Goal: Task Accomplishment & Management: Use online tool/utility

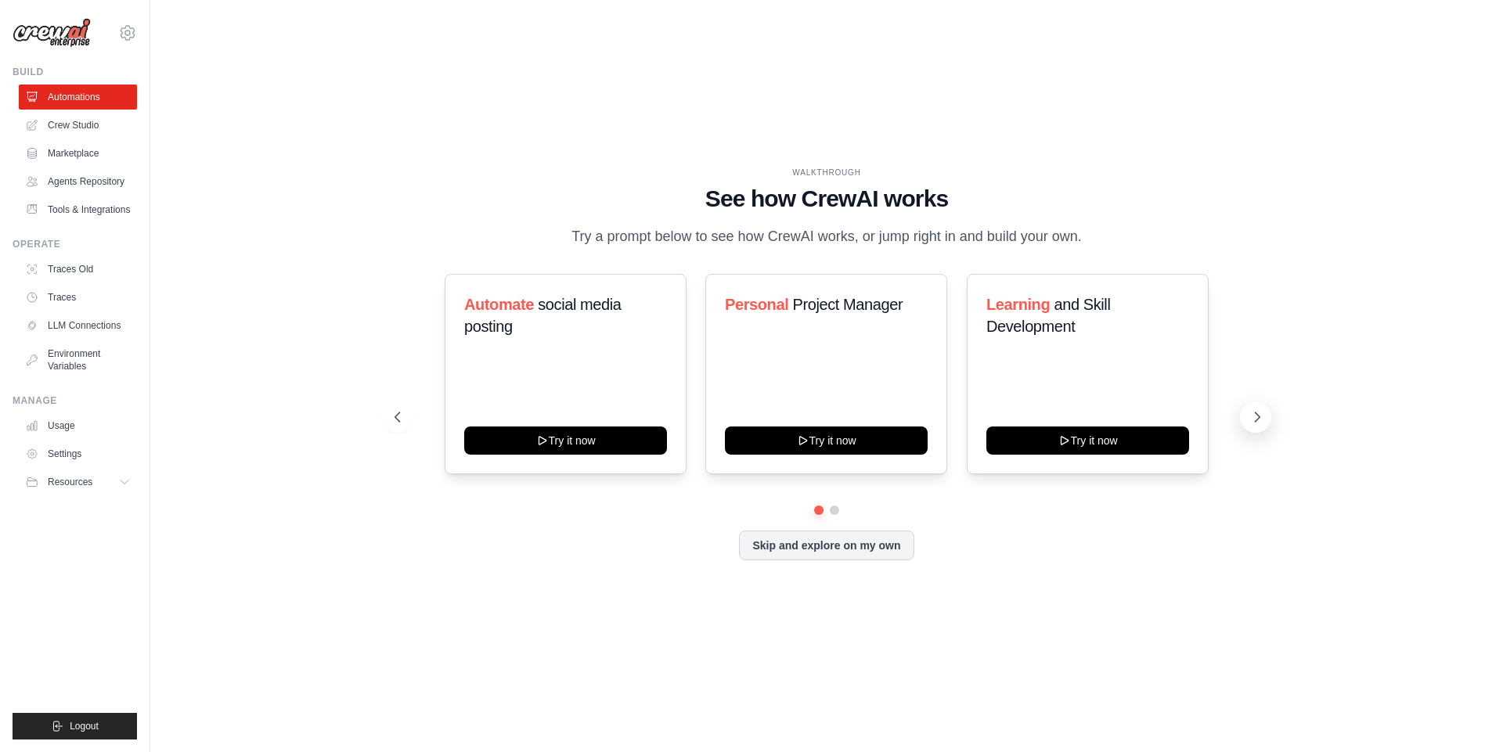
click at [1252, 412] on icon at bounding box center [1257, 417] width 16 height 16
click at [1263, 420] on icon at bounding box center [1257, 417] width 16 height 16
click at [326, 290] on div "WALKTHROUGH See how CrewAI works Try a prompt below to see how CrewAI works, or…" at bounding box center [826, 376] width 1302 height 721
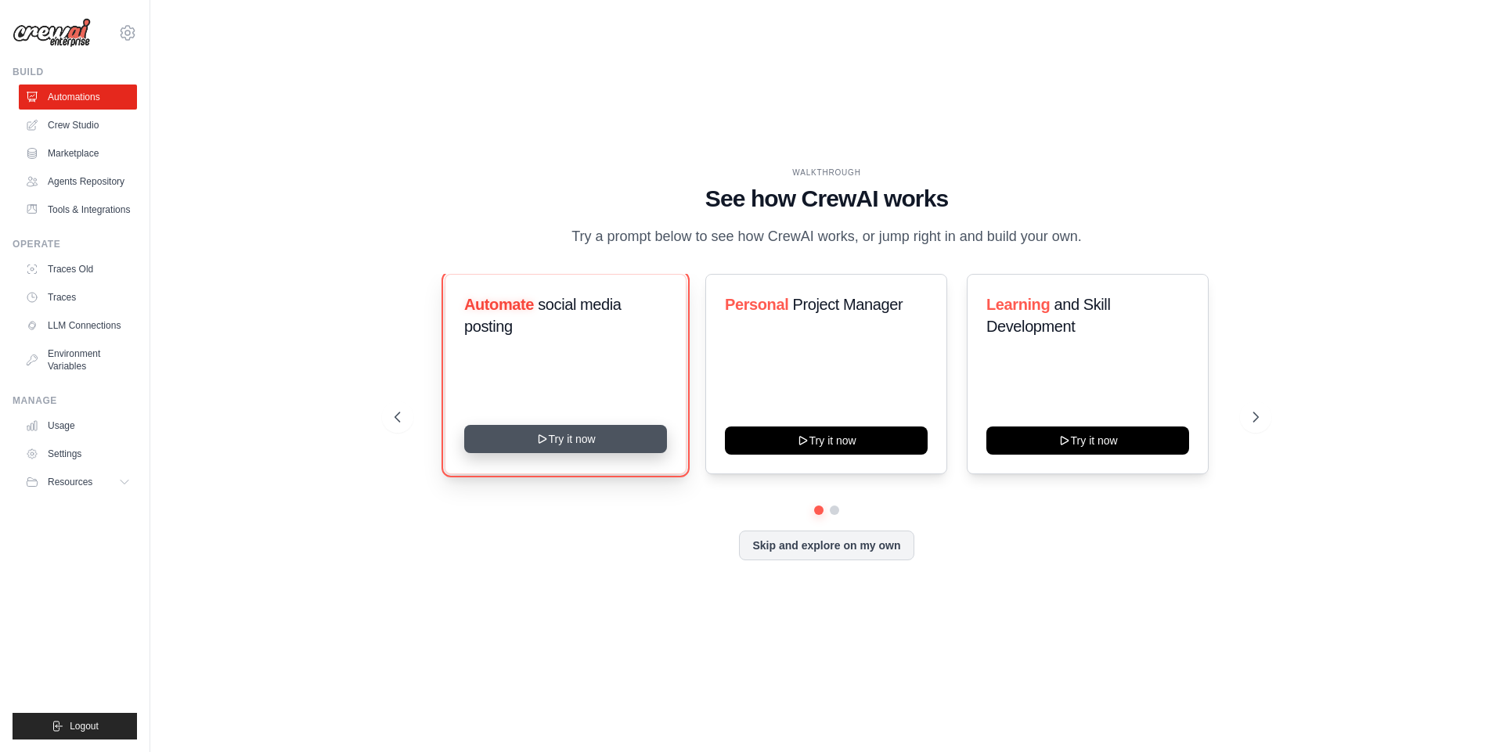
click at [546, 441] on icon at bounding box center [542, 439] width 13 height 13
click at [279, 107] on div "WALKTHROUGH See how CrewAI works Try a prompt below to see how CrewAI works, or…" at bounding box center [826, 376] width 1302 height 721
click at [431, 144] on div "WALKTHROUGH See how CrewAI works Try a prompt below to see how CrewAI works, or…" at bounding box center [826, 376] width 1302 height 721
click at [272, 218] on div "WALKTHROUGH See how CrewAI works Try a prompt below to see how CrewAI works, or…" at bounding box center [826, 376] width 1302 height 721
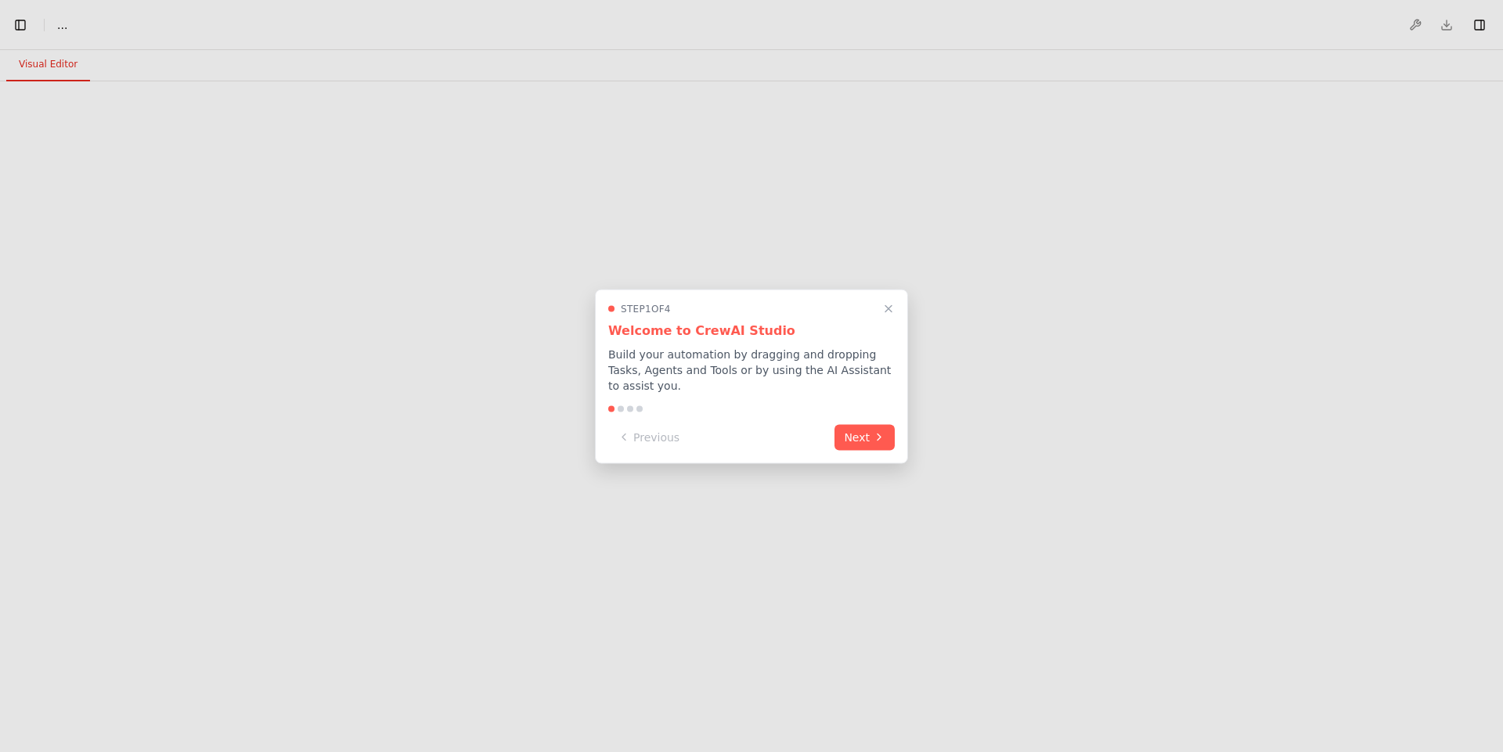
select select "****"
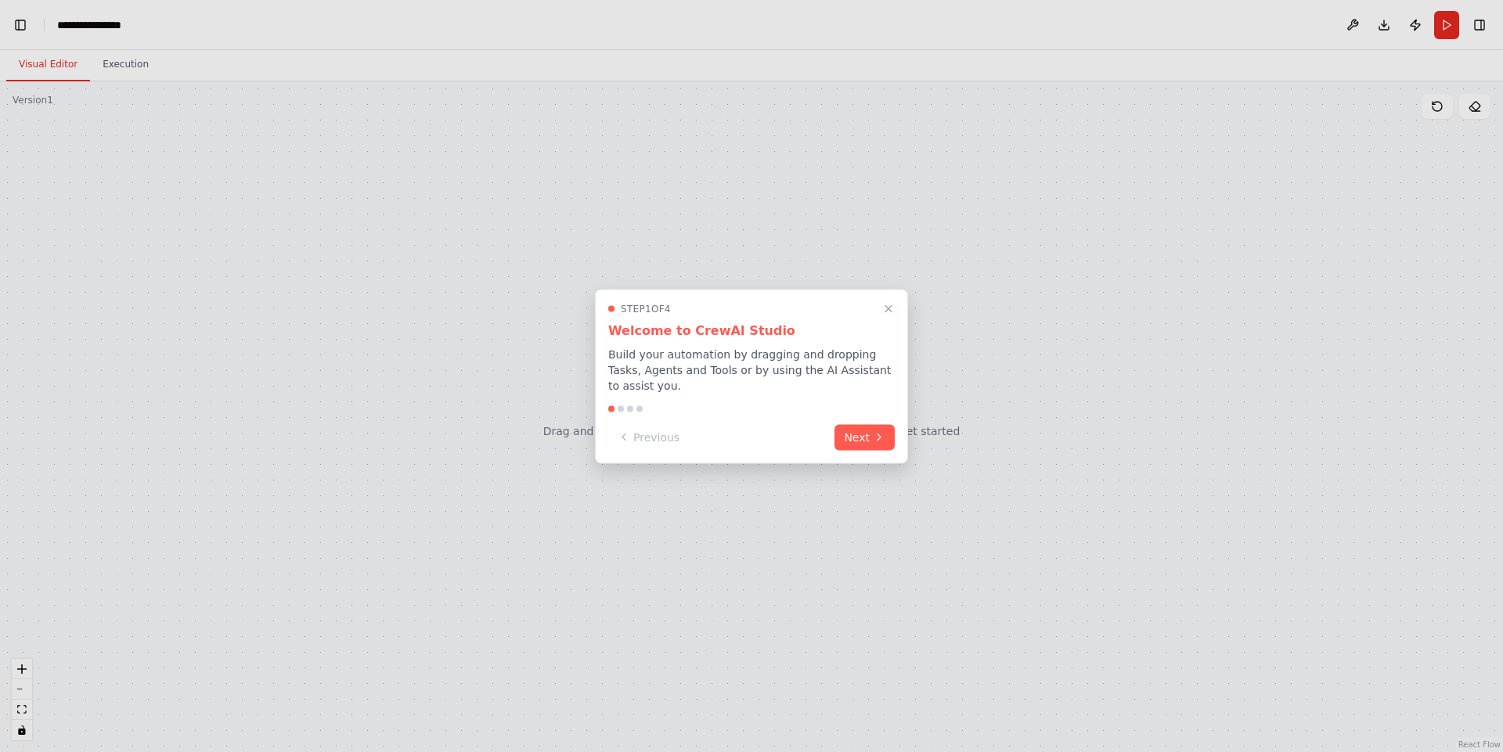
scroll to position [5201, 0]
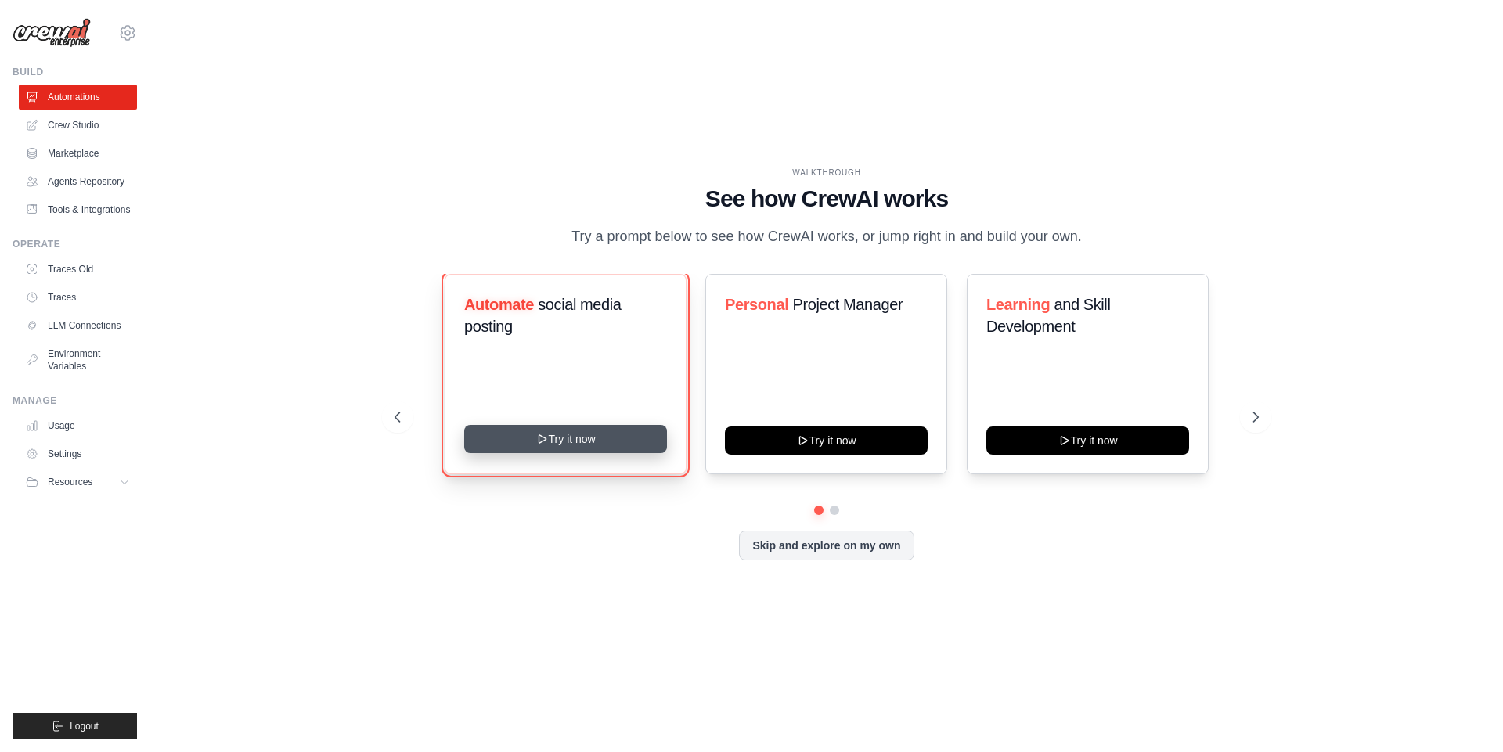
click at [539, 438] on icon at bounding box center [542, 439] width 13 height 13
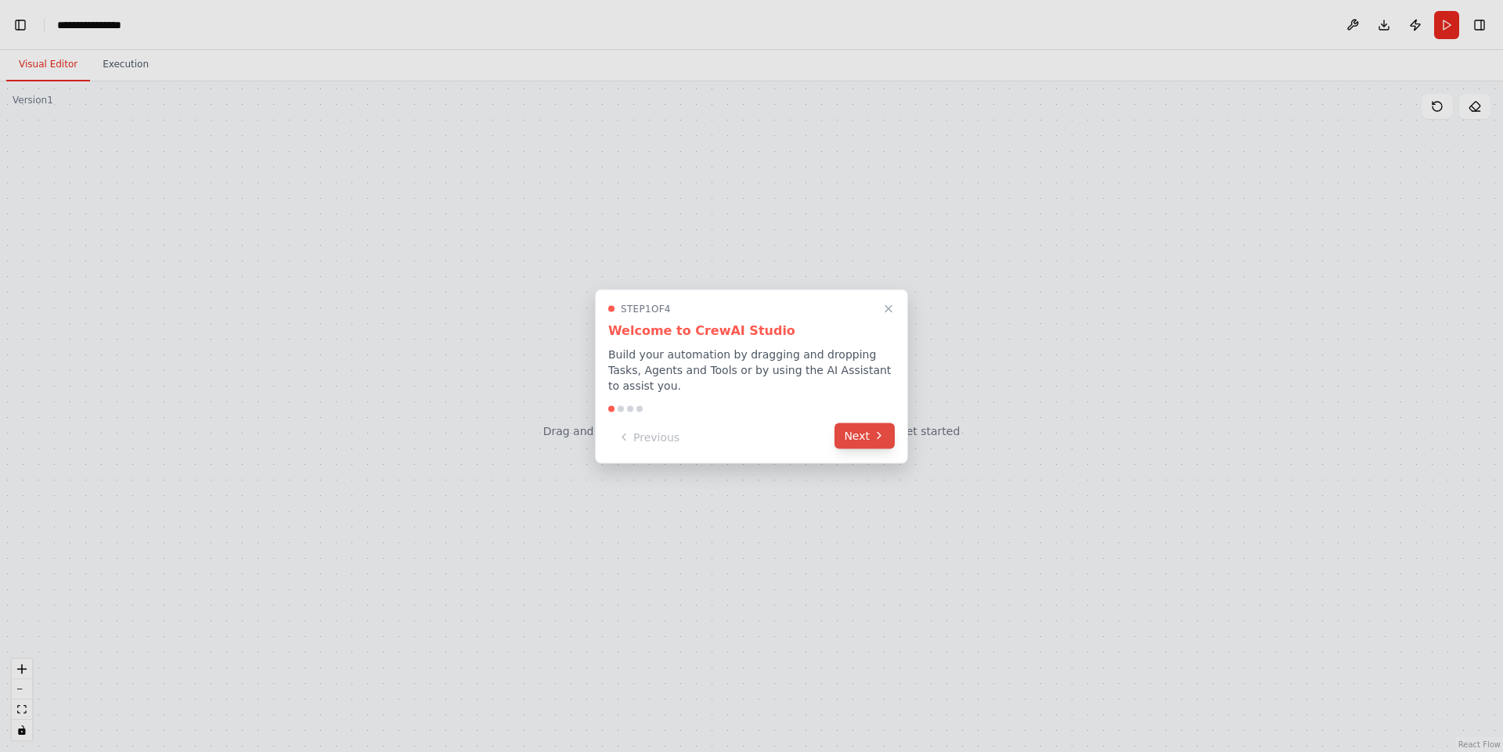
scroll to position [4146, 0]
click at [859, 430] on button "Next" at bounding box center [864, 436] width 60 height 26
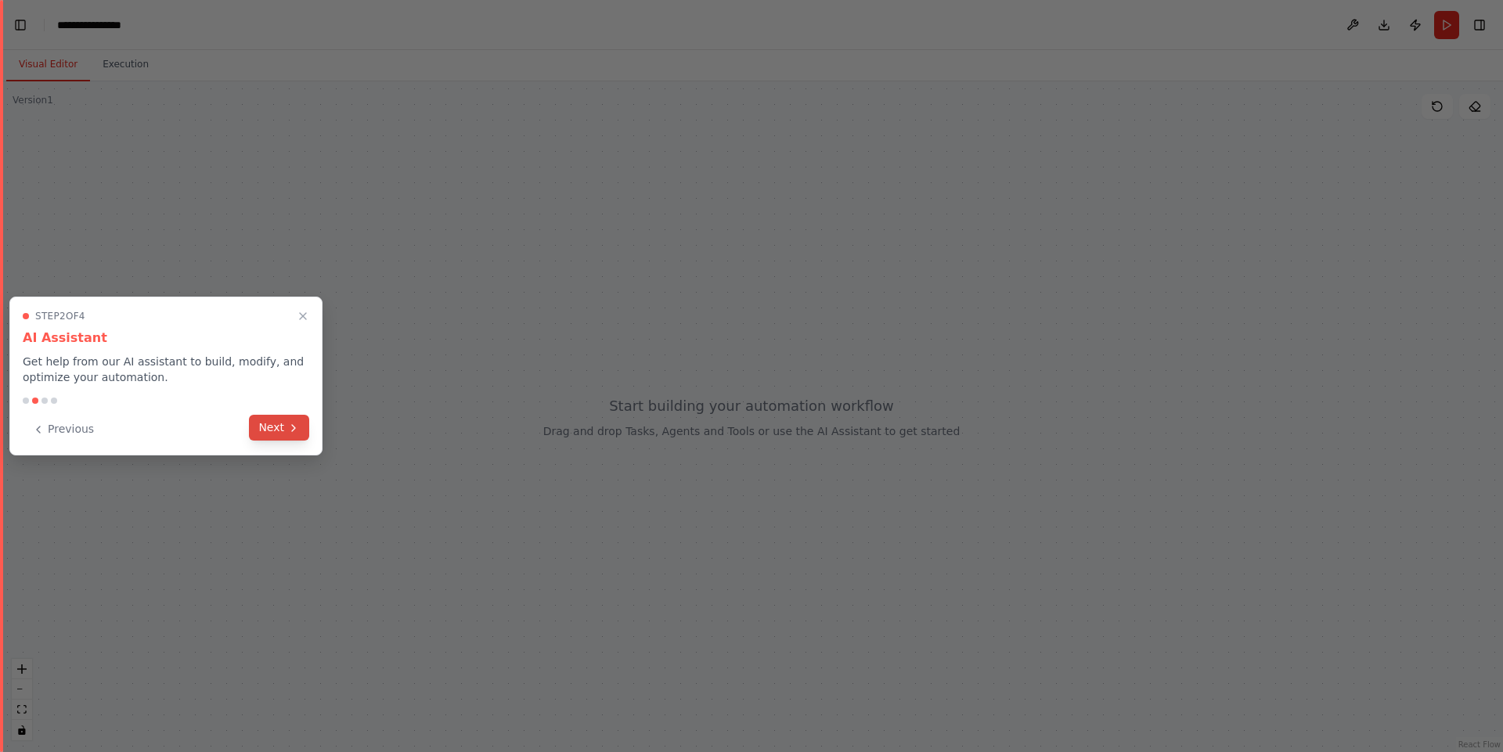
scroll to position [5765, 0]
click at [273, 433] on button "Next" at bounding box center [279, 428] width 60 height 26
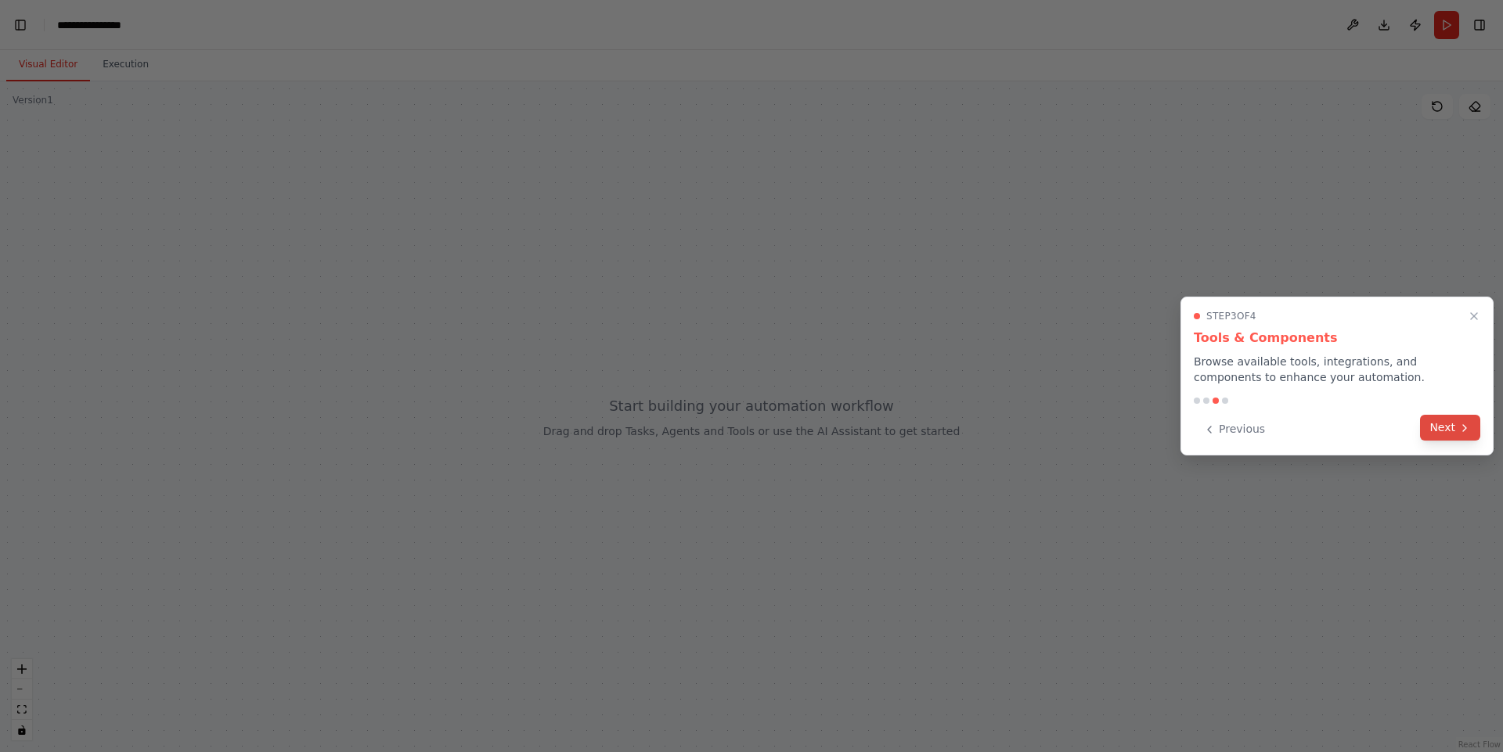
scroll to position [5840, 0]
click at [1452, 434] on button "Next" at bounding box center [1450, 428] width 60 height 26
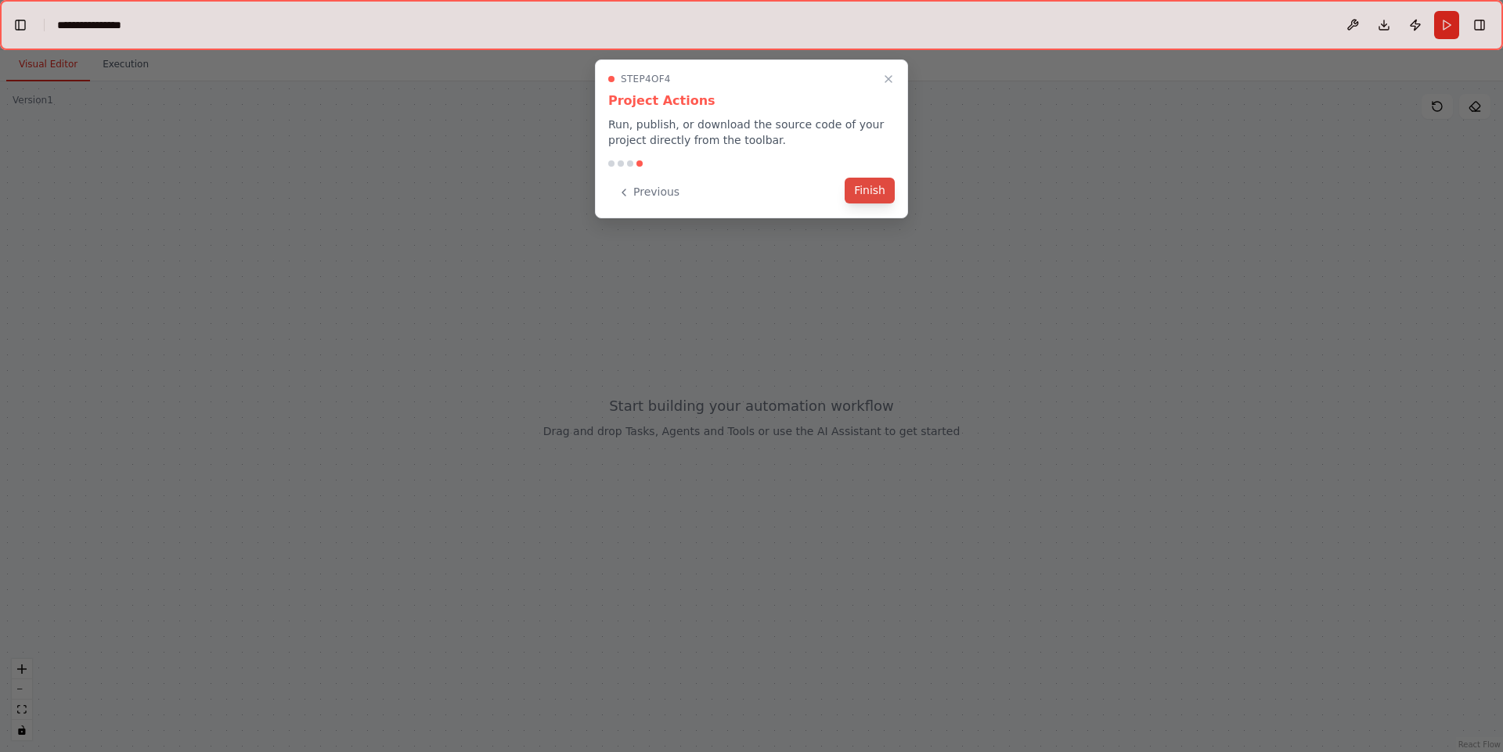
scroll to position [6911, 0]
click at [864, 196] on button "Finish" at bounding box center [870, 191] width 50 height 26
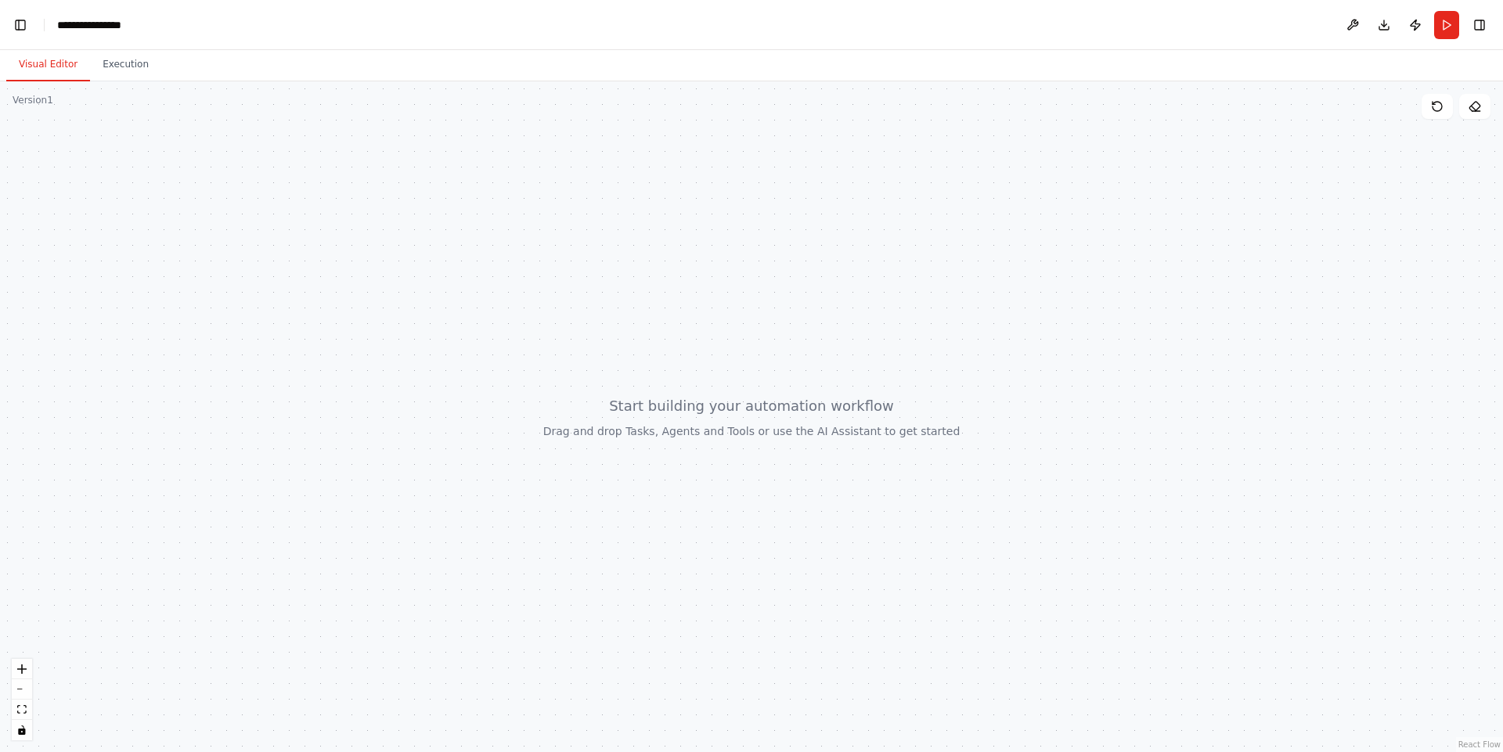
scroll to position [7036, 0]
click at [20, 661] on button "zoom in" at bounding box center [22, 669] width 20 height 20
click at [20, 667] on icon "zoom in" at bounding box center [21, 669] width 9 height 9
click at [1352, 28] on button at bounding box center [1352, 25] width 25 height 28
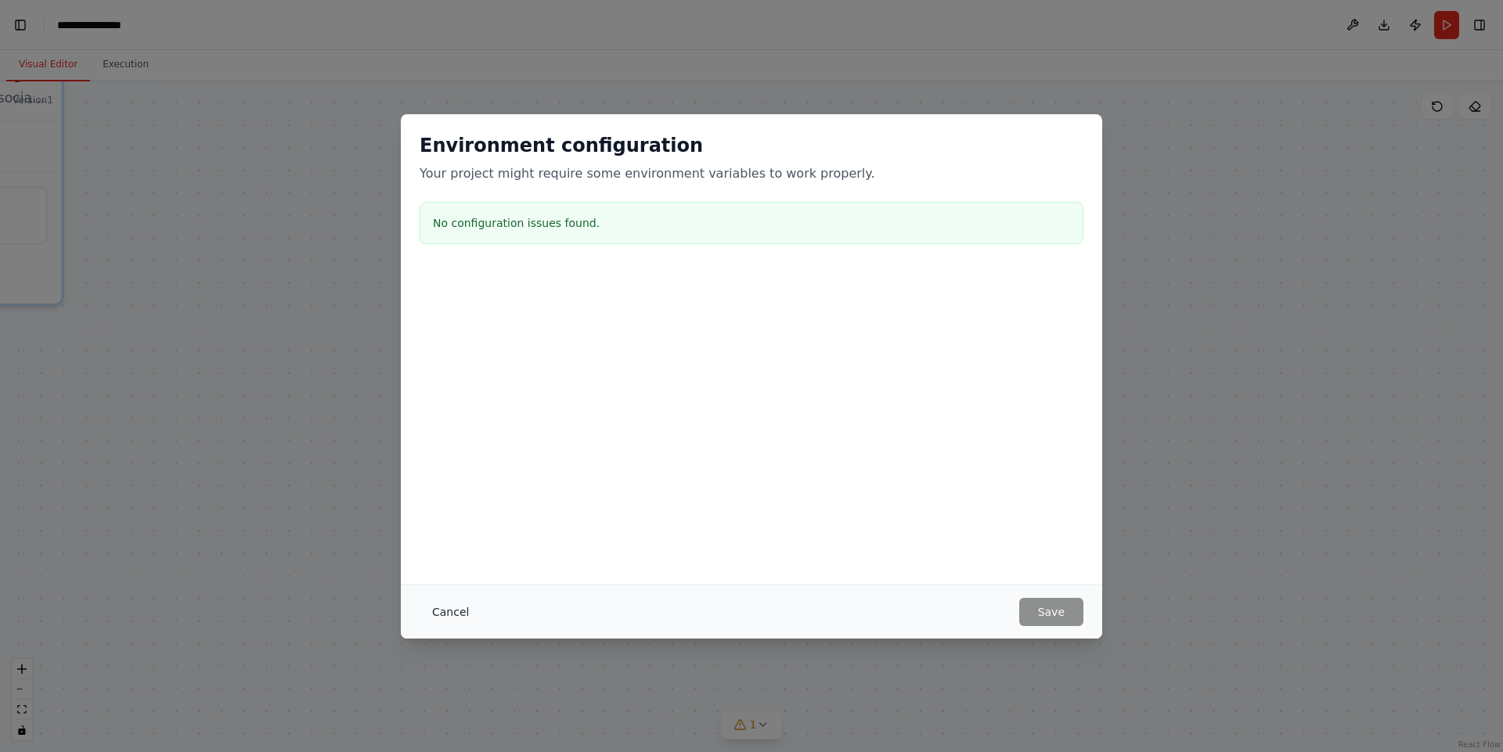
click at [462, 611] on button "Cancel" at bounding box center [451, 612] width 62 height 28
click at [462, 611] on div "Content Strategy Manager Develop comprehensive social media content strategies …" at bounding box center [751, 416] width 1503 height 671
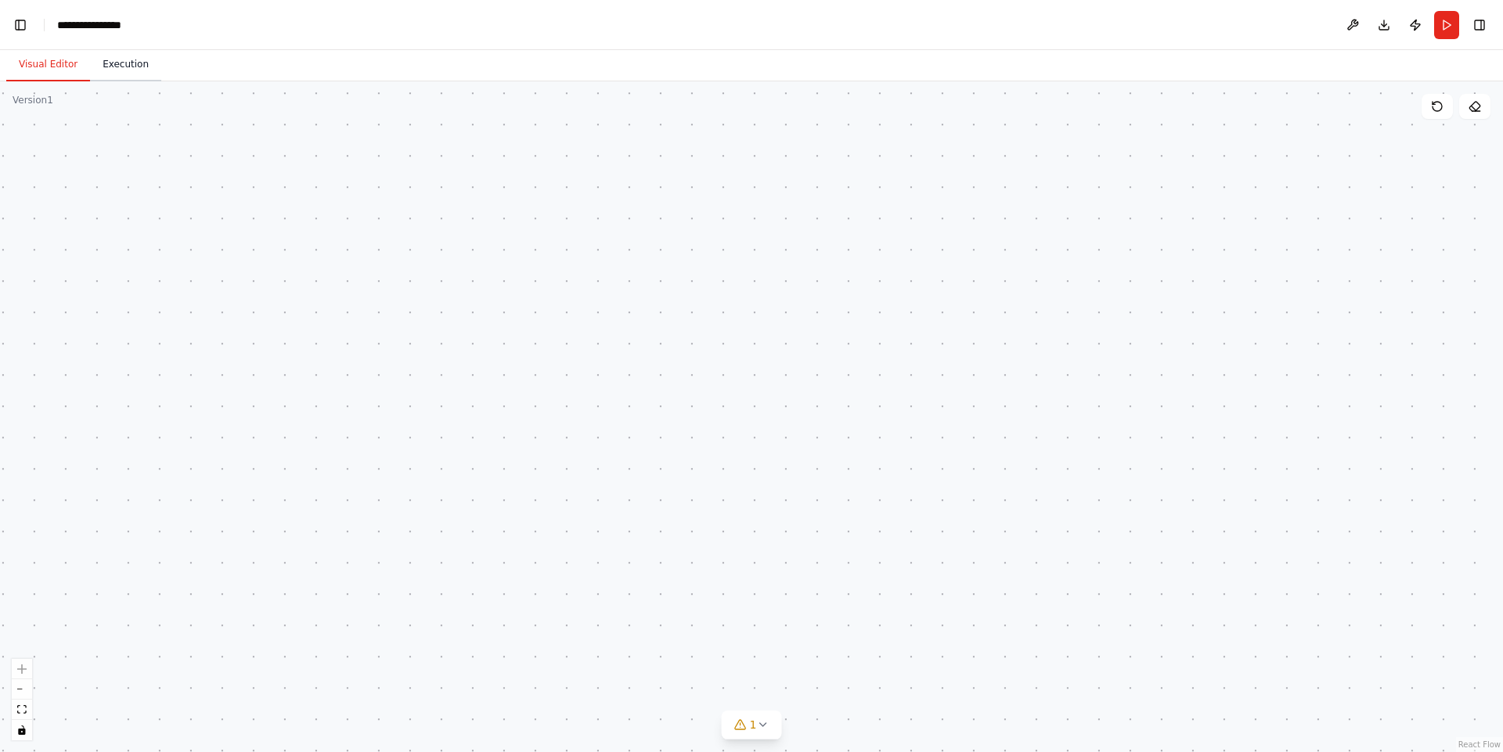
click at [118, 63] on button "Execution" at bounding box center [125, 65] width 71 height 33
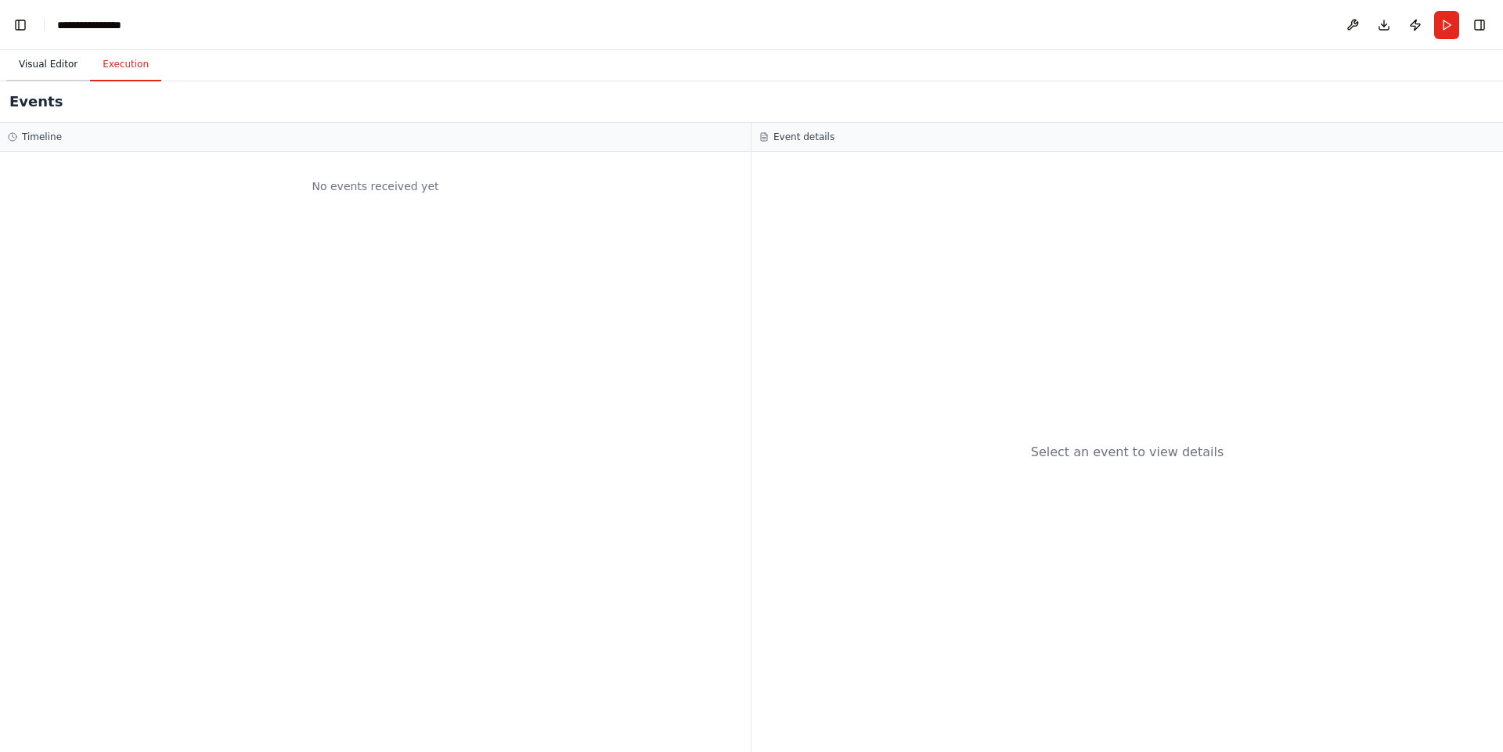
scroll to position [13267, 0]
click at [34, 70] on button "Visual Editor" at bounding box center [48, 65] width 84 height 33
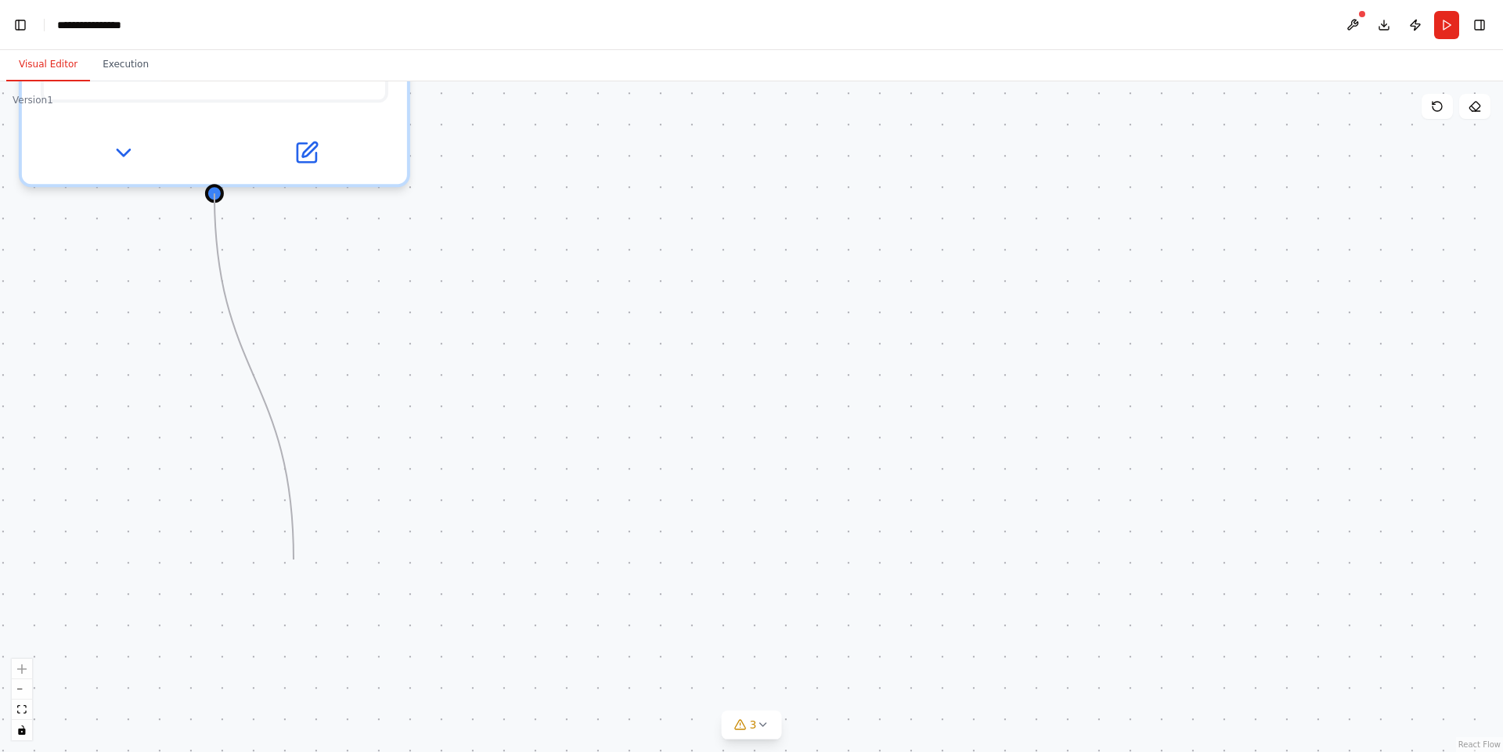
drag, startPoint x: 214, startPoint y: 196, endPoint x: 301, endPoint y: 573, distance: 387.2
click at [300, 561] on div "Content Strategy Manager Develop comprehensive social media content strategies …" at bounding box center [751, 416] width 1503 height 671
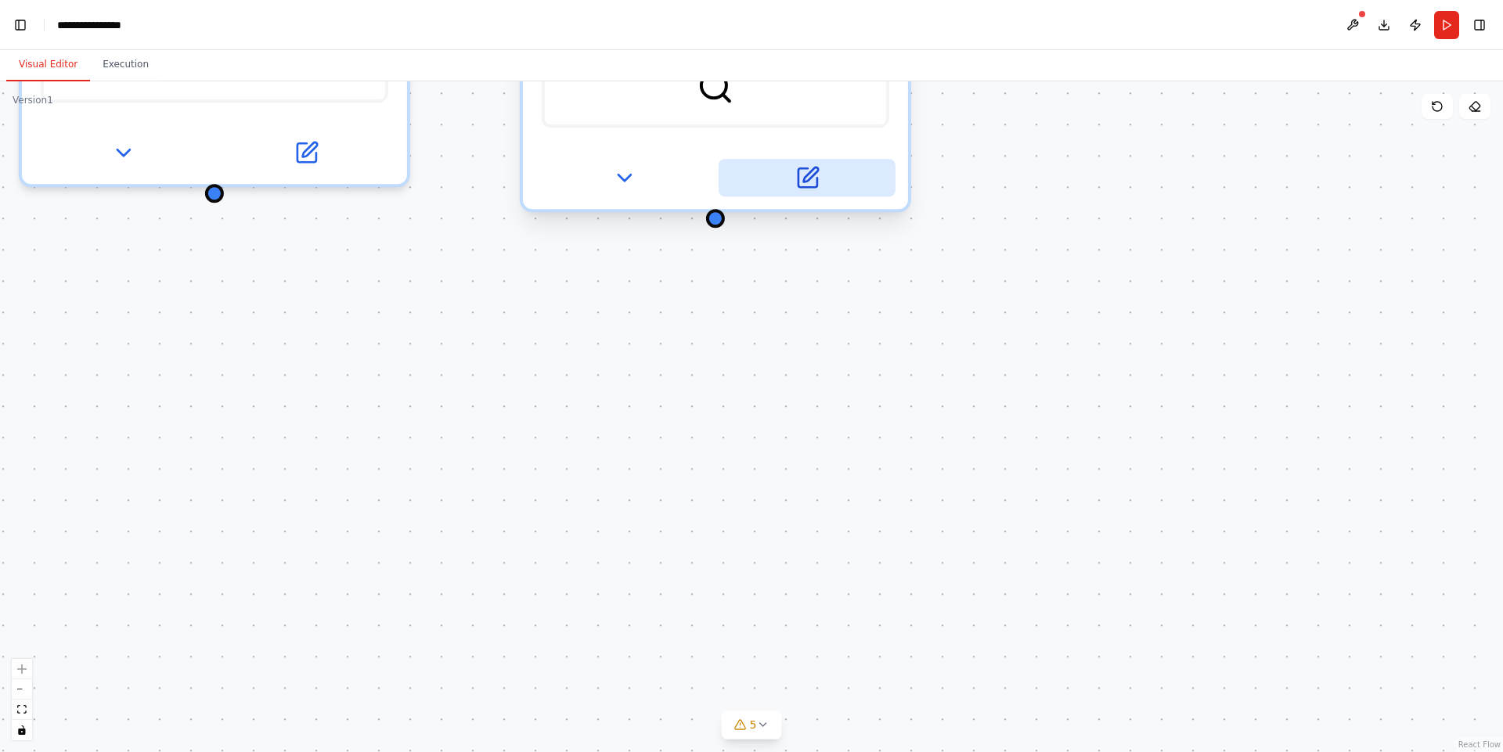
click at [729, 190] on button at bounding box center [807, 178] width 177 height 38
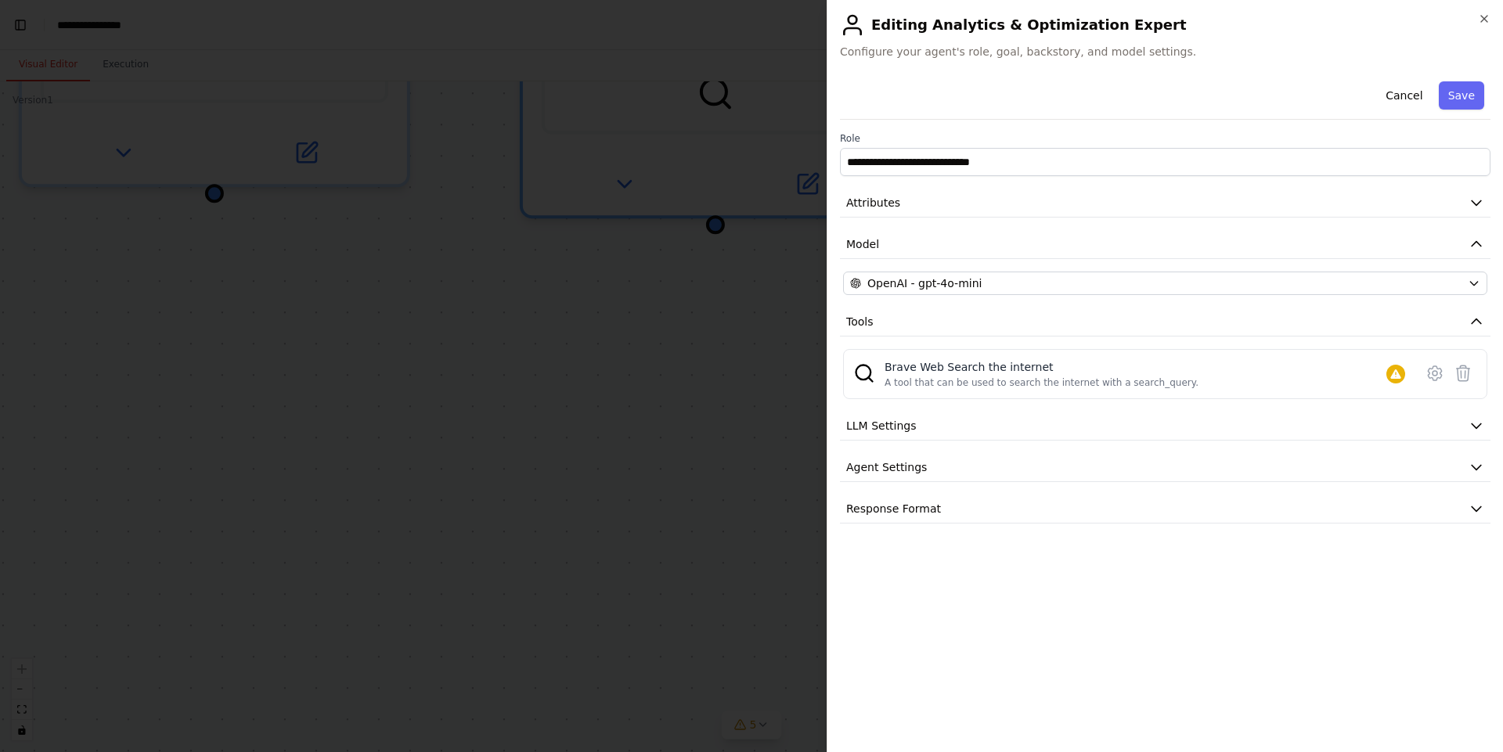
scroll to position [13542, 0]
click at [1488, 27] on h2 "Editing Analytics & Optimization Expert" at bounding box center [1165, 25] width 650 height 25
click at [1484, 19] on icon "button" at bounding box center [1484, 19] width 6 height 6
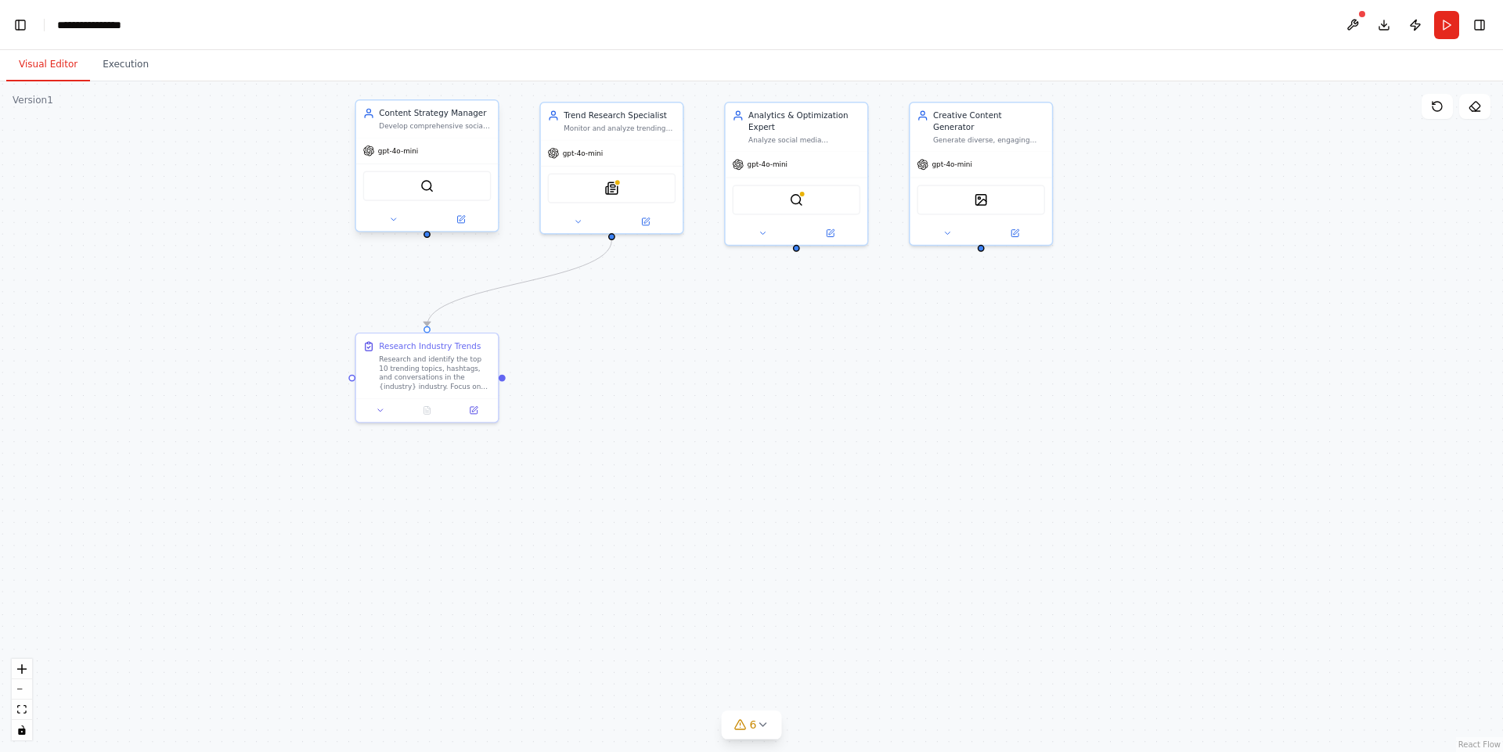
scroll to position [14582, 0]
drag, startPoint x: 413, startPoint y: 121, endPoint x: 182, endPoint y: 150, distance: 232.0
click at [182, 150] on div "Content Strategy Manager Develop comprehensive social media content strategies …" at bounding box center [204, 153] width 112 height 23
click at [427, 122] on div "Develop comprehensive social media content strategies for {industry} businesses…" at bounding box center [435, 125] width 112 height 9
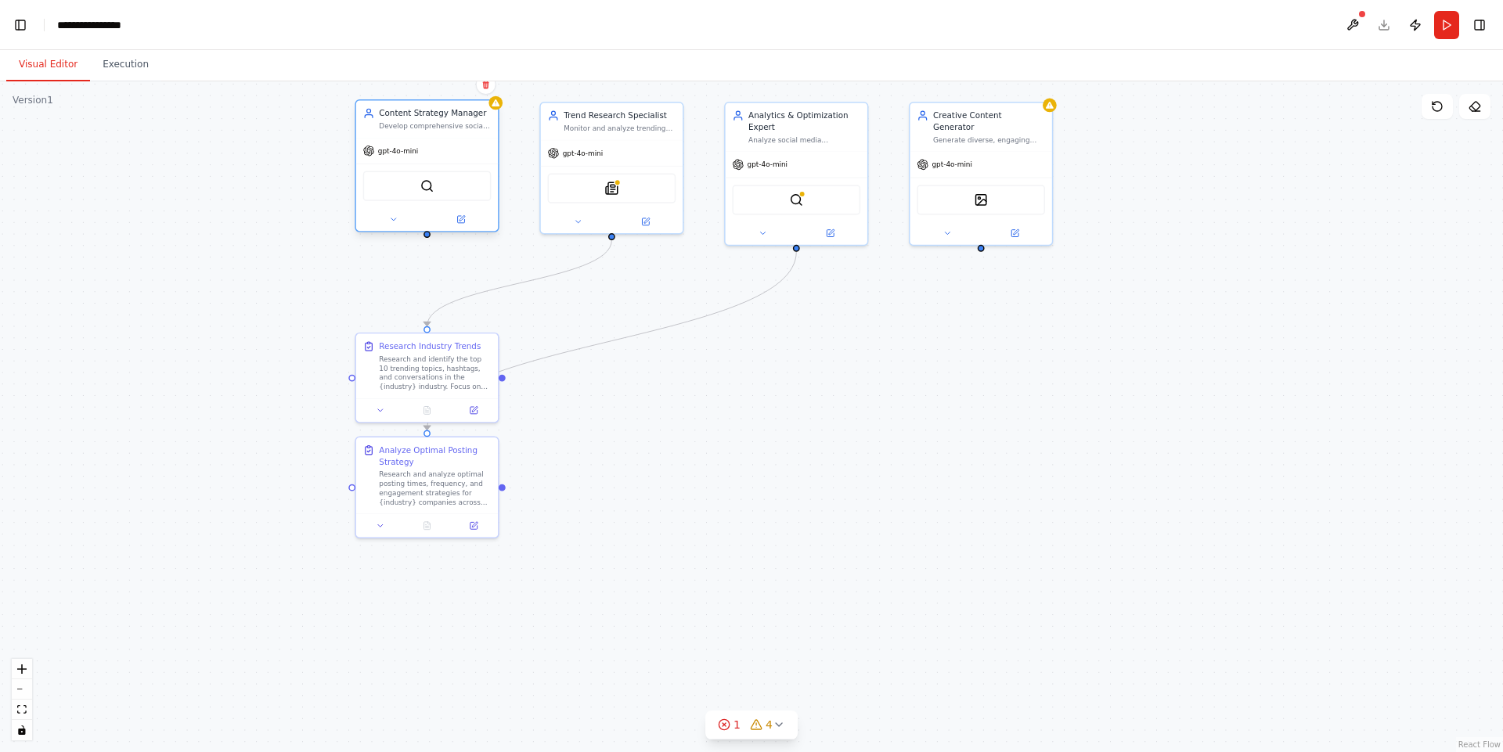
click at [427, 122] on div "Develop comprehensive social media content strategies for {industry} businesses…" at bounding box center [435, 125] width 112 height 9
click at [463, 222] on icon at bounding box center [460, 219] width 7 height 7
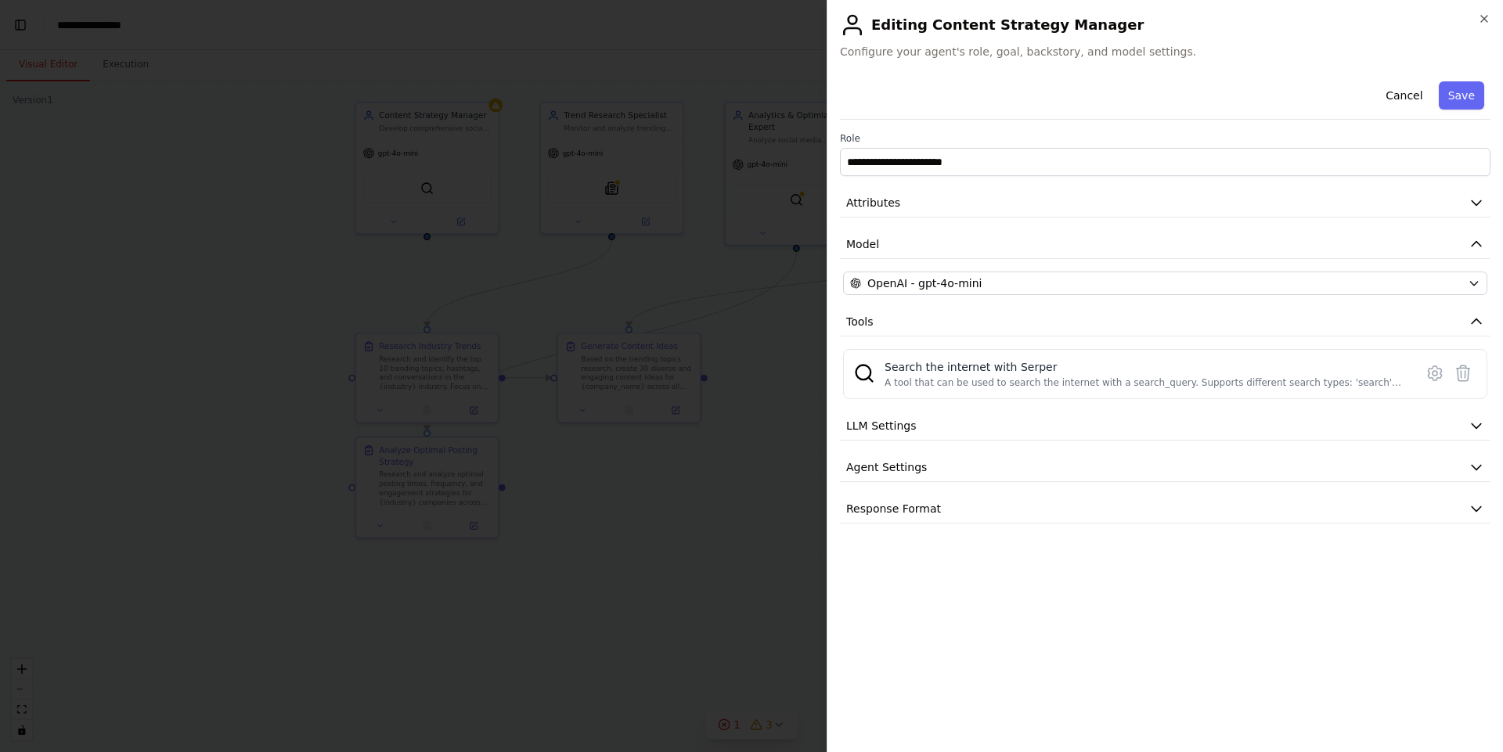
scroll to position [14907, 0]
click at [1269, 430] on button "LLM Settings" at bounding box center [1165, 426] width 650 height 29
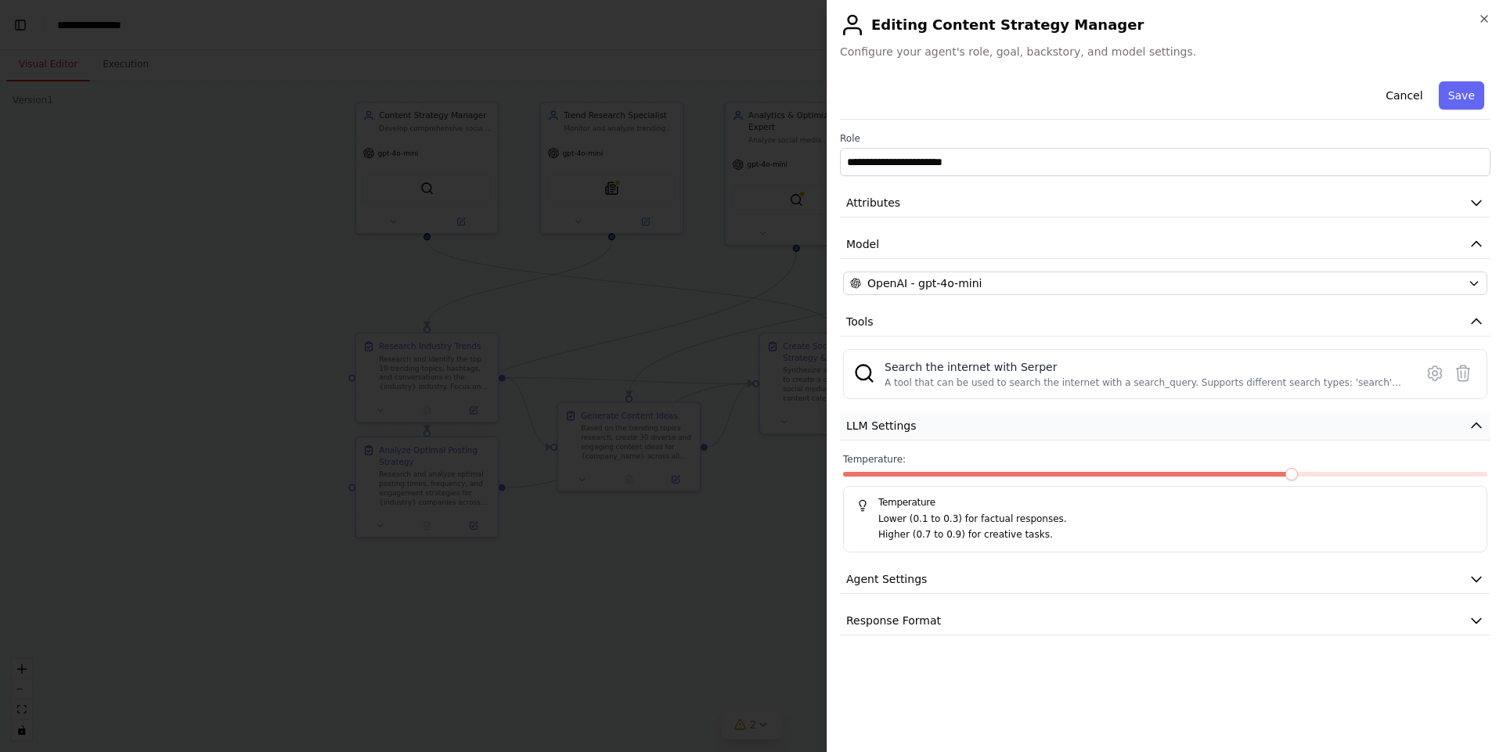
click at [1269, 430] on button "LLM Settings" at bounding box center [1165, 426] width 650 height 29
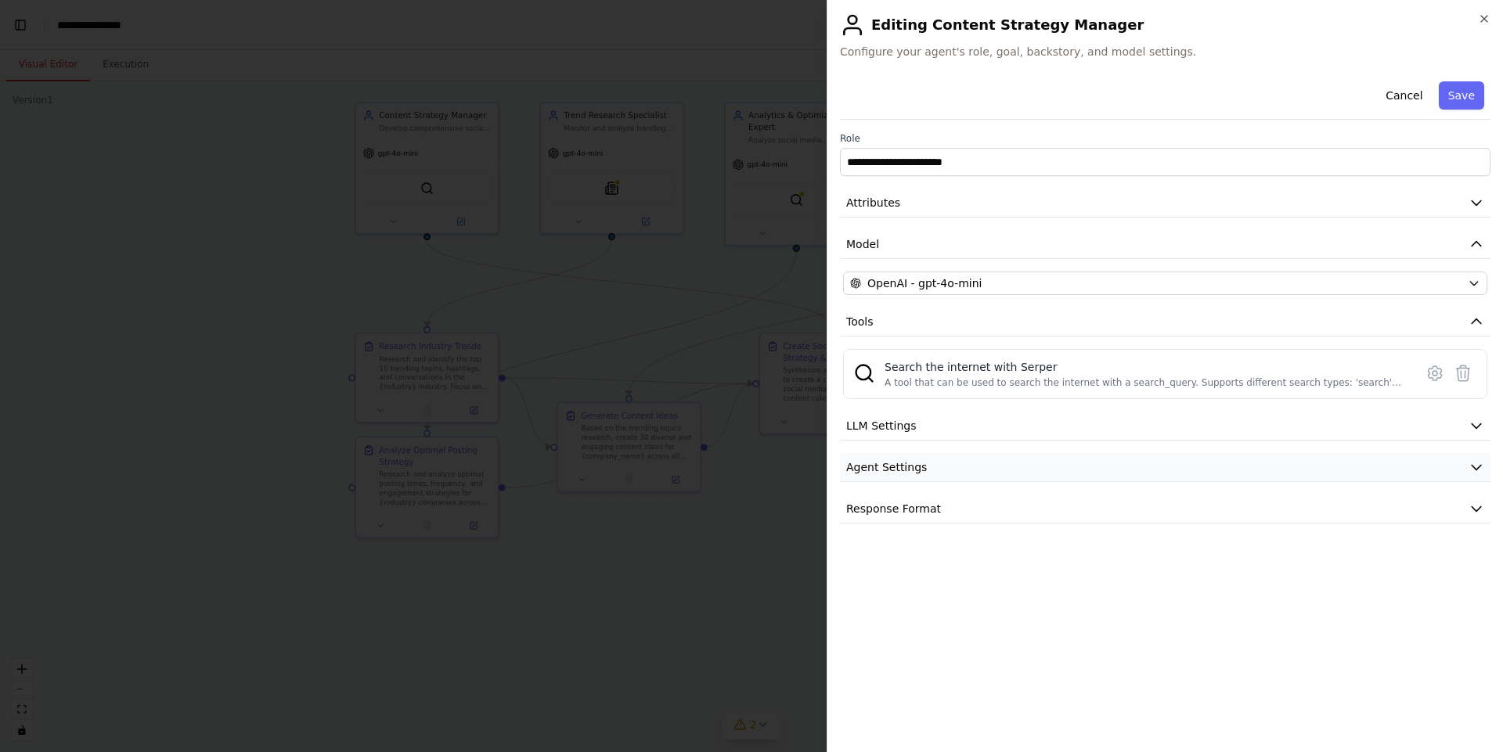
click at [966, 472] on button "Agent Settings" at bounding box center [1165, 467] width 650 height 29
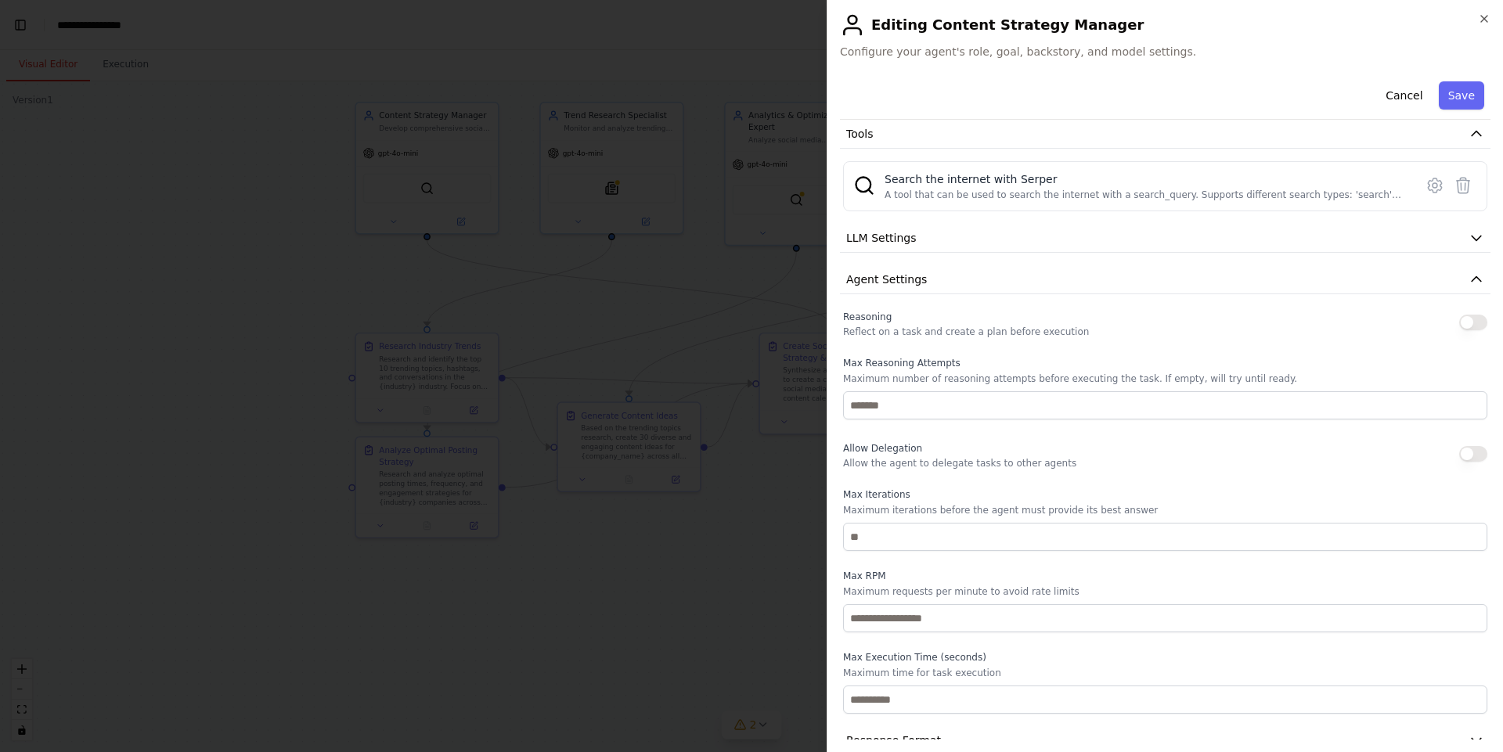
scroll to position [216, 0]
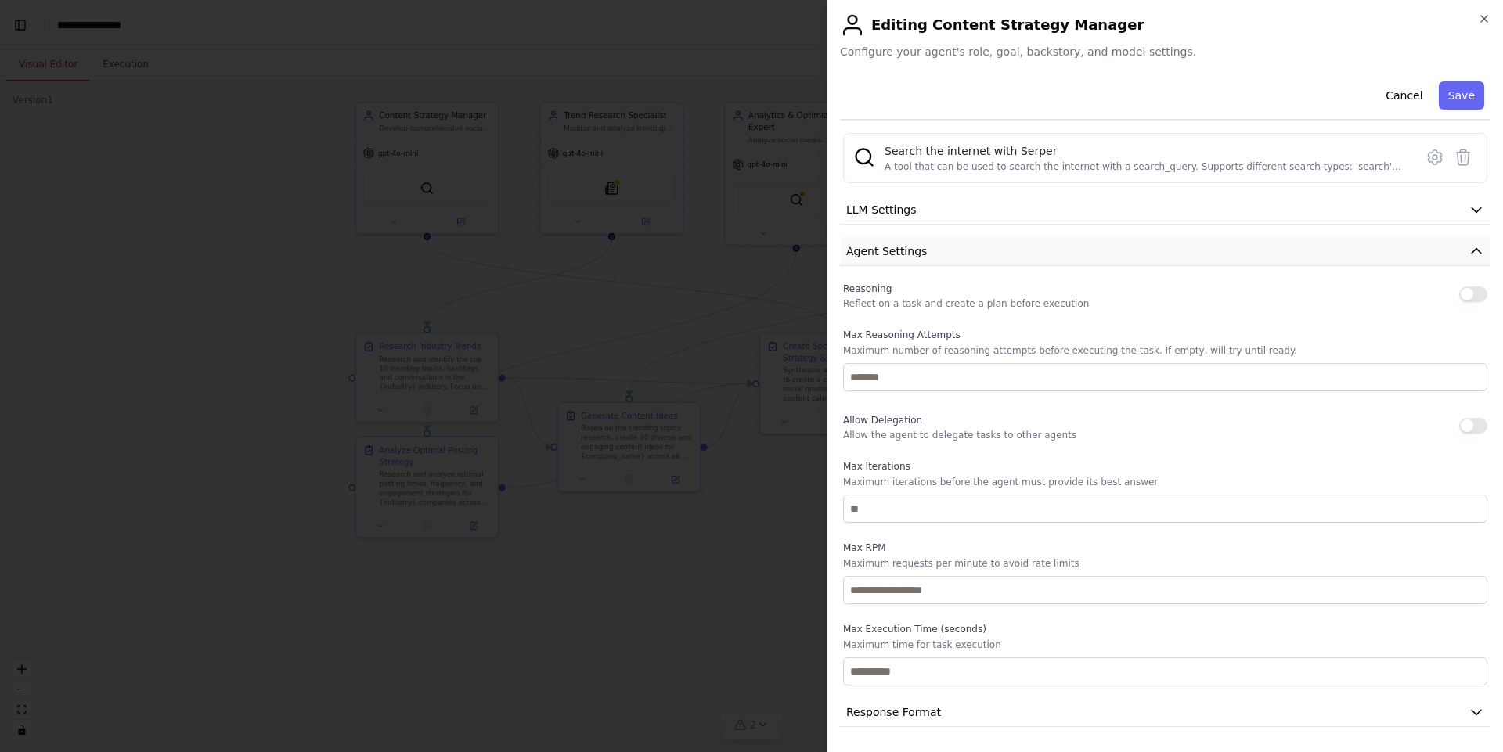
click at [1468, 250] on icon "button" at bounding box center [1476, 251] width 16 height 16
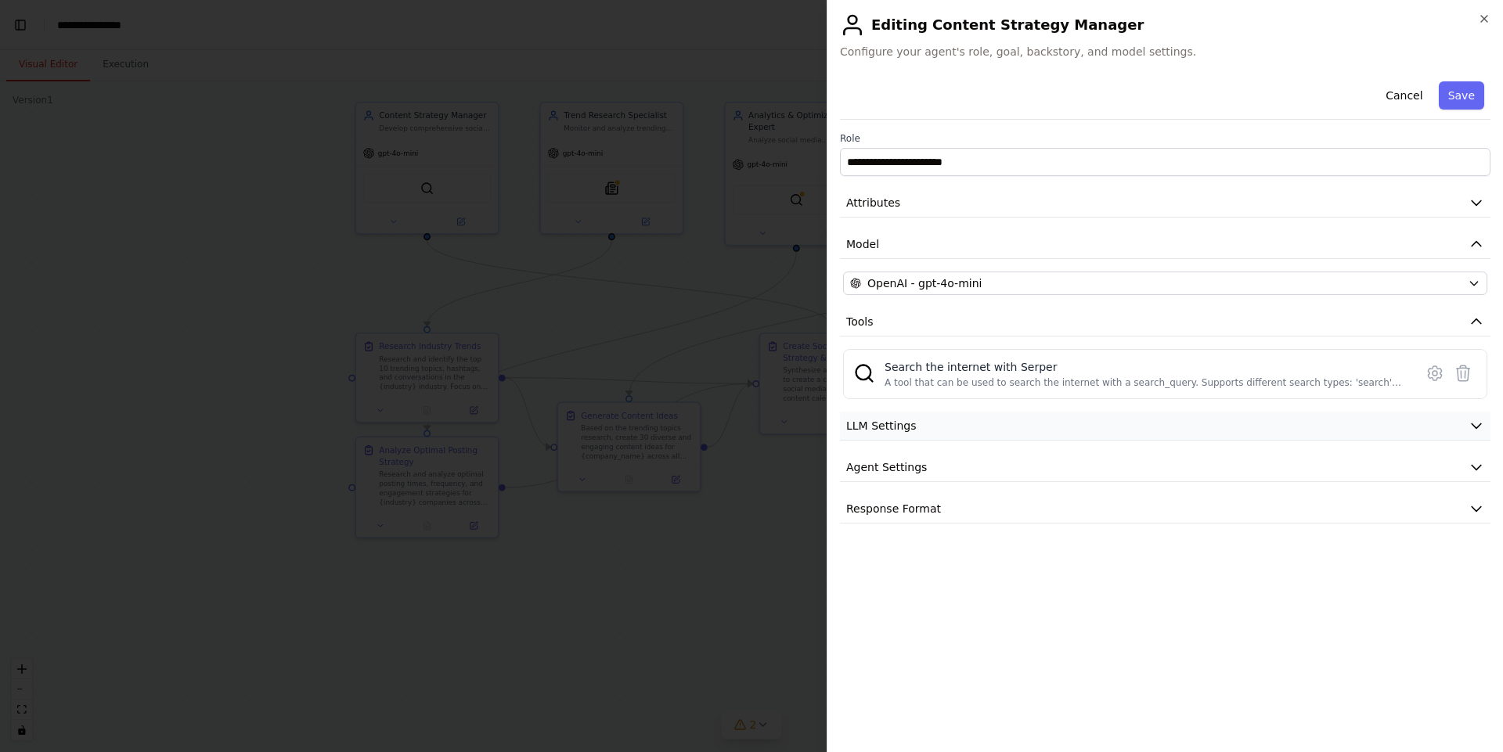
click at [1465, 426] on button "LLM Settings" at bounding box center [1165, 426] width 650 height 29
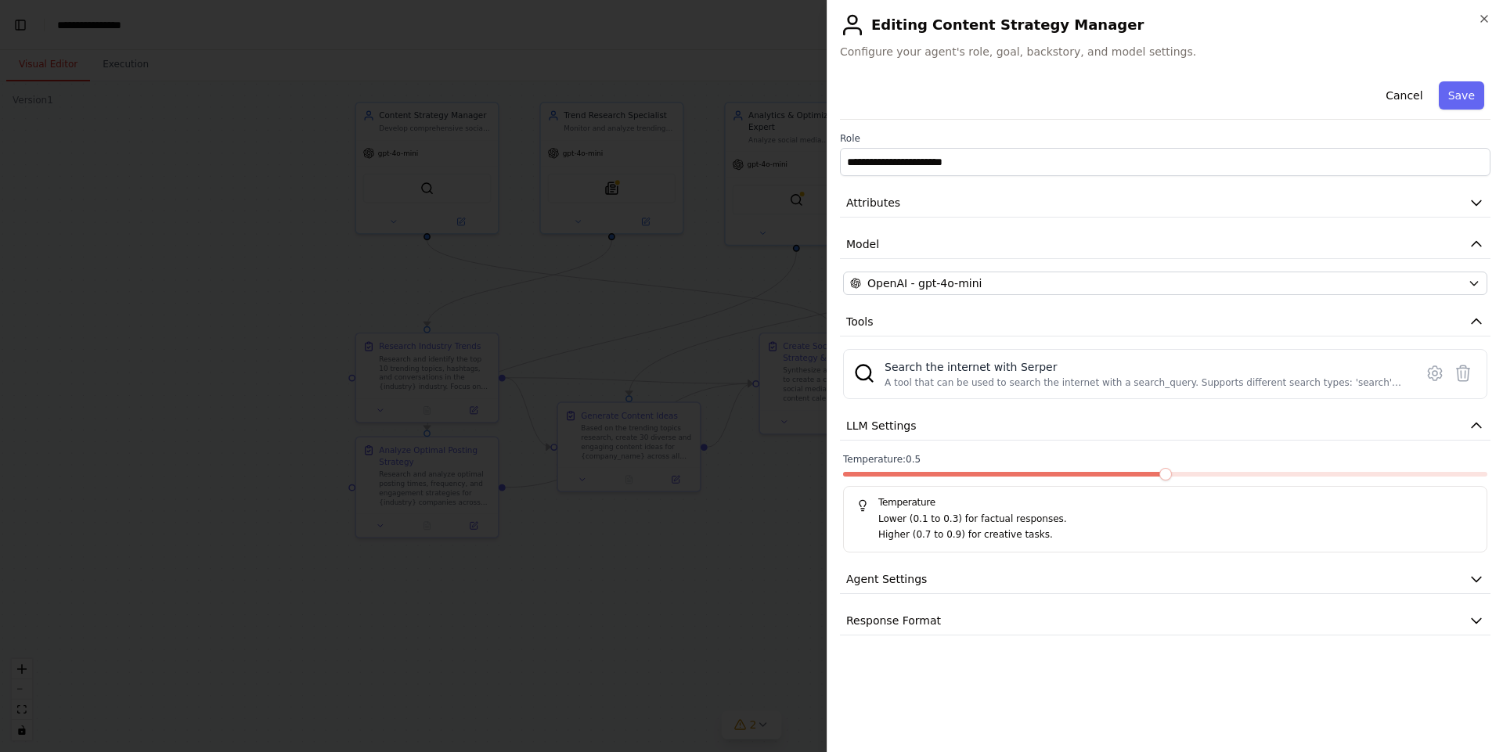
click at [1159, 475] on span at bounding box center [1165, 474] width 13 height 13
click at [1475, 578] on icon "button" at bounding box center [1476, 579] width 16 height 16
click at [1475, 578] on button "Agent Settings" at bounding box center [1165, 579] width 650 height 29
click at [1479, 613] on icon "button" at bounding box center [1476, 621] width 16 height 16
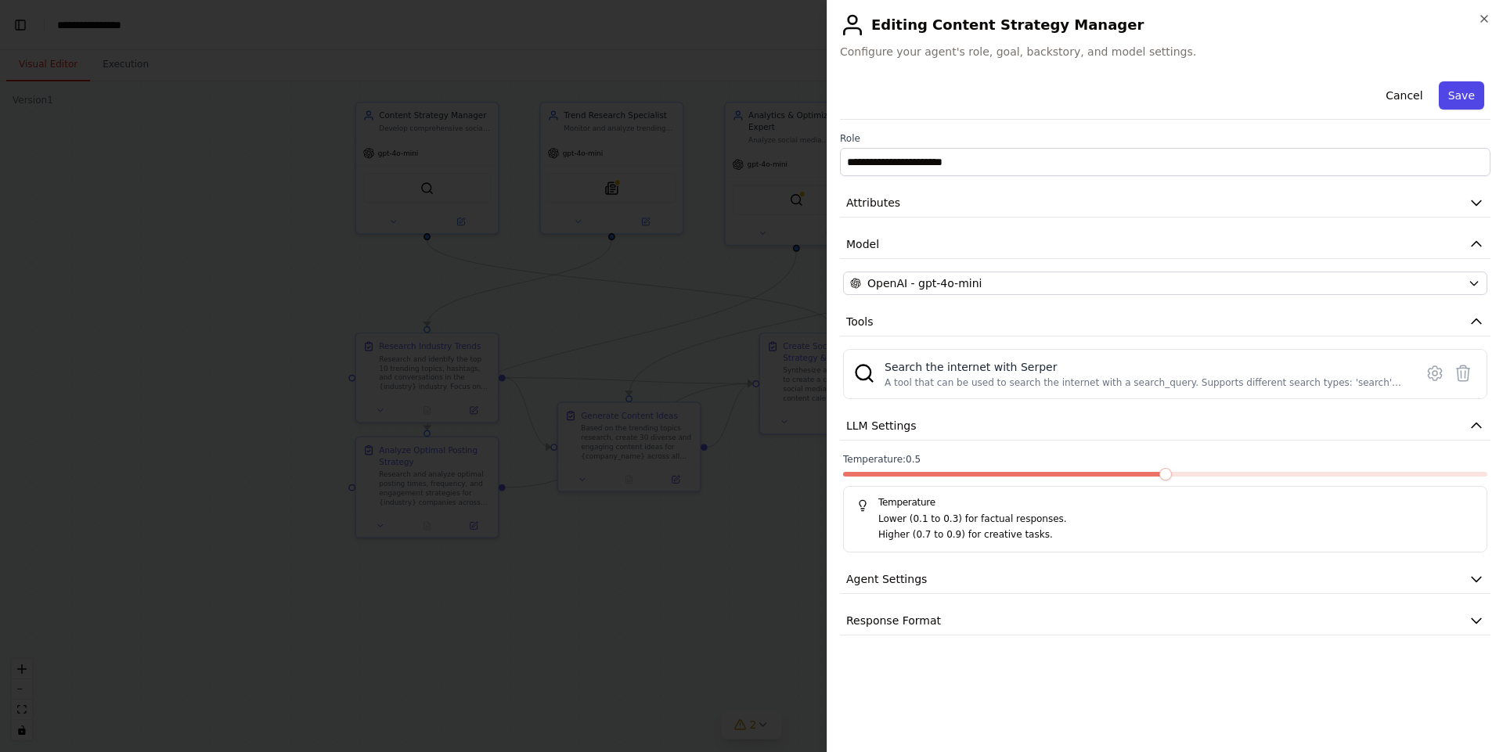
click at [1464, 88] on button "Save" at bounding box center [1461, 95] width 45 height 28
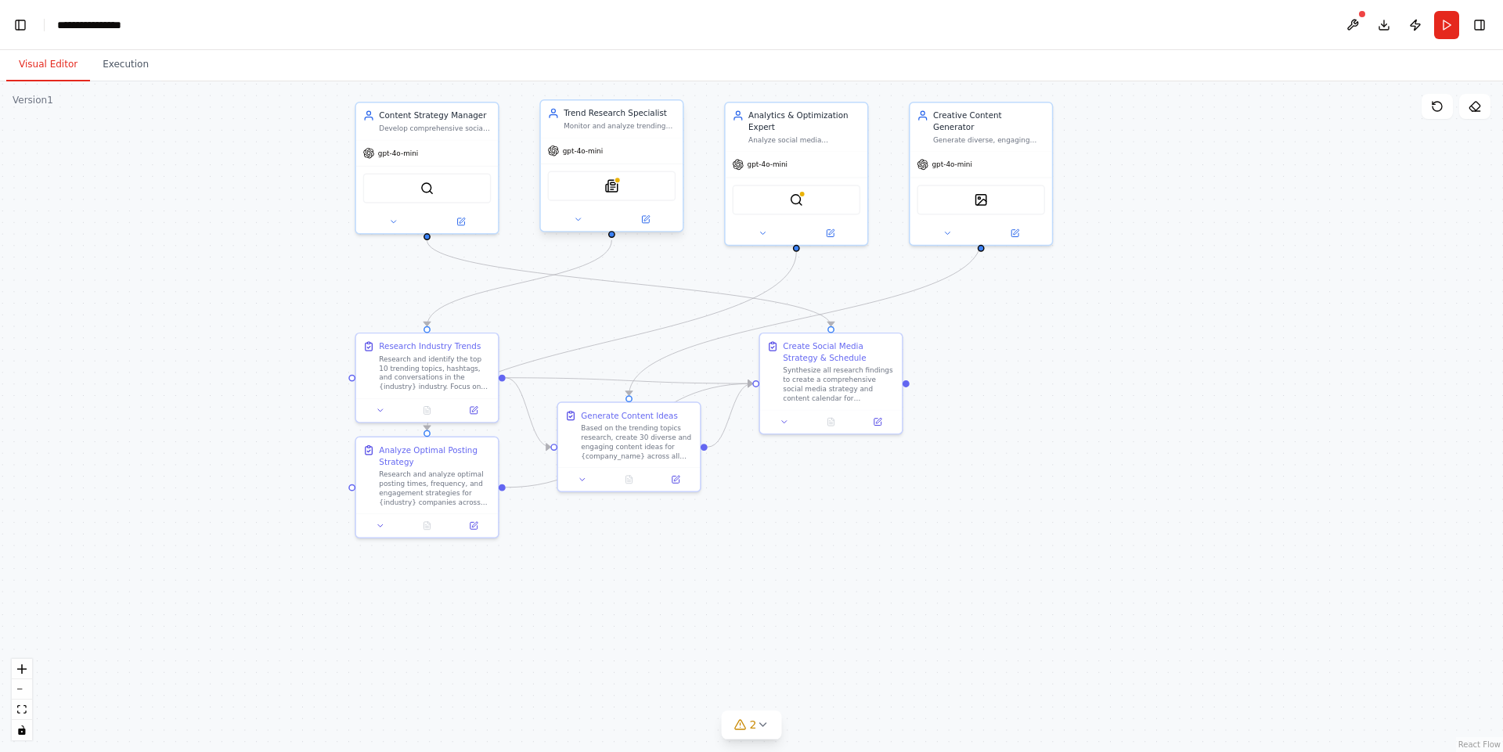
click at [614, 131] on div "Trend Research Specialist Monitor and analyze trending topics, hashtags, and co…" at bounding box center [612, 119] width 142 height 37
click at [614, 113] on div "Trend Research Specialist" at bounding box center [620, 113] width 112 height 12
click at [645, 222] on icon at bounding box center [645, 219] width 7 height 7
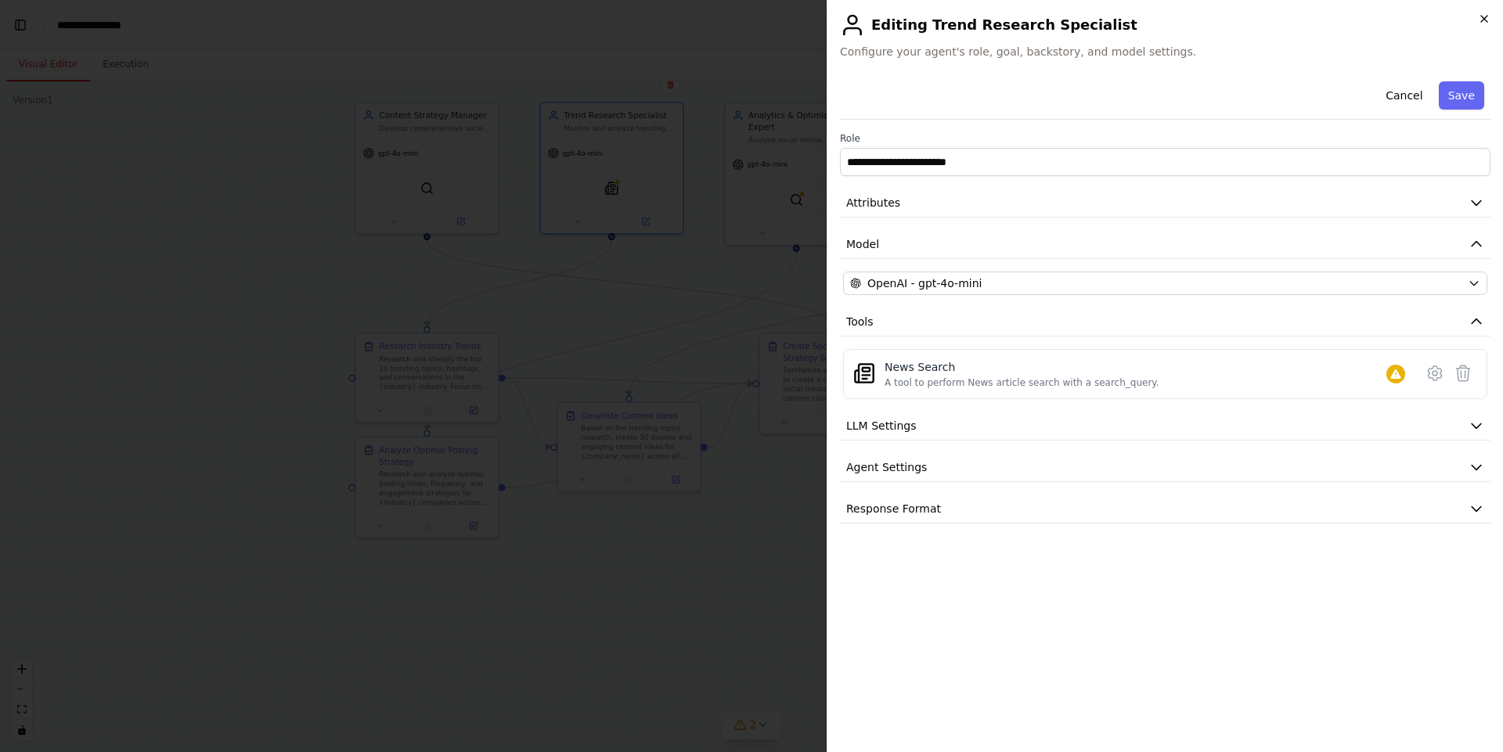
click at [1490, 15] on icon "button" at bounding box center [1484, 19] width 13 height 13
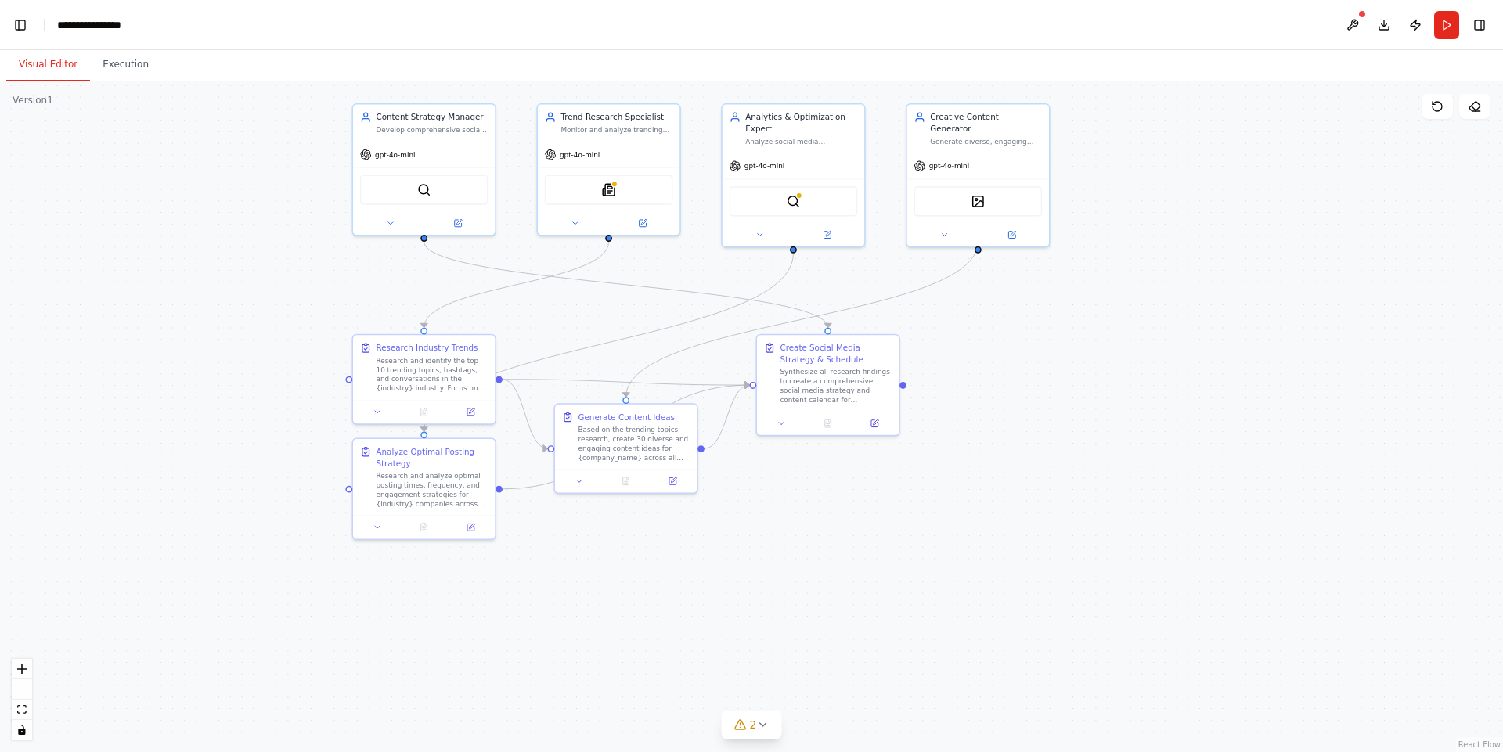
scroll to position [15876, 0]
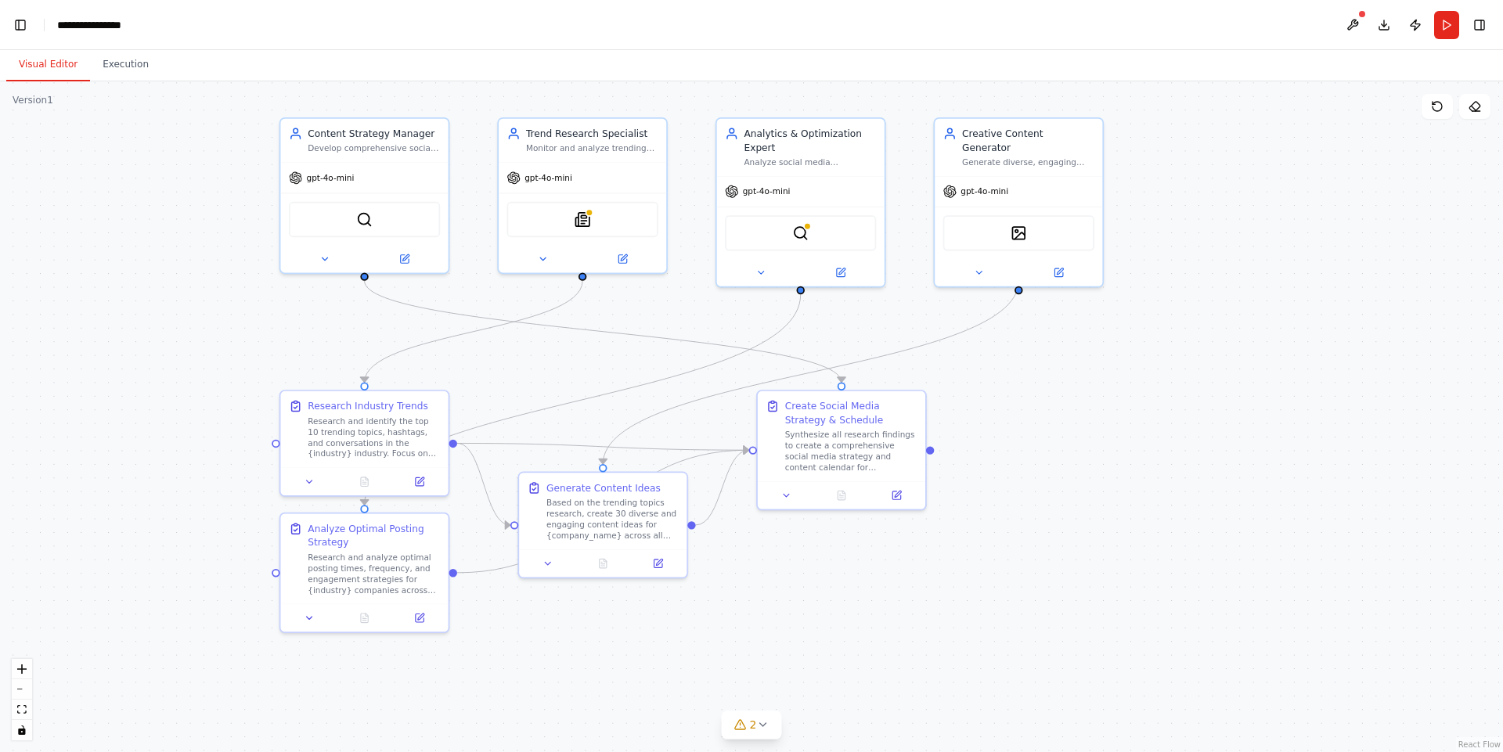
drag, startPoint x: 1032, startPoint y: 447, endPoint x: 1057, endPoint y: 499, distance: 57.8
click at [1061, 502] on div ".deletable-edge-delete-btn { width: 20px; height: 20px; border: 0px solid #ffff…" at bounding box center [751, 416] width 1503 height 671
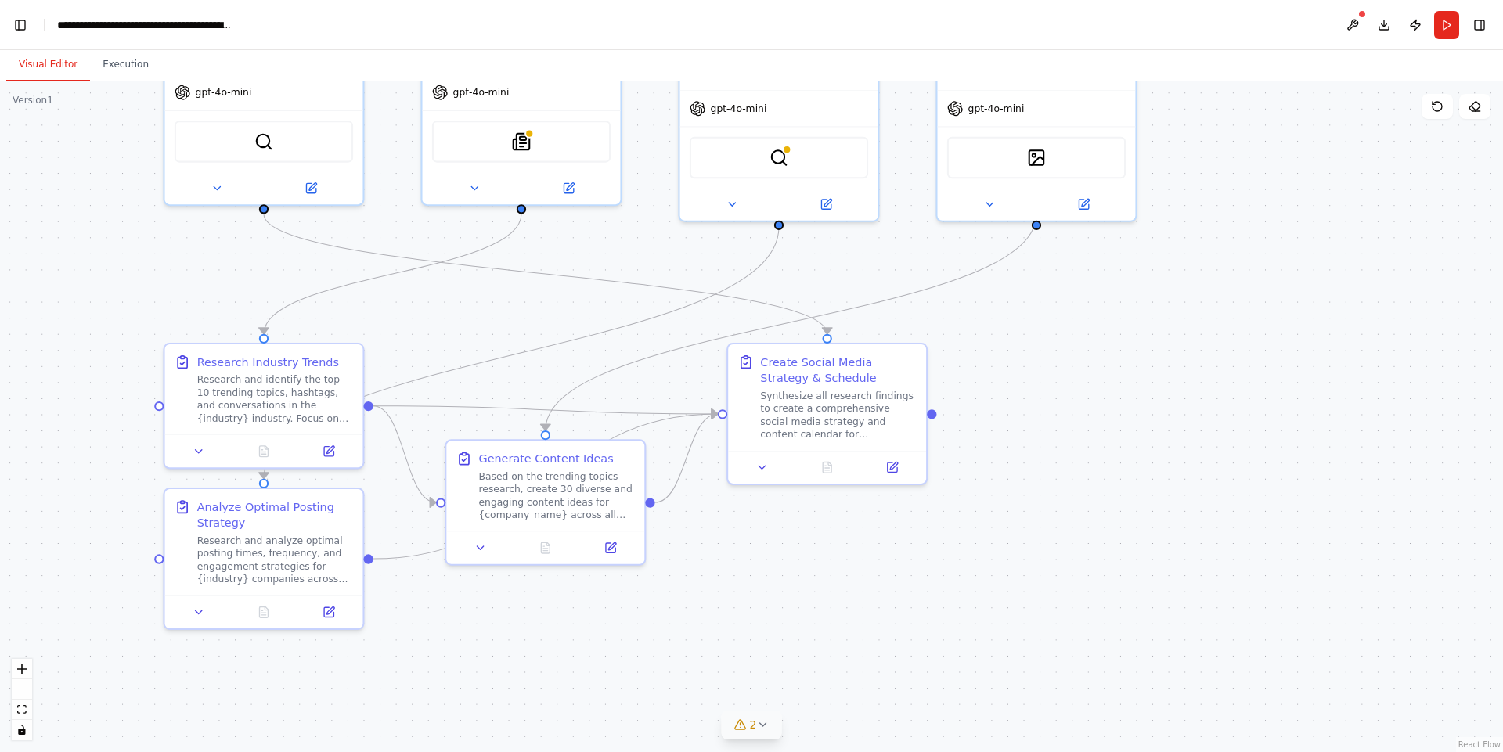
click at [757, 730] on icon at bounding box center [762, 725] width 13 height 13
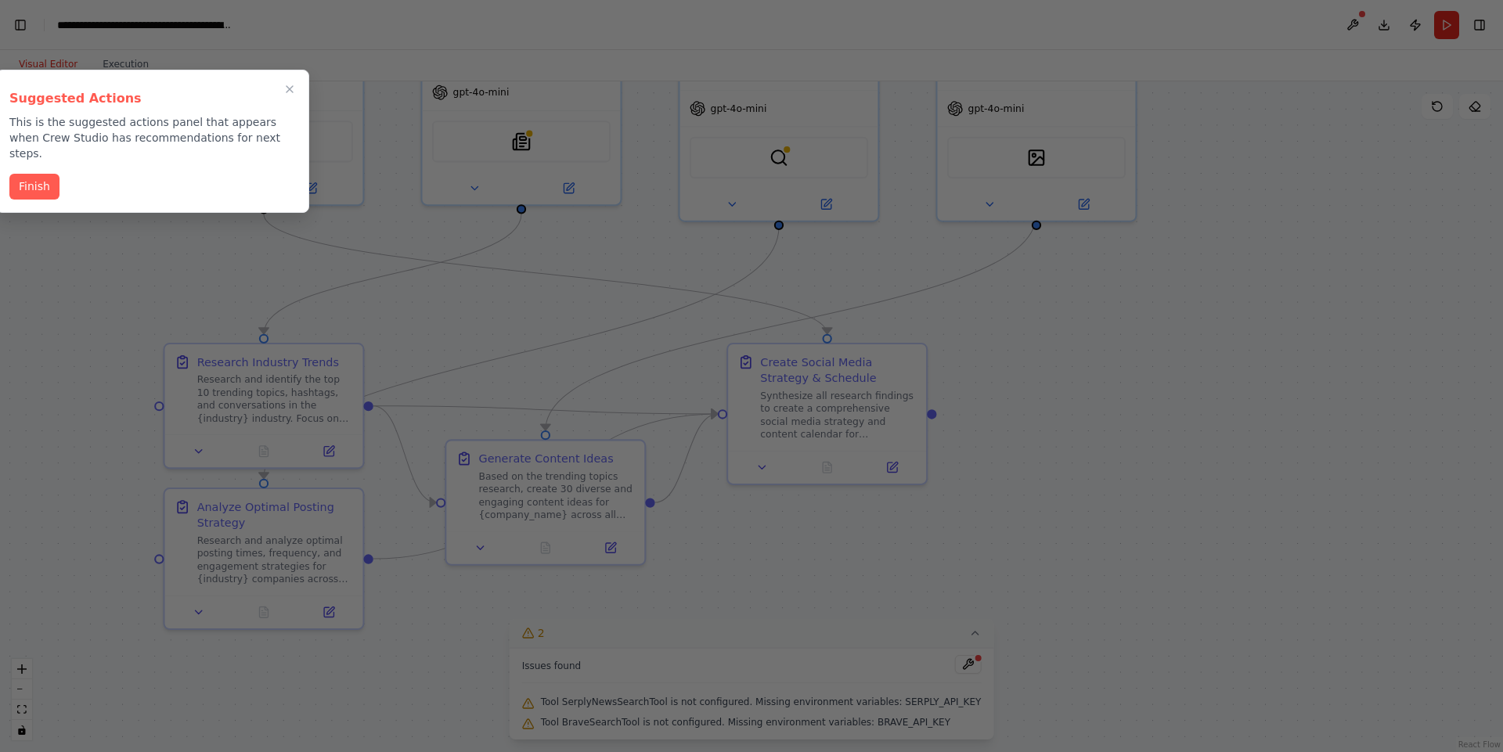
click at [956, 636] on div at bounding box center [751, 376] width 1503 height 752
drag, startPoint x: 30, startPoint y: 170, endPoint x: 100, endPoint y: 266, distance: 119.3
click at [128, 258] on div "BETA Create a crew that schedules and publishes social media content across mul…" at bounding box center [751, 376] width 1503 height 752
click at [81, 272] on div at bounding box center [751, 376] width 1503 height 752
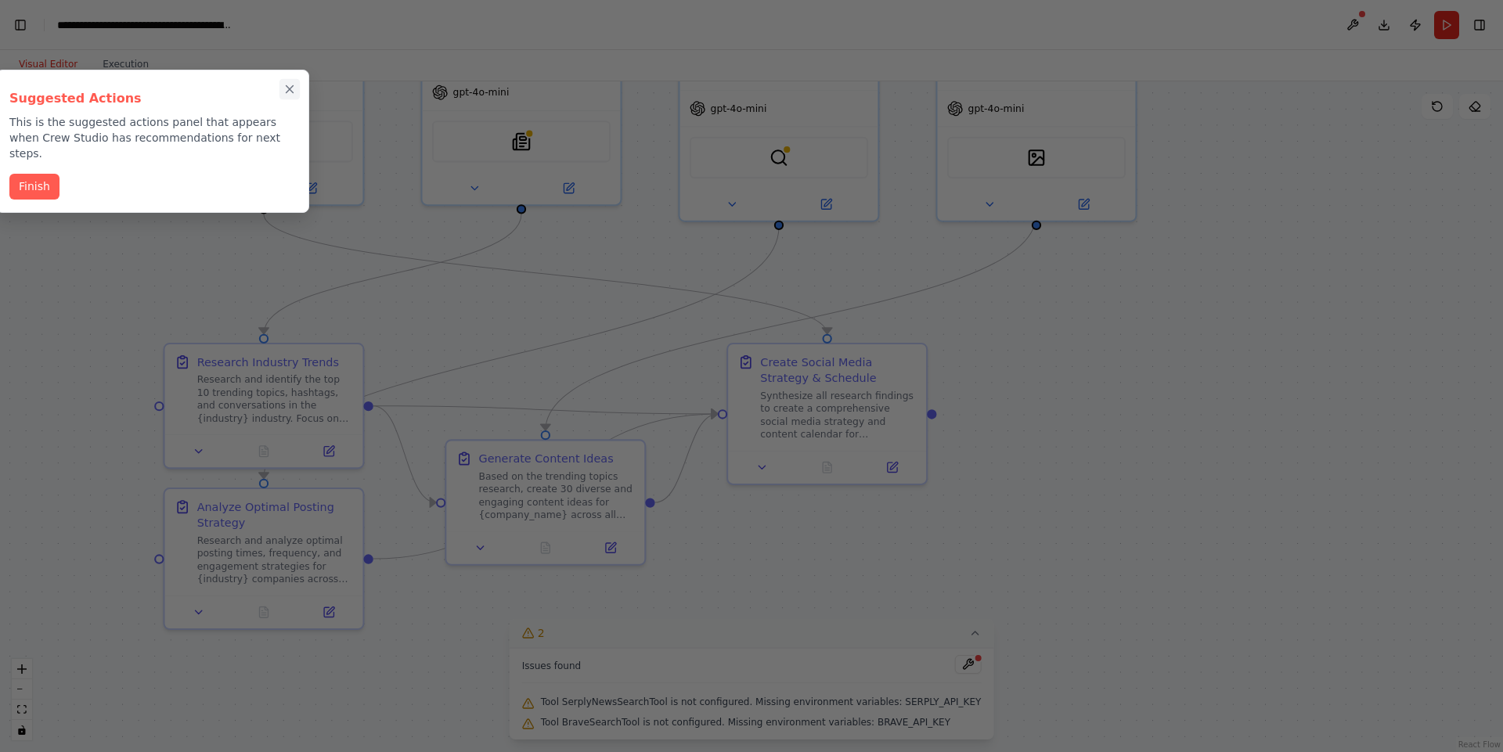
click at [290, 85] on icon "Close walkthrough" at bounding box center [290, 89] width 14 height 14
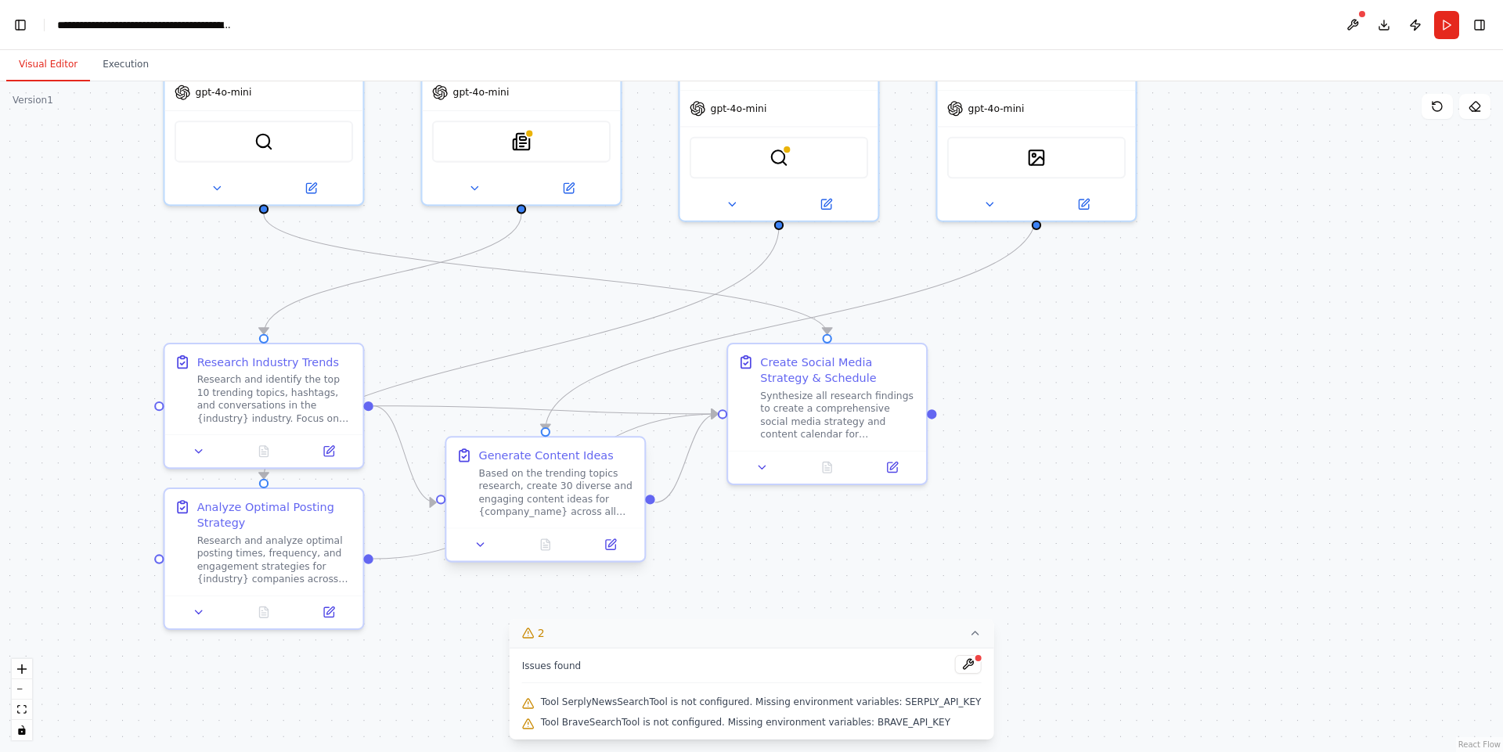
click at [582, 506] on div "Based on the trending topics research, create 30 diverse and engaging content i…" at bounding box center [556, 493] width 156 height 52
click at [616, 545] on icon at bounding box center [610, 545] width 13 height 13
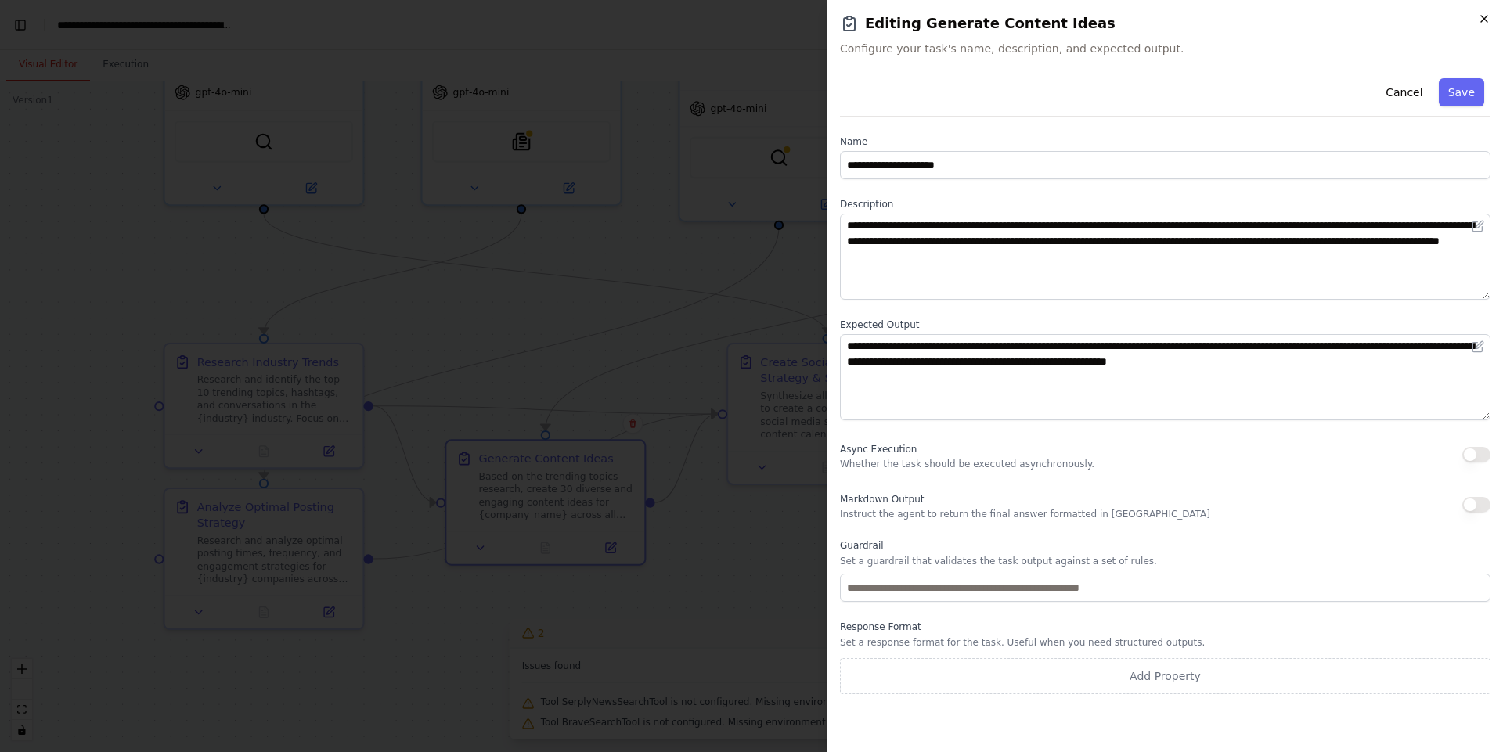
click at [1480, 23] on icon "button" at bounding box center [1484, 19] width 13 height 13
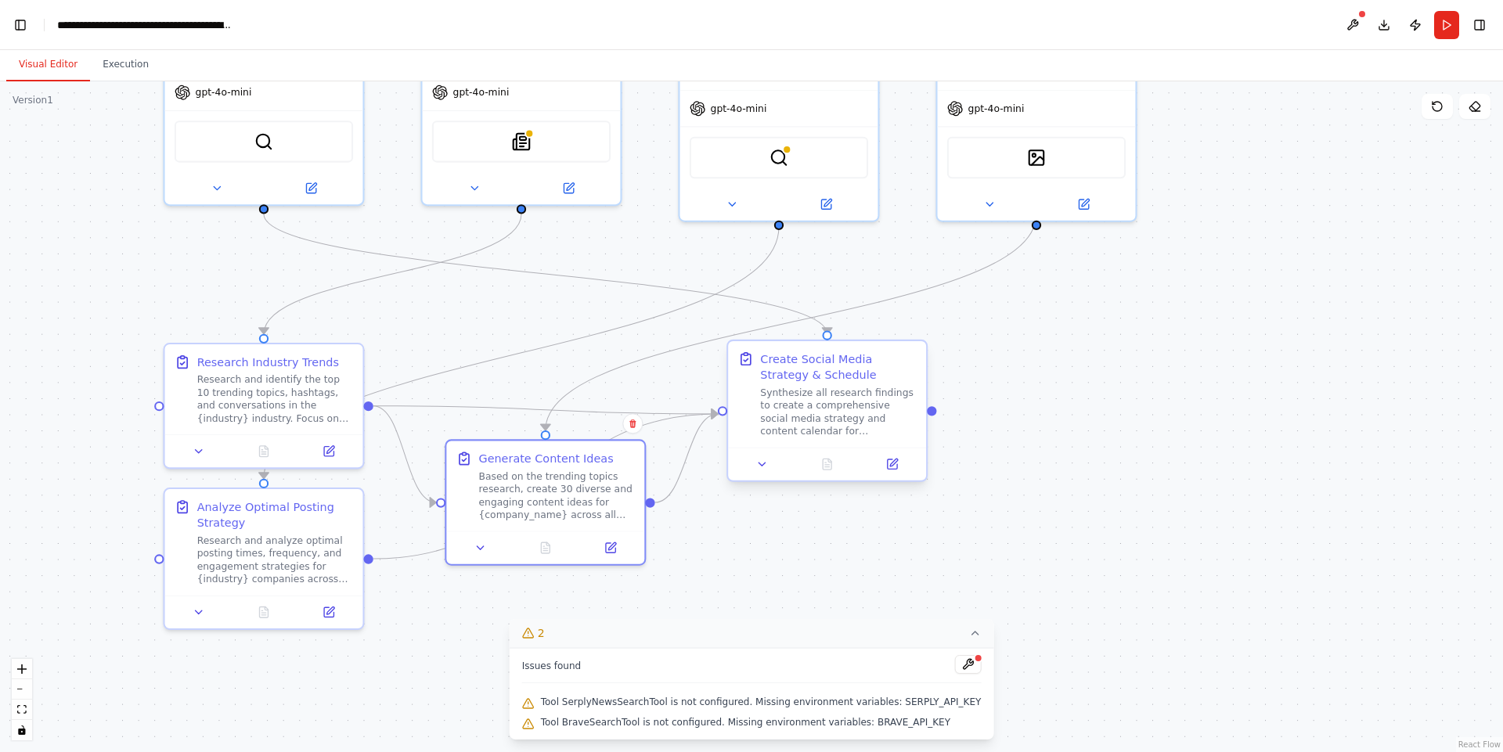
click at [851, 388] on div "Synthesize all research findings to create a comprehensive social media strateg…" at bounding box center [838, 412] width 156 height 52
click at [856, 368] on div "Create Social Media Strategy & Schedule" at bounding box center [838, 367] width 156 height 32
drag, startPoint x: 856, startPoint y: 368, endPoint x: 871, endPoint y: 394, distance: 30.9
click at [871, 394] on div "Create Social Media Strategy & Schedule" at bounding box center [854, 383] width 156 height 32
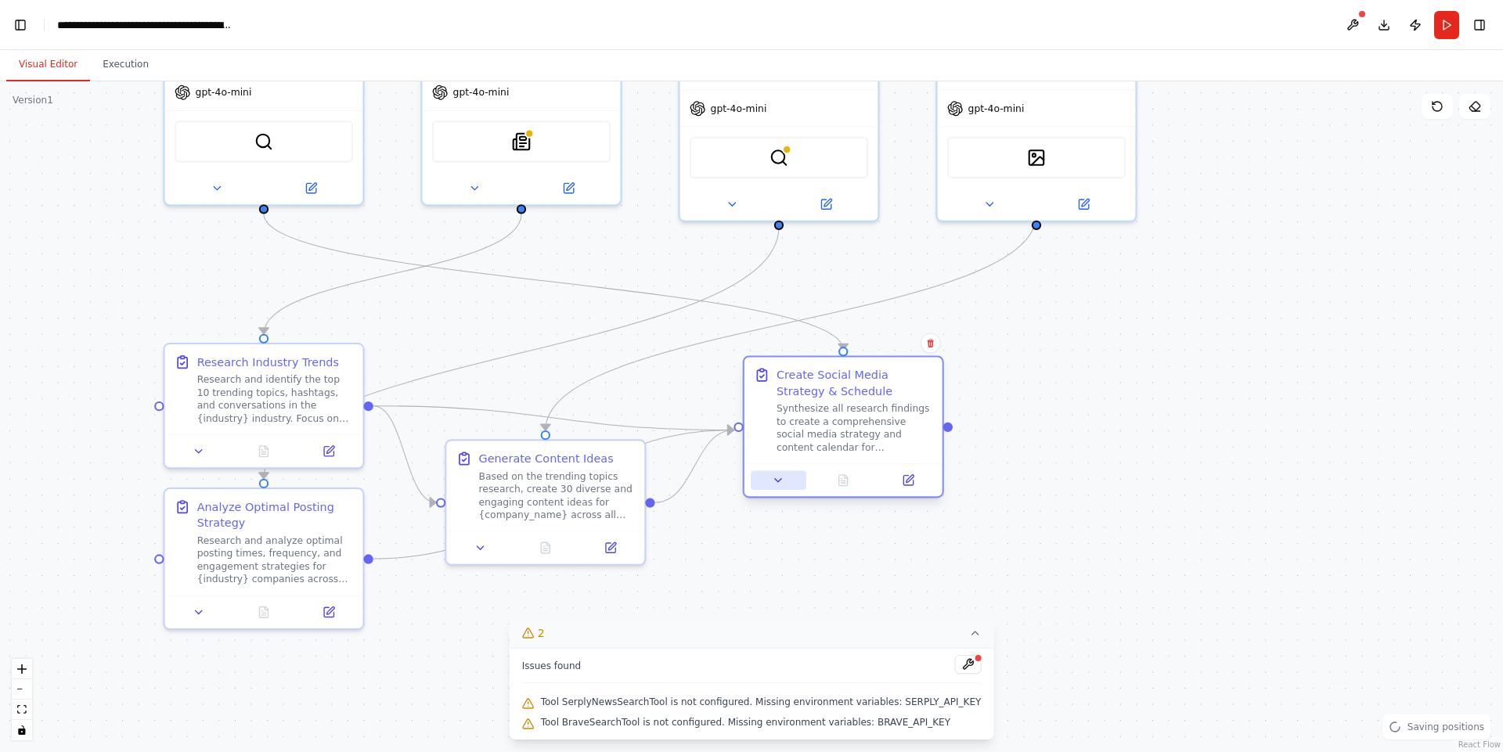
click at [780, 480] on icon at bounding box center [778, 480] width 6 height 3
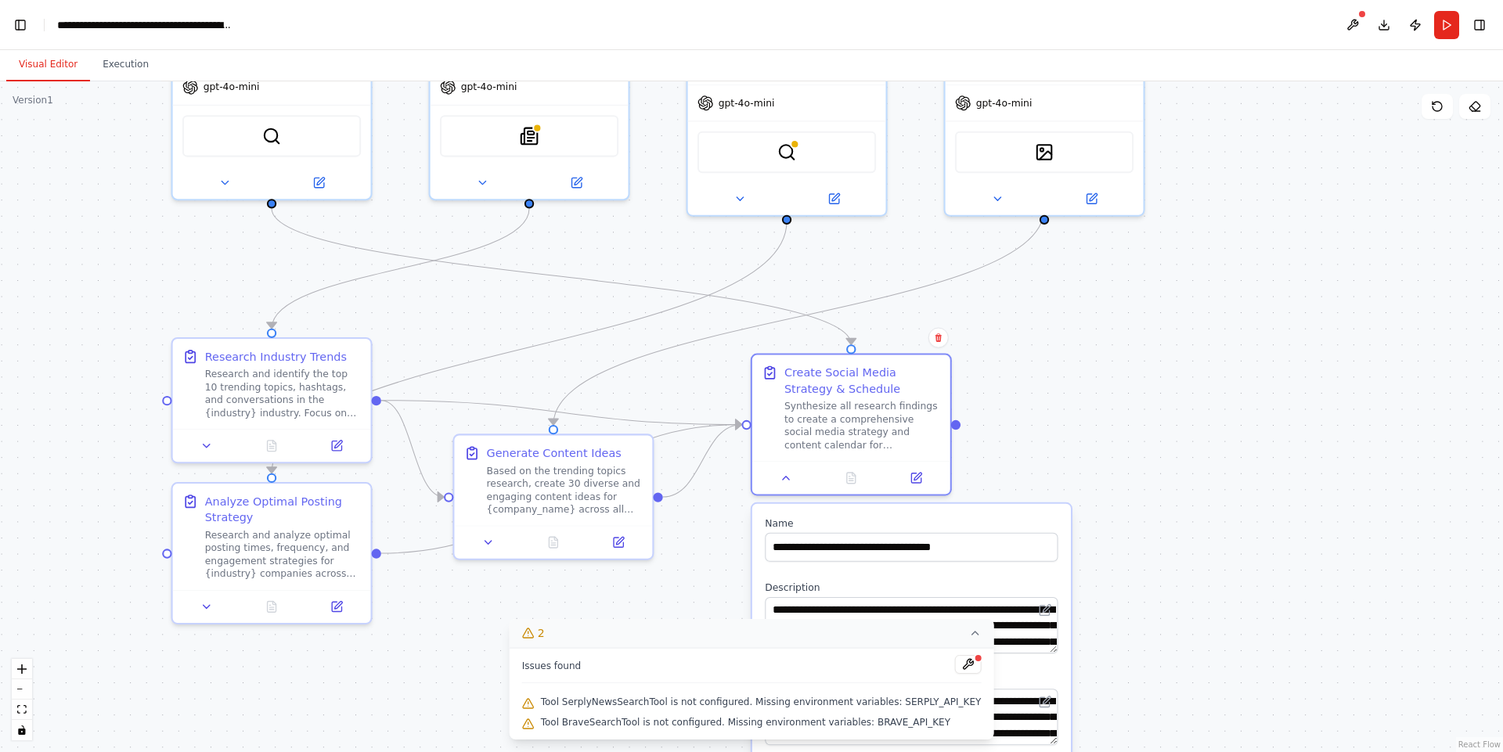
click at [1140, 417] on div ".deletable-edge-delete-btn { width: 20px; height: 20px; border: 0px solid #ffff…" at bounding box center [751, 416] width 1503 height 671
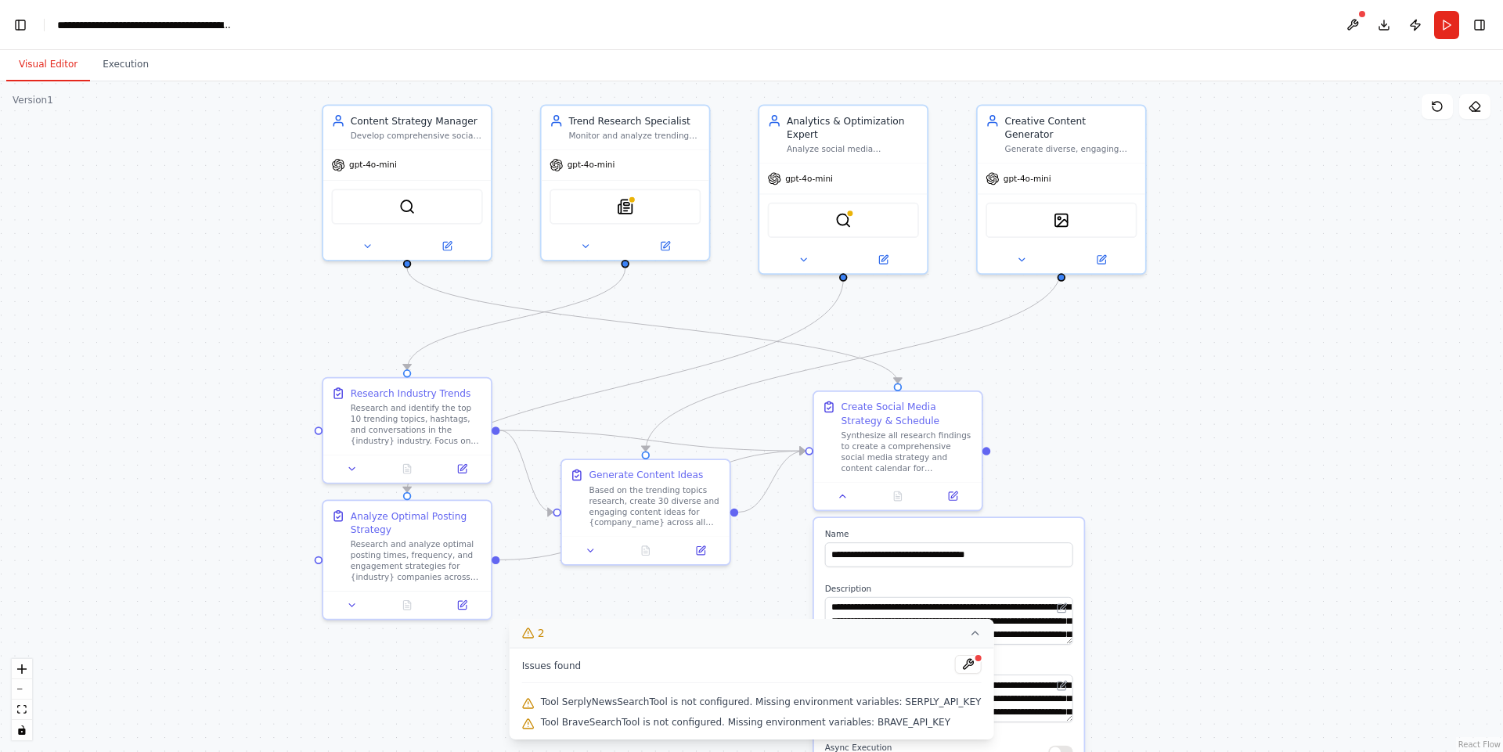
click at [968, 630] on icon at bounding box center [974, 633] width 13 height 13
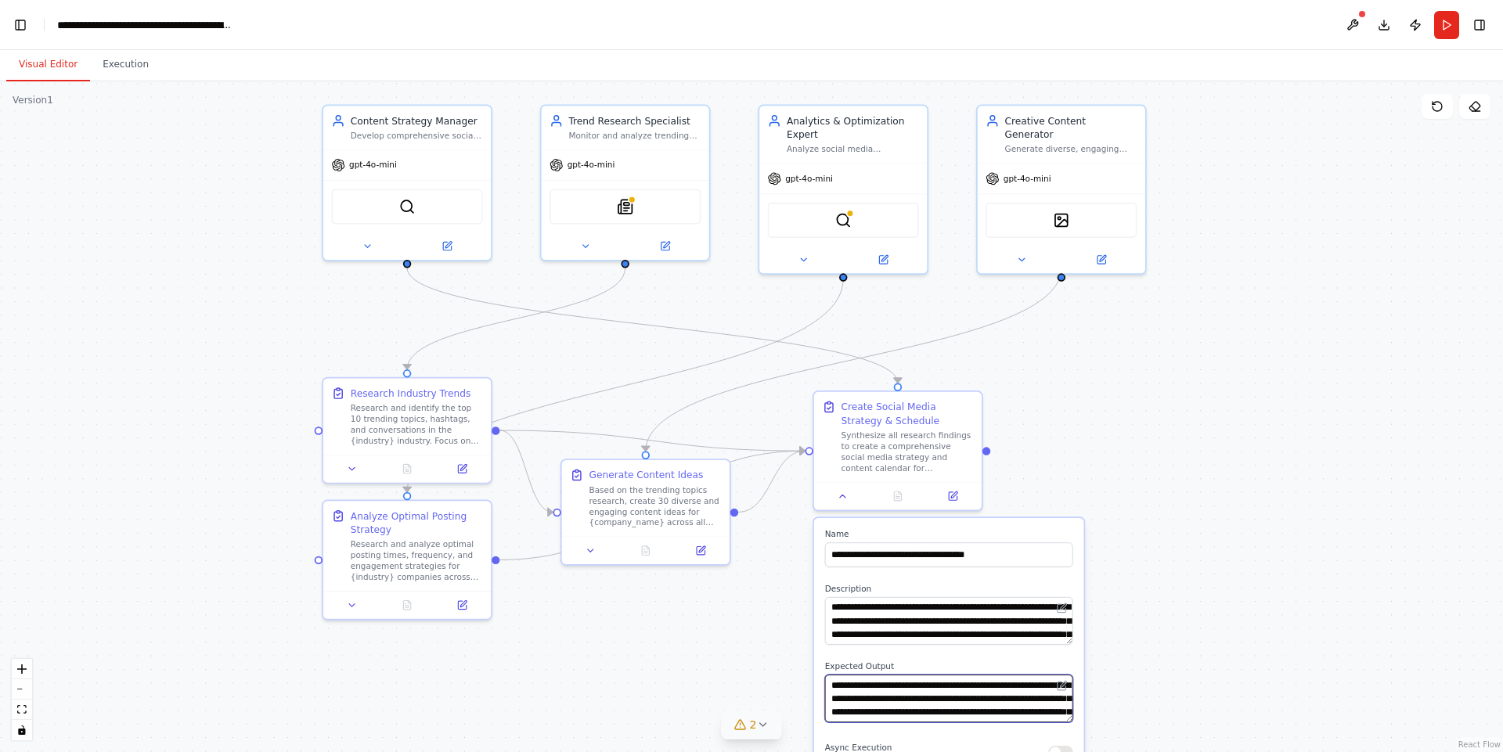
click at [897, 696] on textarea "**********" at bounding box center [949, 699] width 248 height 48
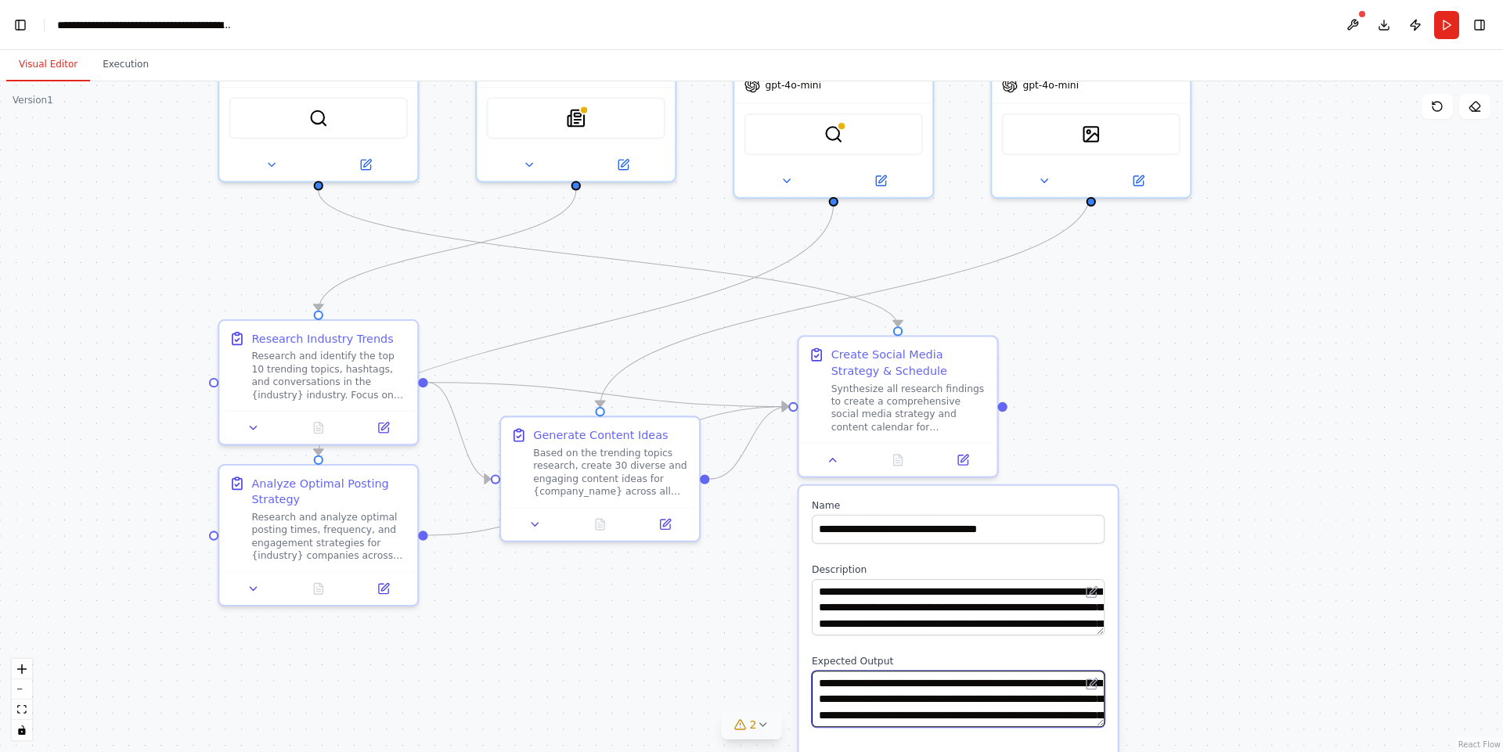
scroll to position [43, 0]
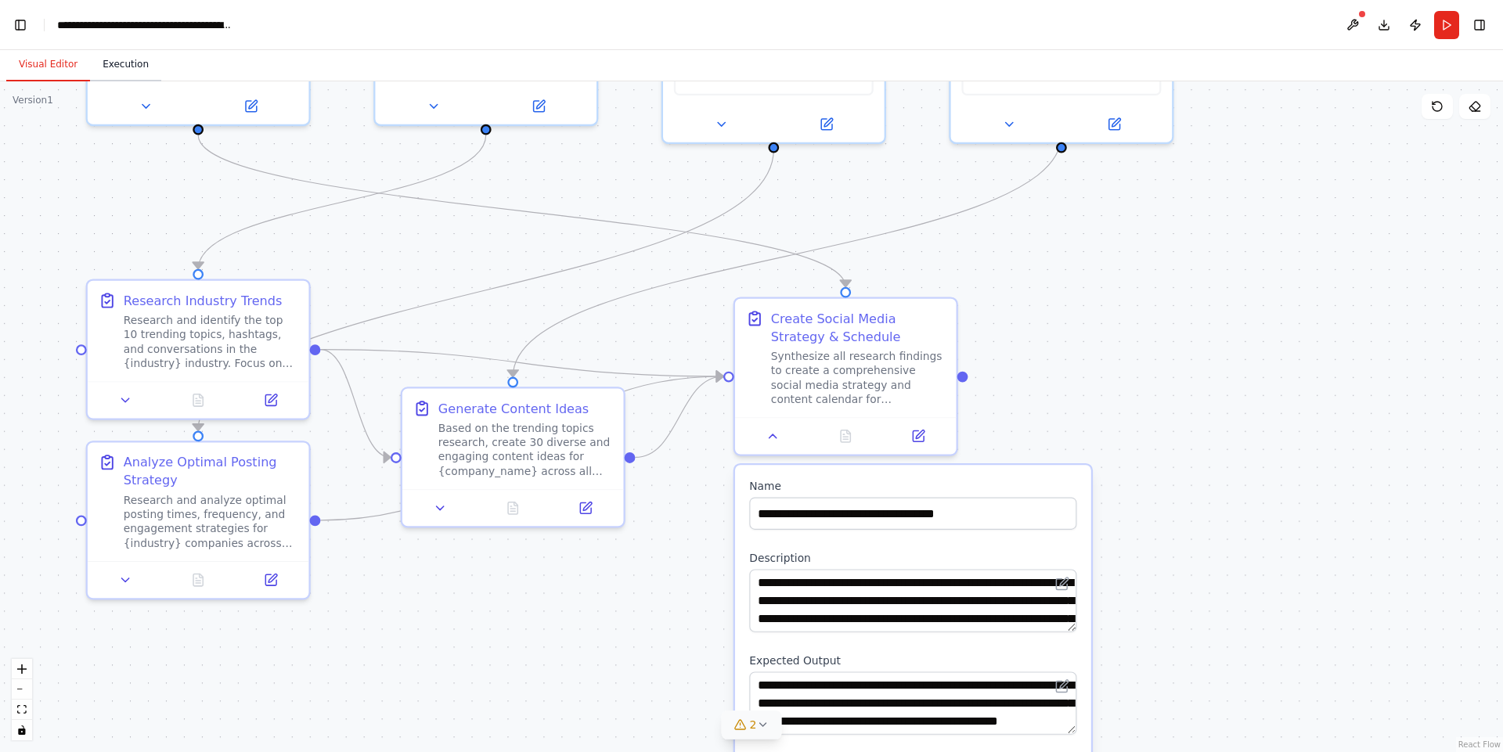
click at [115, 59] on button "Execution" at bounding box center [125, 65] width 71 height 33
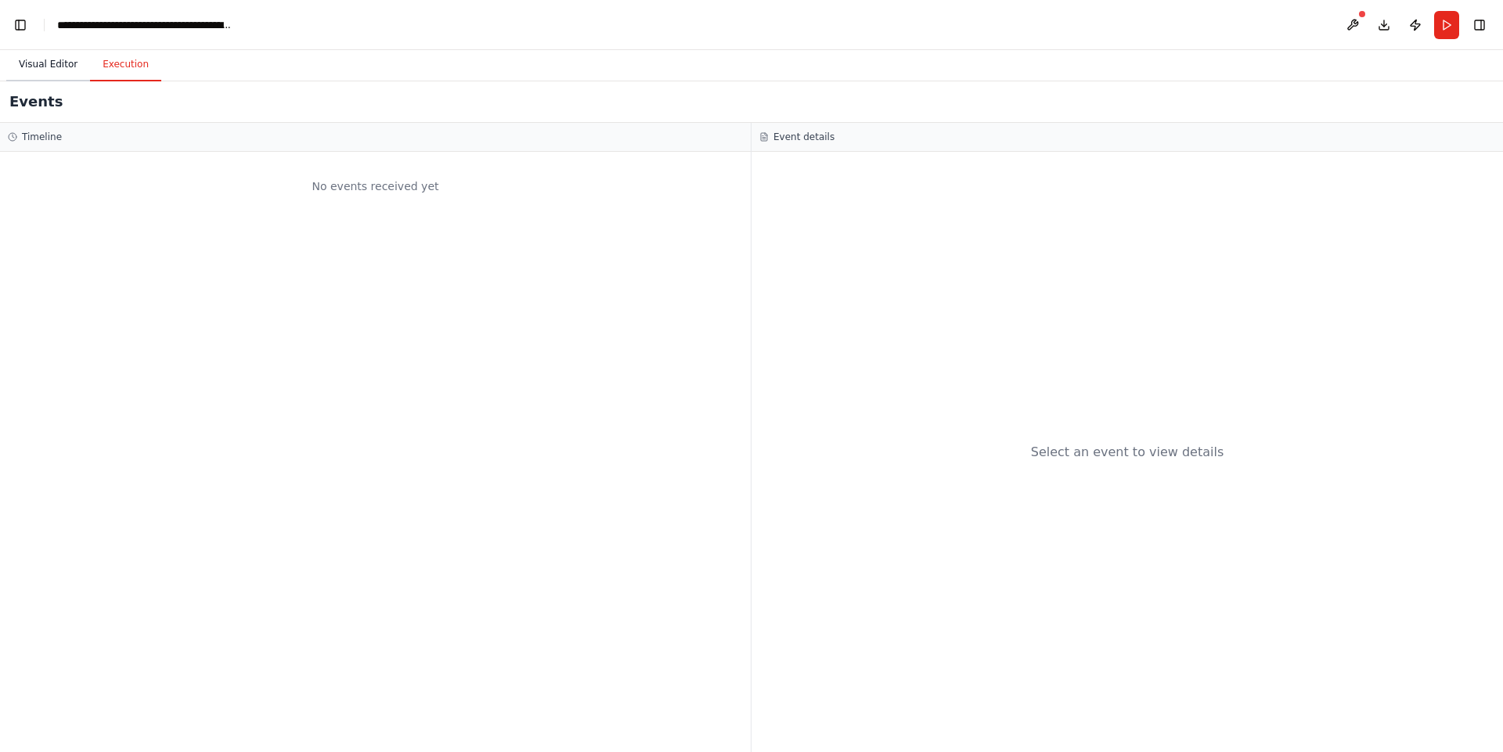
click at [39, 58] on button "Visual Editor" at bounding box center [48, 65] width 84 height 33
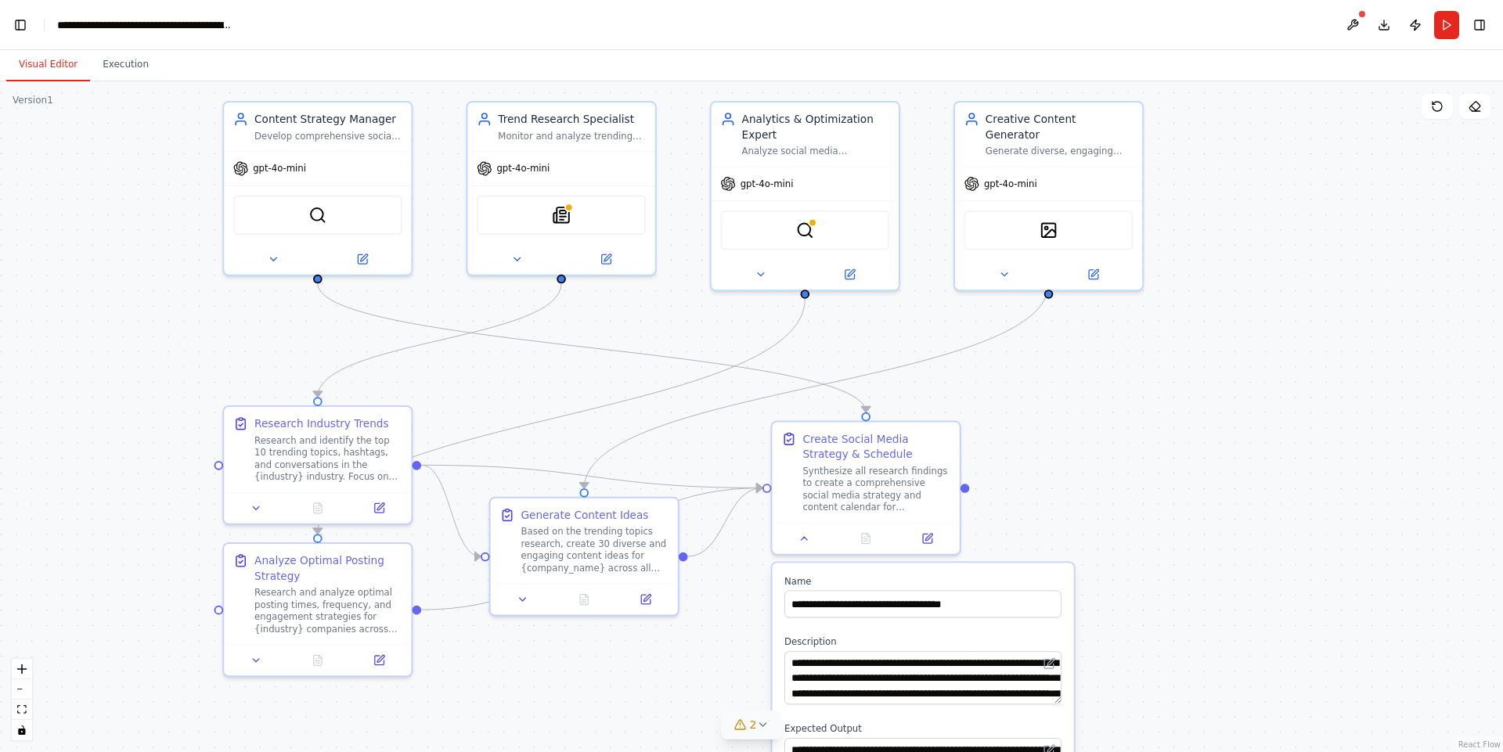
drag, startPoint x: 1341, startPoint y: 218, endPoint x: 1296, endPoint y: 333, distance: 123.4
click at [1296, 333] on div ".deletable-edge-delete-btn { width: 20px; height: 20px; border: 0px solid #ffff…" at bounding box center [751, 416] width 1503 height 671
click at [322, 213] on img at bounding box center [317, 212] width 18 height 18
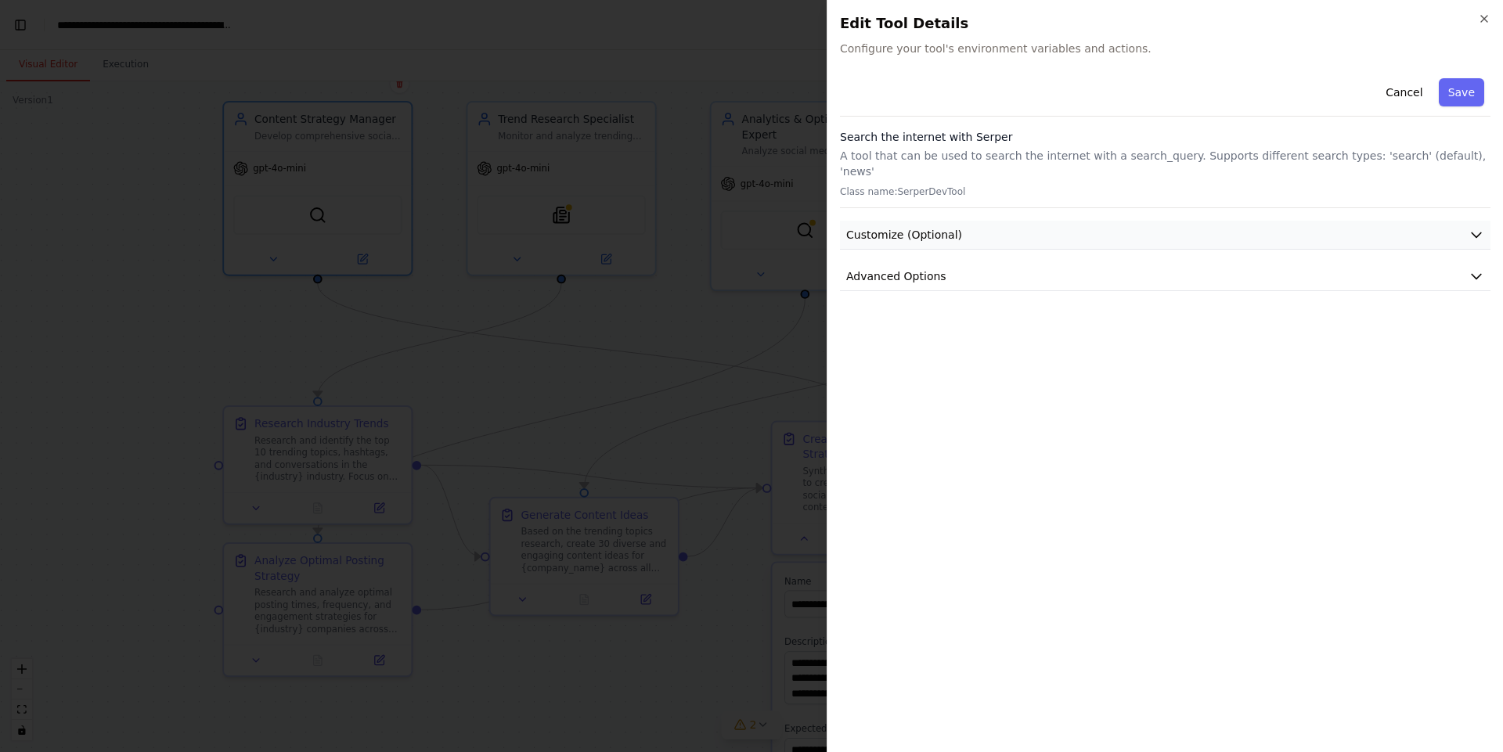
click at [877, 227] on span "Customize (Optional)" at bounding box center [904, 235] width 116 height 16
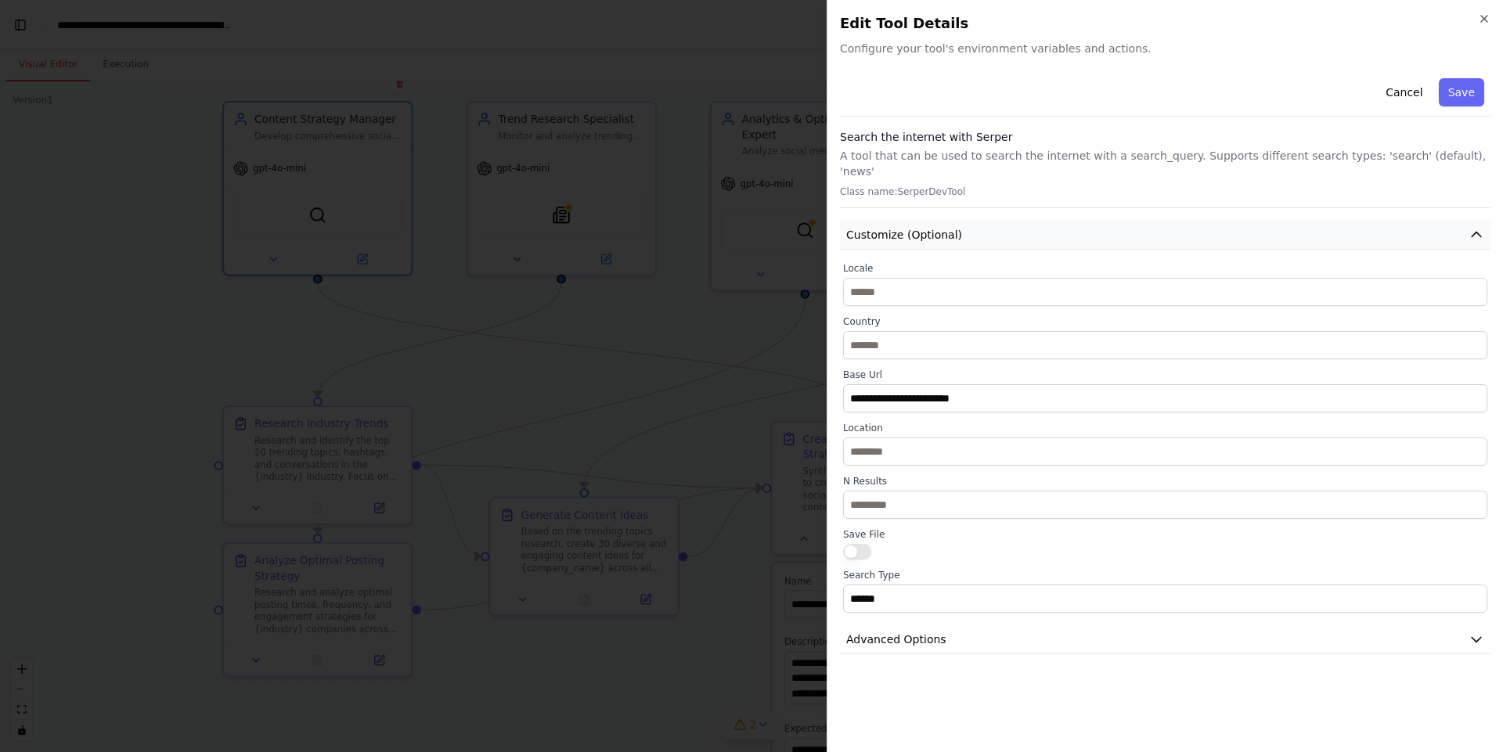
click at [877, 227] on span "Customize (Optional)" at bounding box center [904, 235] width 116 height 16
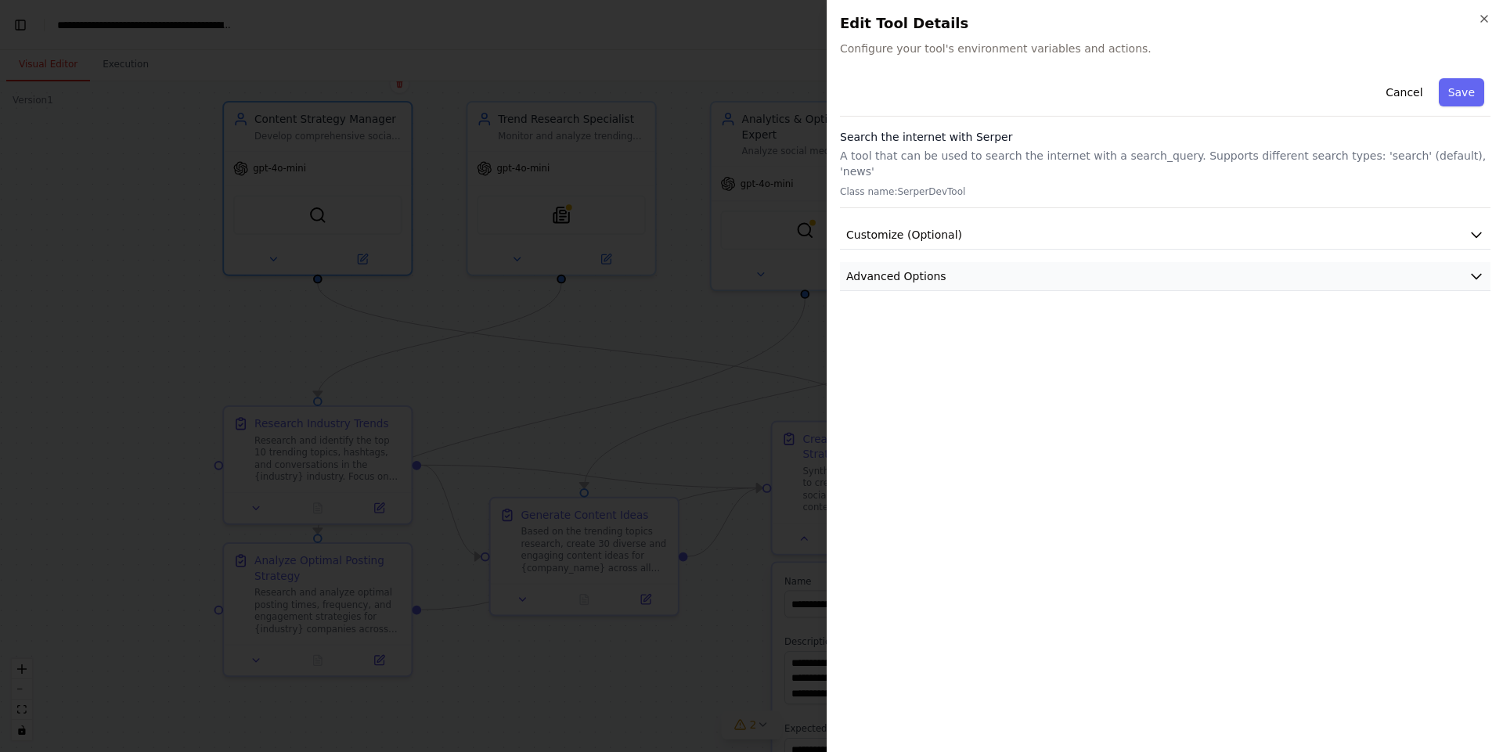
click at [1324, 262] on button "Advanced Options" at bounding box center [1165, 276] width 650 height 29
click at [1488, 21] on icon "button" at bounding box center [1484, 19] width 13 height 13
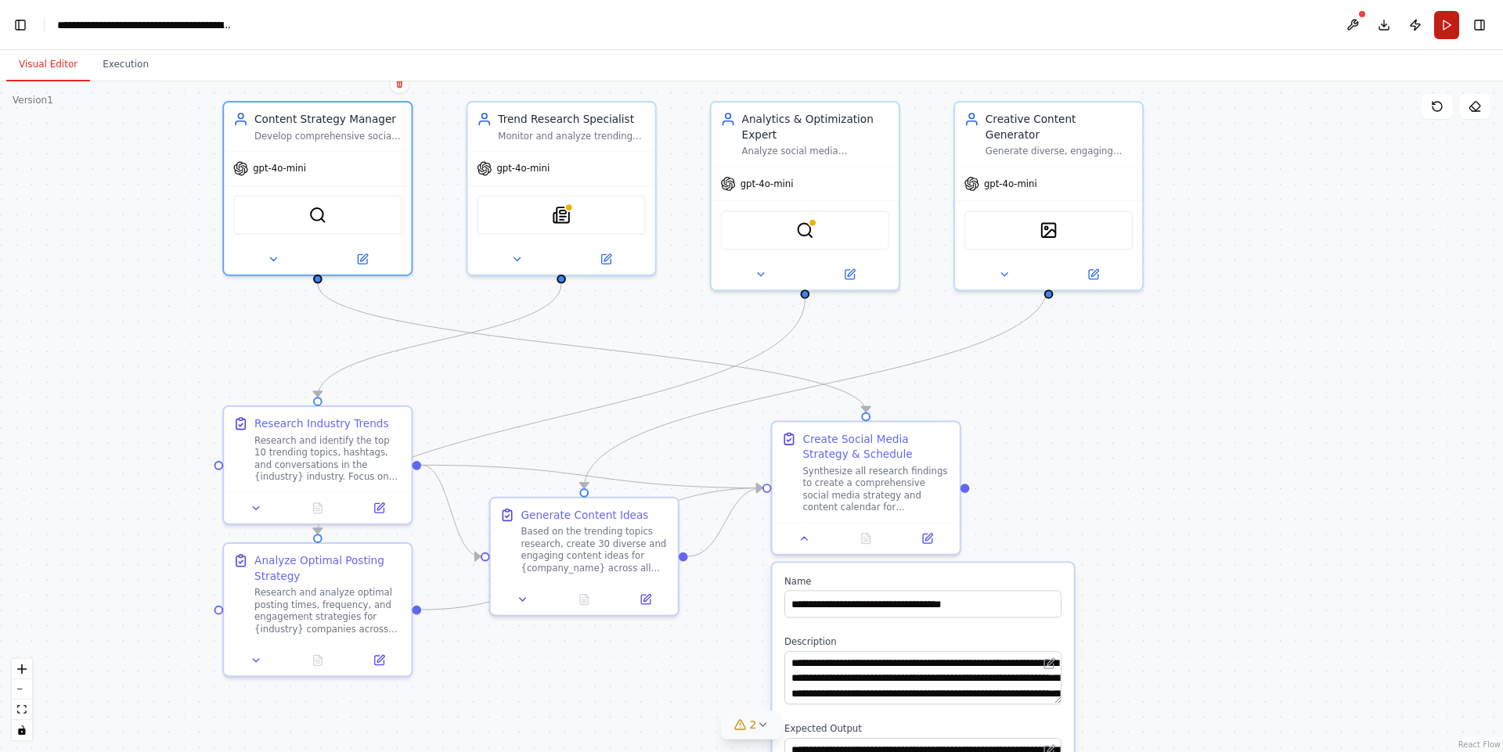
click at [1441, 28] on button "Run" at bounding box center [1446, 25] width 25 height 28
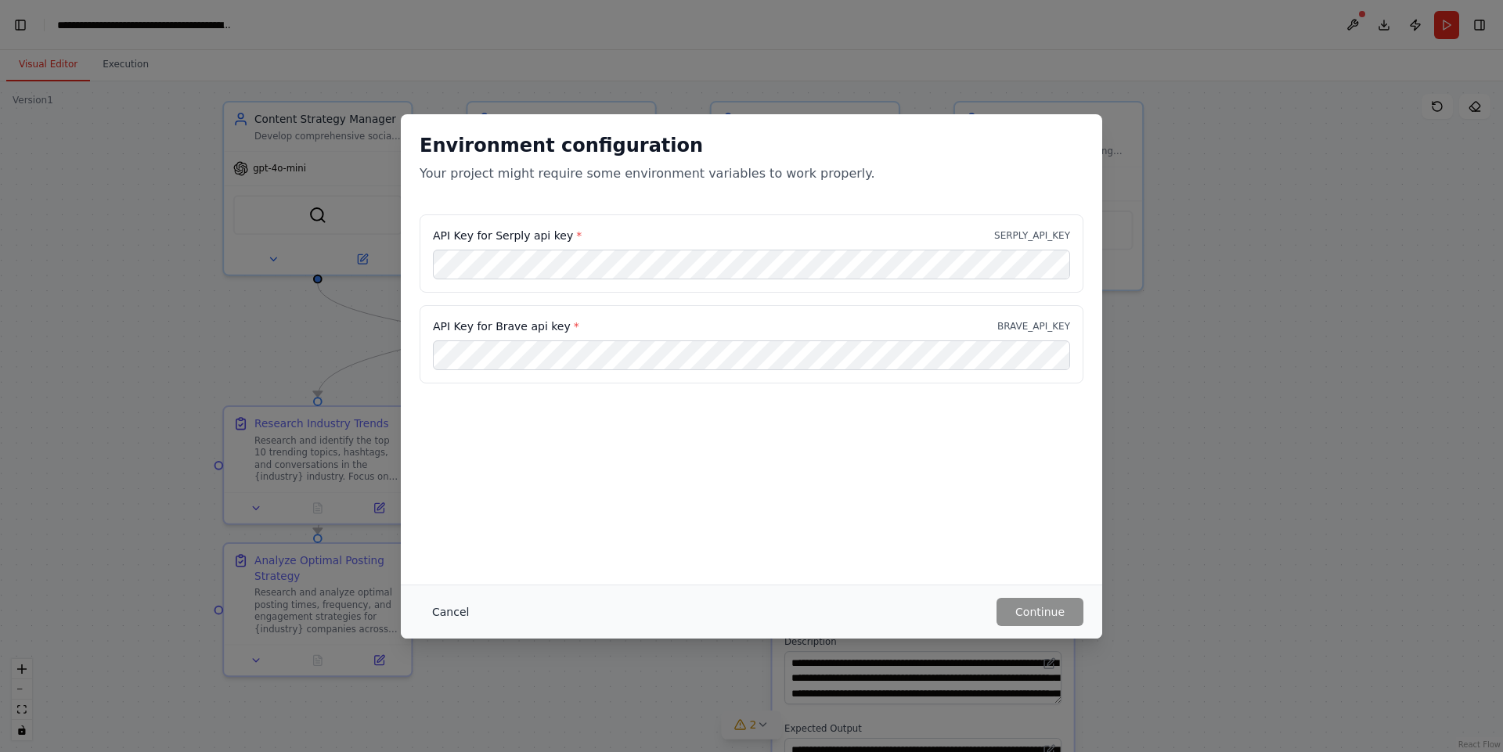
click at [444, 614] on button "Cancel" at bounding box center [451, 612] width 62 height 28
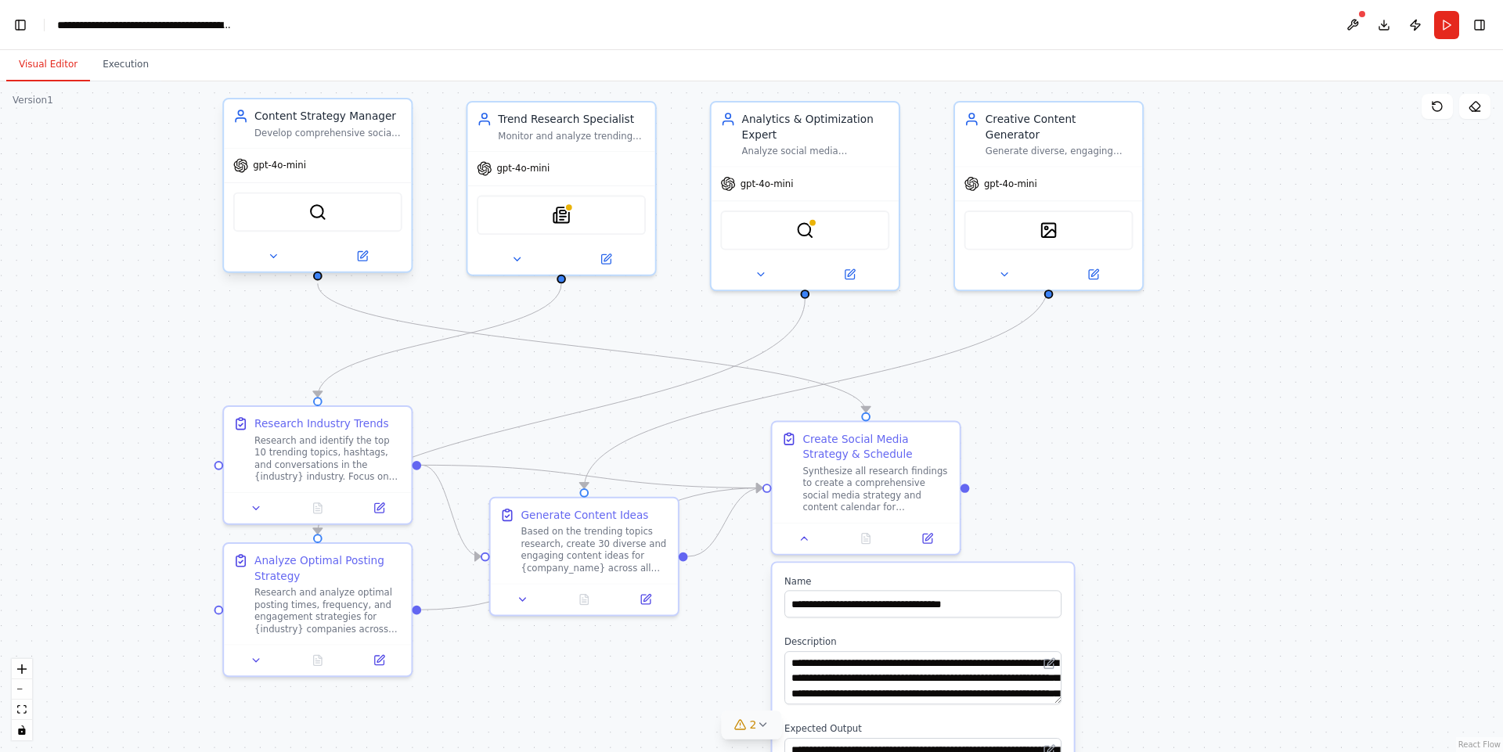
click at [331, 128] on div "Develop comprehensive social media content strategies for {industry} businesses…" at bounding box center [328, 133] width 148 height 13
click at [362, 257] on icon at bounding box center [363, 254] width 7 height 7
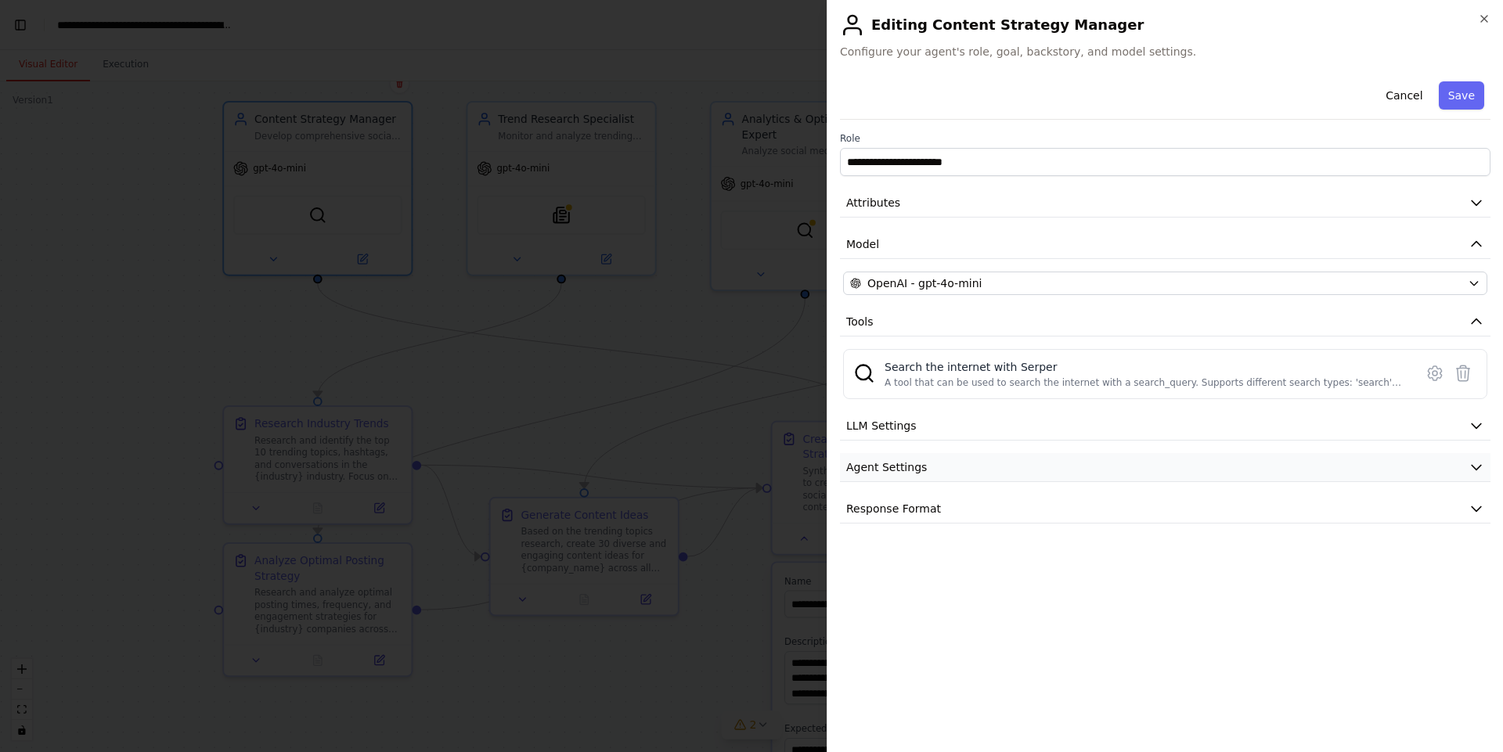
click at [938, 461] on button "Agent Settings" at bounding box center [1165, 467] width 650 height 29
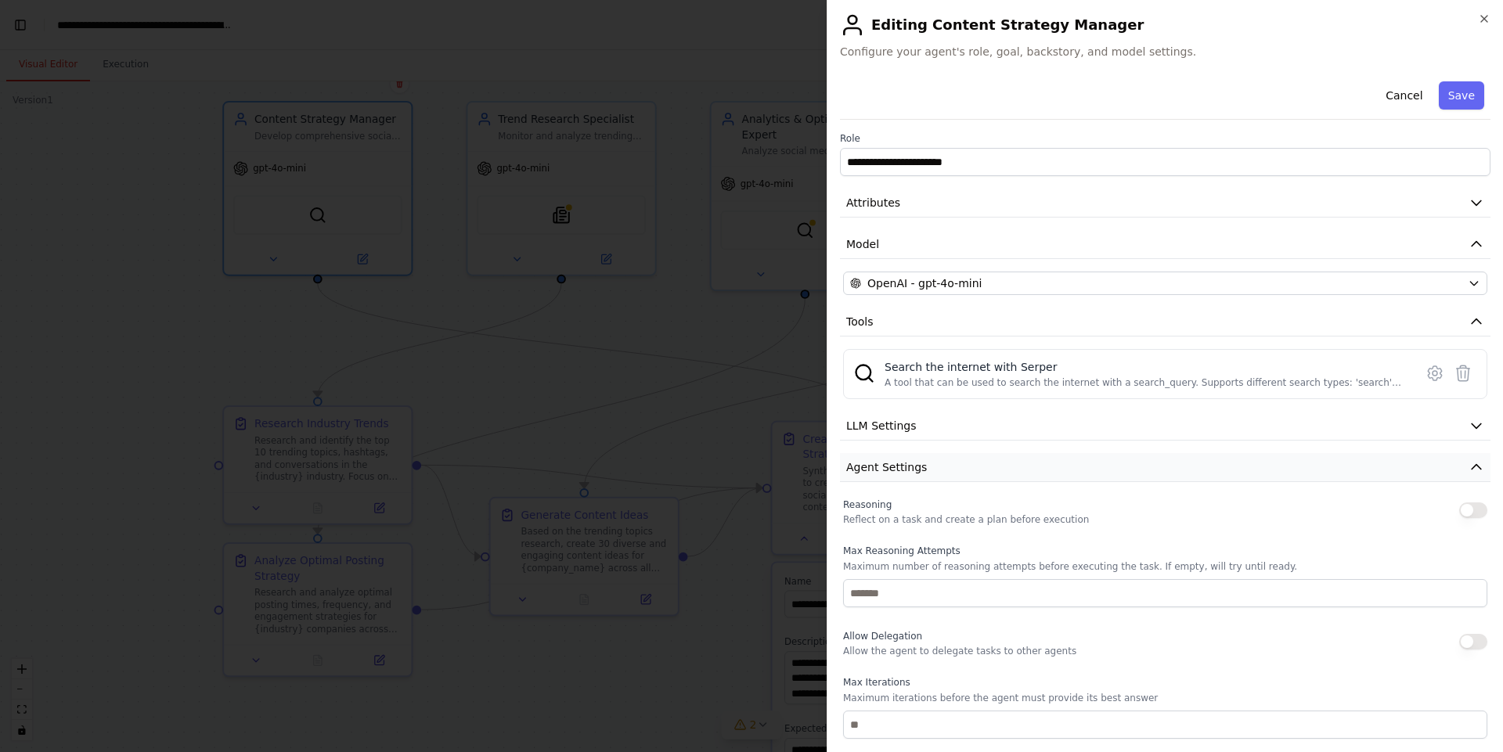
click at [938, 461] on button "Agent Settings" at bounding box center [1165, 467] width 650 height 29
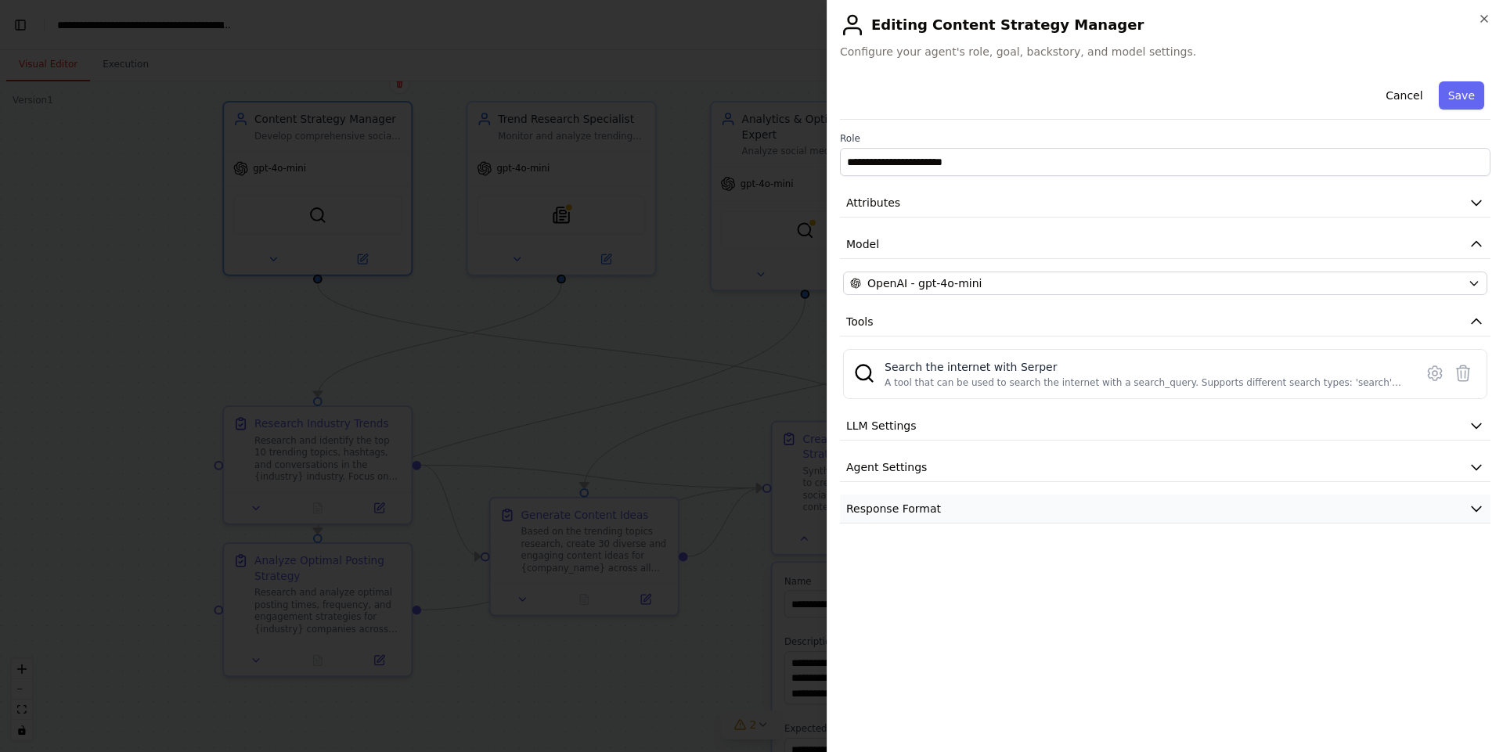
click at [893, 519] on button "Response Format" at bounding box center [1165, 509] width 650 height 29
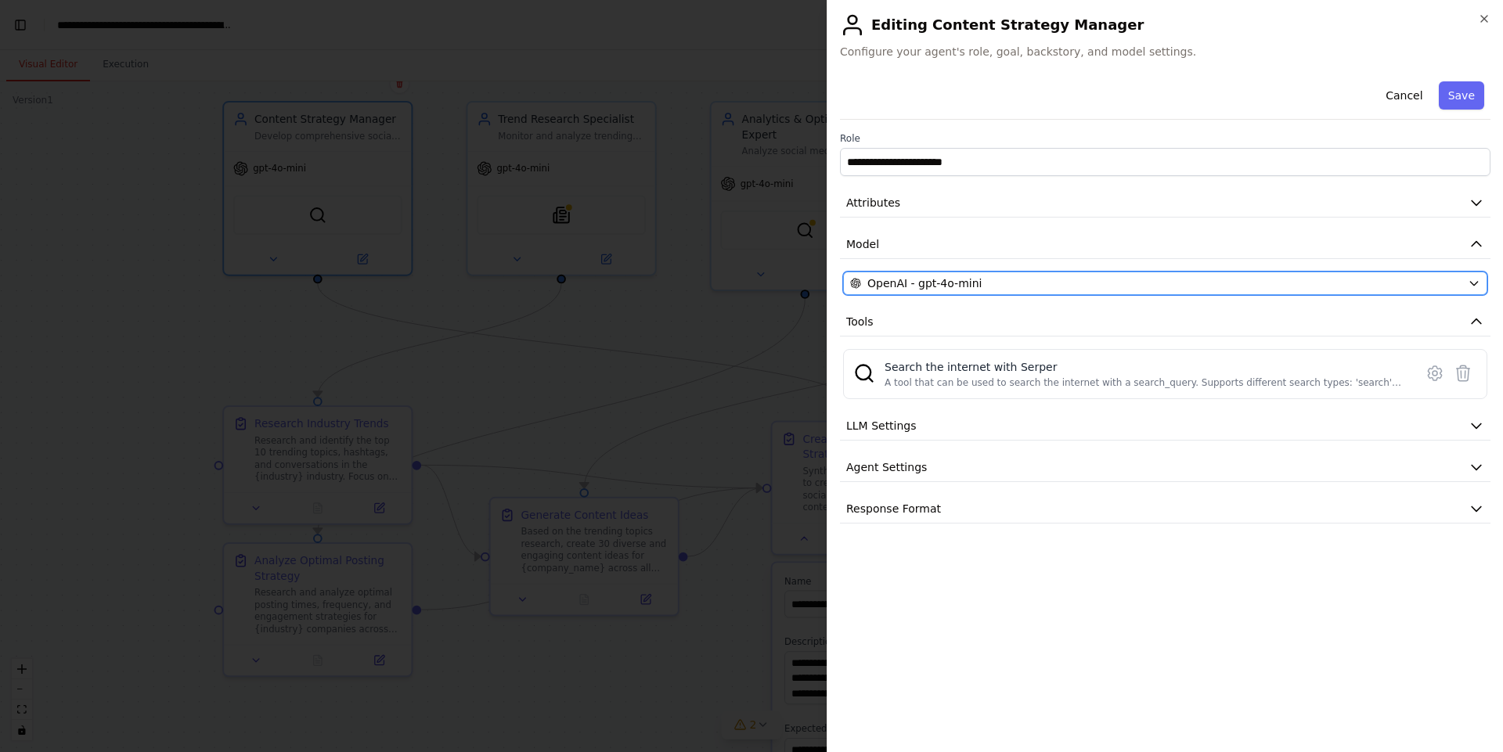
click at [920, 294] on button "OpenAI - gpt-4o-mini" at bounding box center [1165, 283] width 644 height 23
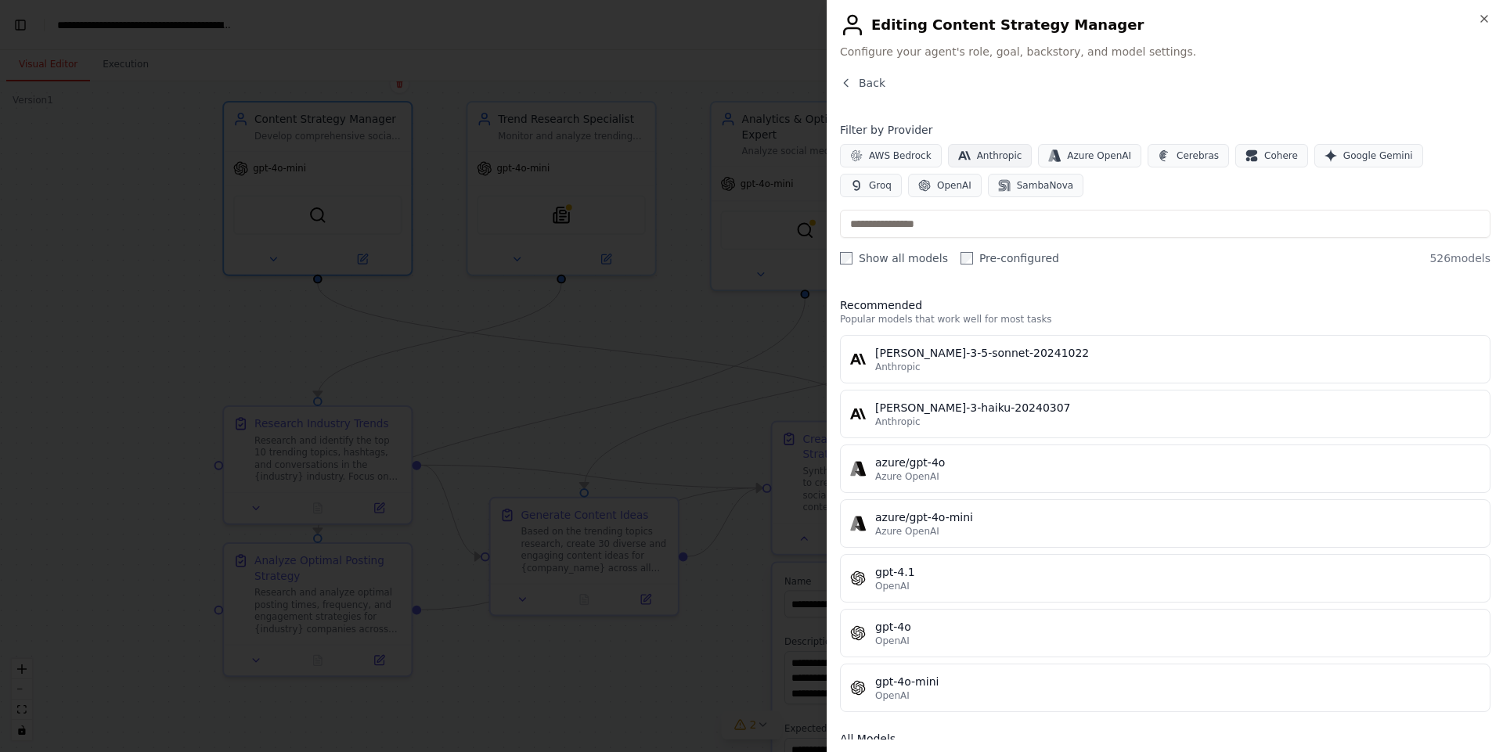
click at [977, 157] on span "Anthropic" at bounding box center [999, 156] width 45 height 13
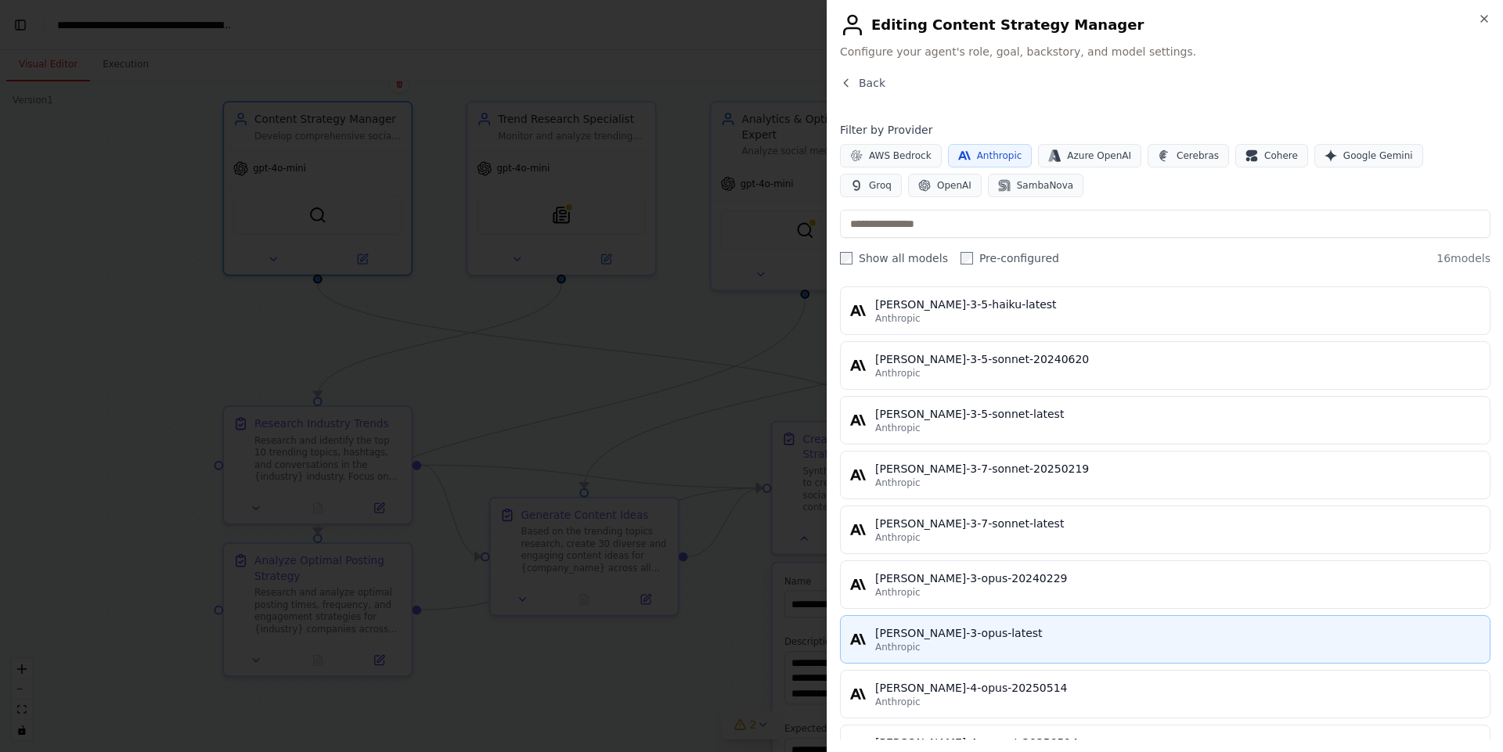
scroll to position [376, 0]
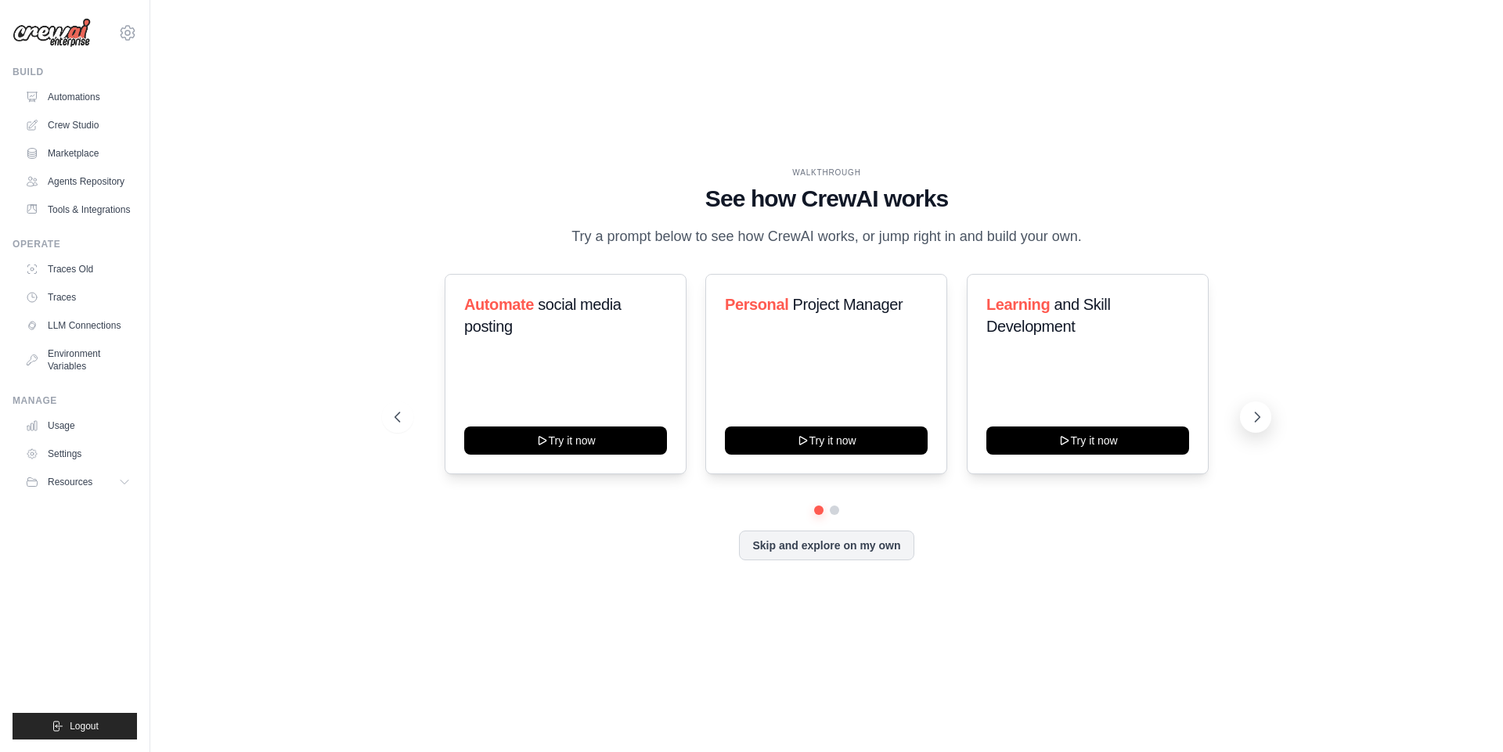
click at [1253, 409] on icon at bounding box center [1257, 417] width 16 height 16
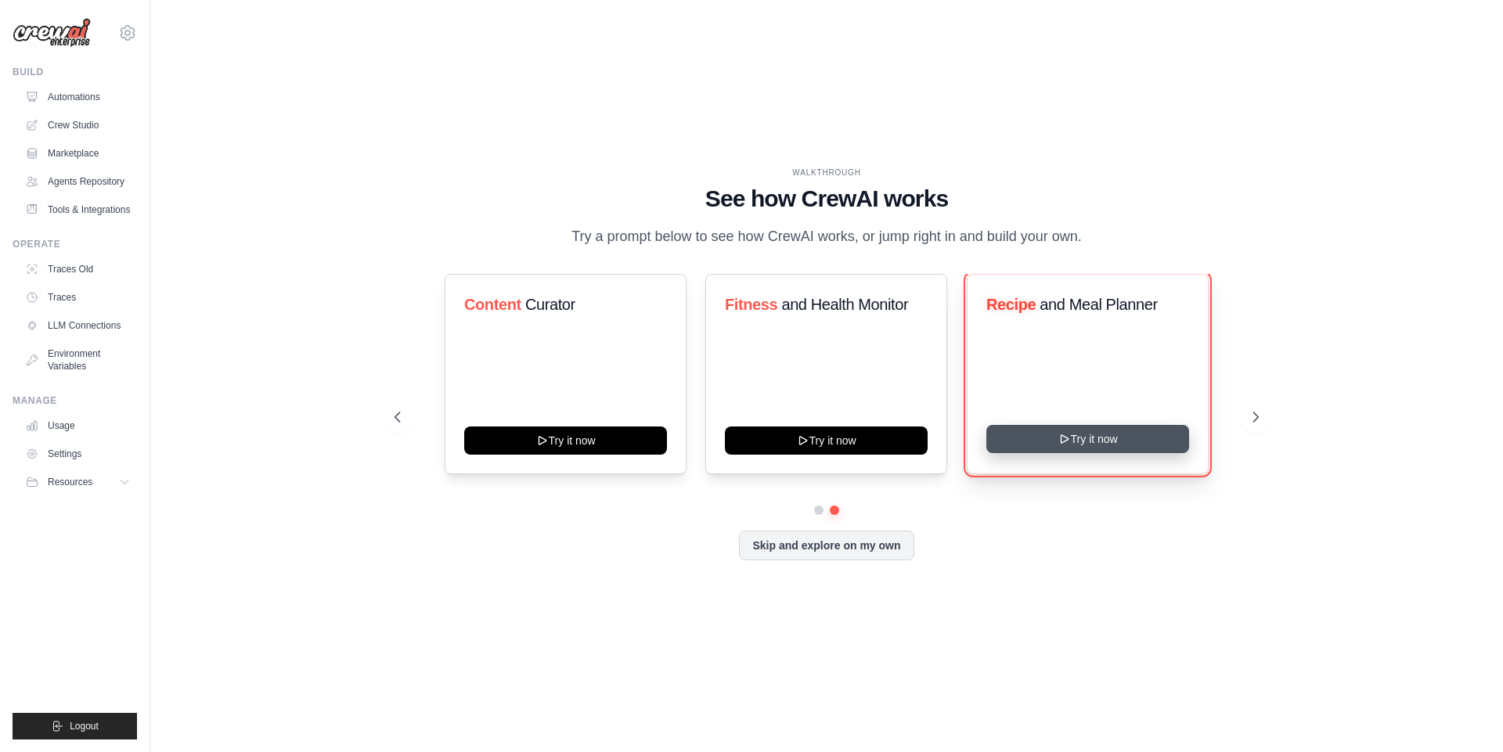
click at [1063, 444] on icon at bounding box center [1063, 439] width 13 height 13
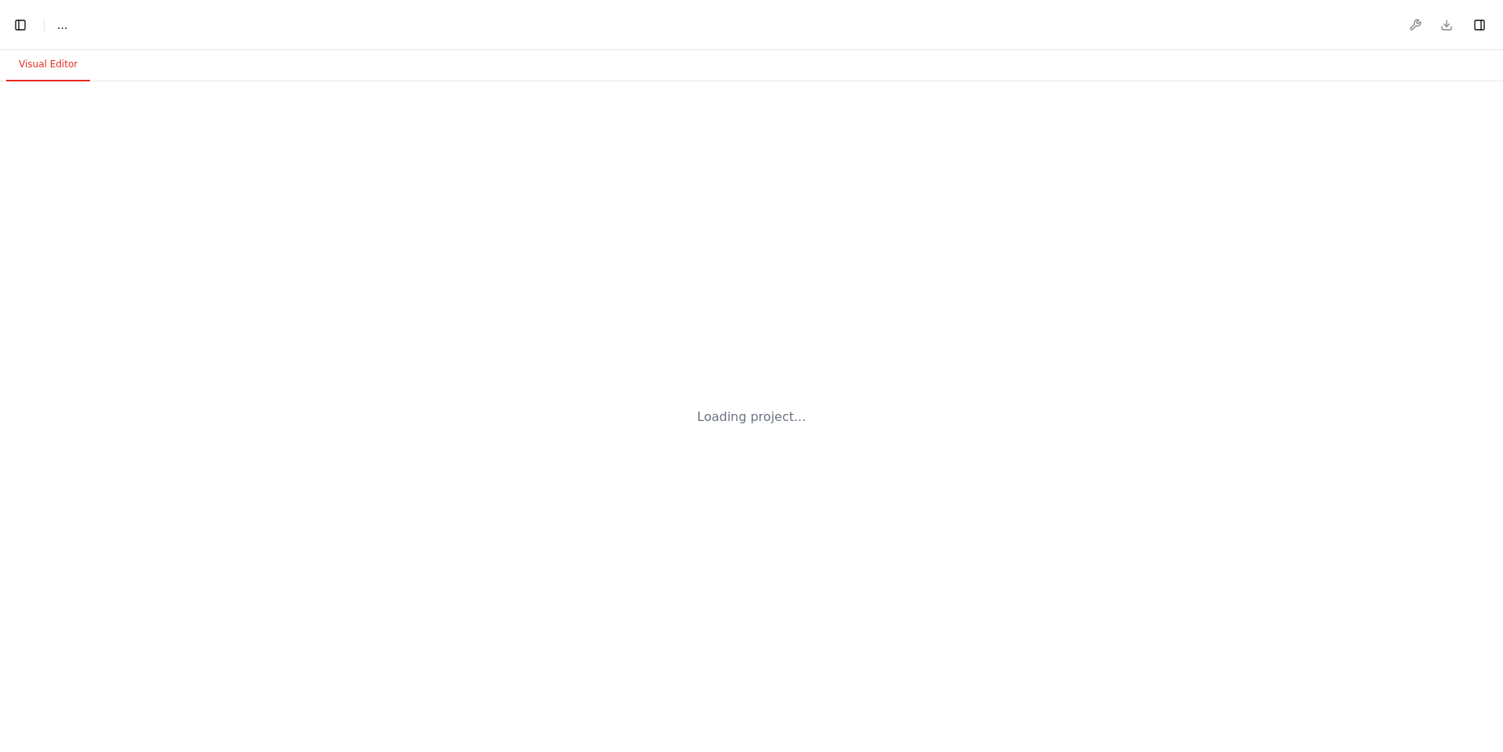
select select "****"
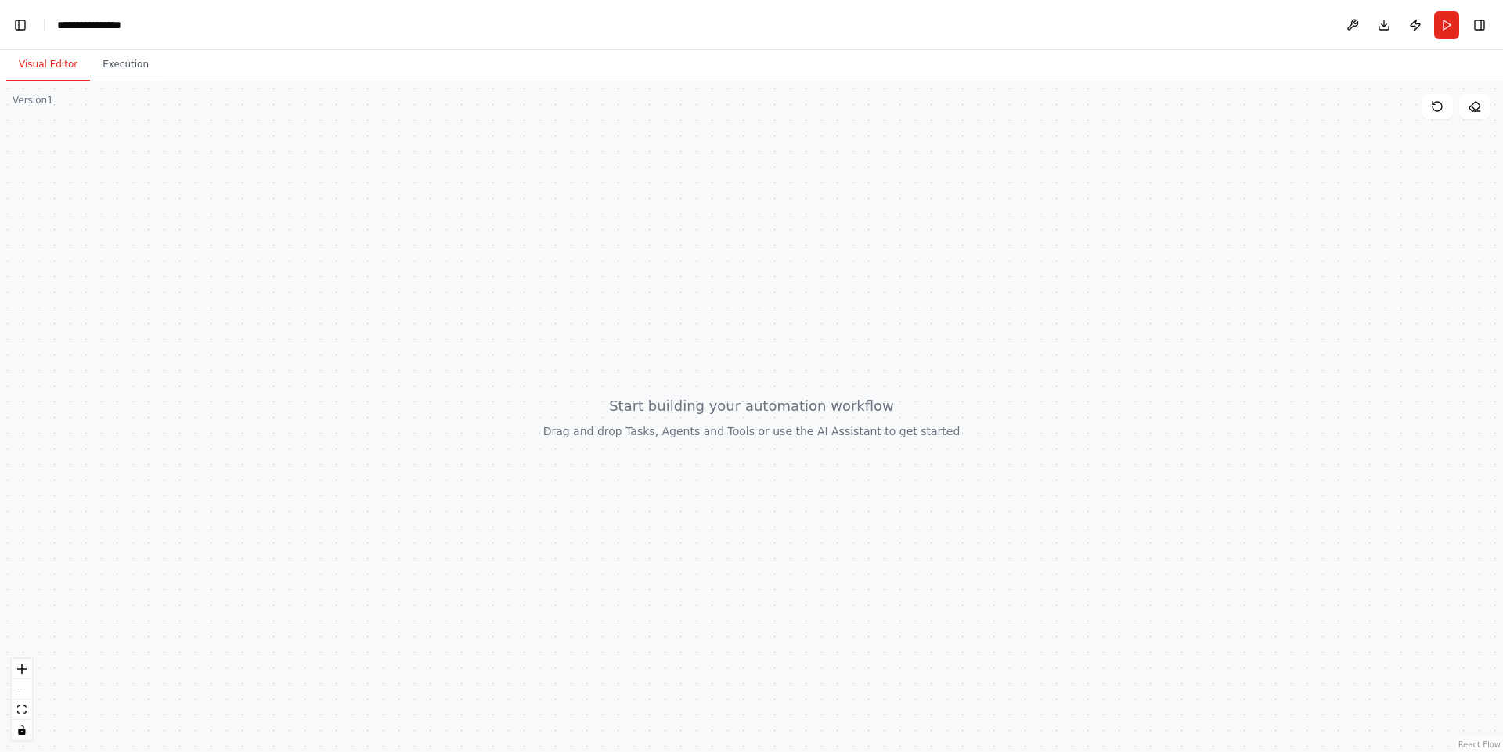
scroll to position [1958, 0]
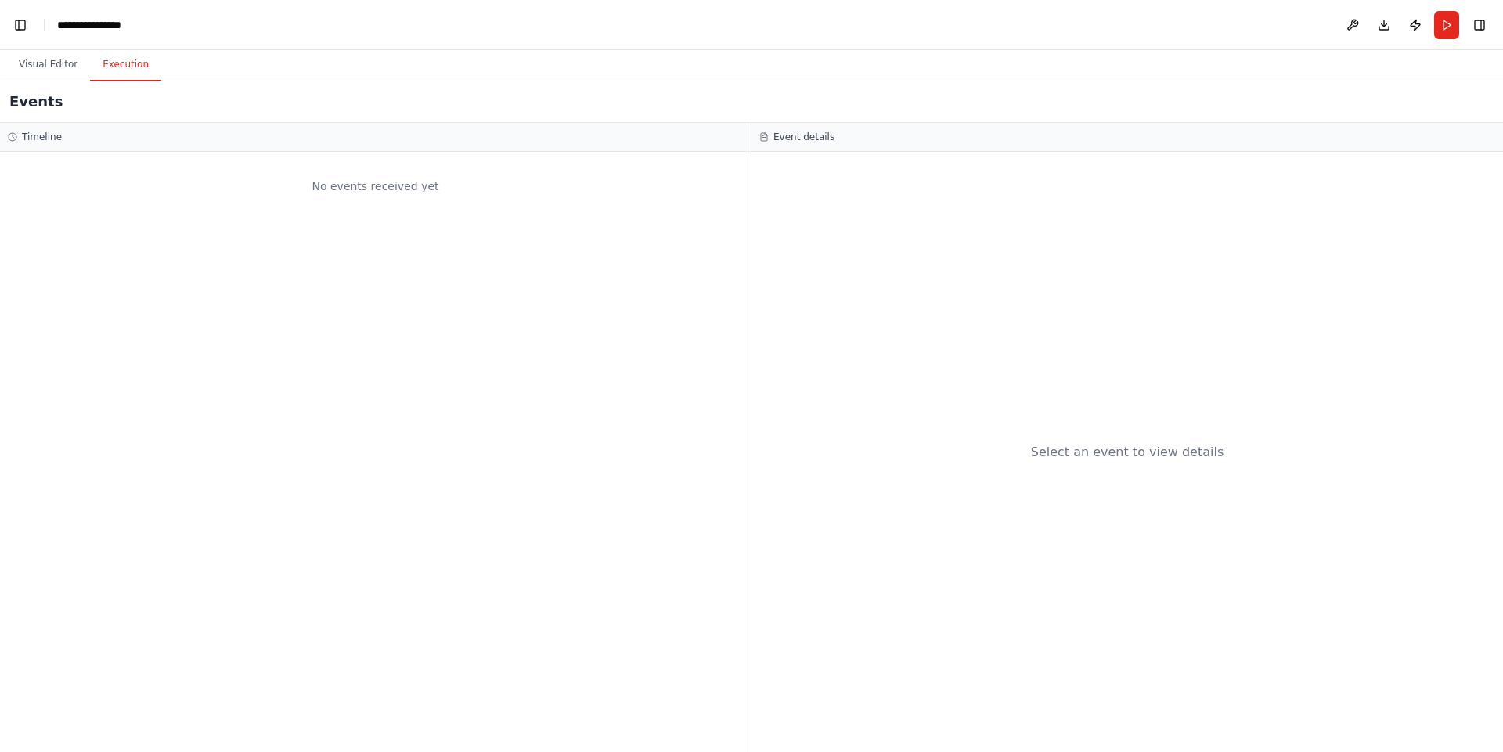
click at [139, 57] on button "Execution" at bounding box center [125, 65] width 71 height 33
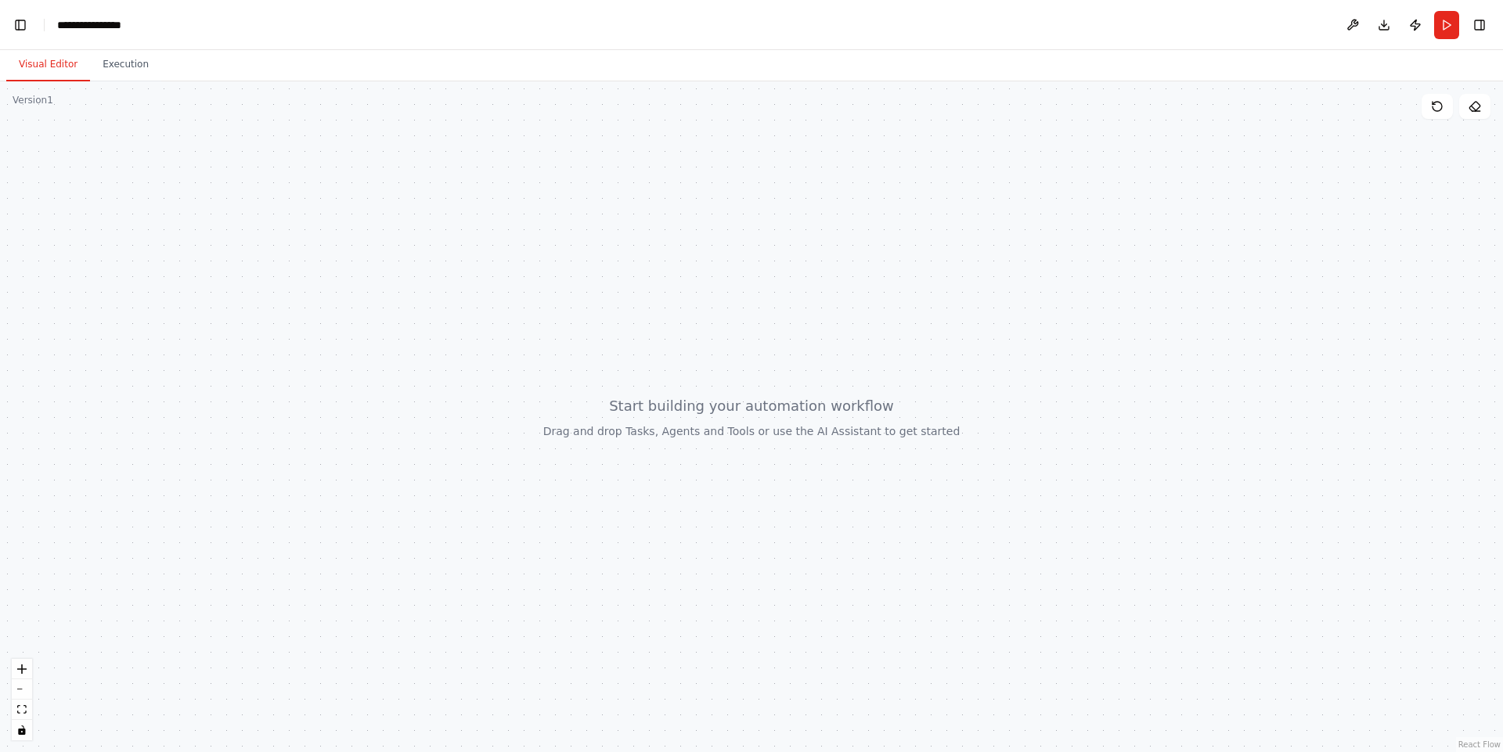
click at [57, 67] on button "Visual Editor" at bounding box center [48, 65] width 84 height 33
click at [1434, 110] on icon at bounding box center [1436, 106] width 9 height 9
click at [13, 20] on button "Toggle Left Sidebar" at bounding box center [20, 25] width 22 height 22
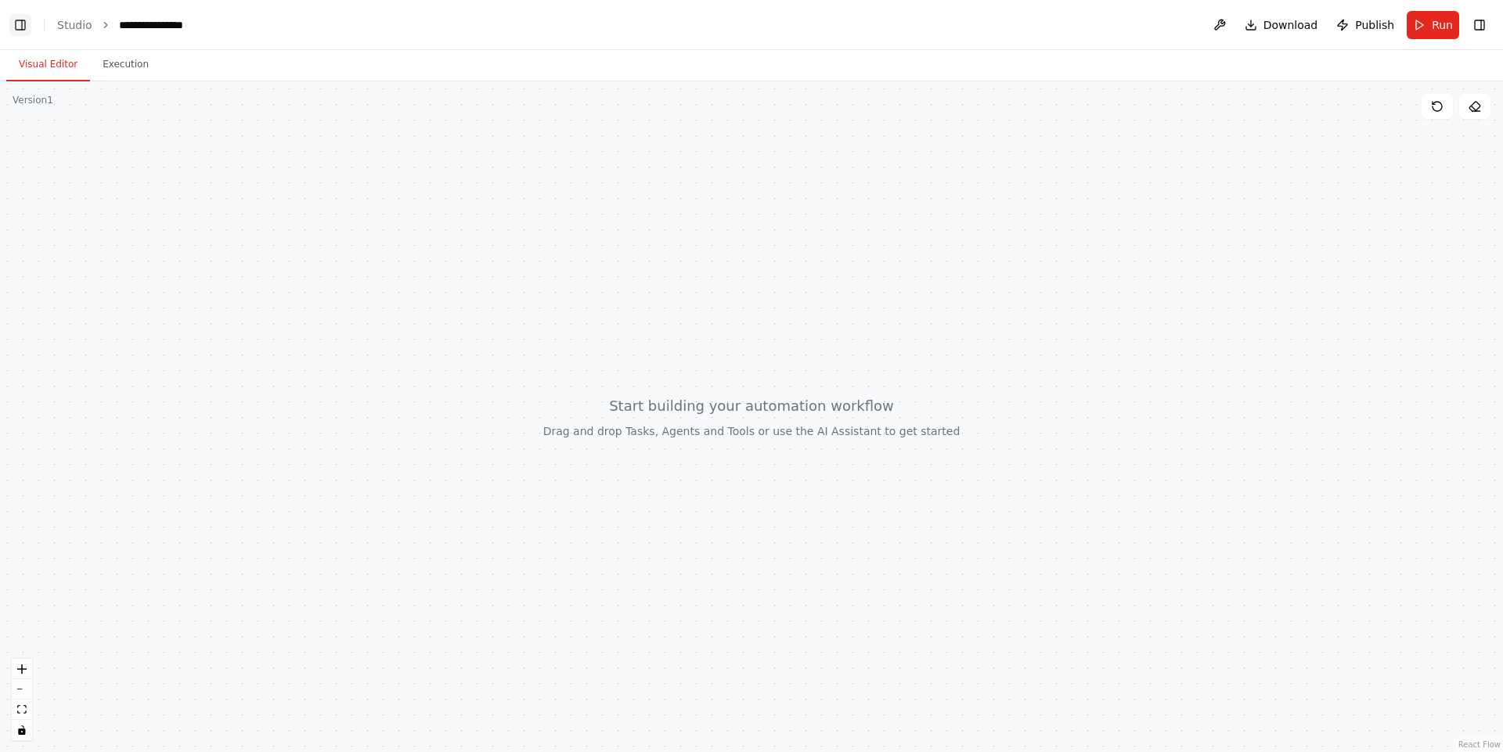
click at [18, 27] on button "Toggle Left Sidebar" at bounding box center [20, 25] width 22 height 22
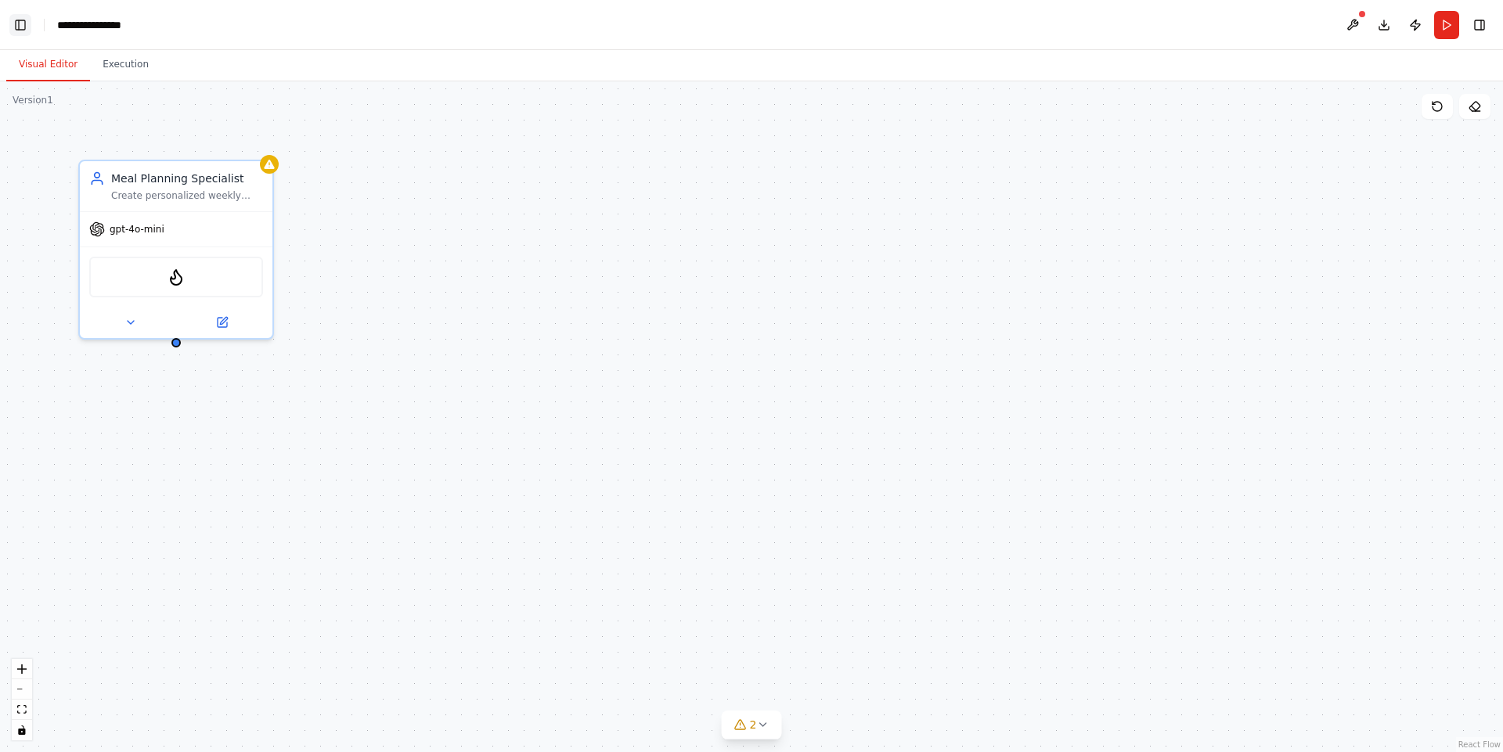
scroll to position [9909, 0]
click at [27, 20] on button "Toggle Left Sidebar" at bounding box center [20, 25] width 22 height 22
click at [20, 28] on button "Toggle Left Sidebar" at bounding box center [20, 25] width 22 height 22
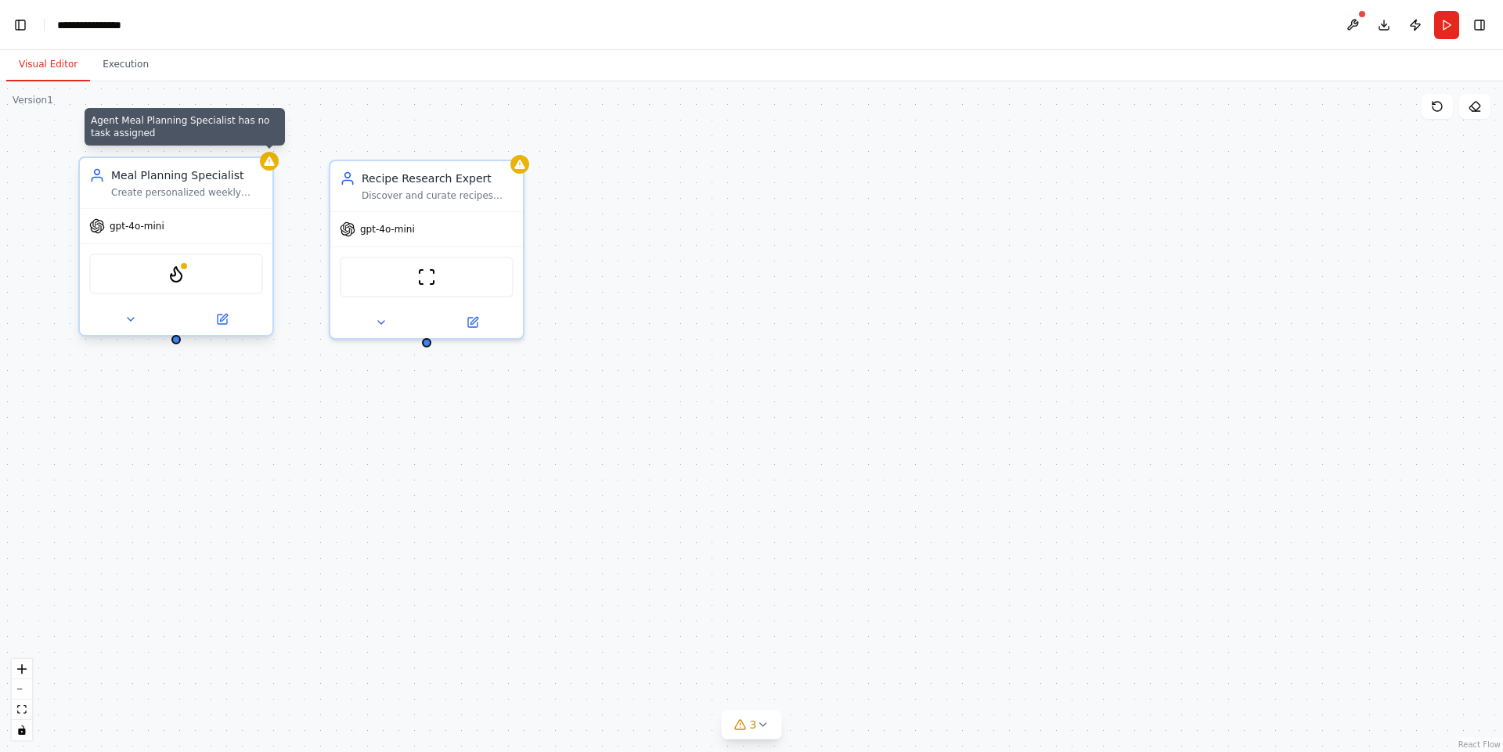
click at [271, 160] on icon at bounding box center [269, 161] width 10 height 9
click at [222, 182] on div "Meal Planning Specialist" at bounding box center [187, 176] width 152 height 16
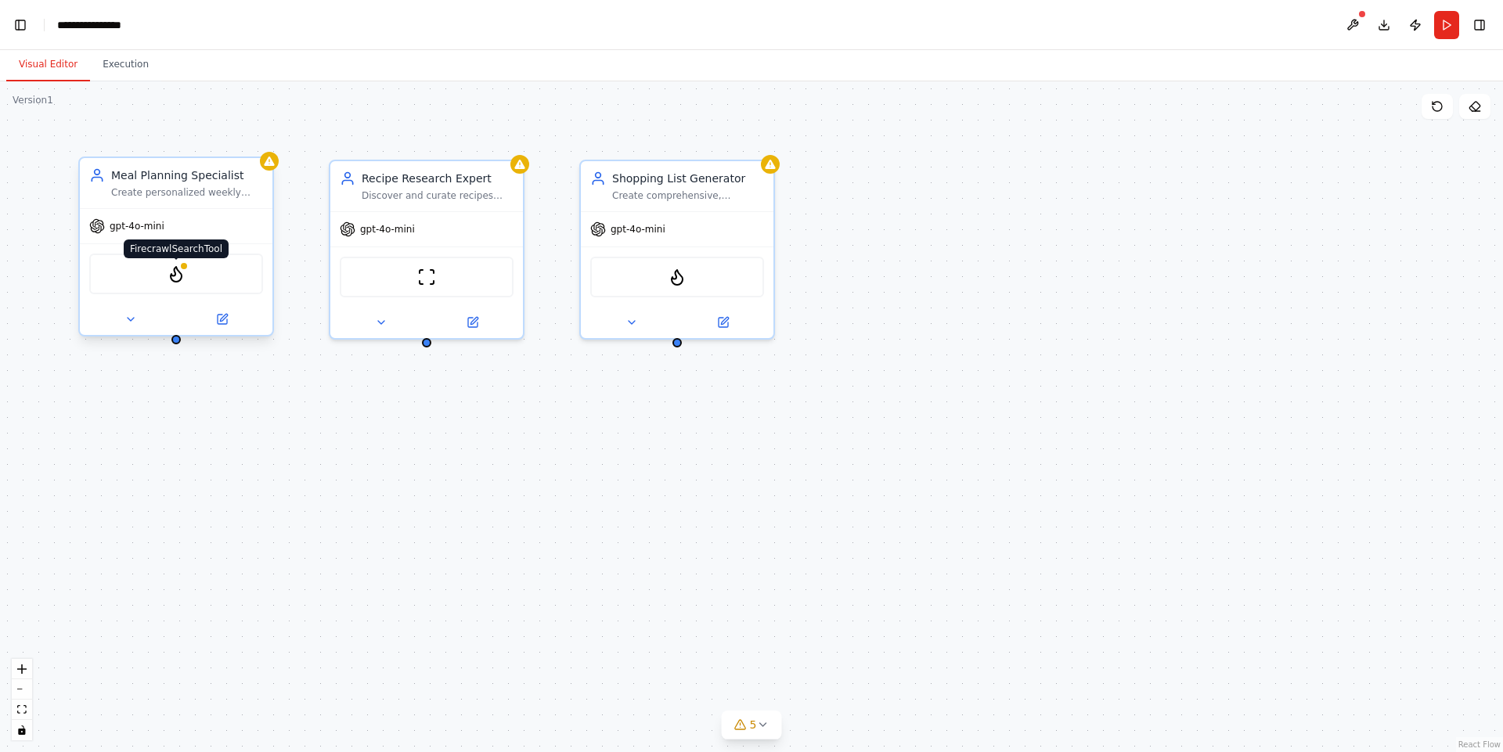
click at [177, 276] on img at bounding box center [176, 274] width 19 height 19
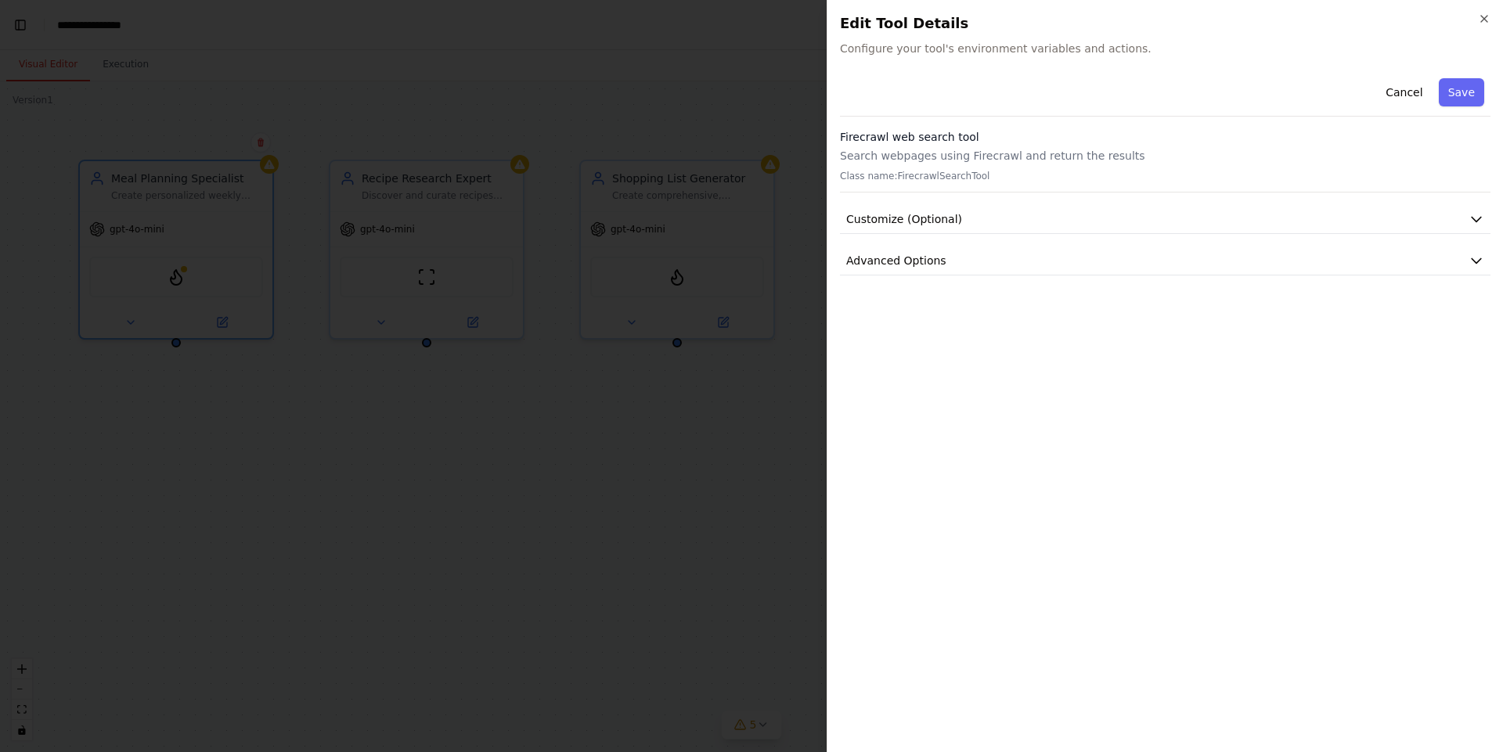
scroll to position [10359, 0]
click at [1484, 26] on h2 "Edit Tool Details" at bounding box center [1165, 24] width 650 height 22
click at [1481, 16] on icon "button" at bounding box center [1484, 19] width 13 height 13
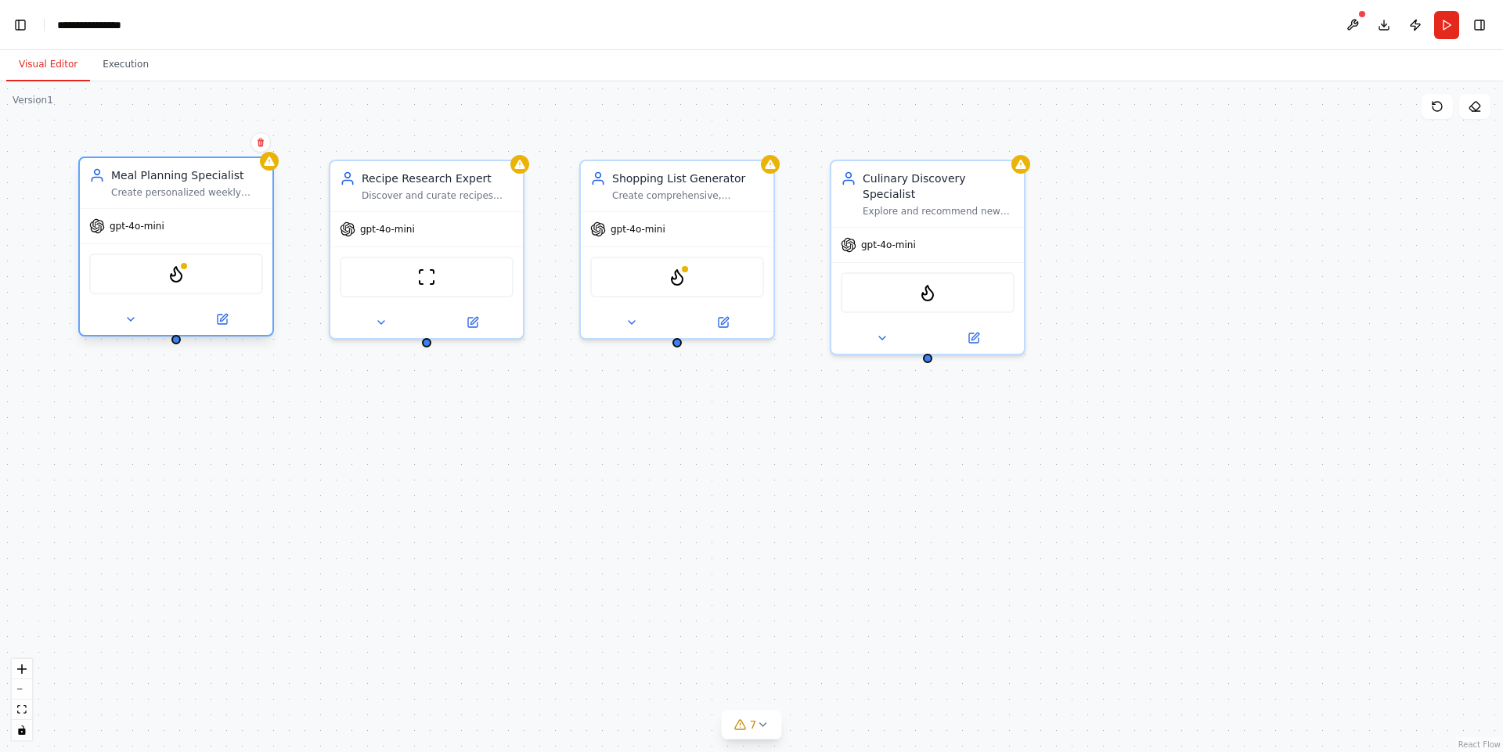
scroll to position [11230, 0]
click at [218, 532] on div "Develop a comprehensive 7-day meal plan based on {dietary_preferences}, {budget…" at bounding box center [187, 524] width 152 height 50
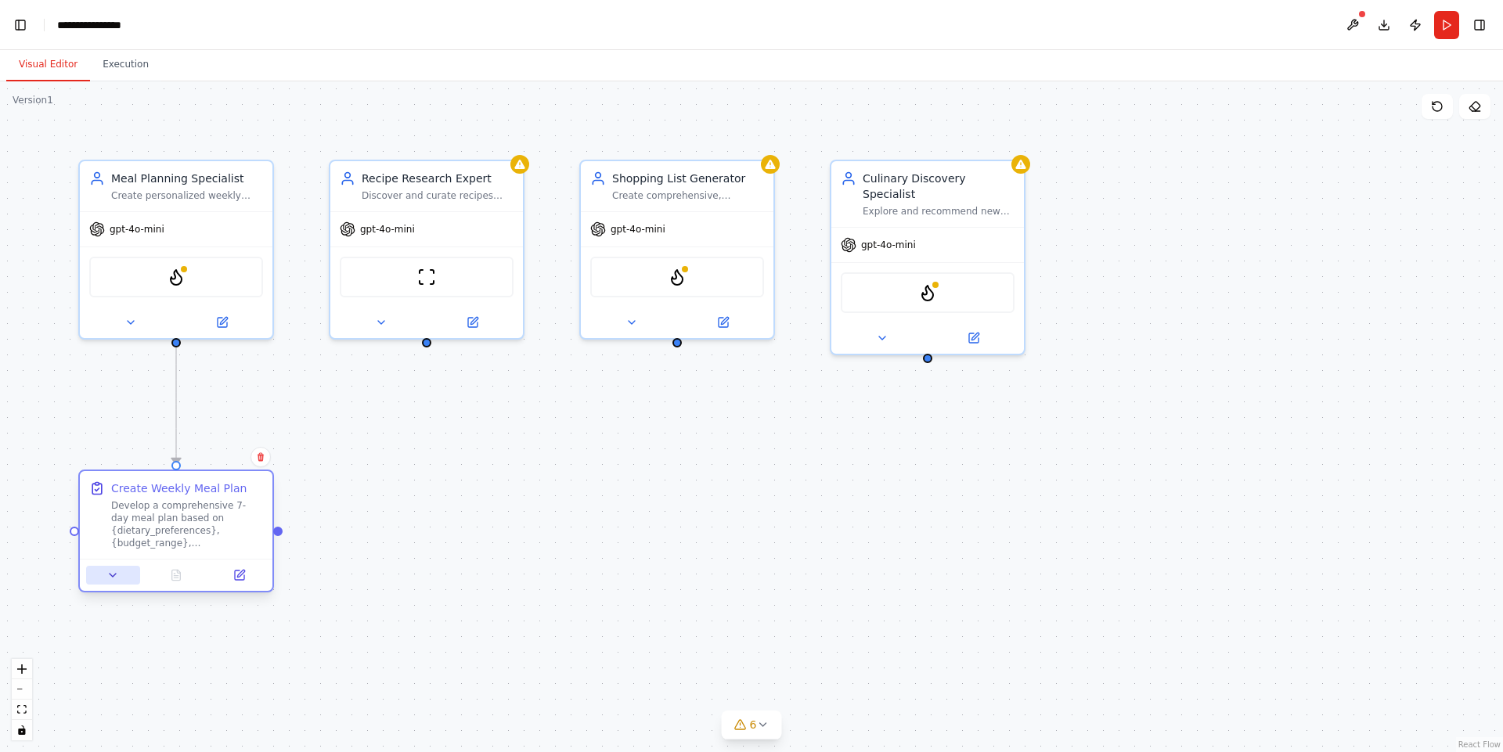
scroll to position [11343, 0]
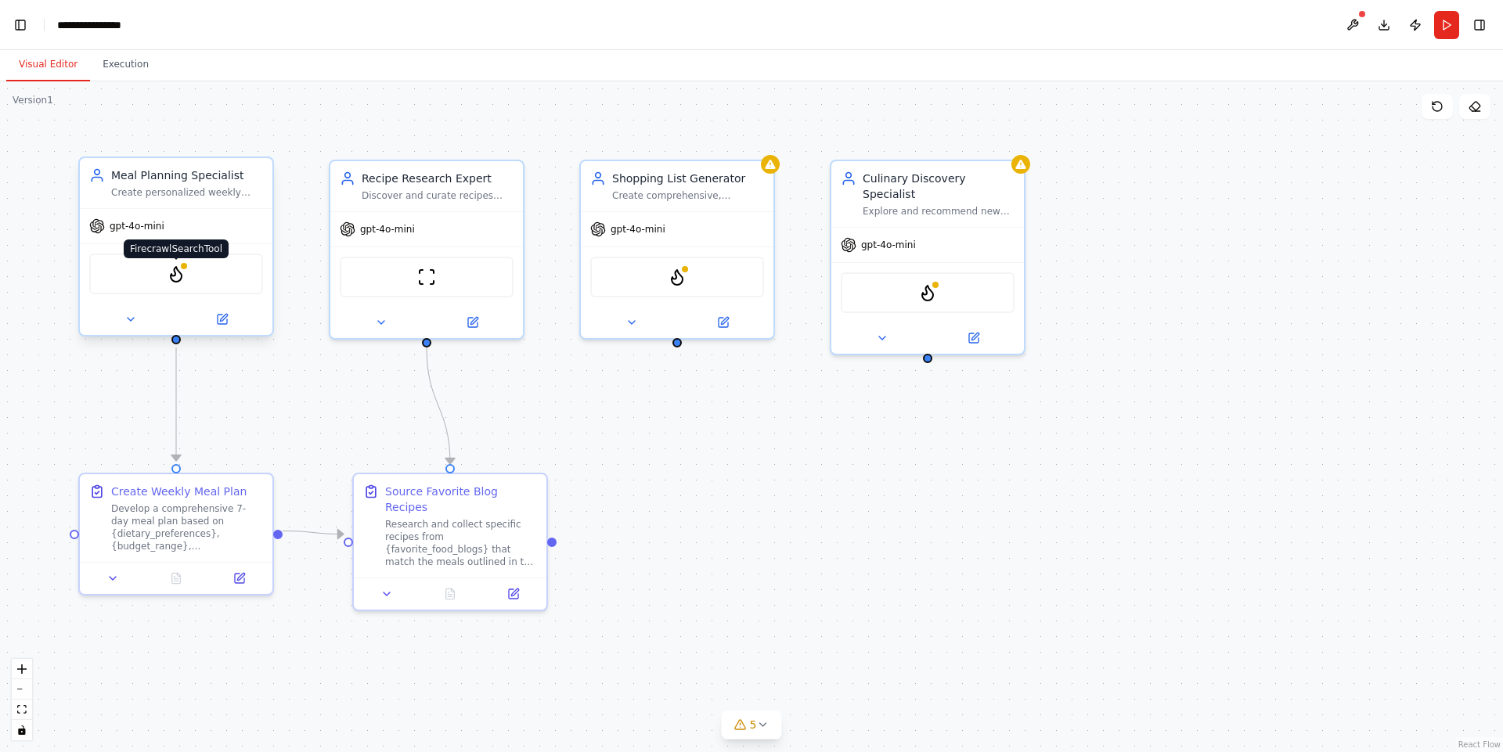
click at [178, 282] on img at bounding box center [176, 274] width 19 height 19
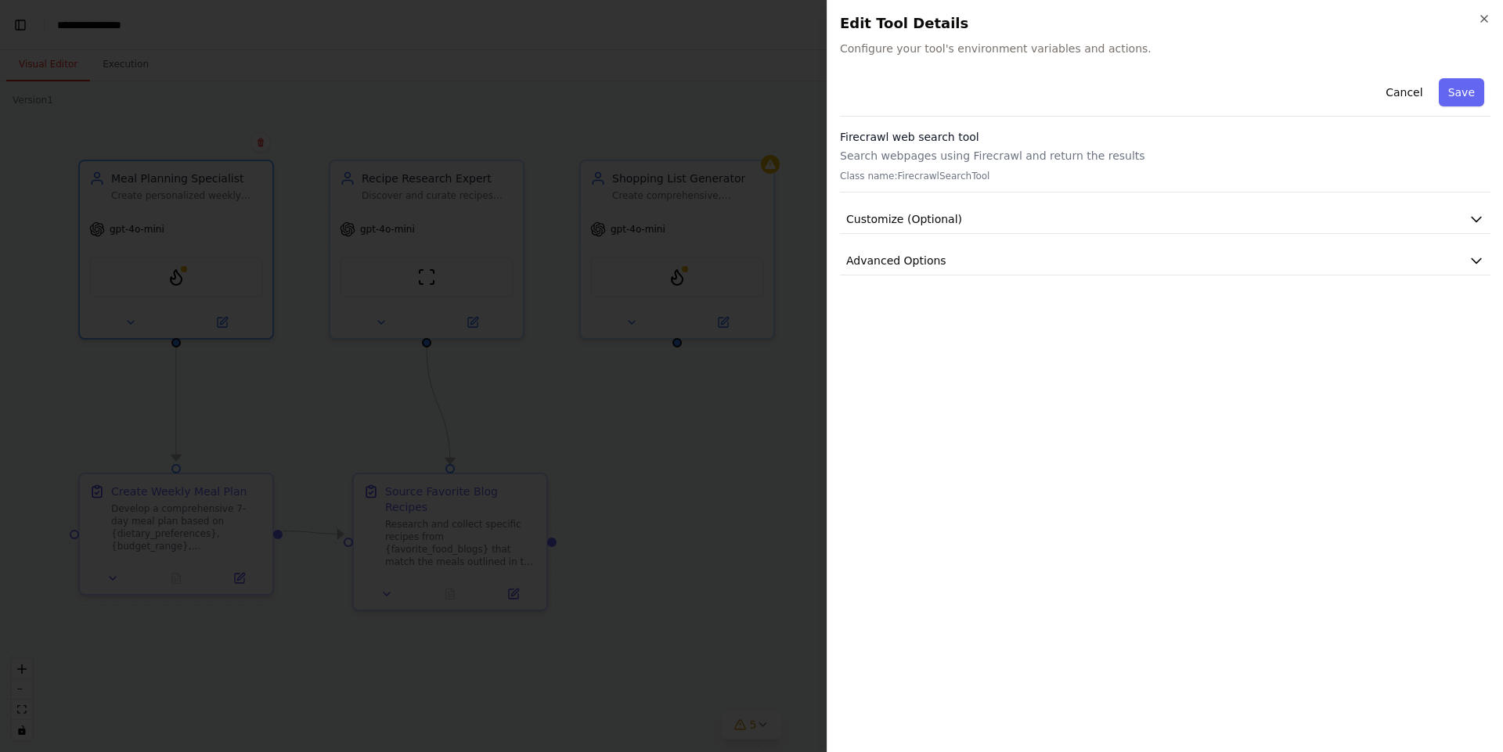
scroll to position [11430, 0]
click at [1486, 21] on icon "button" at bounding box center [1484, 19] width 13 height 13
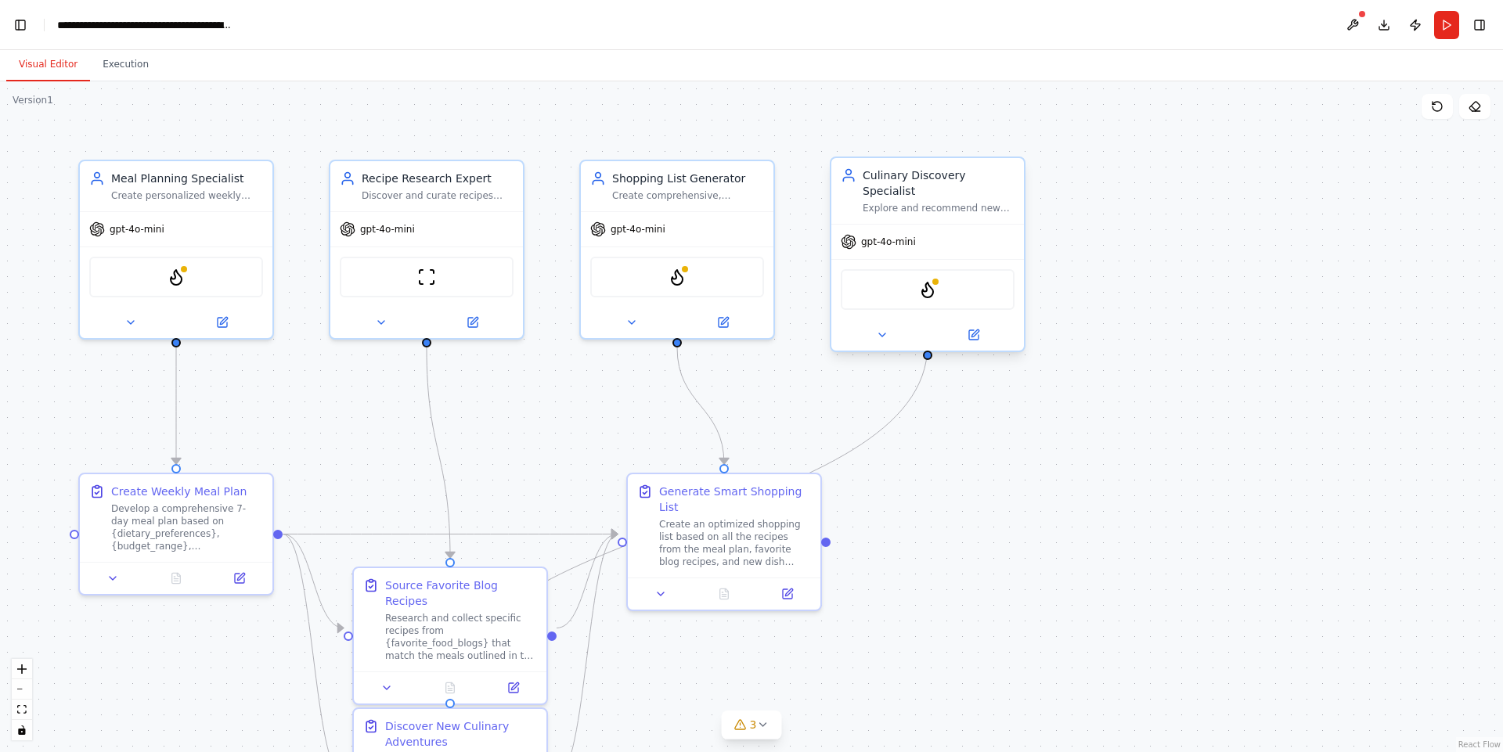
scroll to position [12551, 0]
click at [757, 731] on button "3" at bounding box center [752, 725] width 60 height 29
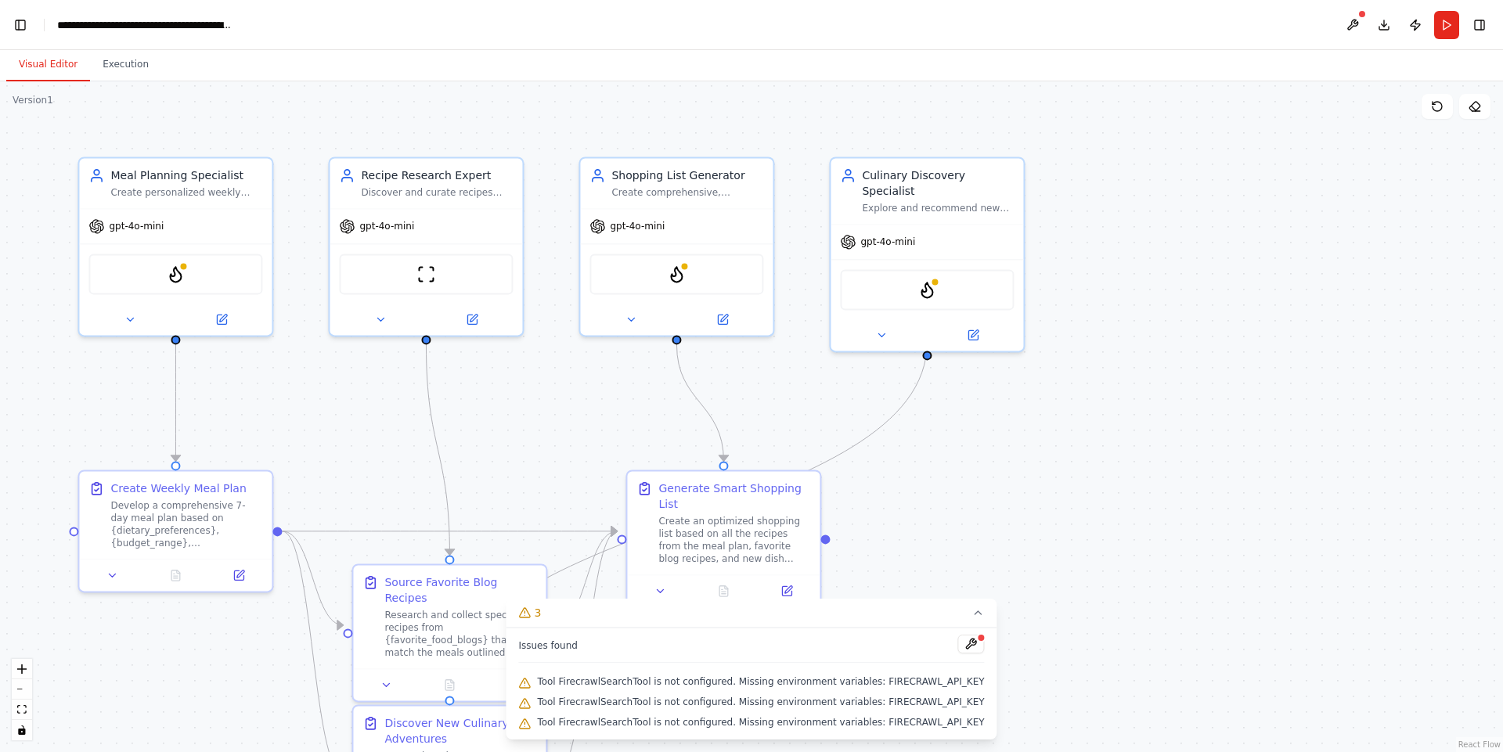
click at [913, 492] on div ".deletable-edge-delete-btn { width: 20px; height: 20px; border: 0px solid #ffff…" at bounding box center [751, 416] width 1503 height 671
click at [1449, 30] on button "Run" at bounding box center [1446, 25] width 25 height 28
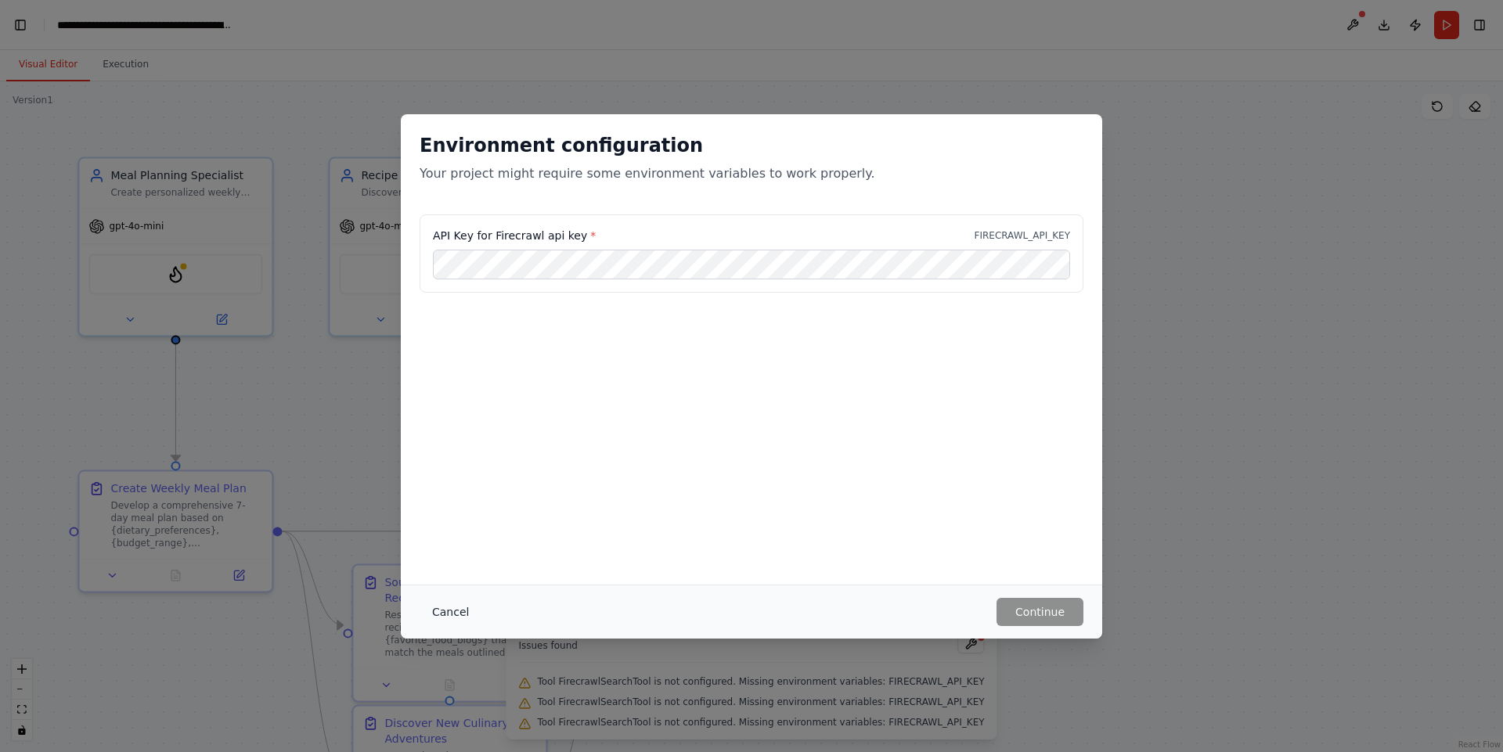
click at [454, 614] on button "Cancel" at bounding box center [451, 612] width 62 height 28
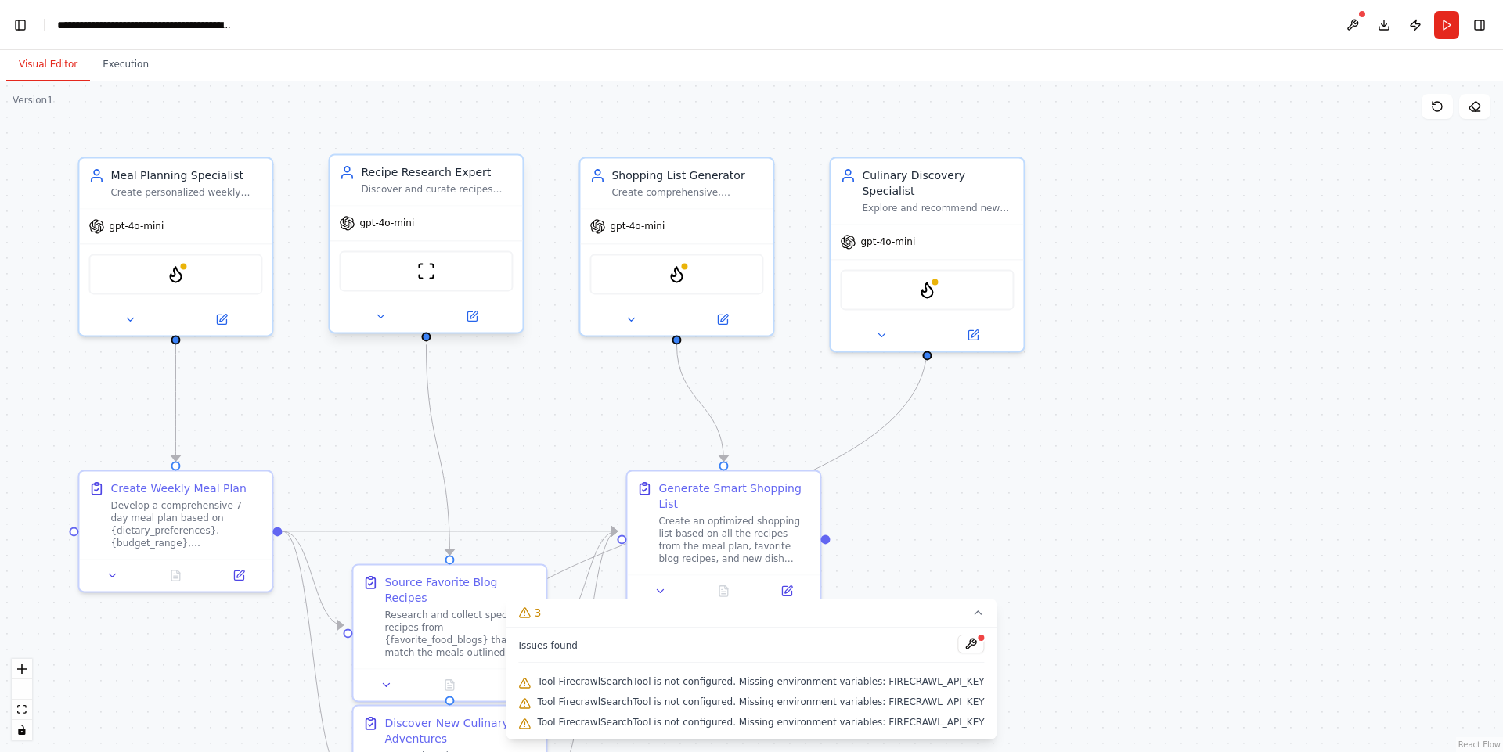
click at [365, 218] on span "gpt-4o-mini" at bounding box center [386, 223] width 55 height 13
click at [469, 323] on button at bounding box center [471, 316] width 88 height 19
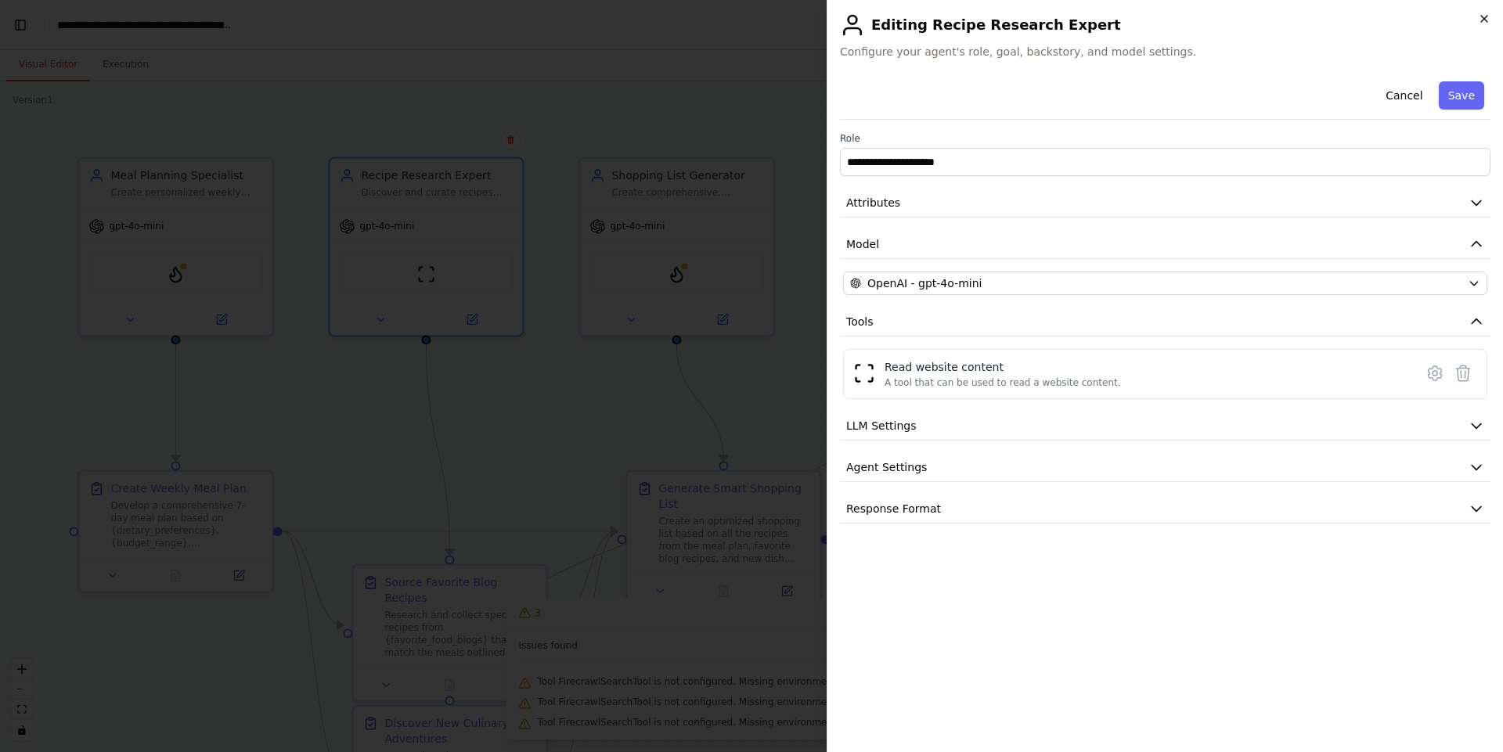
click at [1480, 16] on icon "button" at bounding box center [1484, 19] width 13 height 13
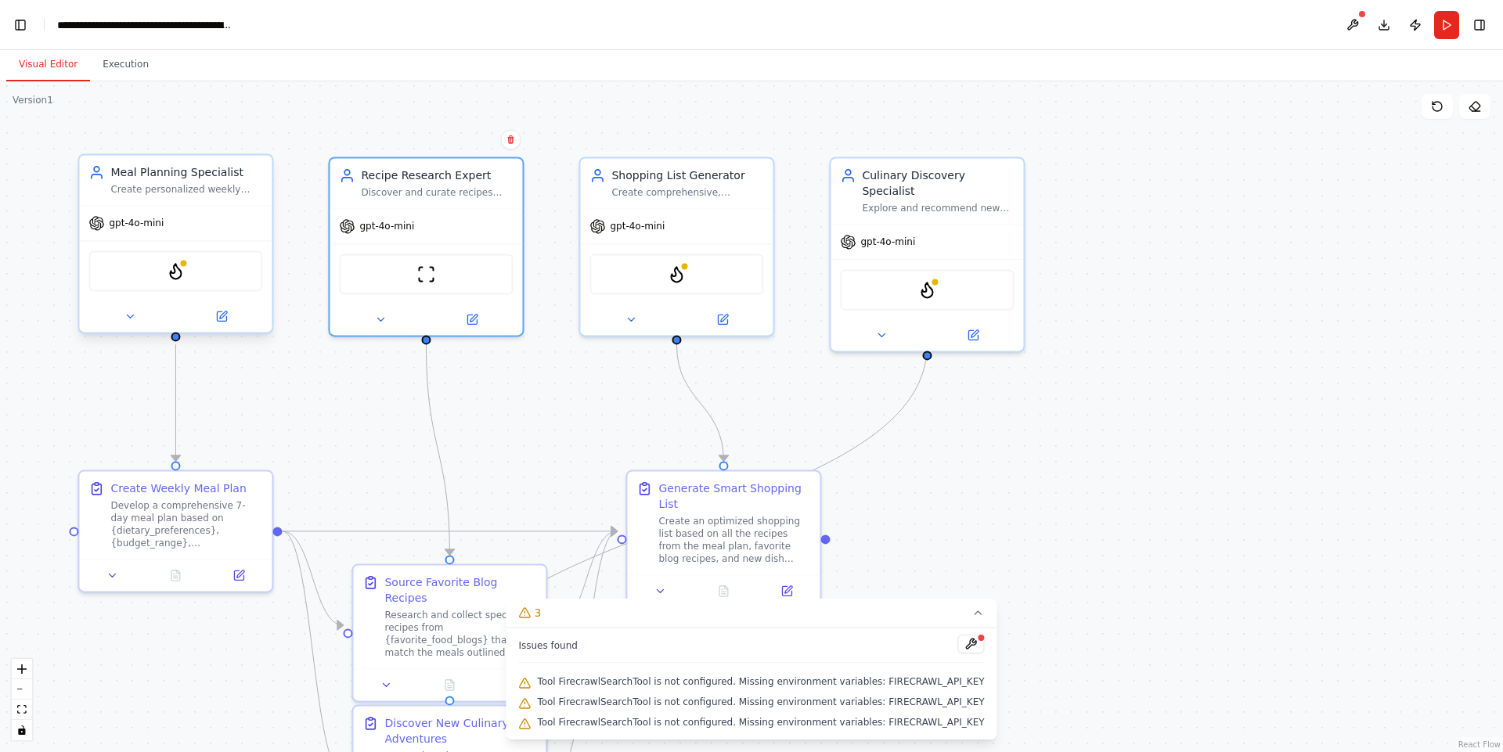
click at [193, 180] on div "Meal Planning Specialist" at bounding box center [186, 172] width 152 height 16
click at [222, 319] on icon at bounding box center [221, 316] width 9 height 9
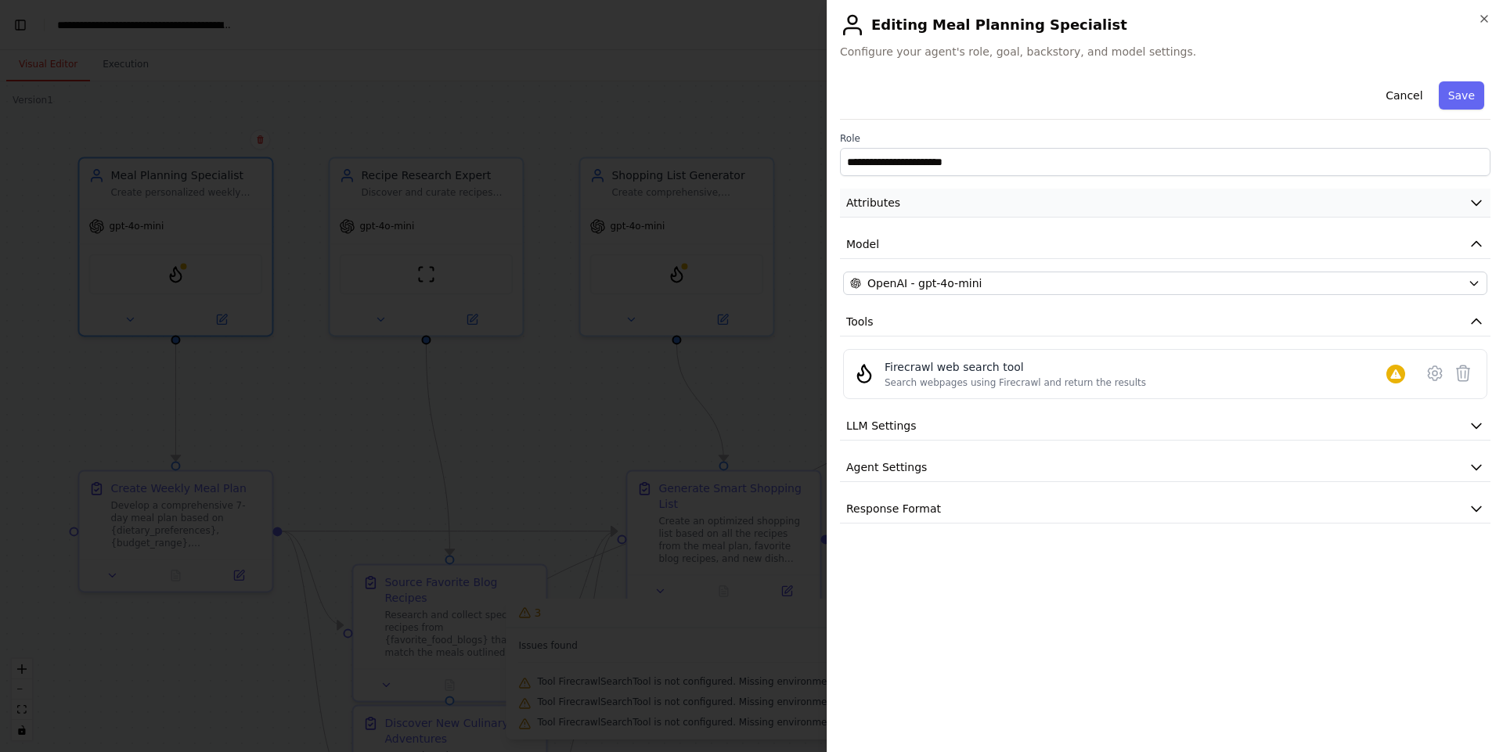
click at [923, 200] on button "Attributes" at bounding box center [1165, 203] width 650 height 29
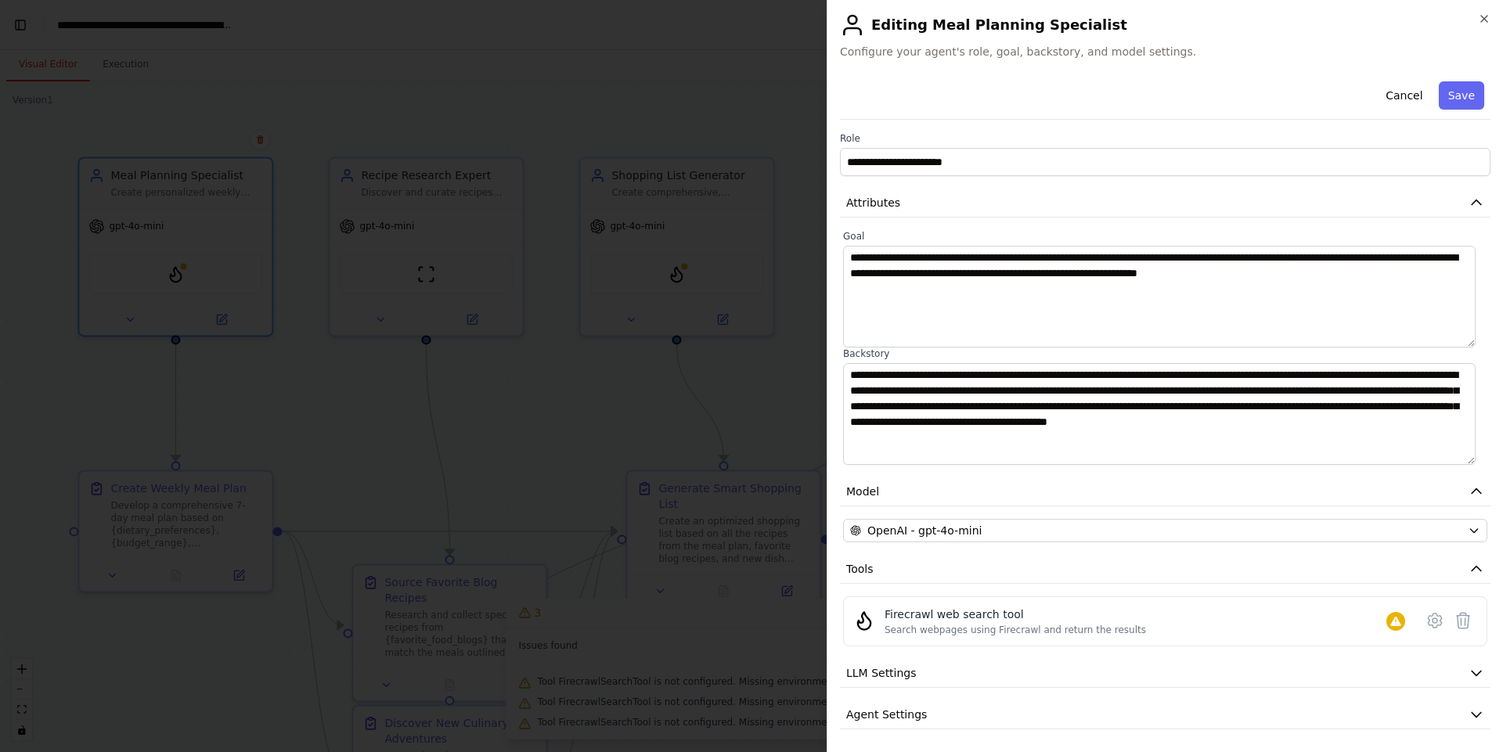
scroll to position [44, 0]
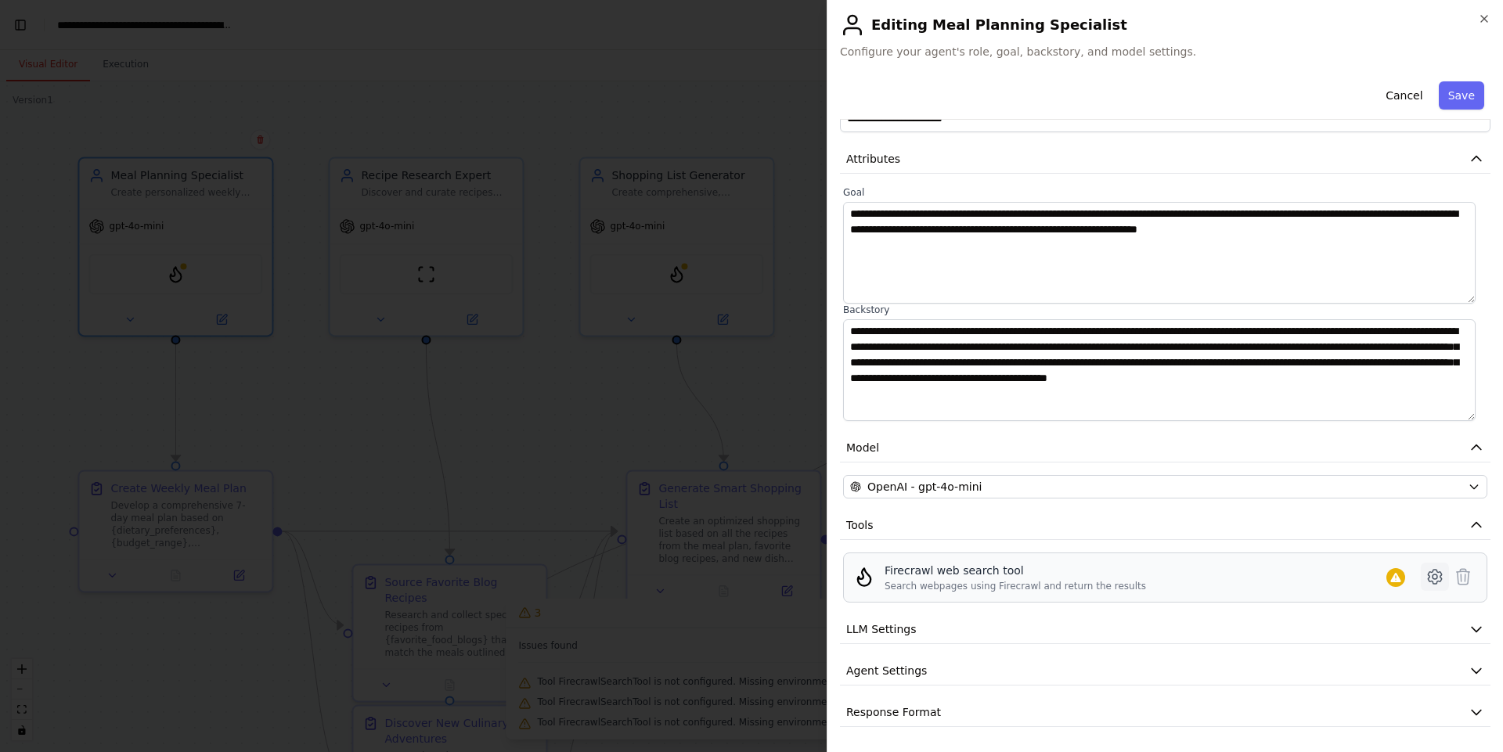
click at [1425, 585] on icon at bounding box center [1434, 576] width 19 height 19
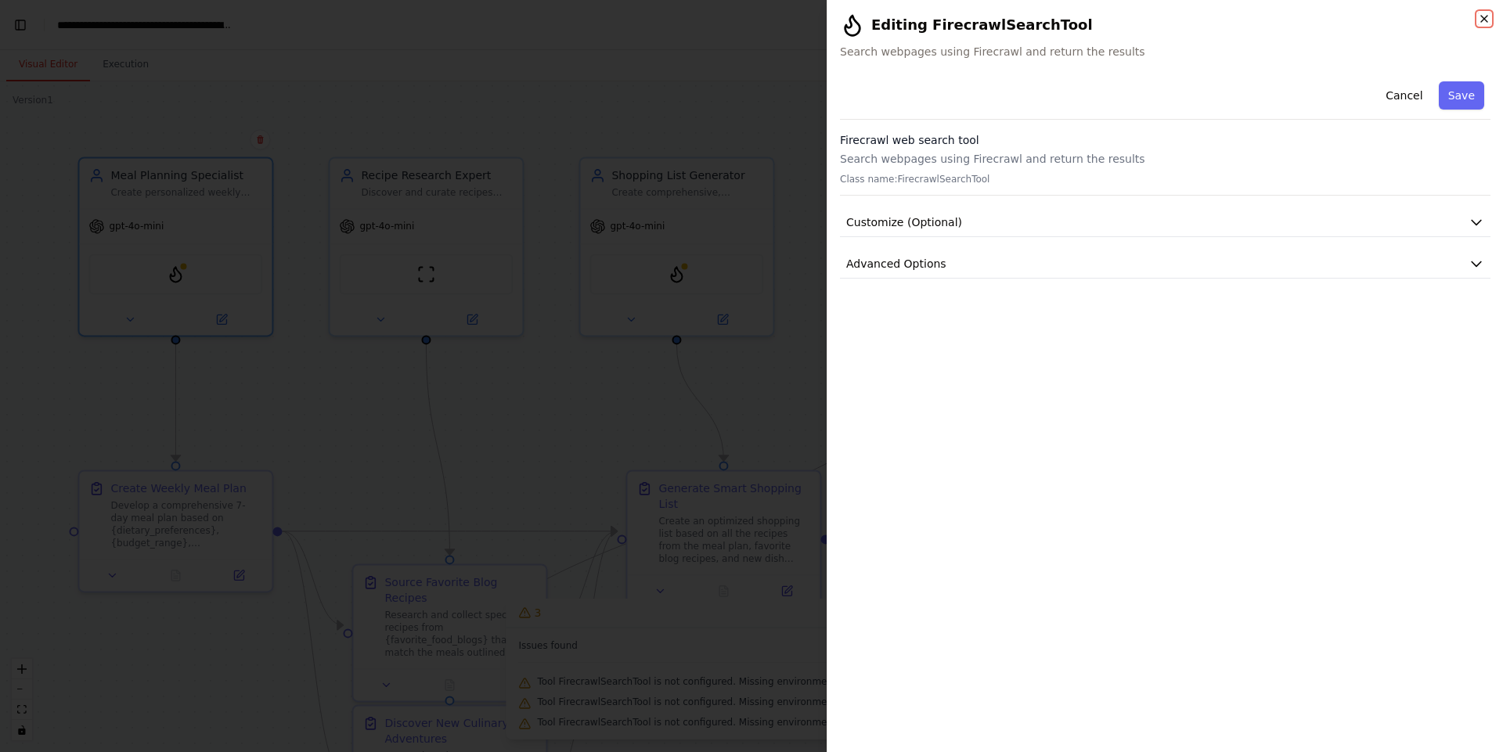
click at [1489, 17] on icon "button" at bounding box center [1484, 19] width 13 height 13
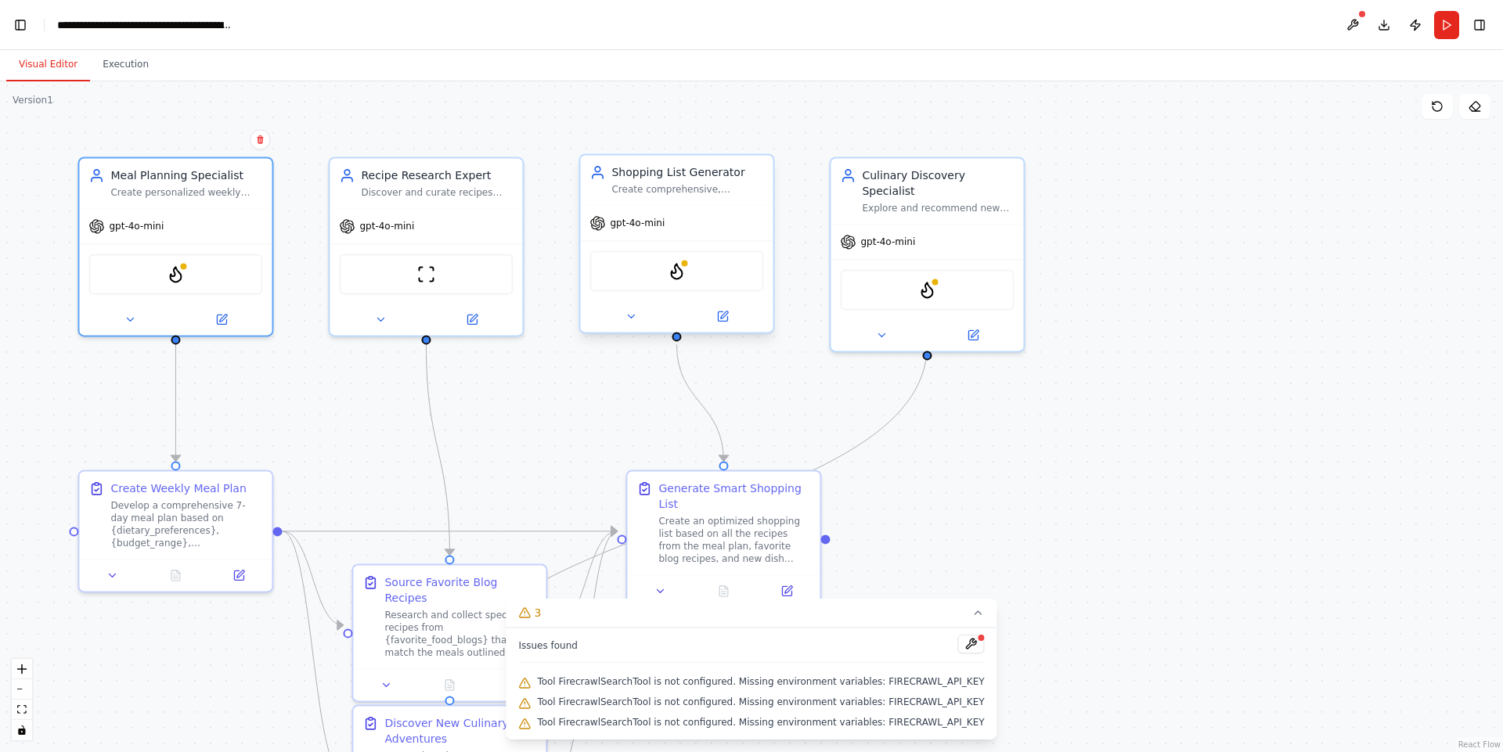
click at [632, 218] on span "gpt-4o-mini" at bounding box center [637, 223] width 55 height 13
click at [654, 178] on div "Shopping List Generator" at bounding box center [687, 172] width 152 height 16
click at [637, 220] on span "gpt-4o-mini" at bounding box center [637, 223] width 55 height 13
click at [730, 322] on button at bounding box center [722, 316] width 88 height 19
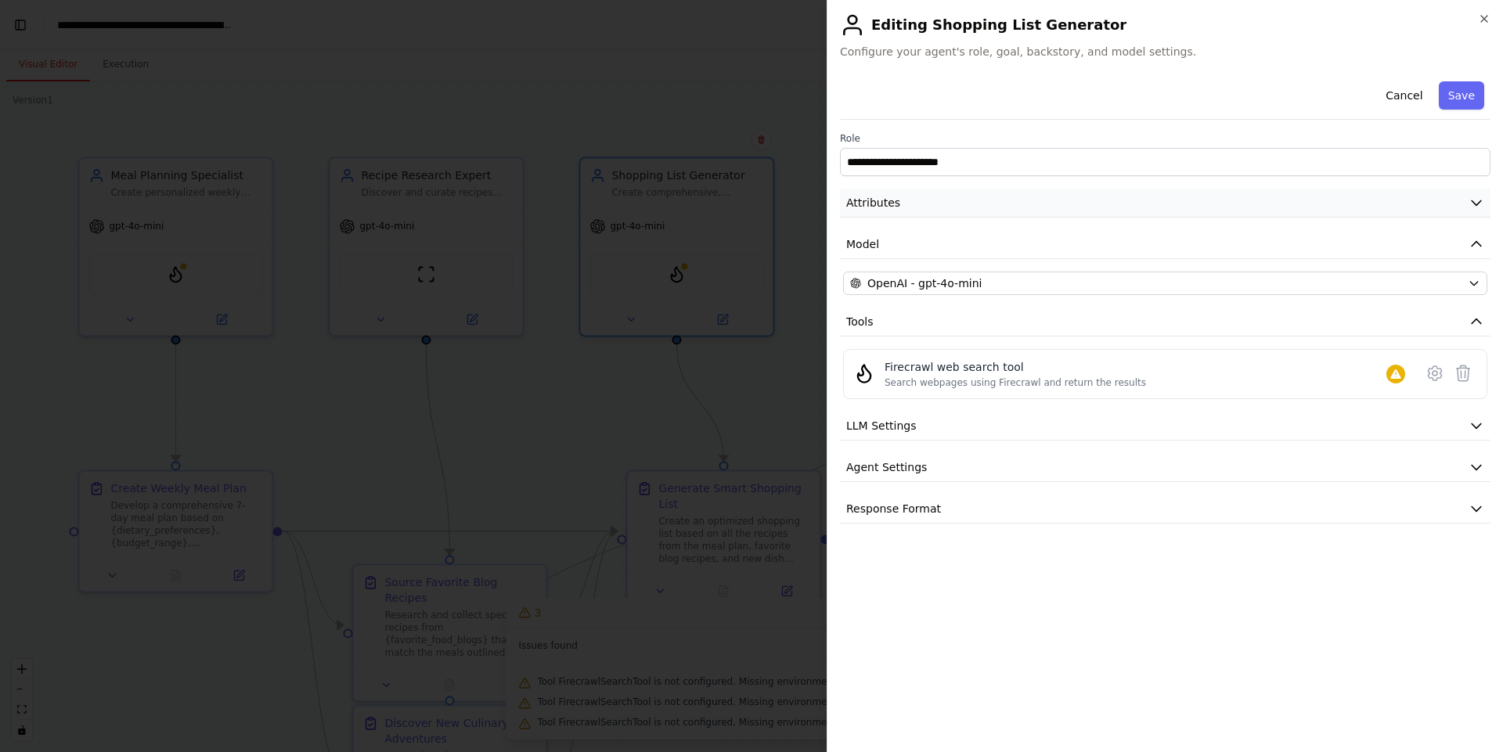
click at [1017, 201] on button "Attributes" at bounding box center [1165, 203] width 650 height 29
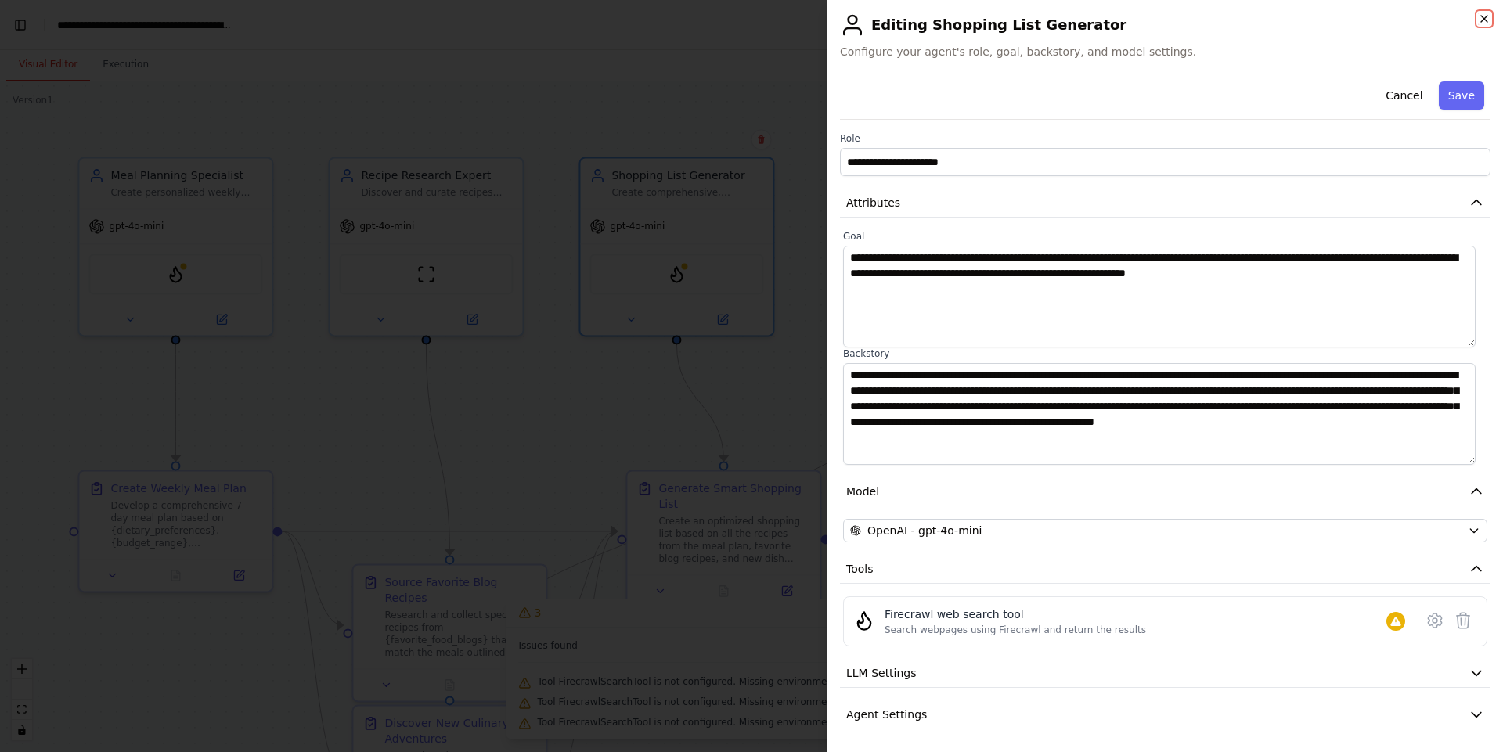
click at [1486, 20] on icon "button" at bounding box center [1484, 19] width 13 height 13
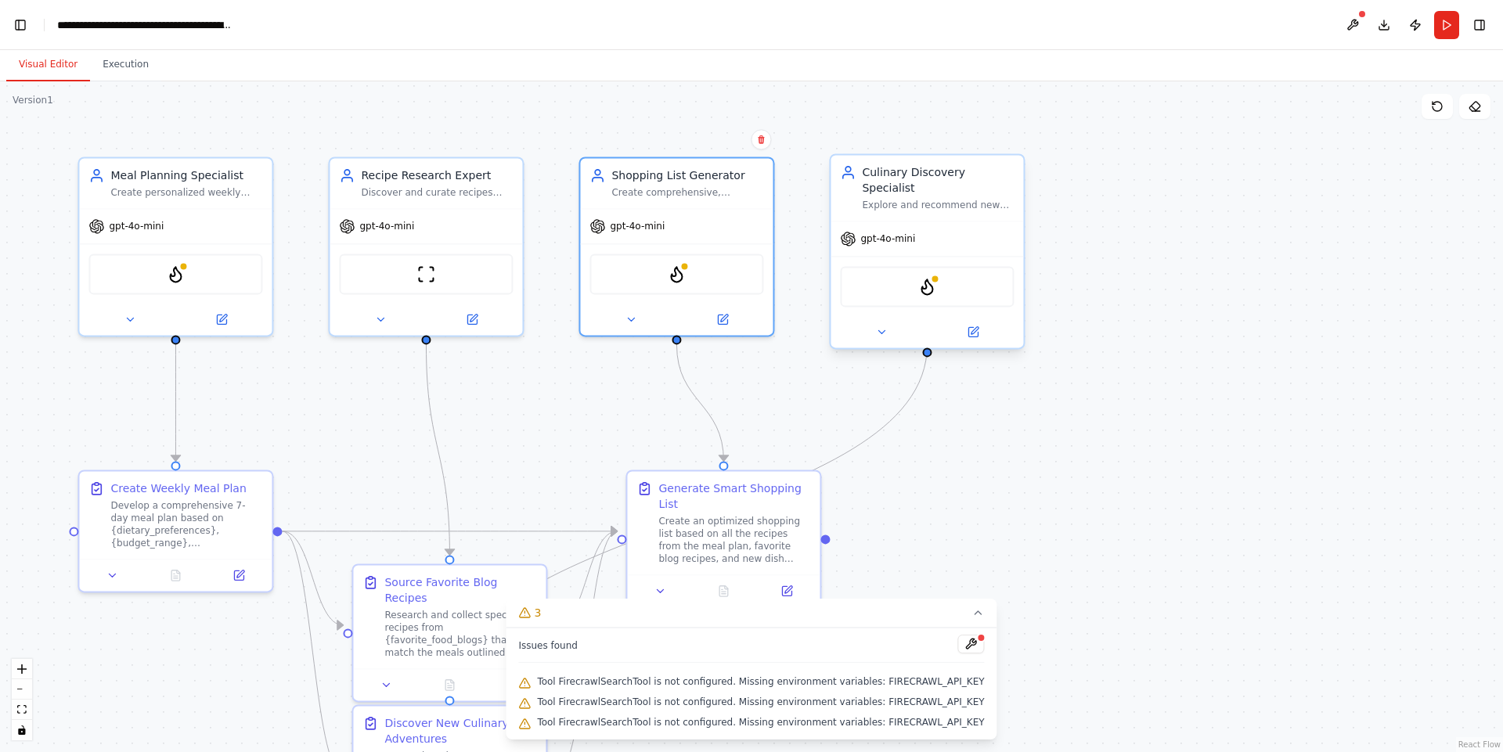
click at [870, 232] on span "gpt-4o-mini" at bounding box center [887, 238] width 55 height 13
click at [969, 327] on icon at bounding box center [972, 331] width 9 height 9
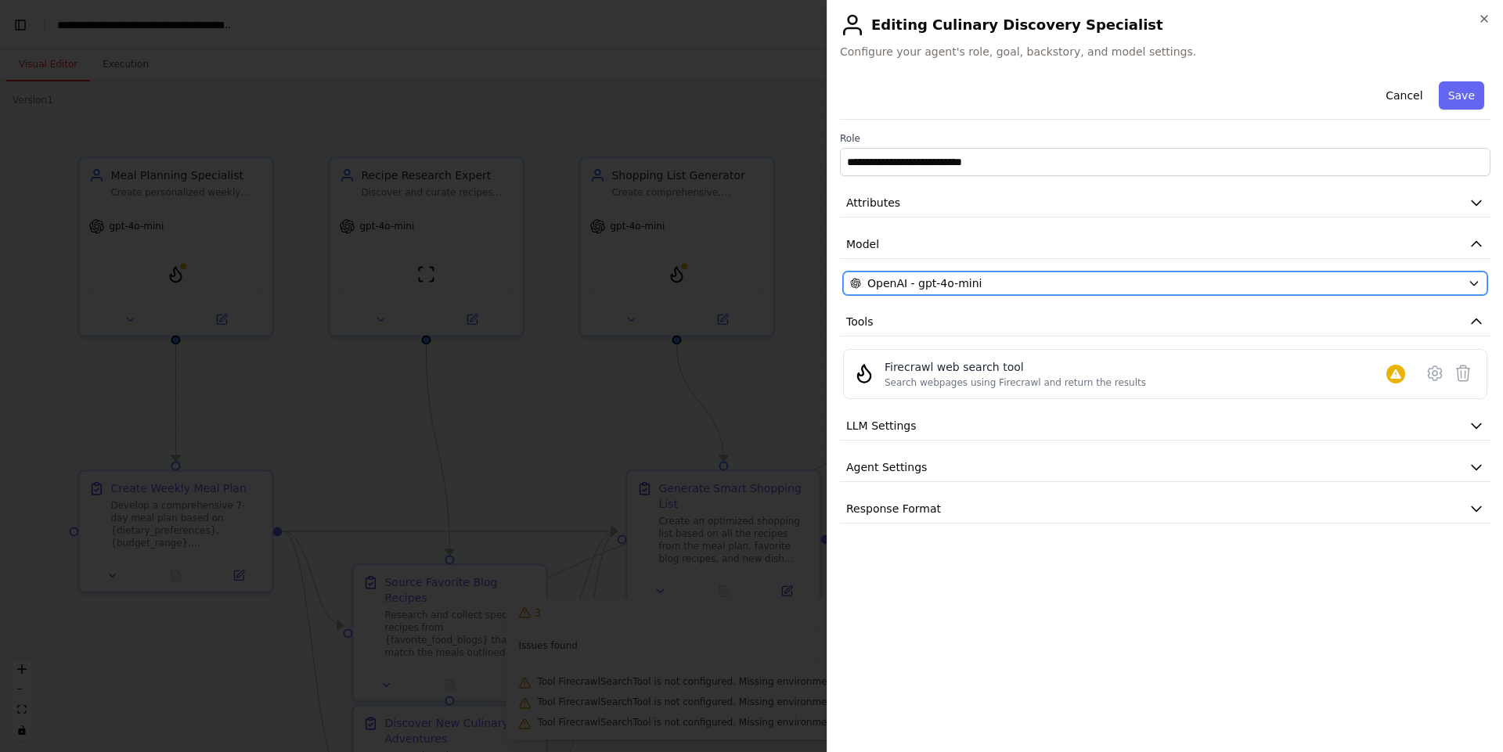
click at [983, 284] on div "OpenAI - gpt-4o-mini" at bounding box center [1155, 284] width 611 height 16
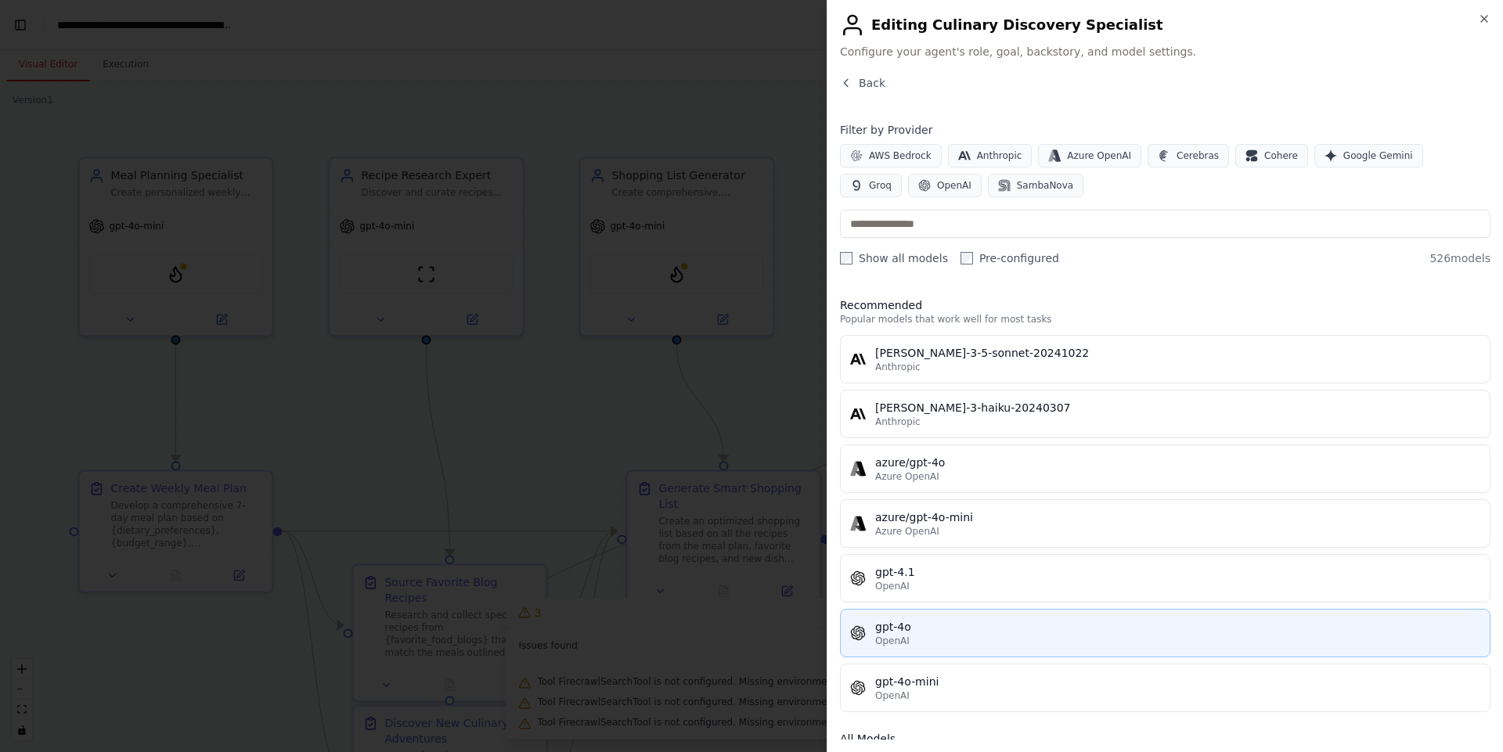
click at [986, 624] on div "gpt-4o" at bounding box center [1177, 627] width 605 height 16
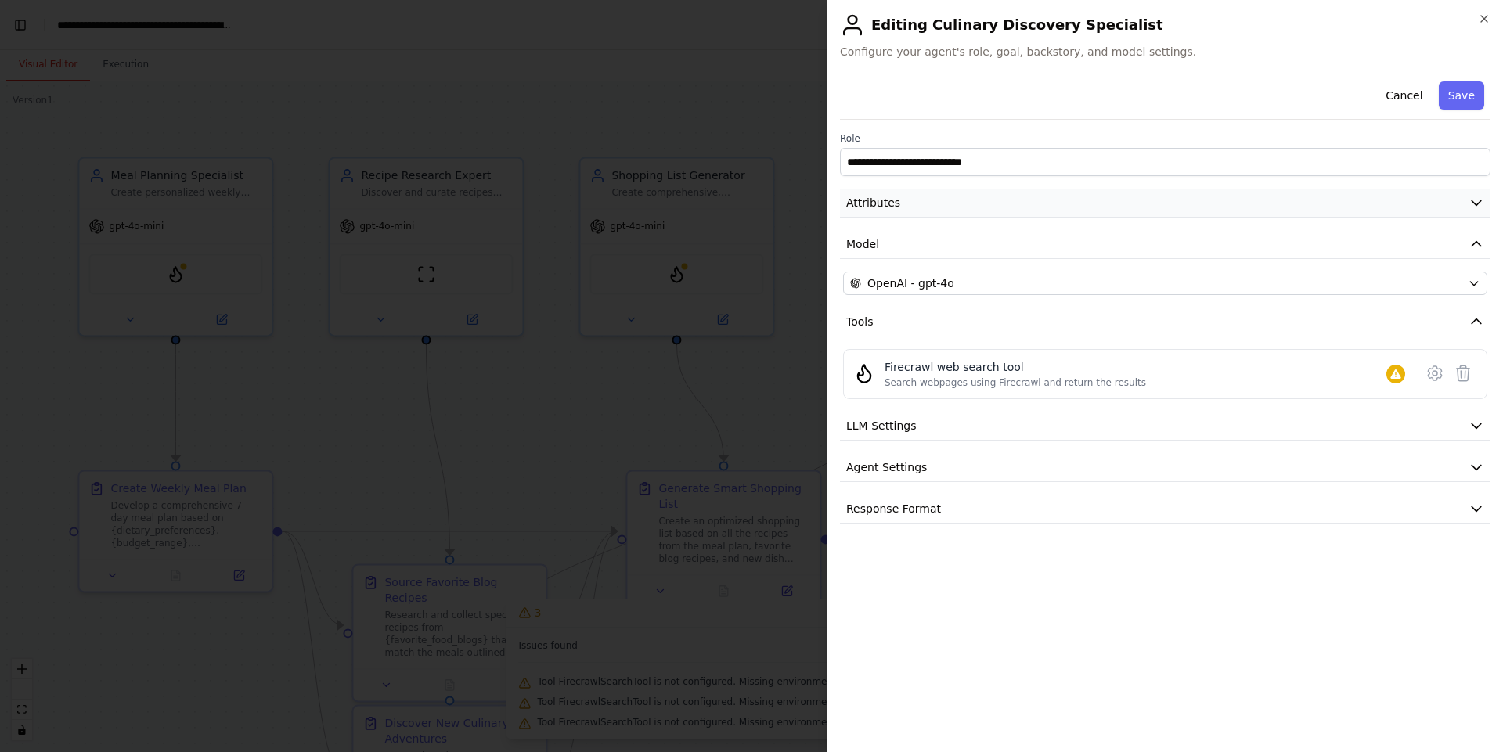
click at [905, 202] on button "Attributes" at bounding box center [1165, 203] width 650 height 29
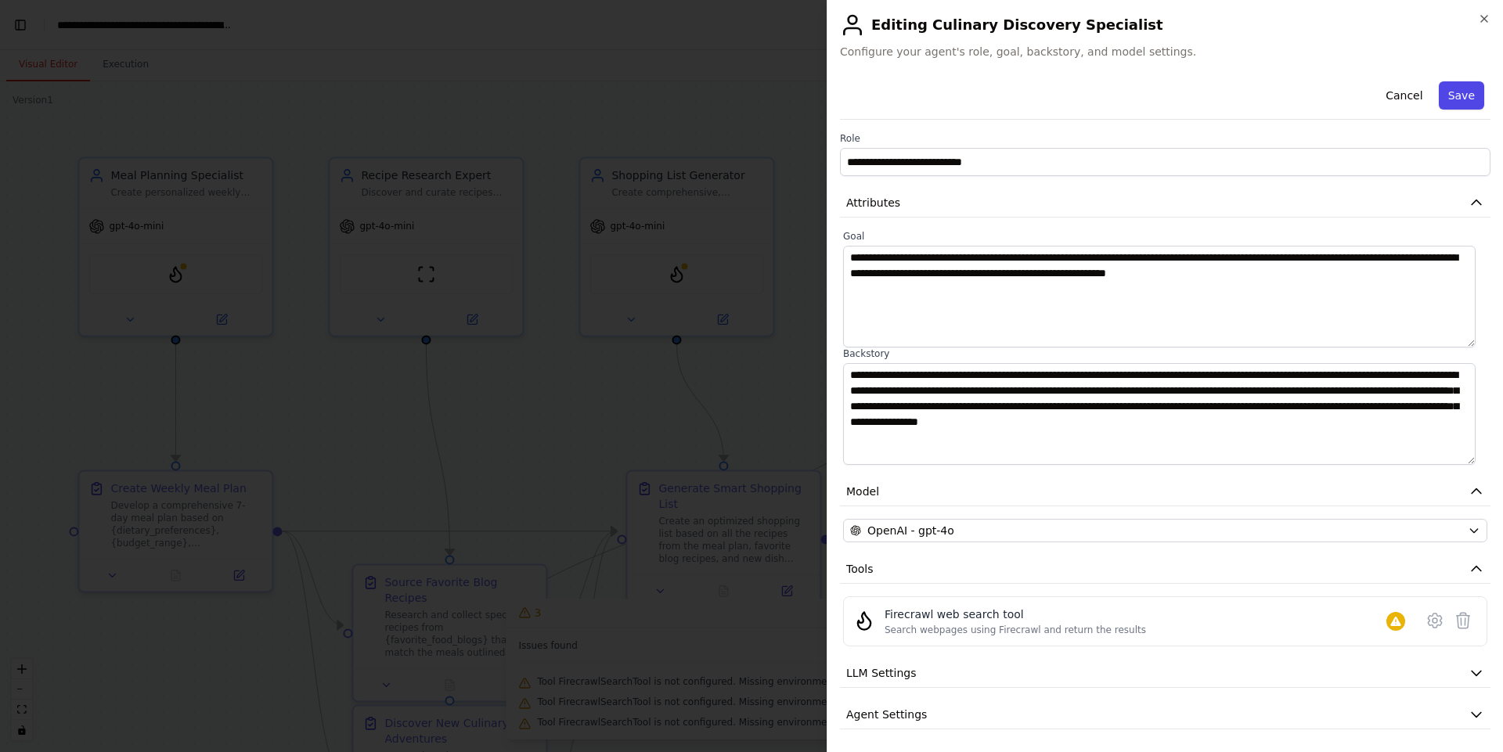
click at [1446, 95] on button "Save" at bounding box center [1461, 95] width 45 height 28
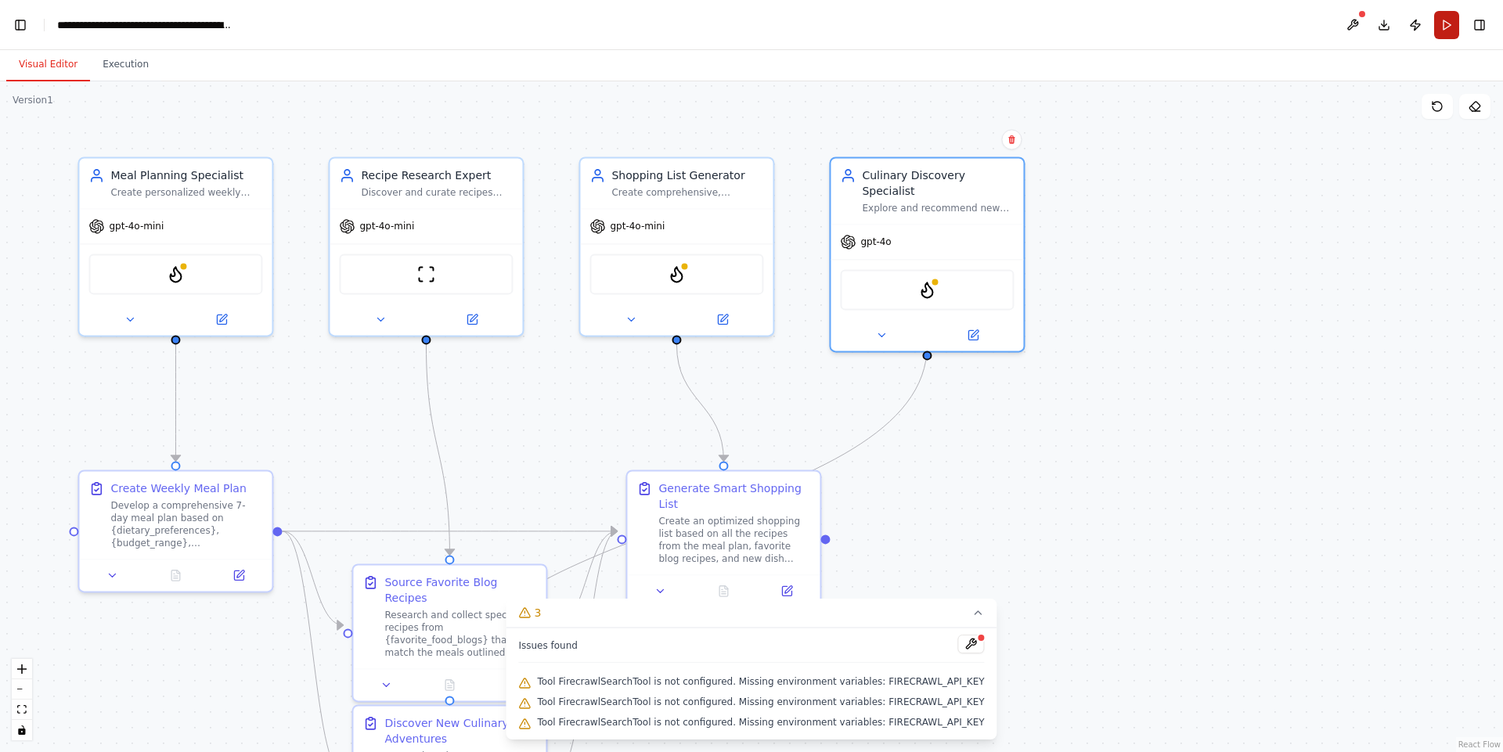
click at [1454, 30] on button "Run" at bounding box center [1446, 25] width 25 height 28
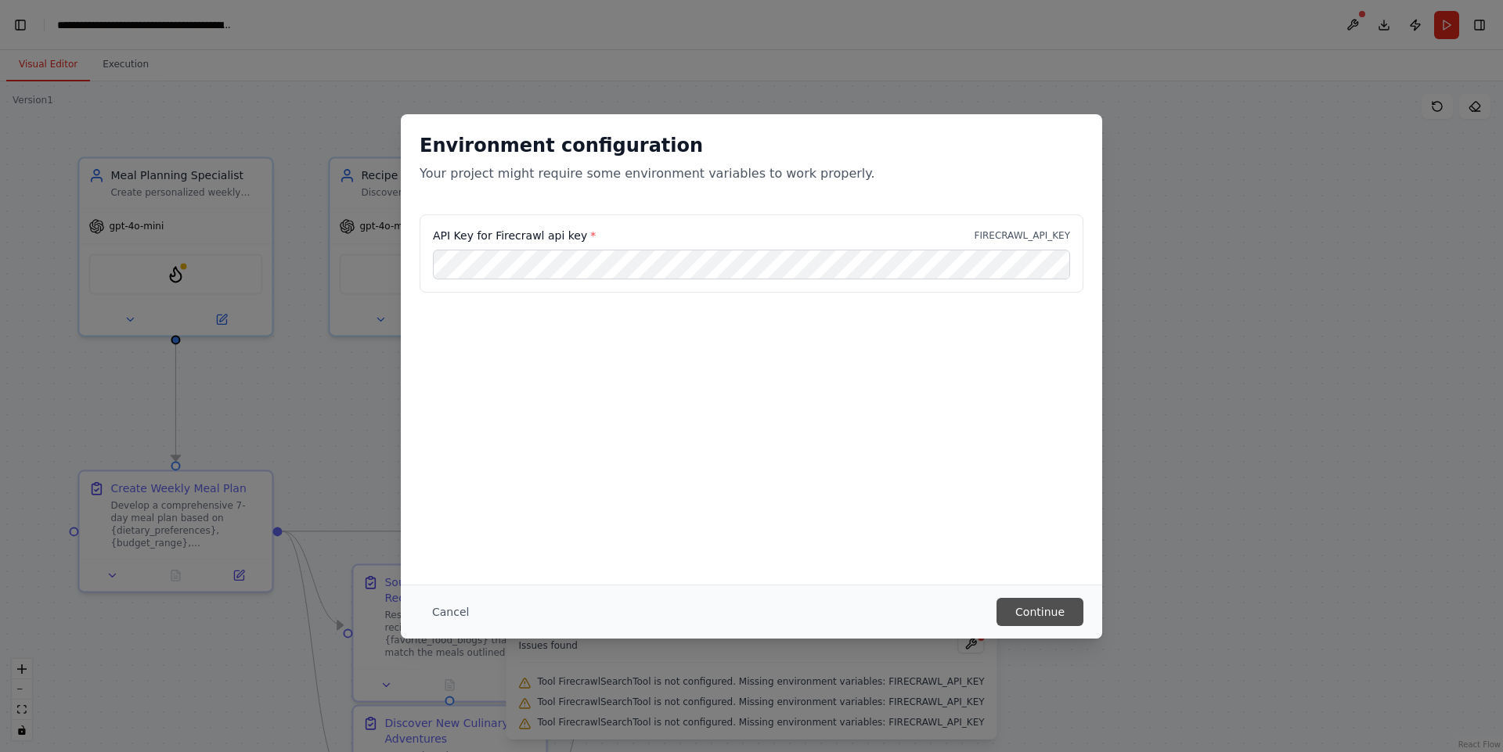
click at [1036, 608] on button "Continue" at bounding box center [1039, 612] width 87 height 28
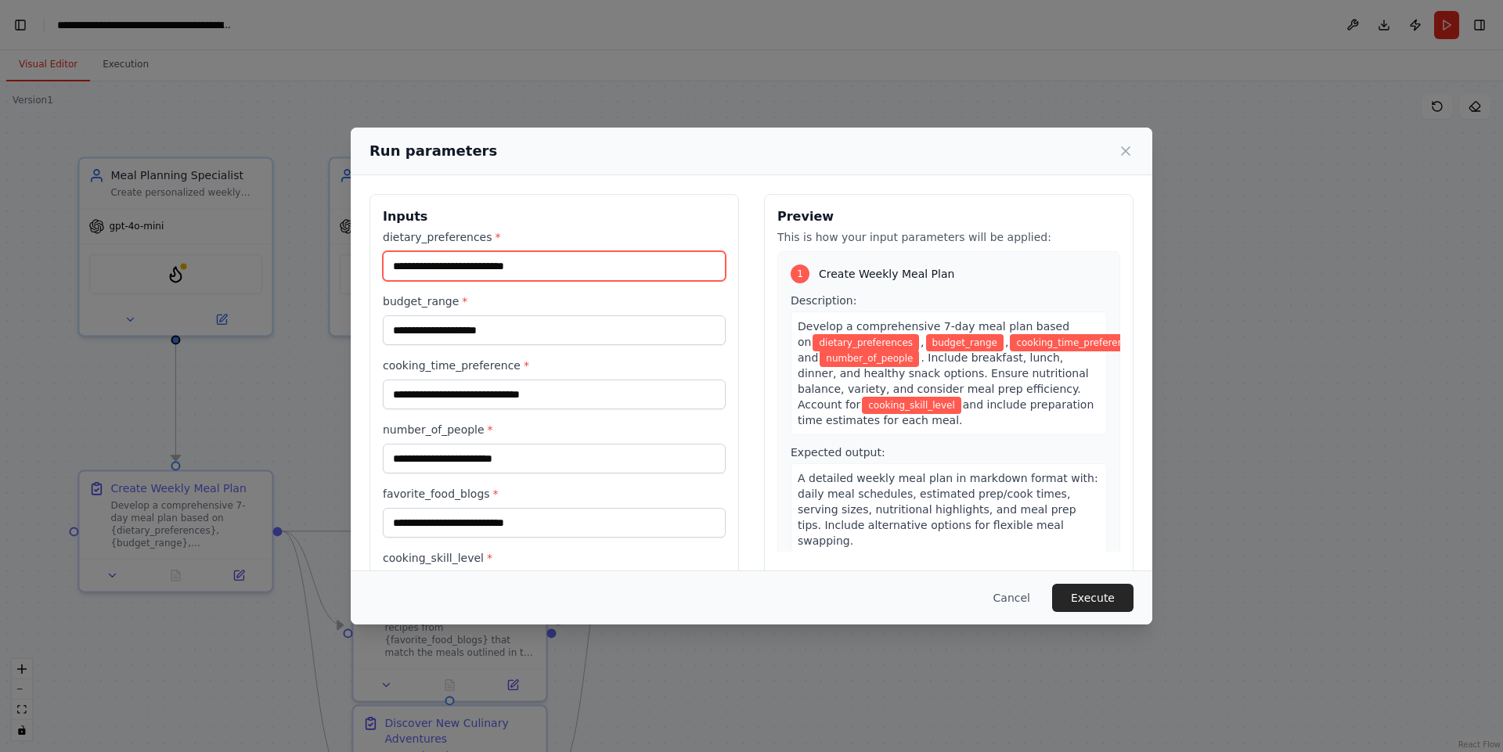
click at [518, 267] on input "dietary_preferences *" at bounding box center [554, 266] width 343 height 30
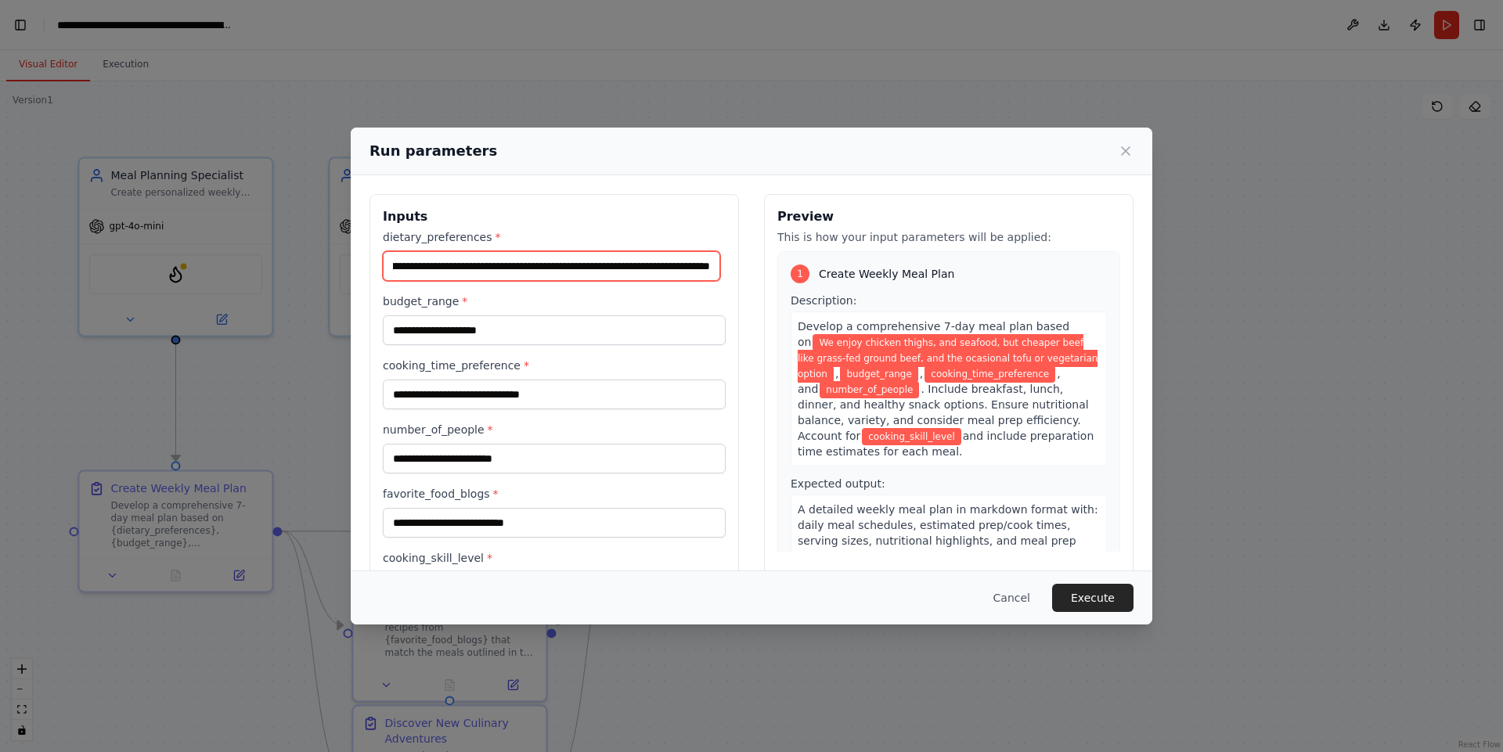
scroll to position [0, 304]
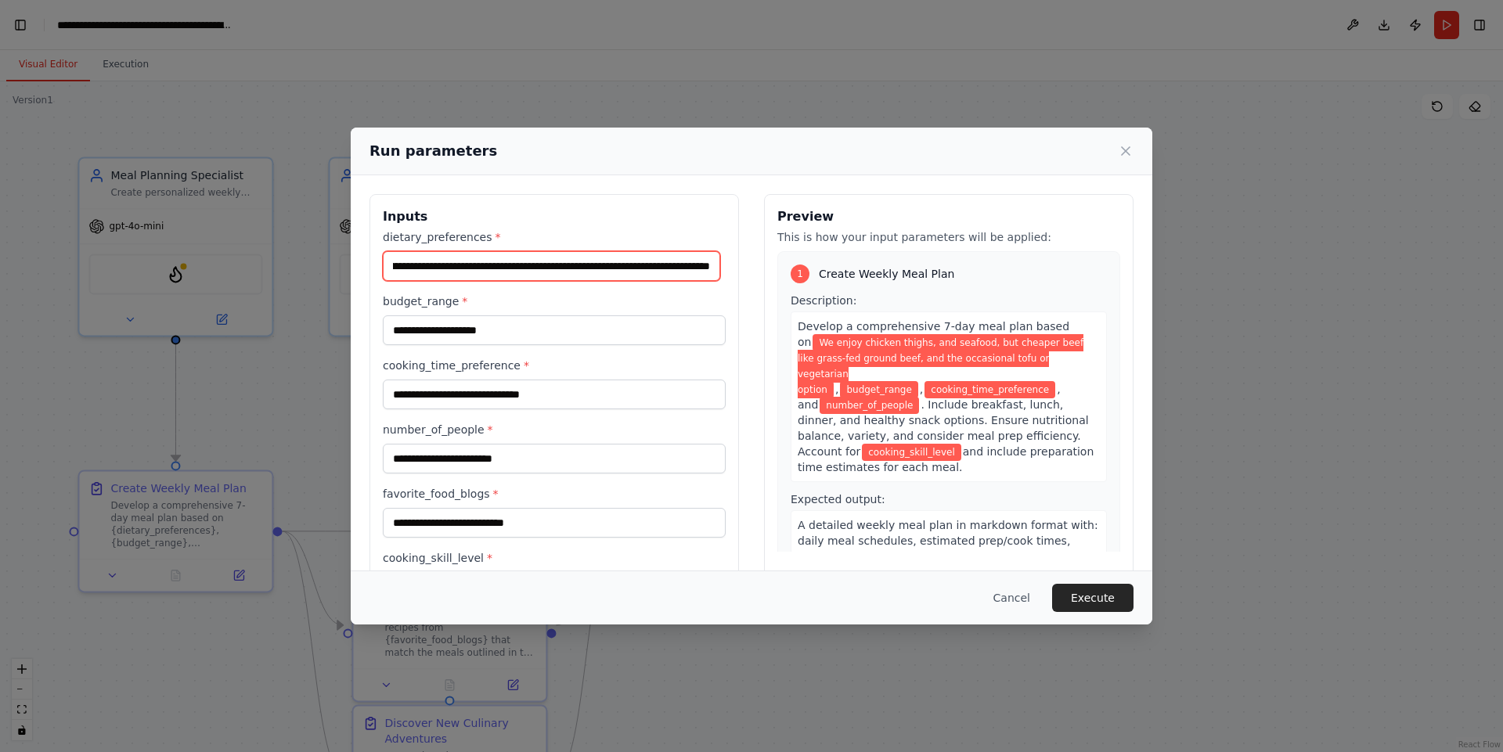
type input "**********"
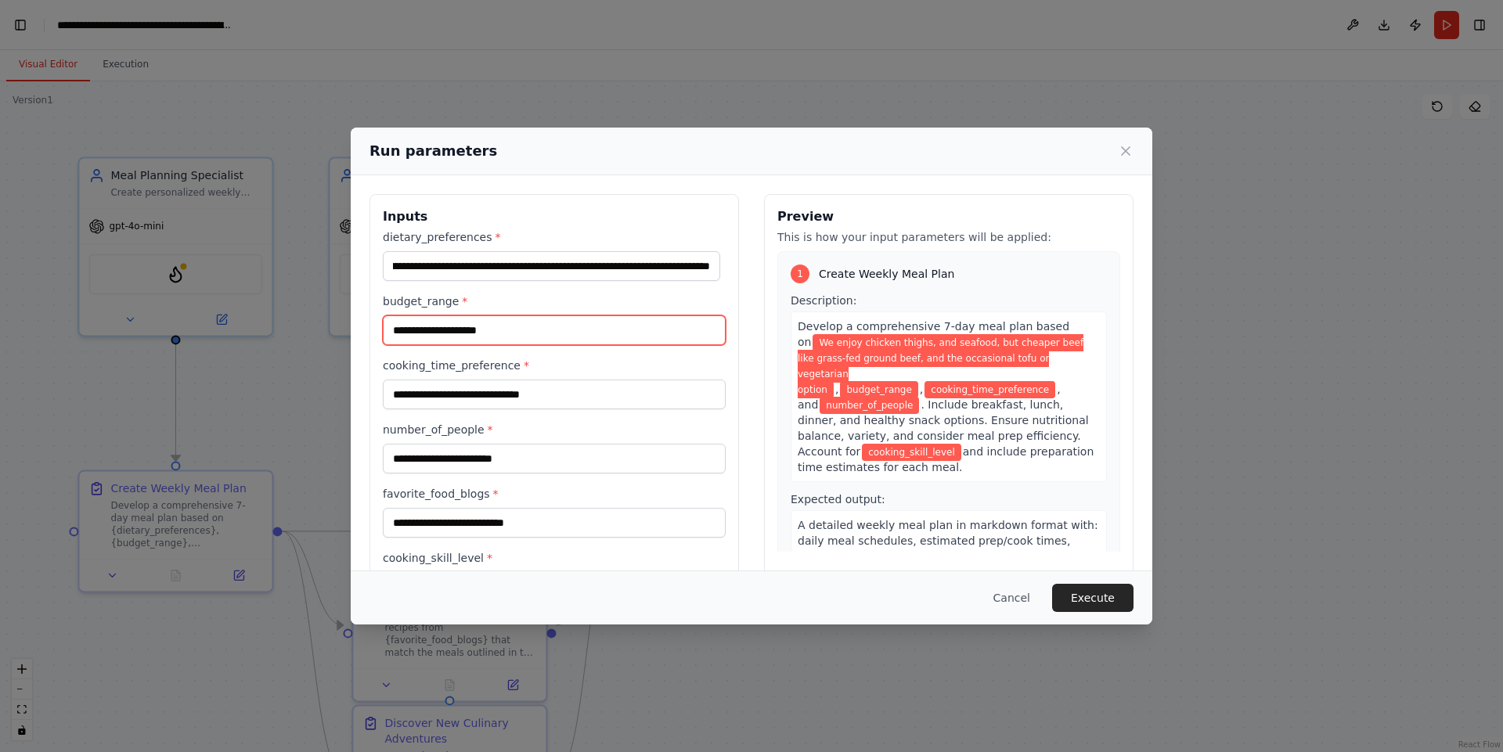
scroll to position [0, 0]
click at [519, 337] on input "budget_range *" at bounding box center [554, 330] width 343 height 30
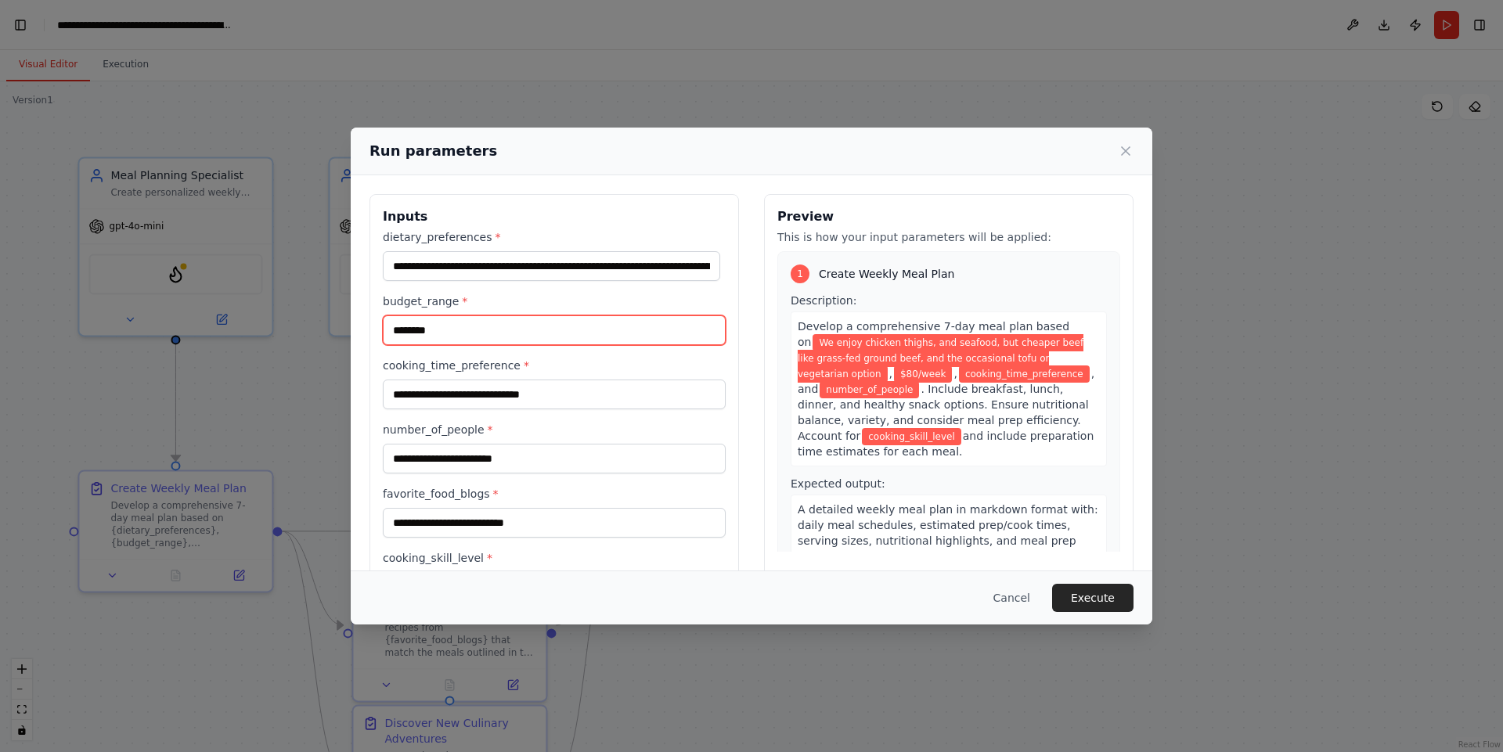
type input "********"
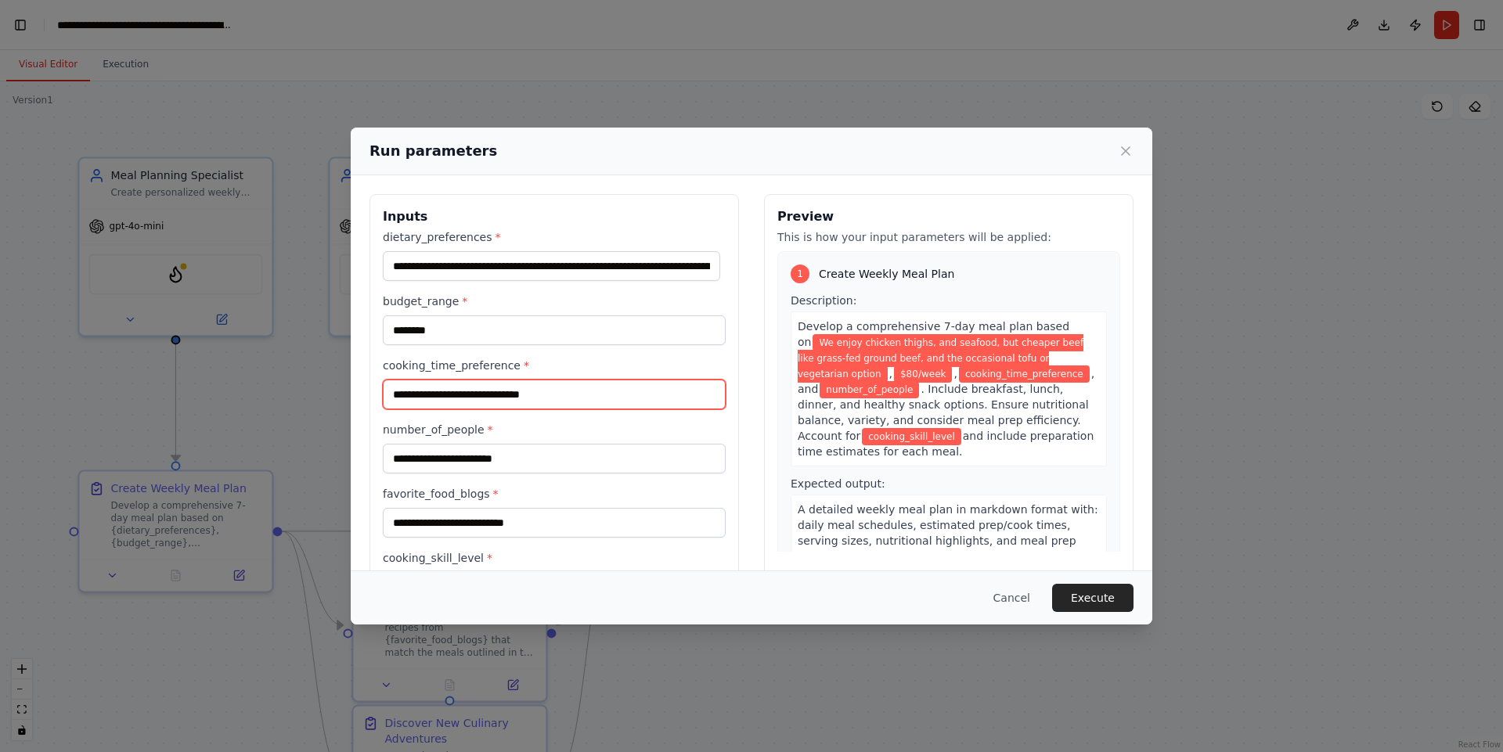
click at [467, 397] on input "cooking_time_preference *" at bounding box center [554, 395] width 343 height 30
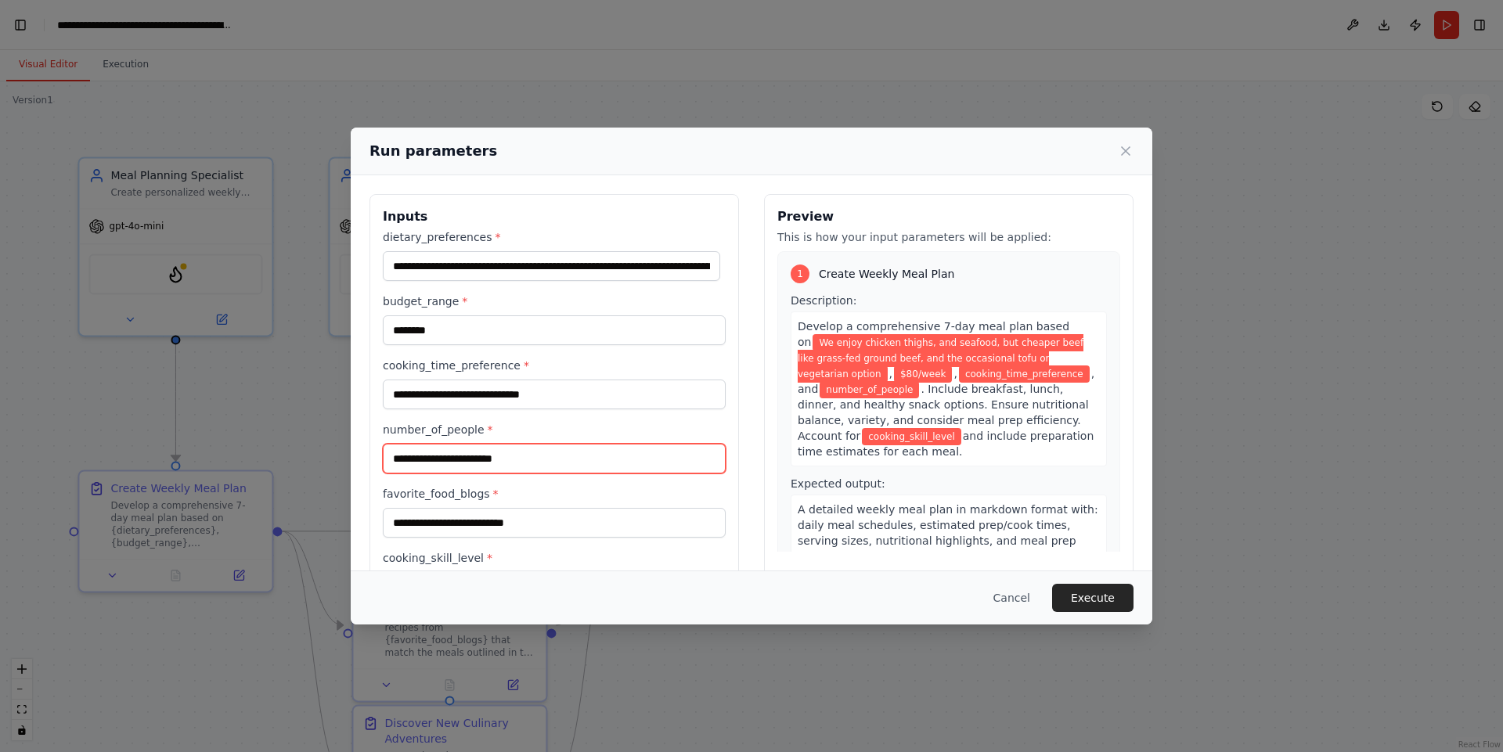
click at [469, 462] on input "number_of_people *" at bounding box center [554, 459] width 343 height 30
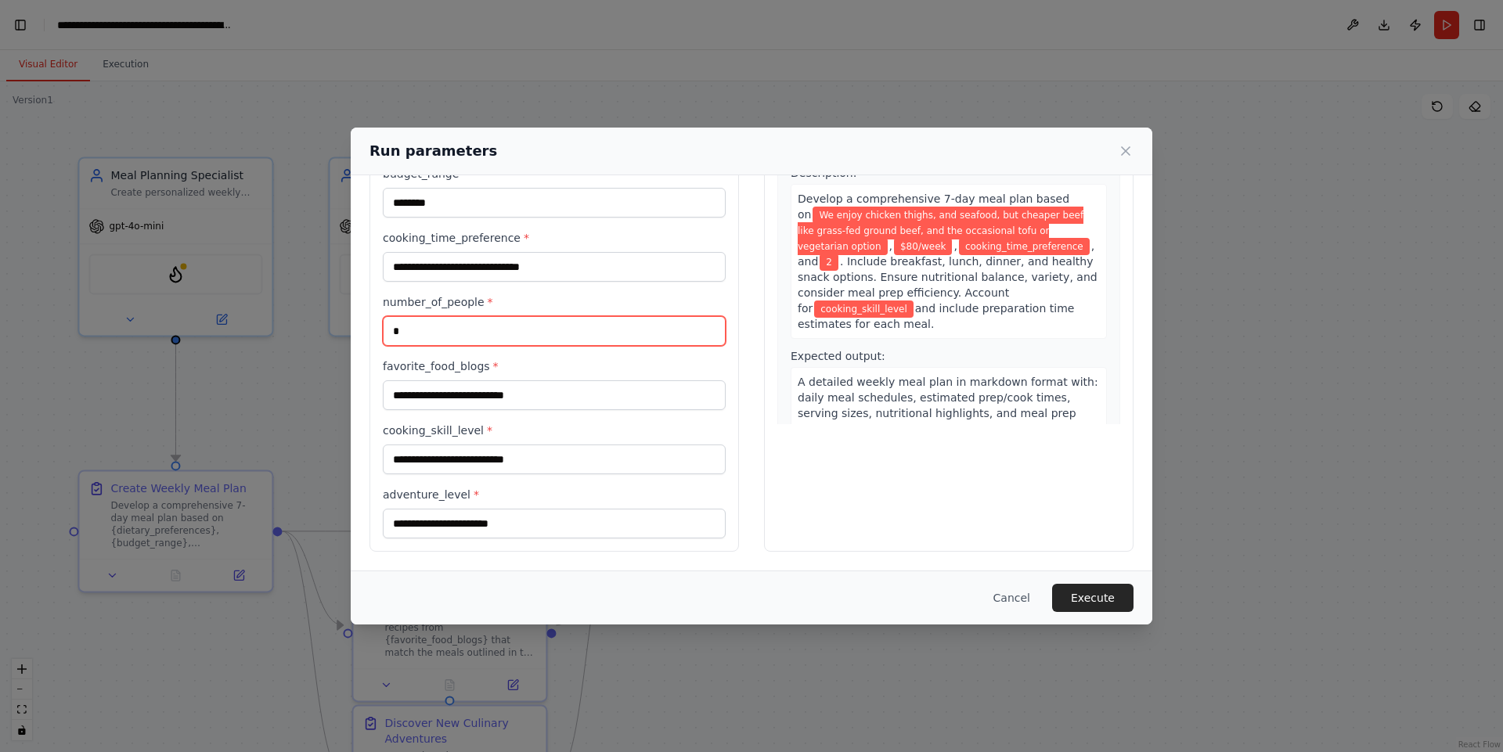
scroll to position [34, 0]
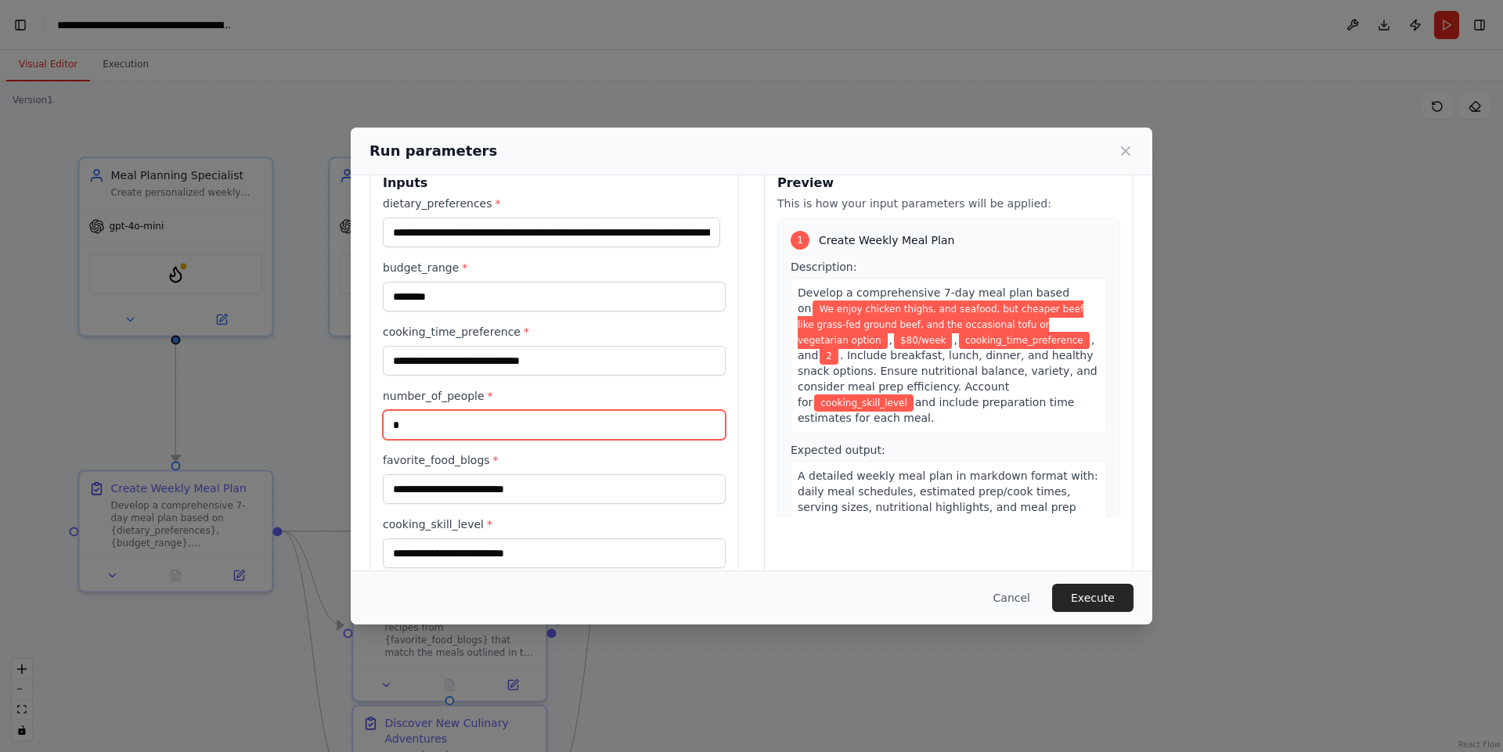
type input "*"
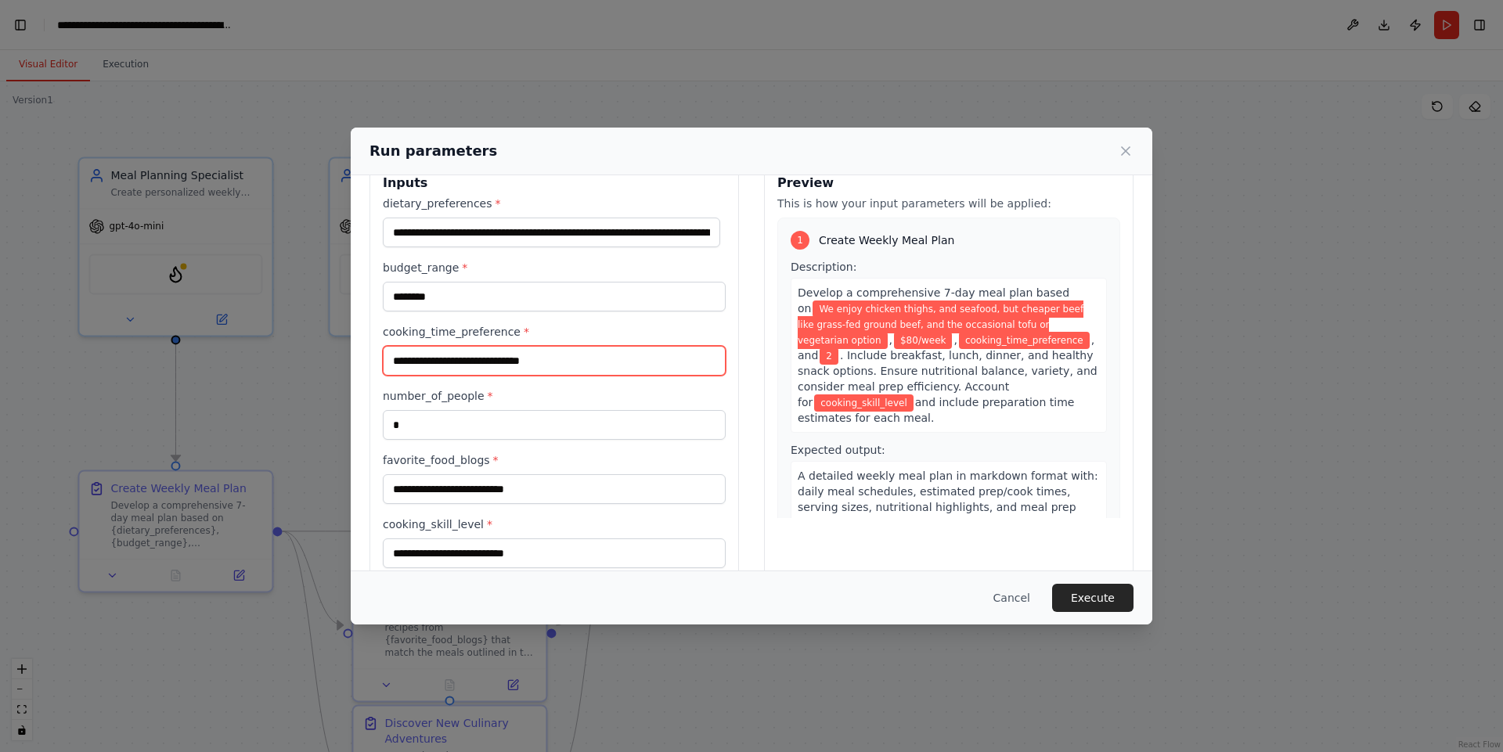
click at [437, 362] on input "cooking_time_preference *" at bounding box center [554, 361] width 343 height 30
type input "**********"
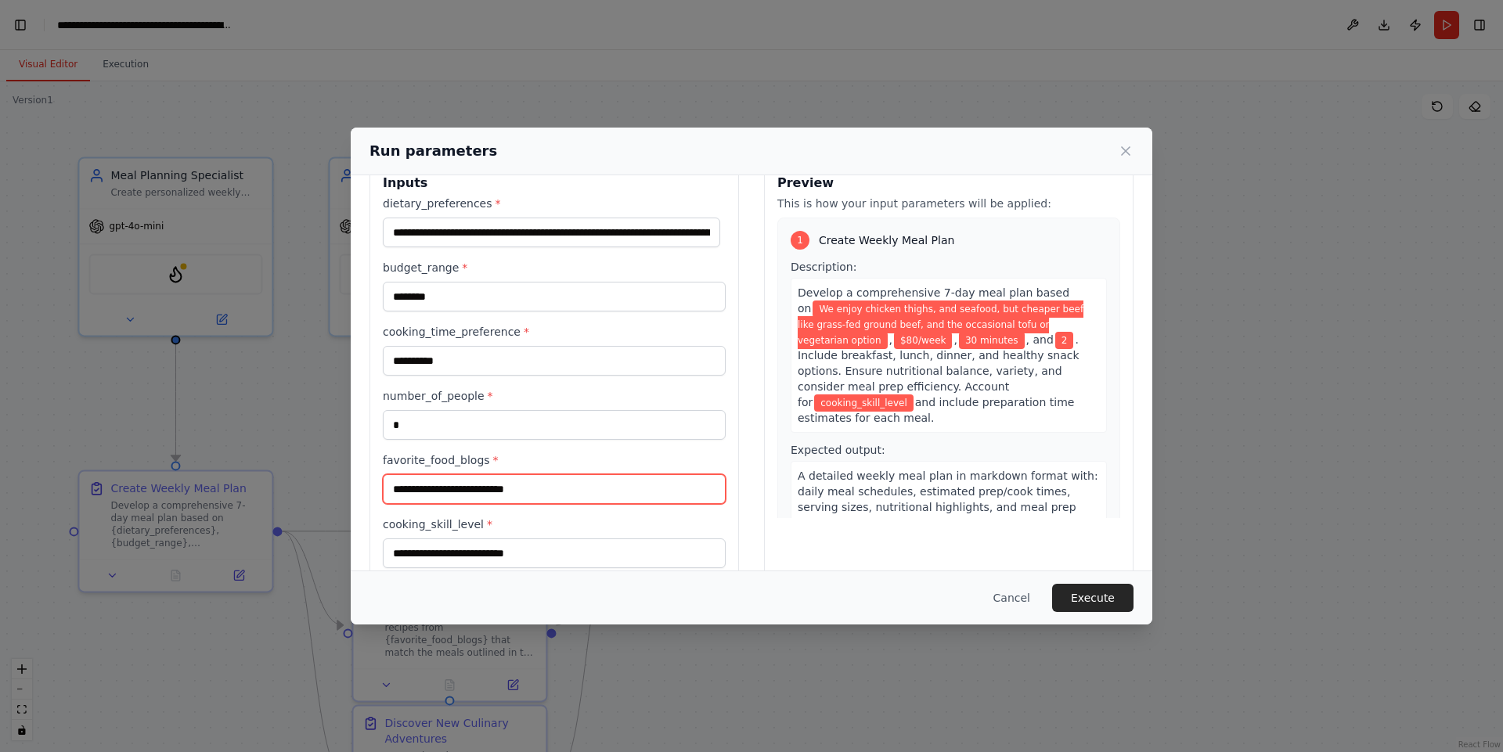
click at [490, 494] on input "favorite_food_blogs *" at bounding box center [554, 489] width 343 height 30
type input "**********"
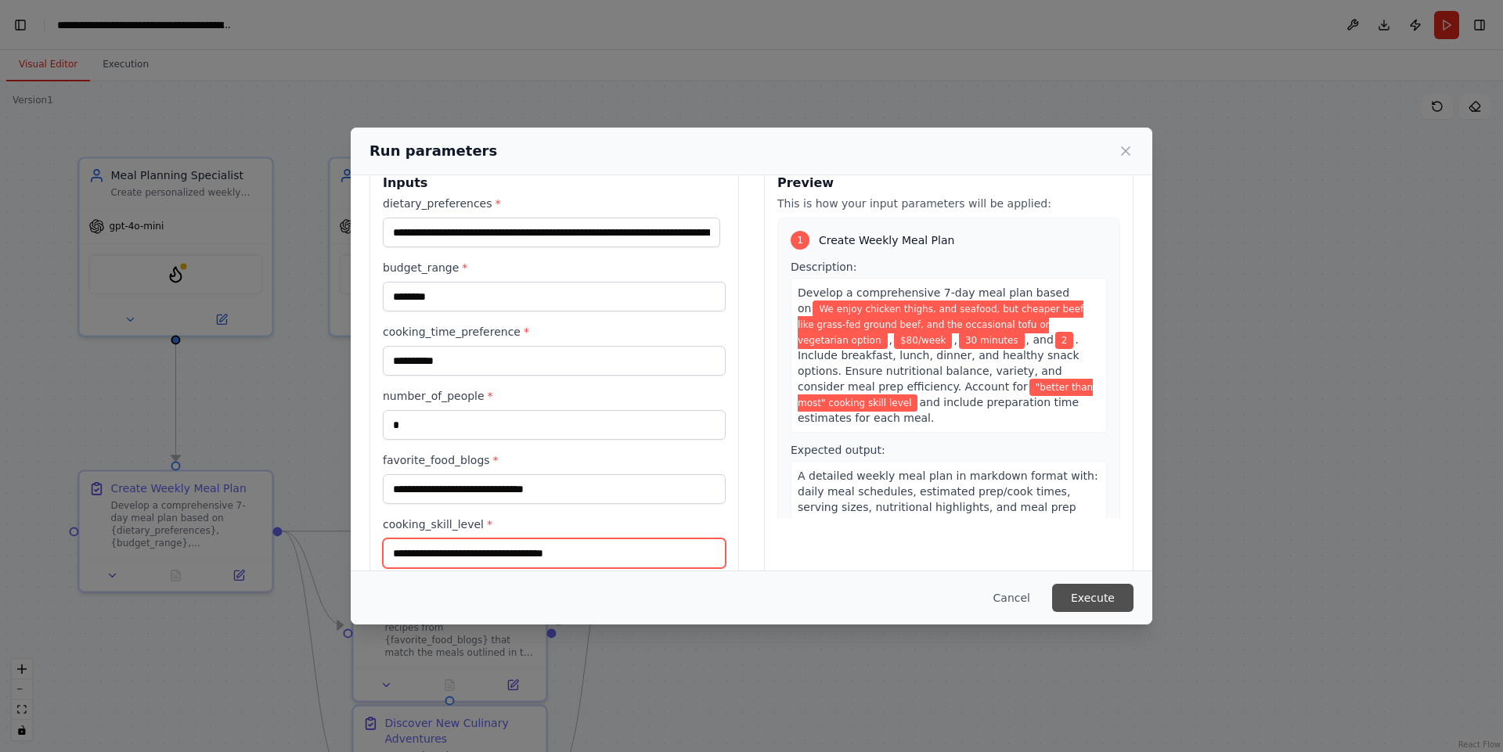
type input "**********"
click at [1112, 597] on button "Execute" at bounding box center [1092, 598] width 81 height 28
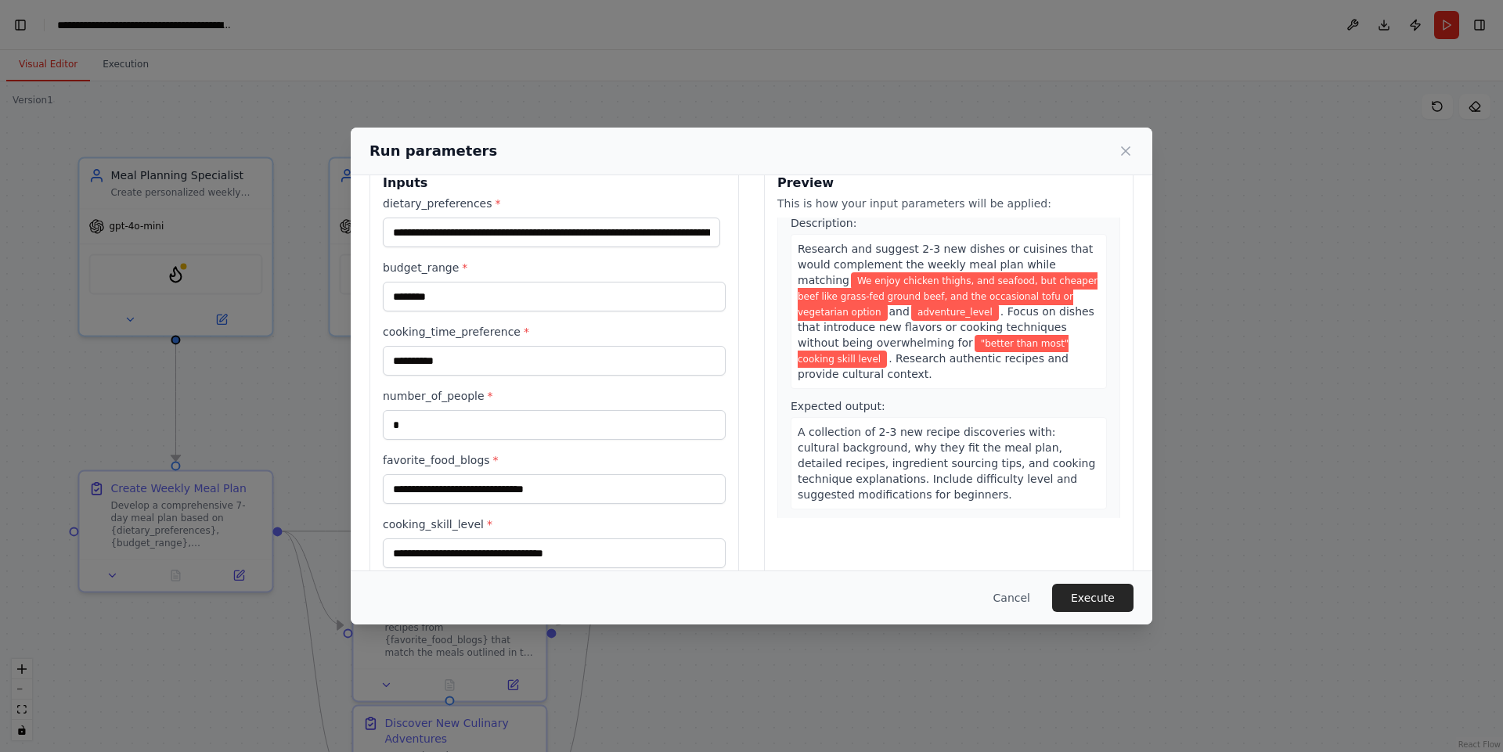
scroll to position [0, 0]
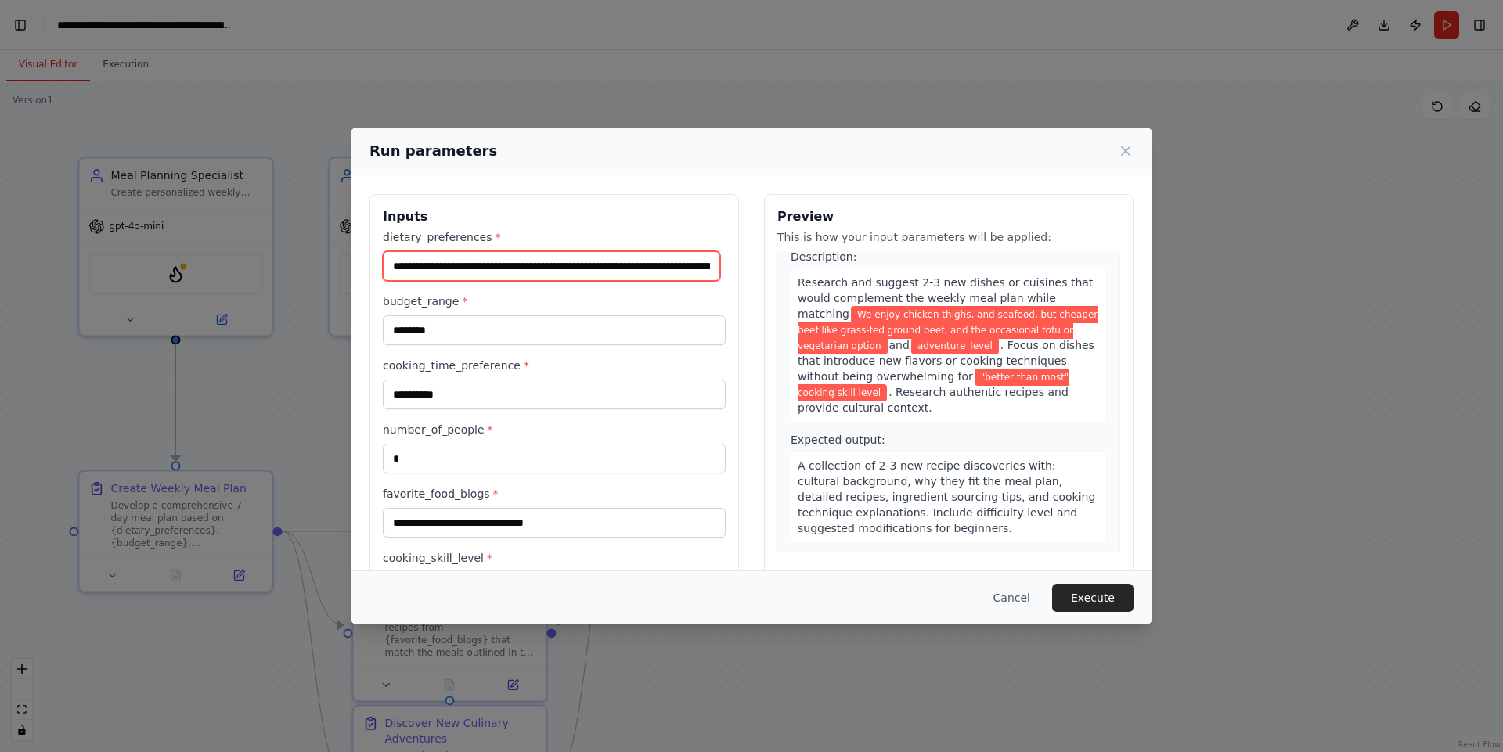
click at [414, 263] on input "**********" at bounding box center [551, 266] width 337 height 30
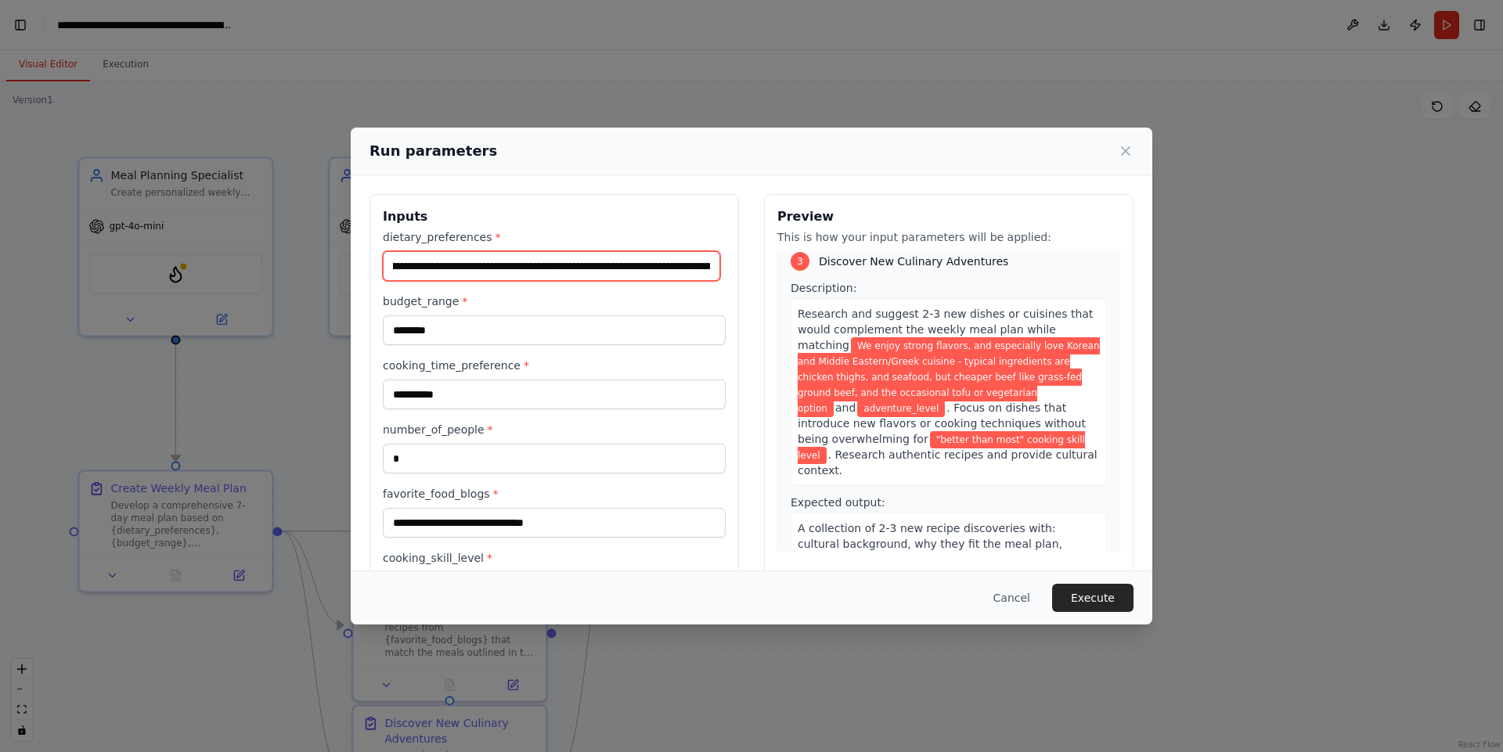
scroll to position [0, 218]
type input "**********"
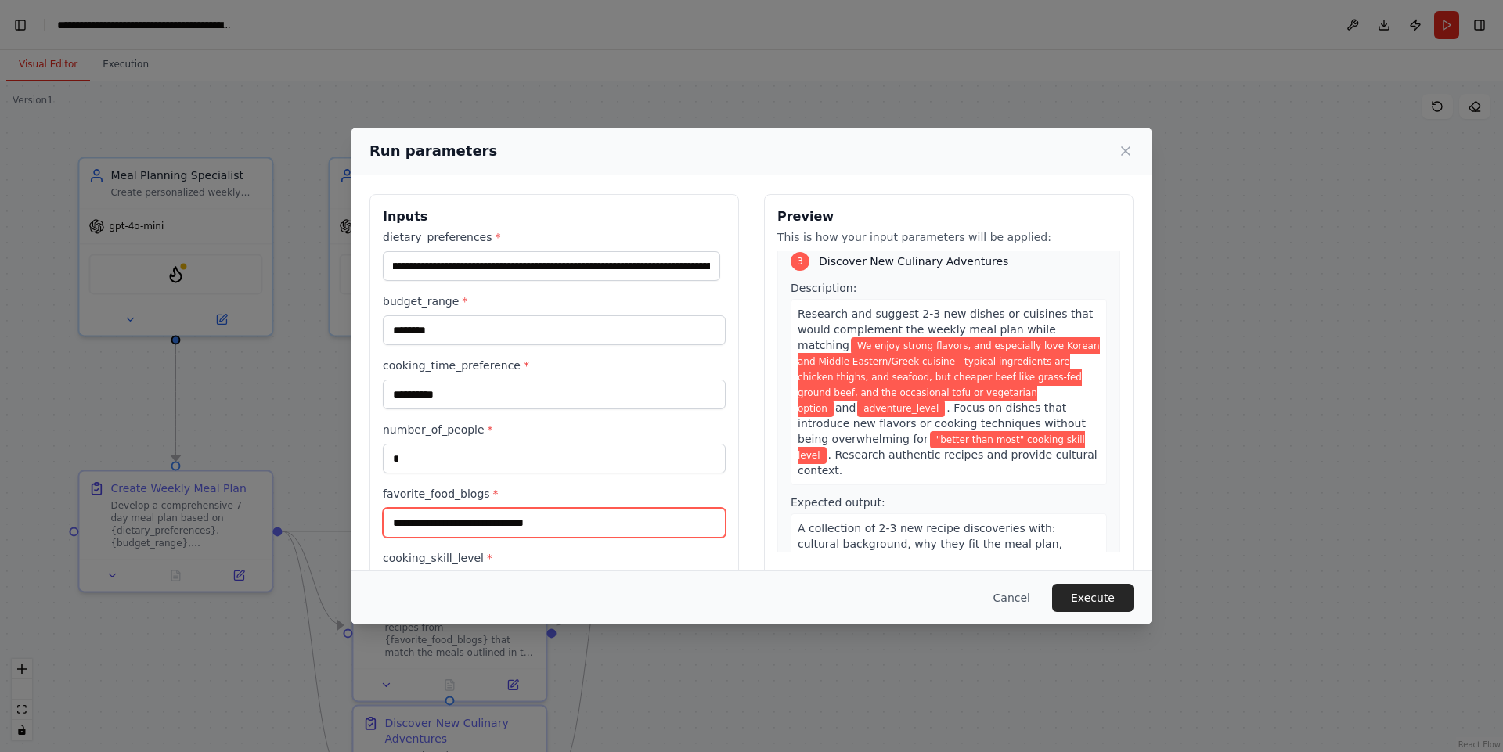
scroll to position [0, 0]
click at [597, 519] on input "**********" at bounding box center [554, 523] width 343 height 30
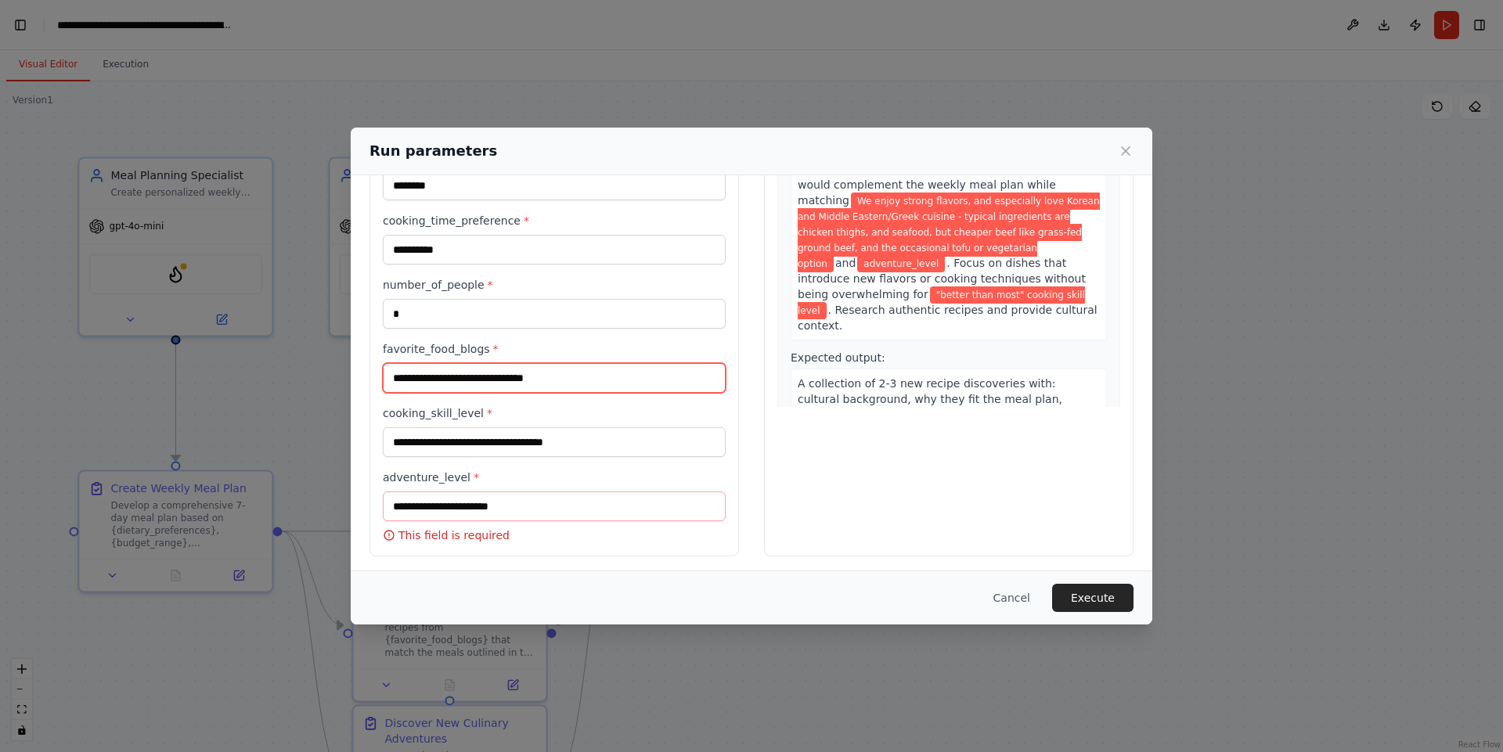
scroll to position [150, 0]
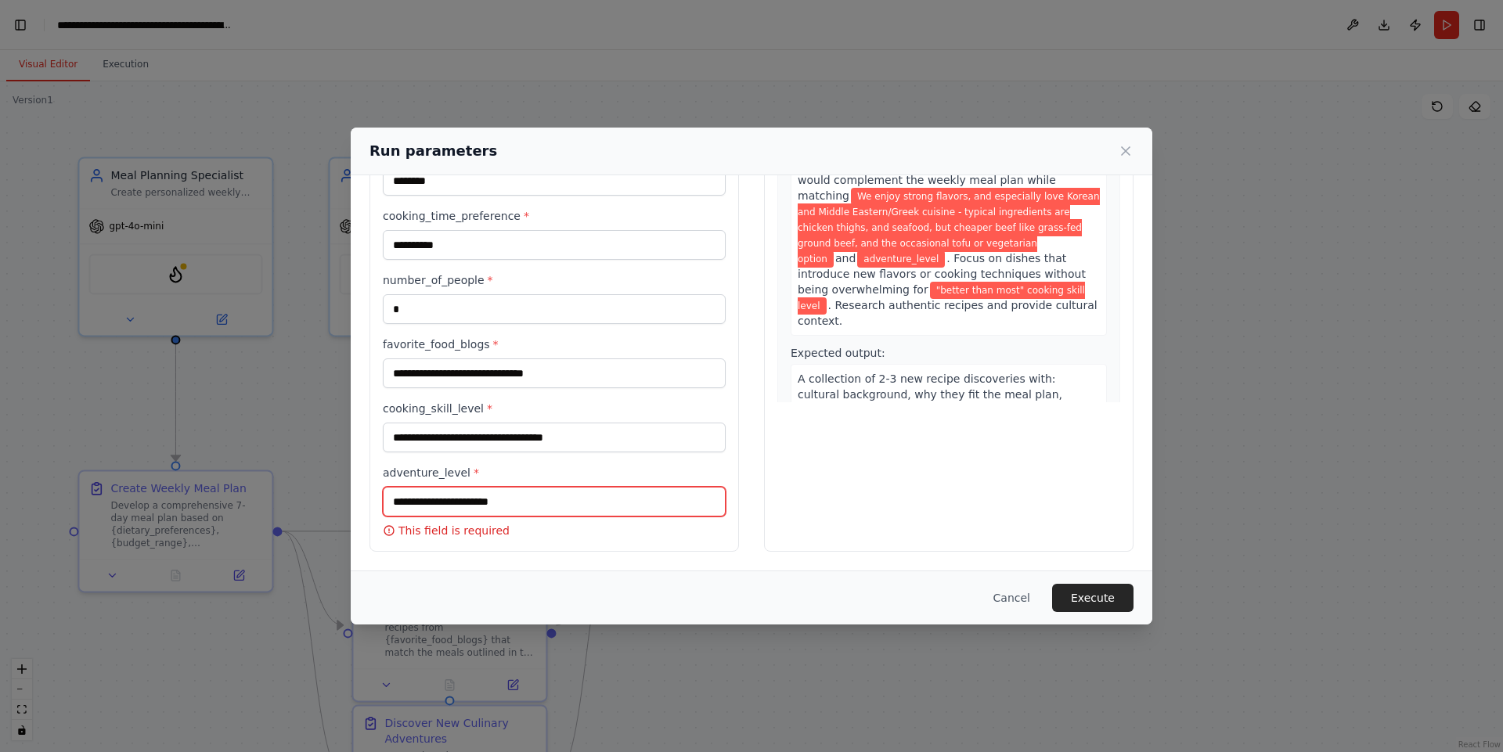
click at [545, 506] on input "adventure_level *" at bounding box center [554, 502] width 343 height 30
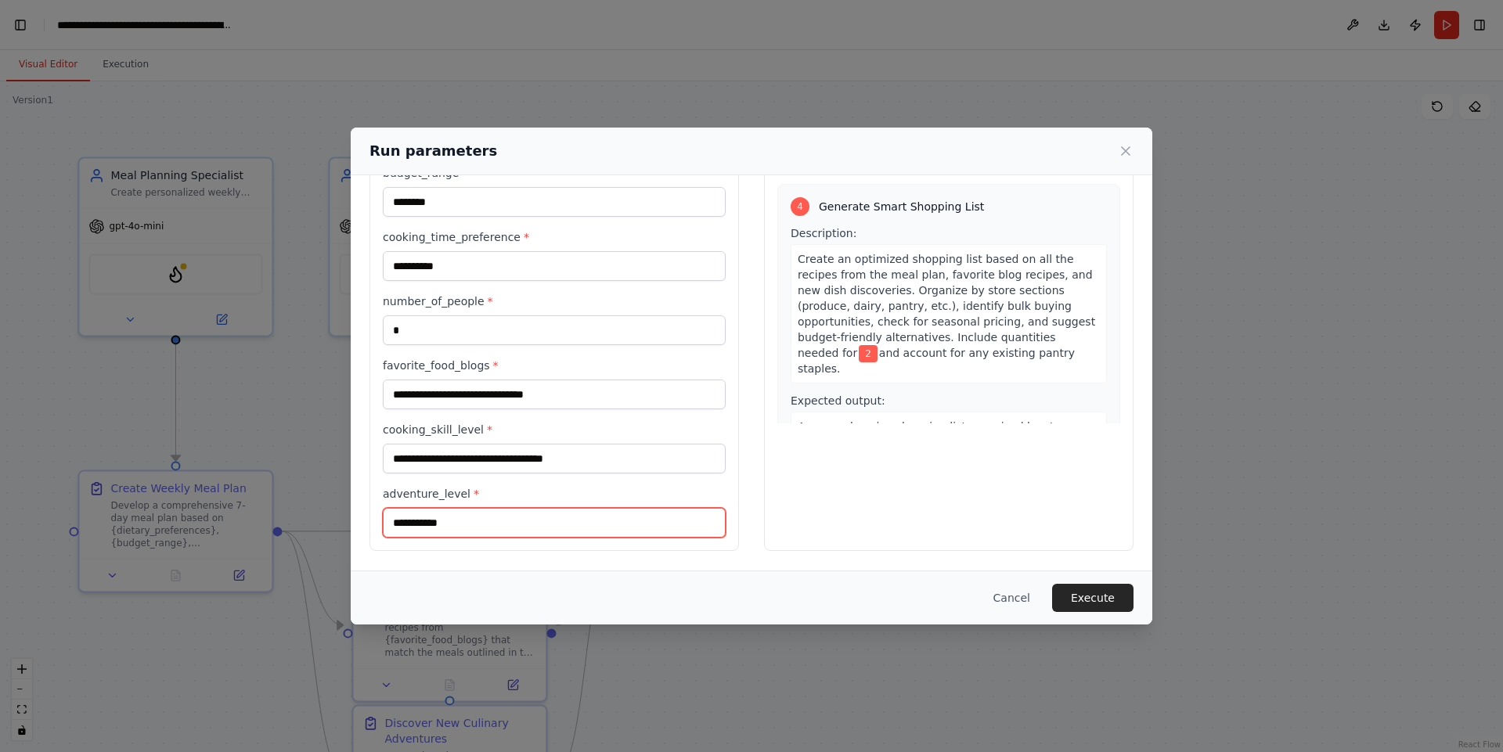
scroll to position [128, 0]
type input "**********"
click at [753, 363] on div "**********" at bounding box center [751, 309] width 764 height 485
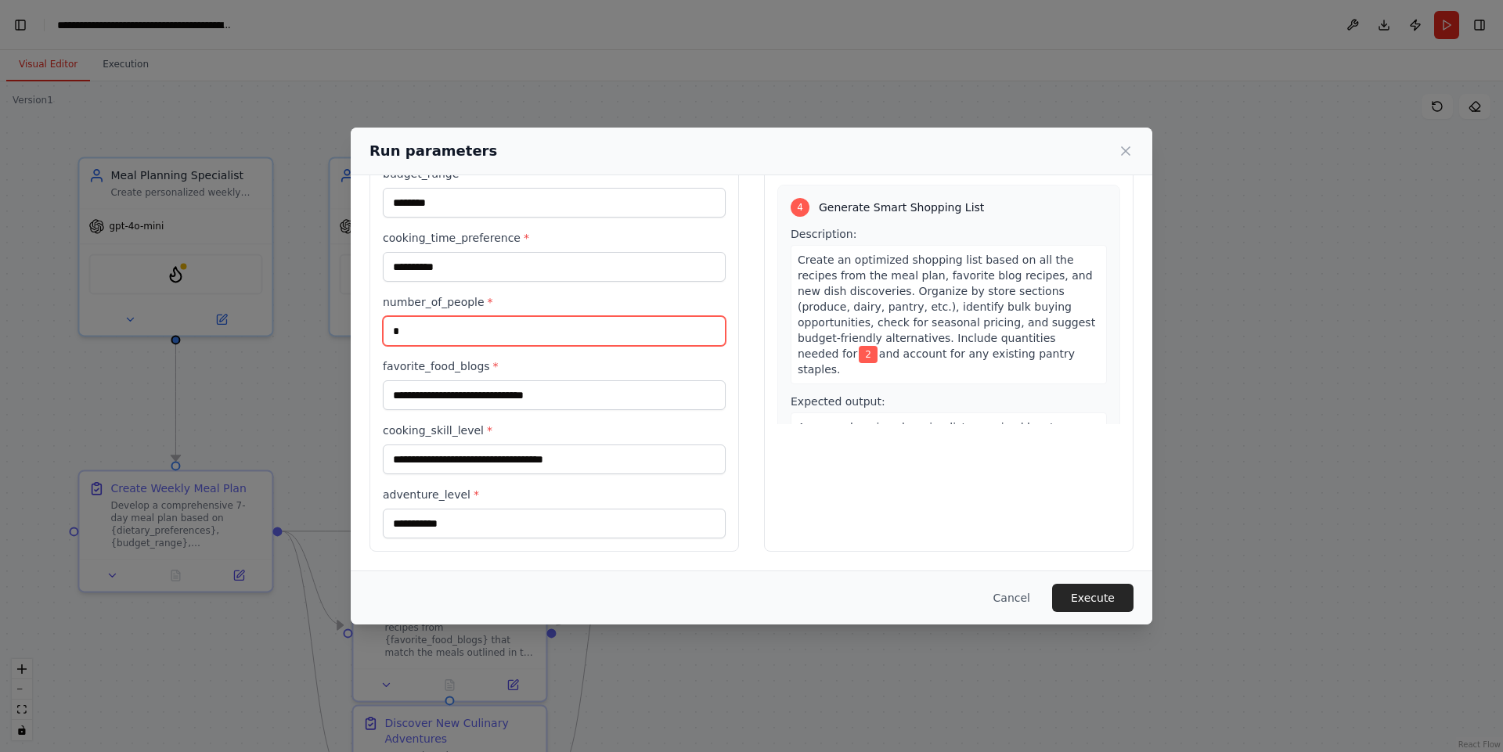
click at [436, 328] on input "*" at bounding box center [554, 331] width 343 height 30
type input "*"
click at [1115, 602] on button "Execute" at bounding box center [1092, 598] width 81 height 28
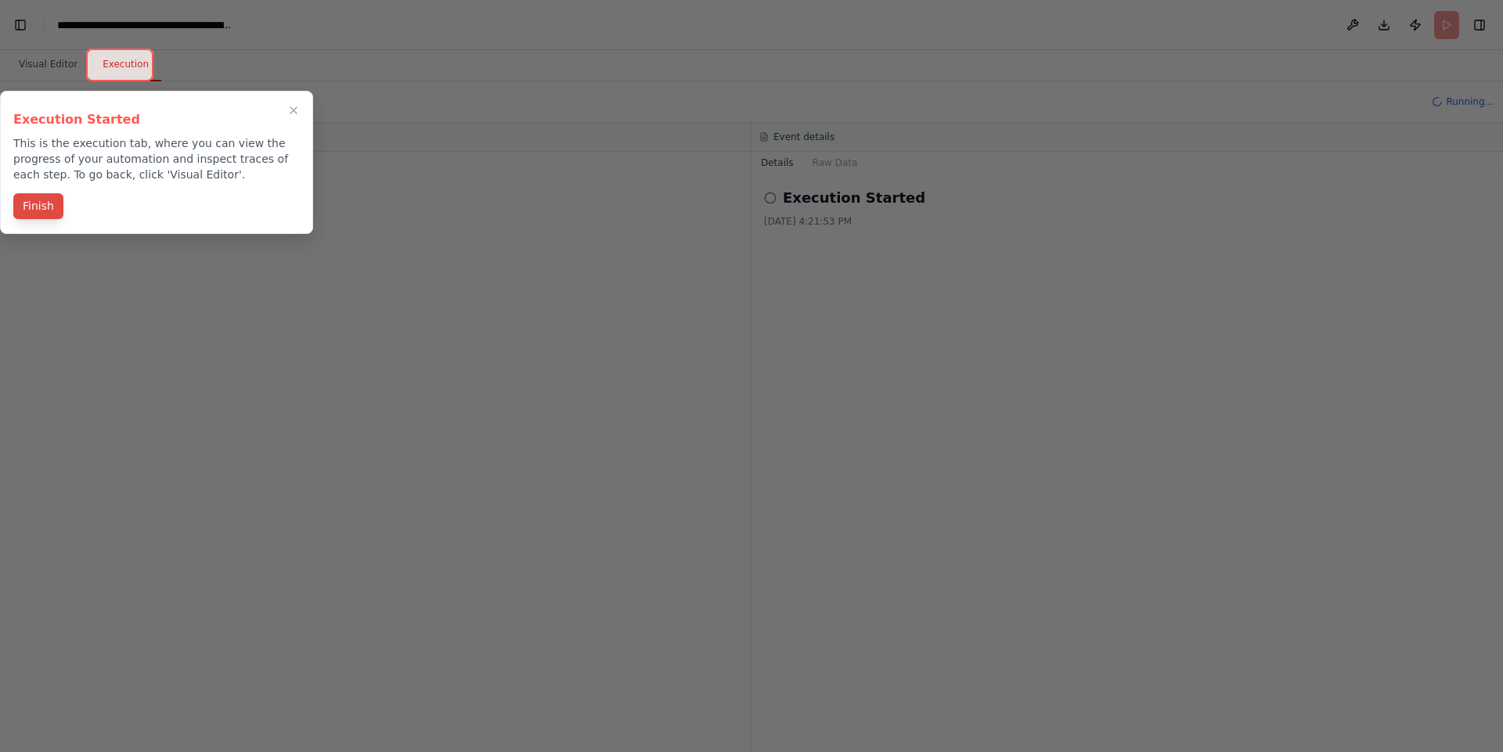
click at [36, 204] on button "Finish" at bounding box center [38, 206] width 50 height 26
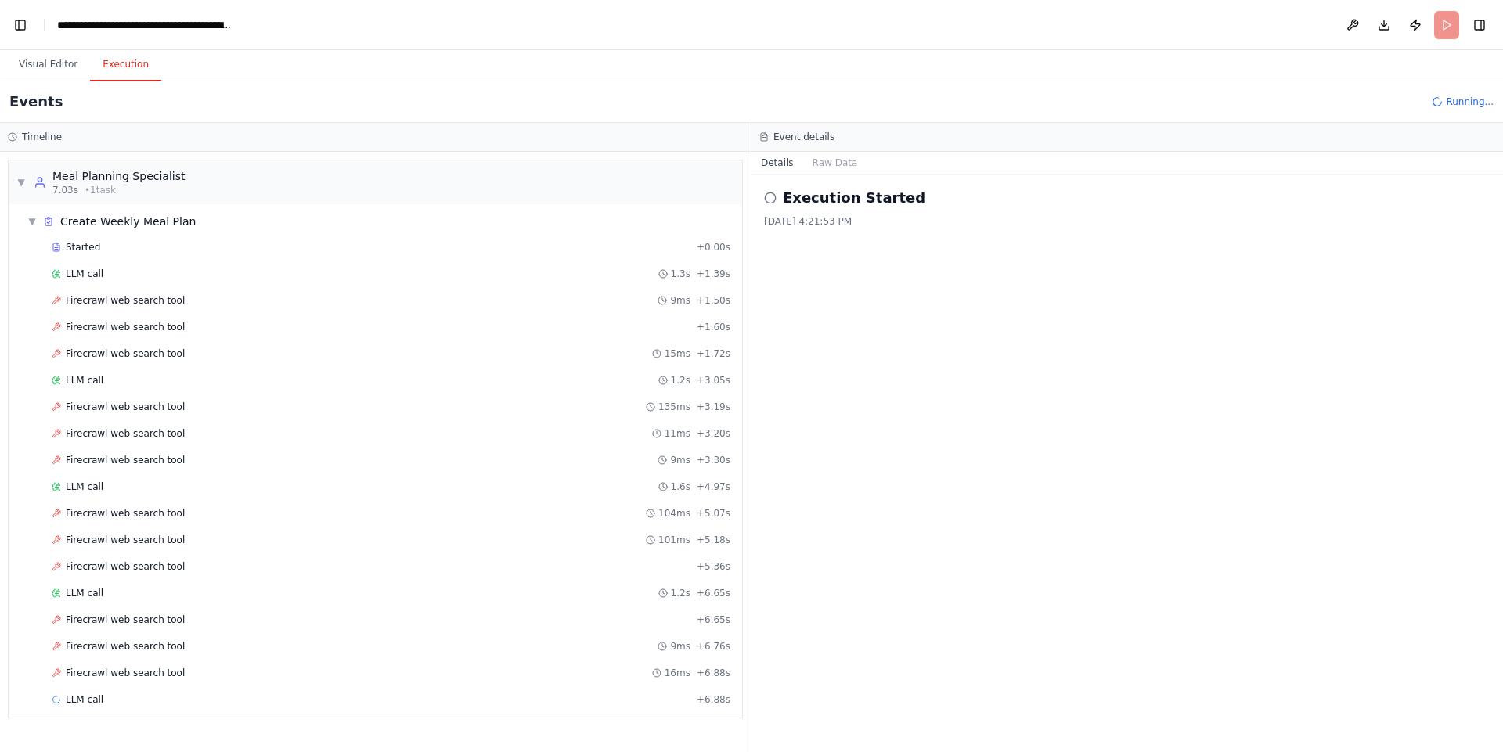
click at [990, 52] on div "Visual Editor Execution" at bounding box center [751, 65] width 1503 height 31
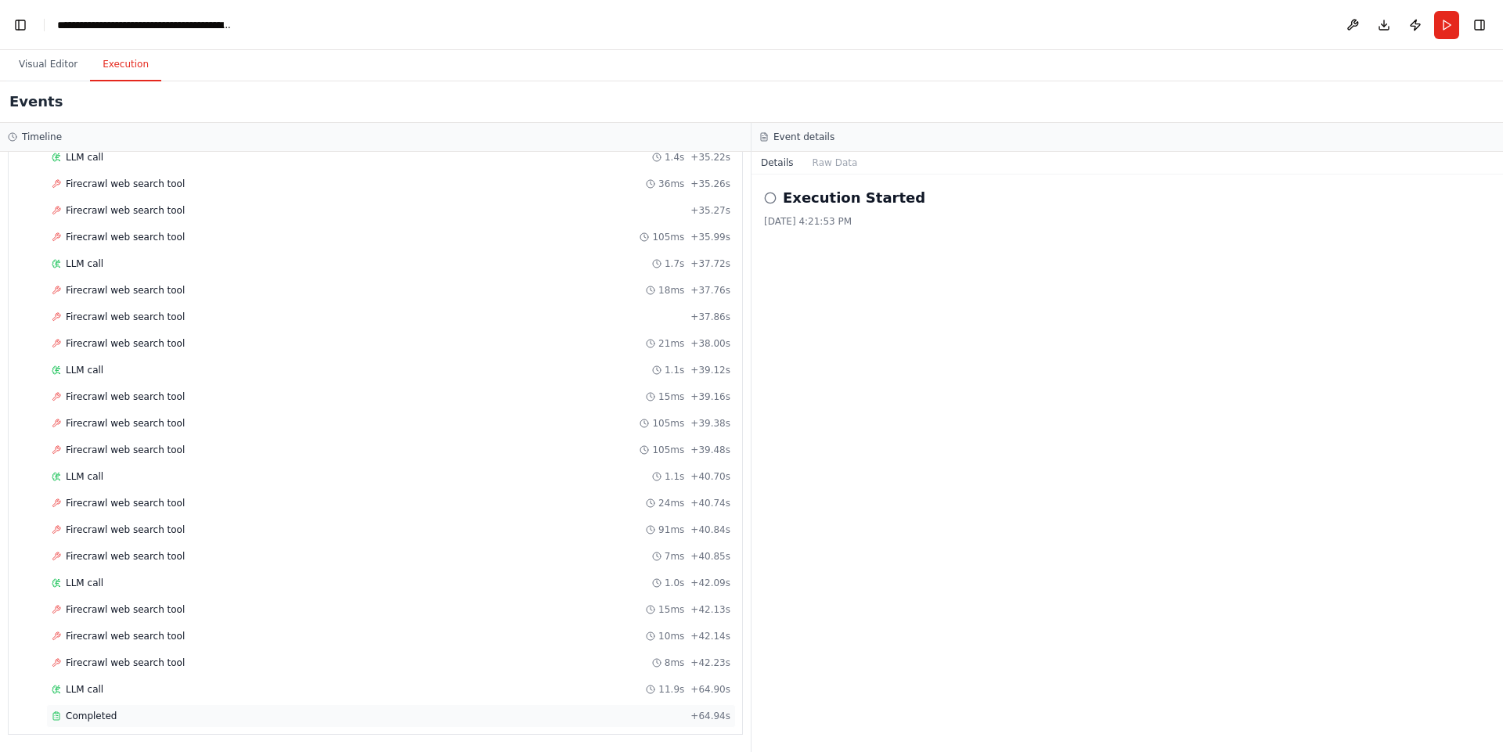
click at [101, 715] on span "Completed" at bounding box center [91, 716] width 51 height 13
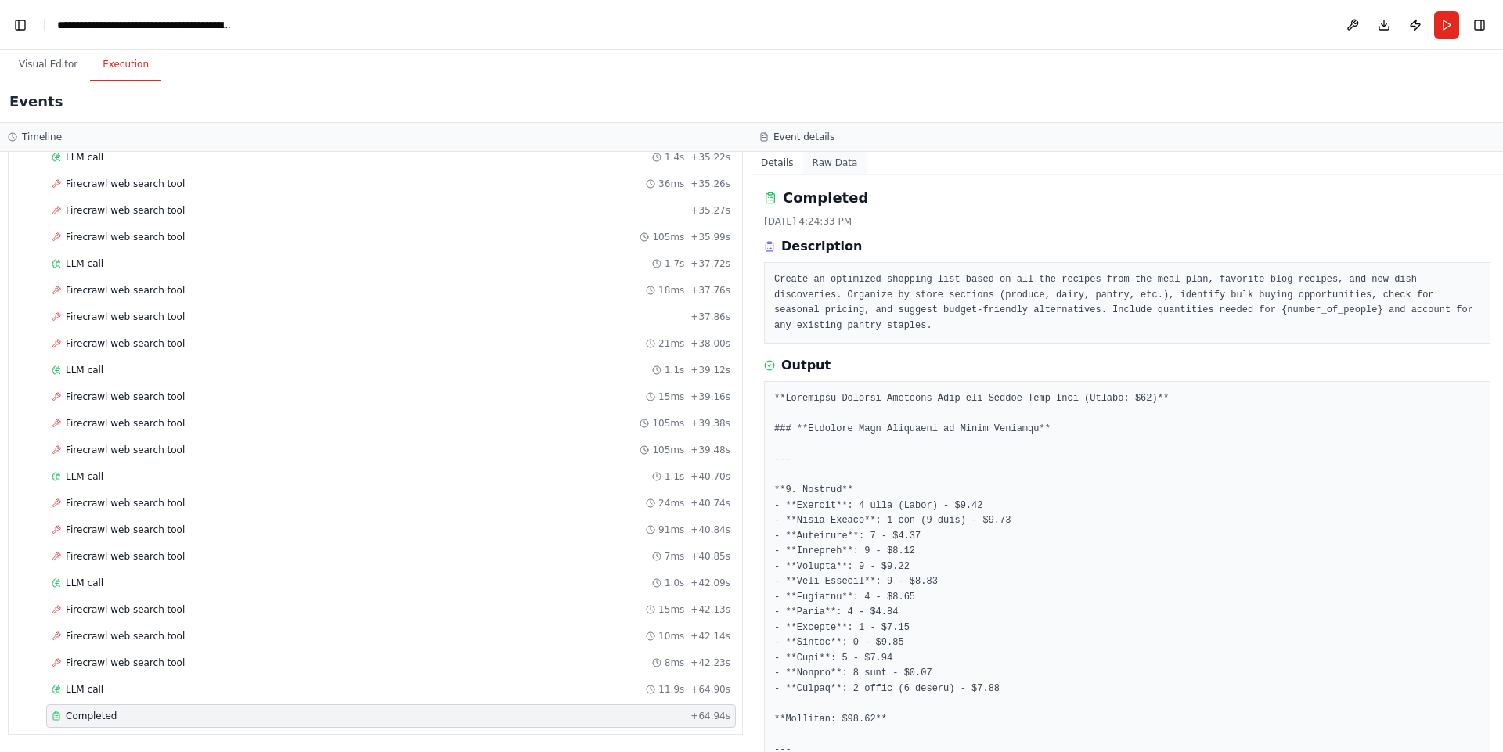
click at [830, 171] on button "Raw Data" at bounding box center [835, 163] width 64 height 22
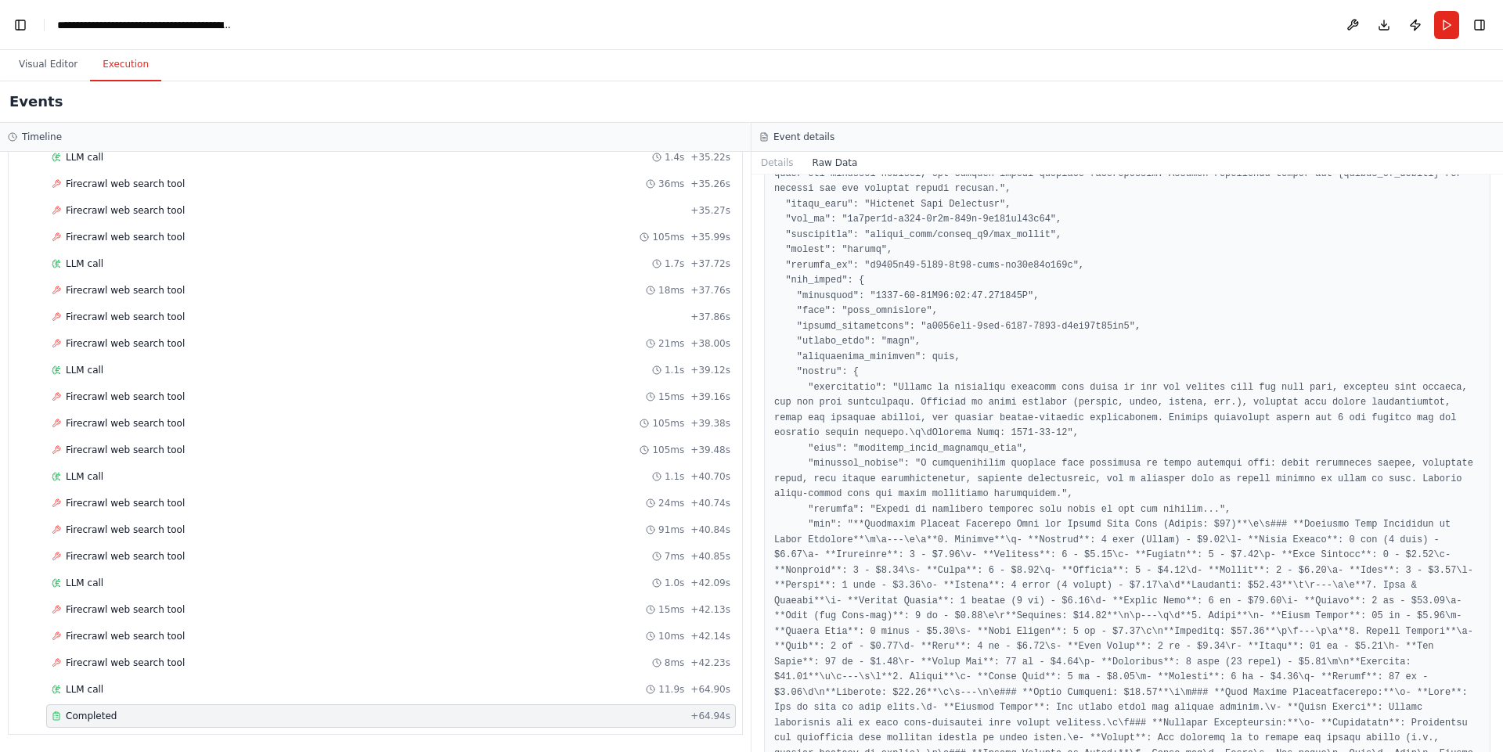
scroll to position [351, 0]
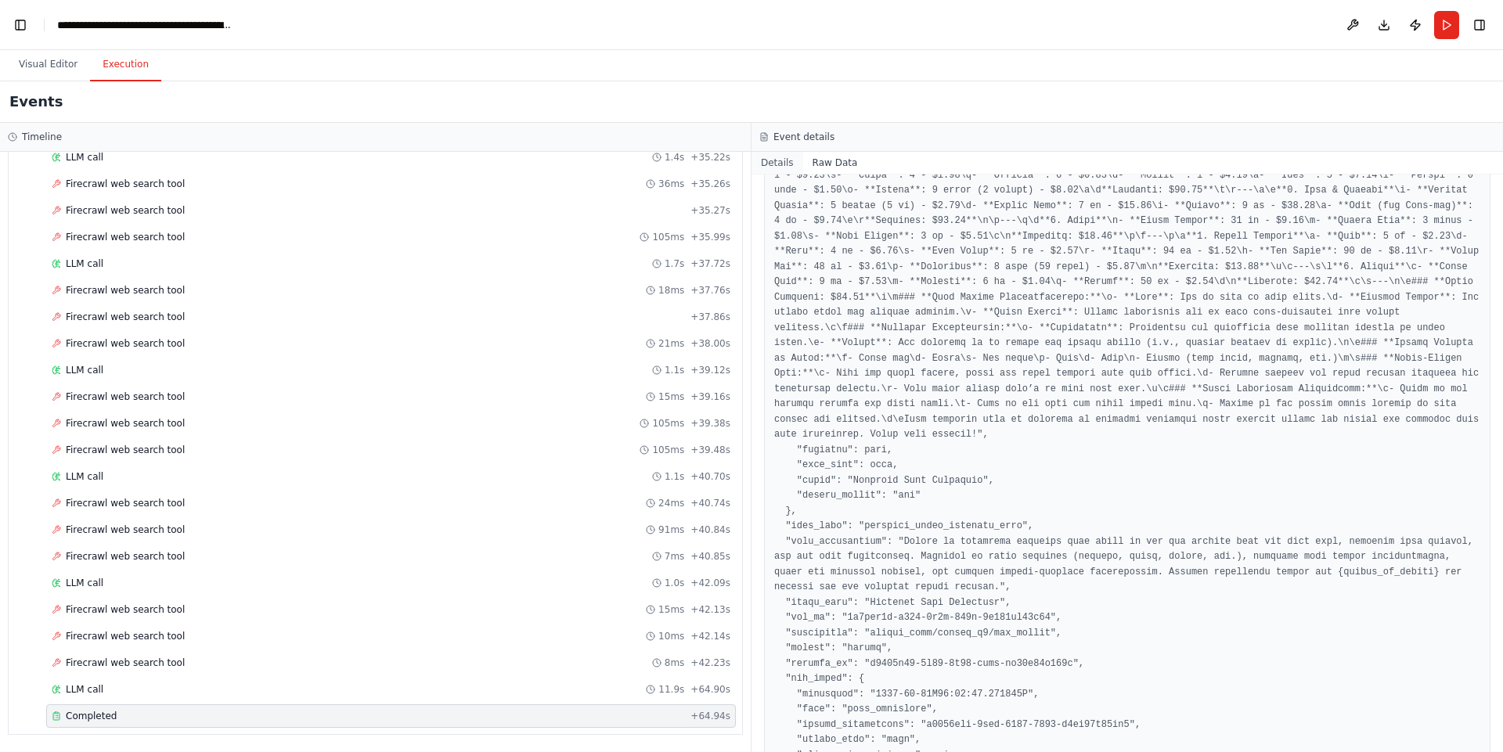
click at [769, 163] on button "Details" at bounding box center [777, 163] width 52 height 22
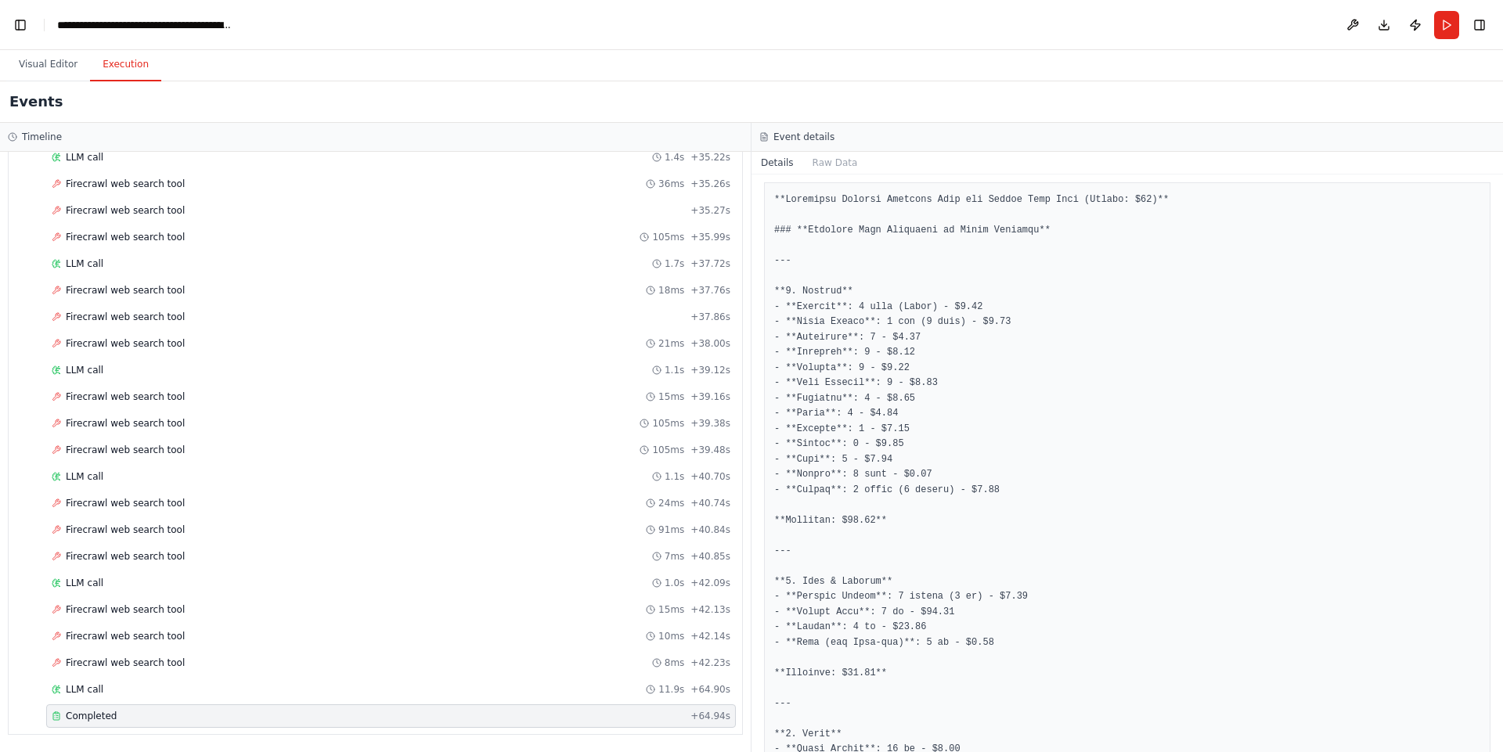
scroll to position [0, 0]
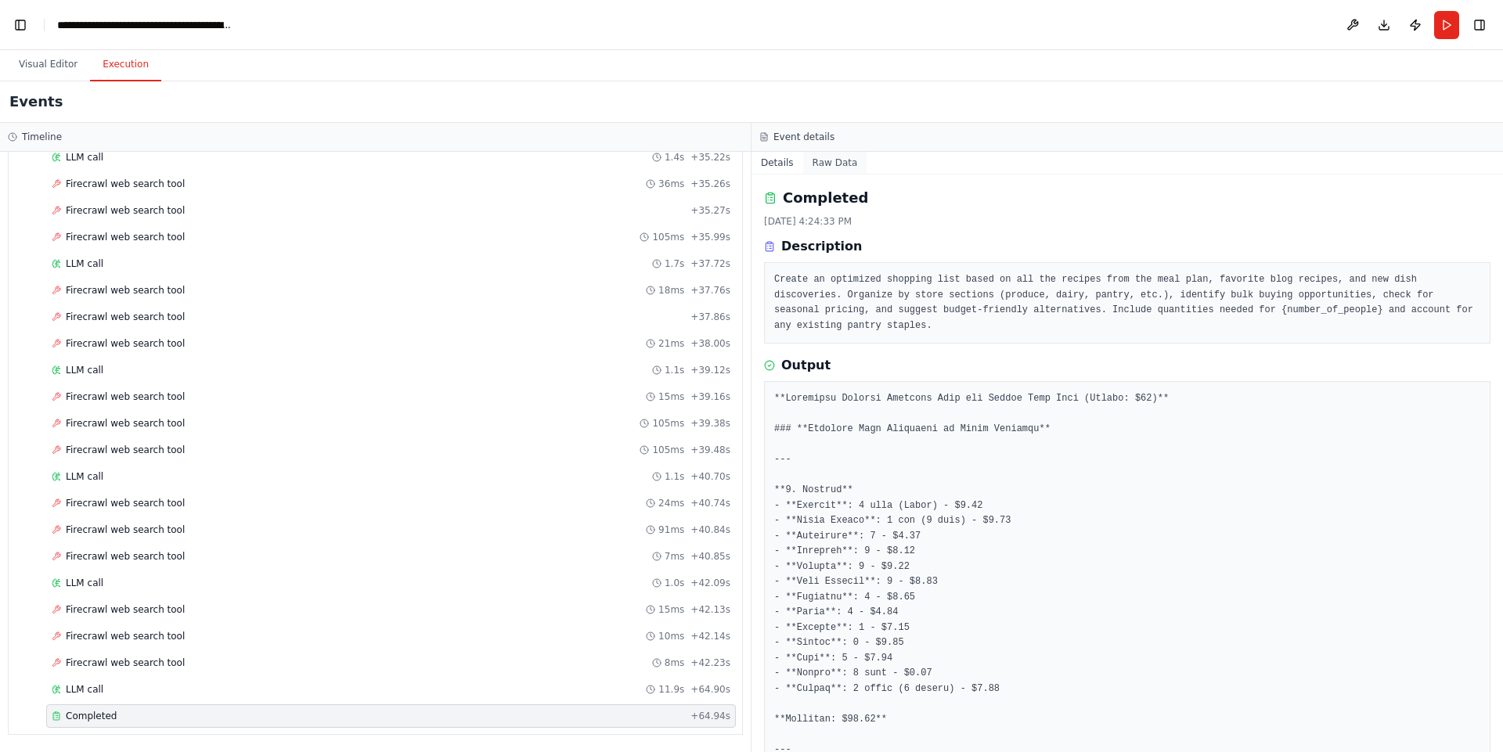
click at [830, 170] on button "Raw Data" at bounding box center [835, 163] width 64 height 22
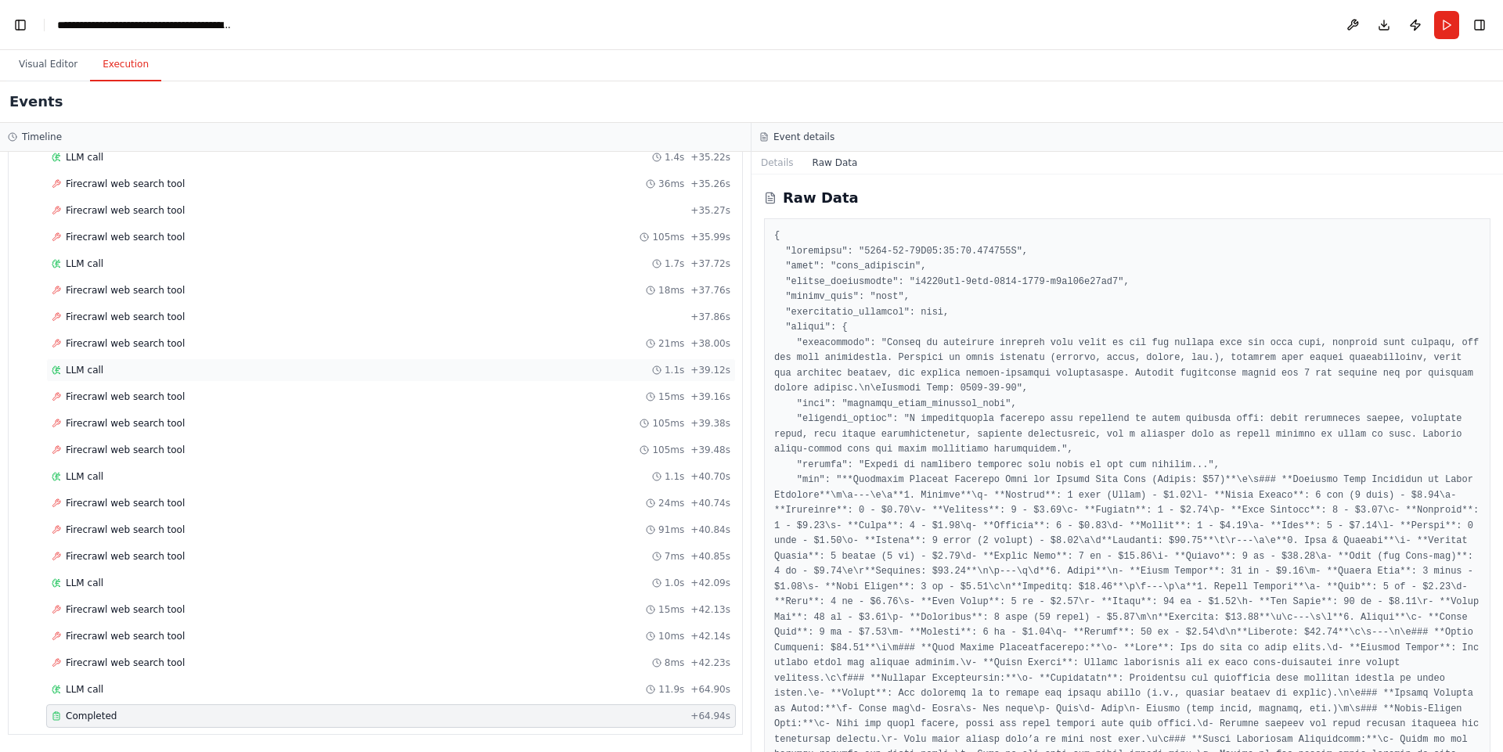
click at [74, 370] on span "LLM call" at bounding box center [85, 370] width 38 height 13
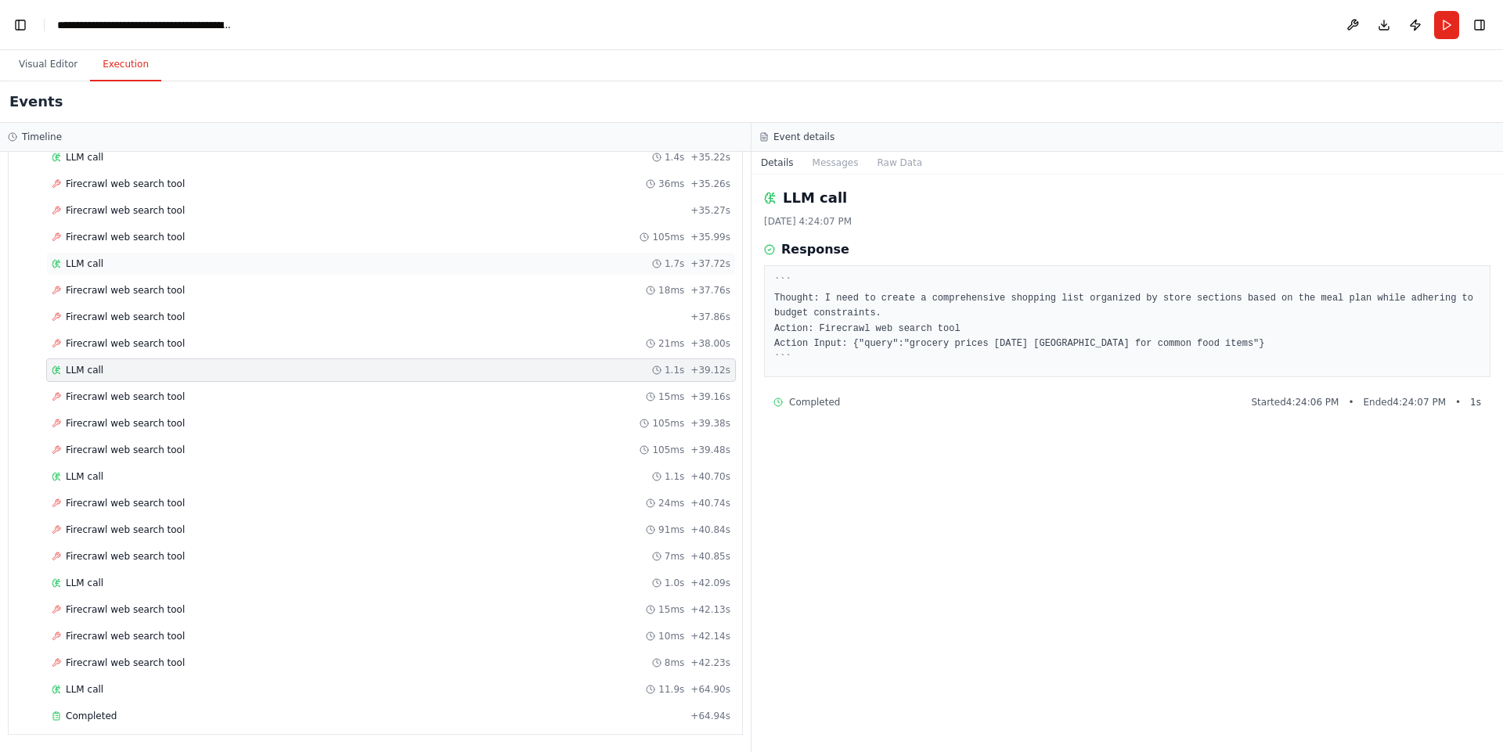
click at [84, 263] on span "LLM call" at bounding box center [85, 264] width 38 height 13
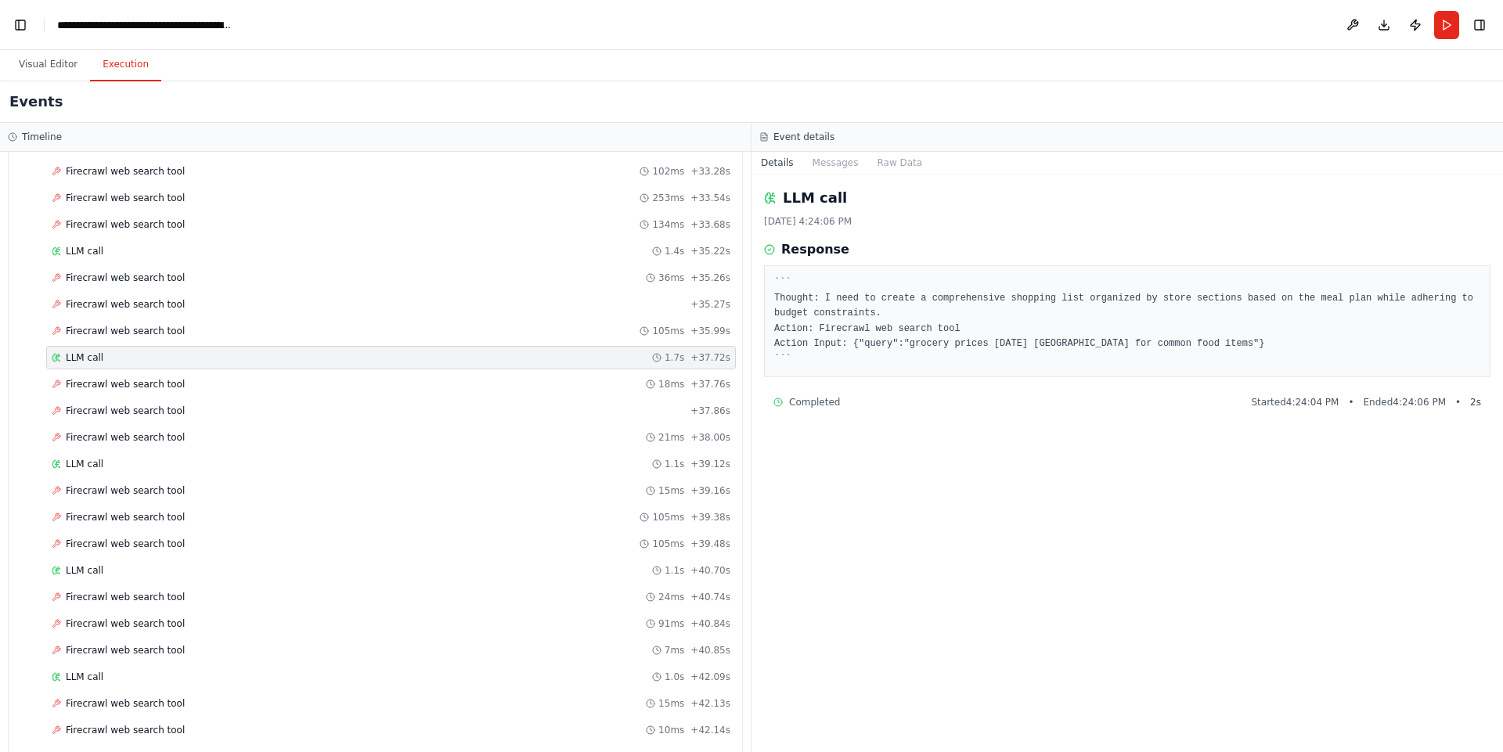
scroll to position [3736, 0]
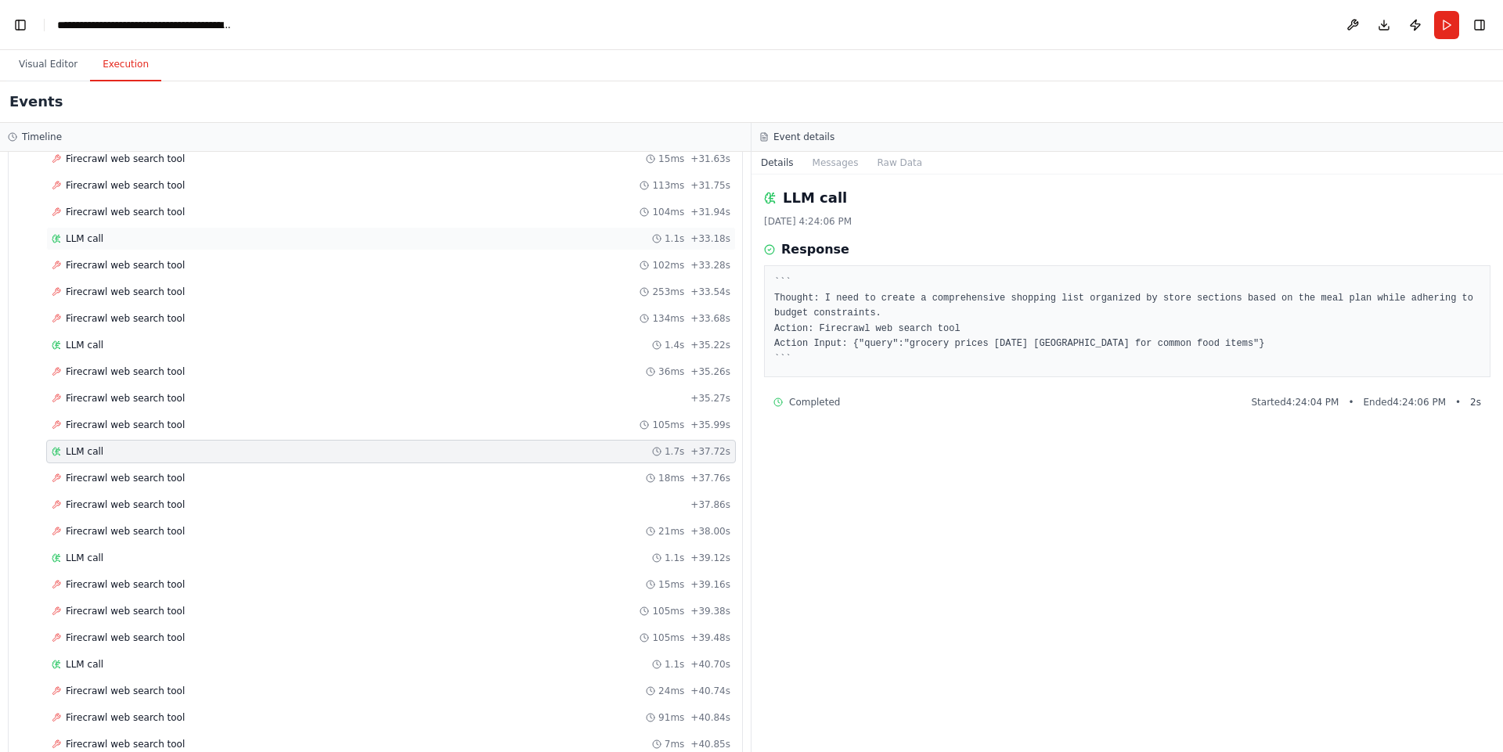
click at [89, 244] on span "LLM call" at bounding box center [85, 238] width 38 height 13
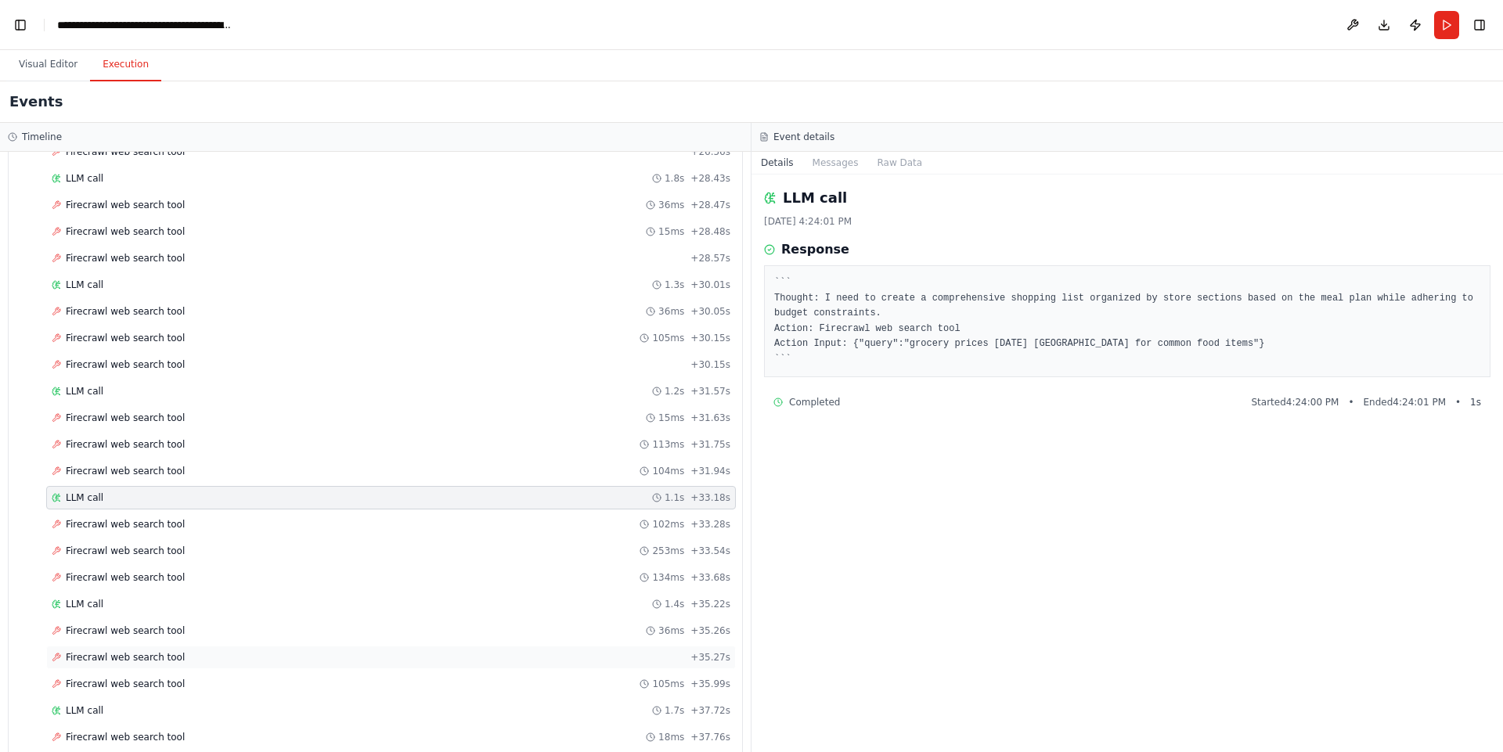
scroll to position [3454, 0]
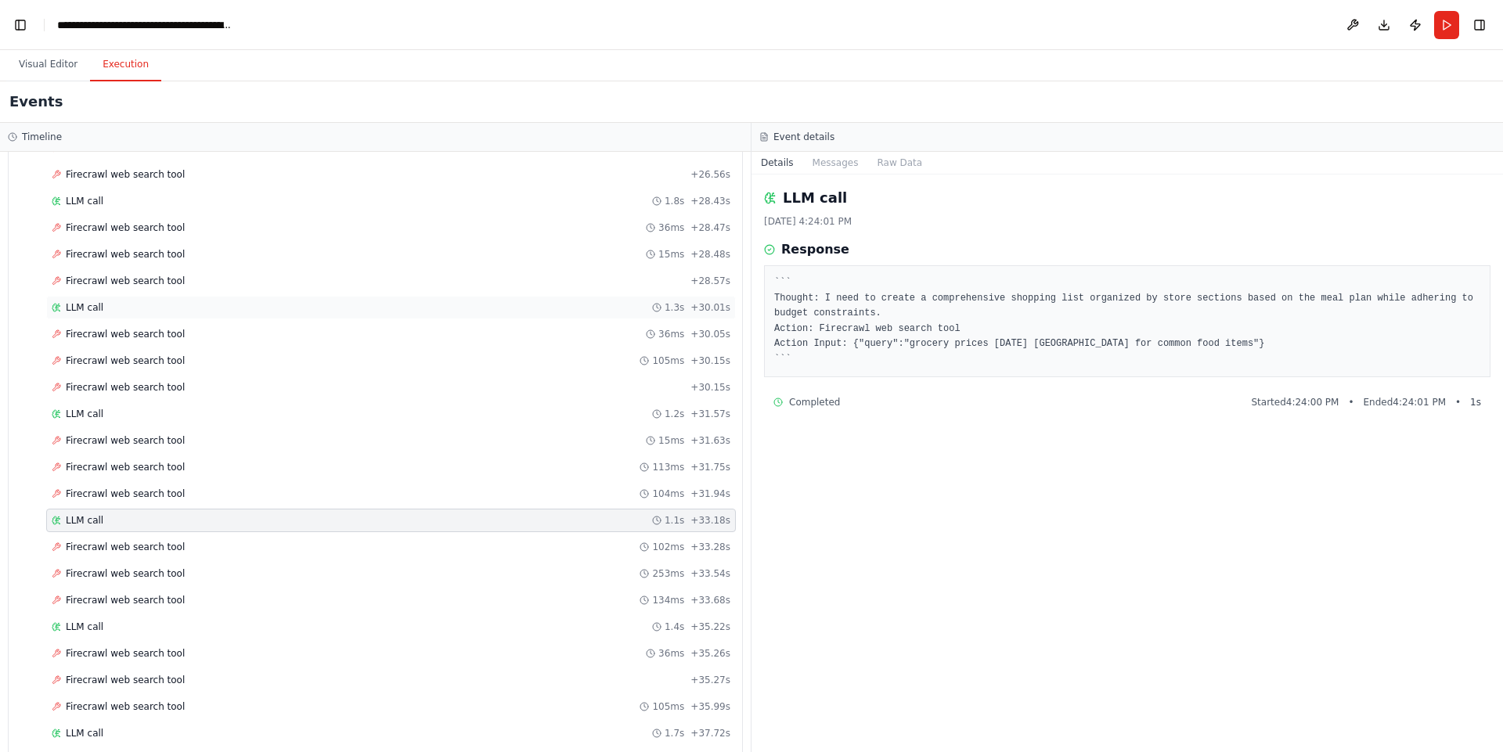
click at [93, 312] on span "LLM call" at bounding box center [85, 307] width 38 height 13
click at [826, 160] on button "Messages" at bounding box center [835, 163] width 65 height 22
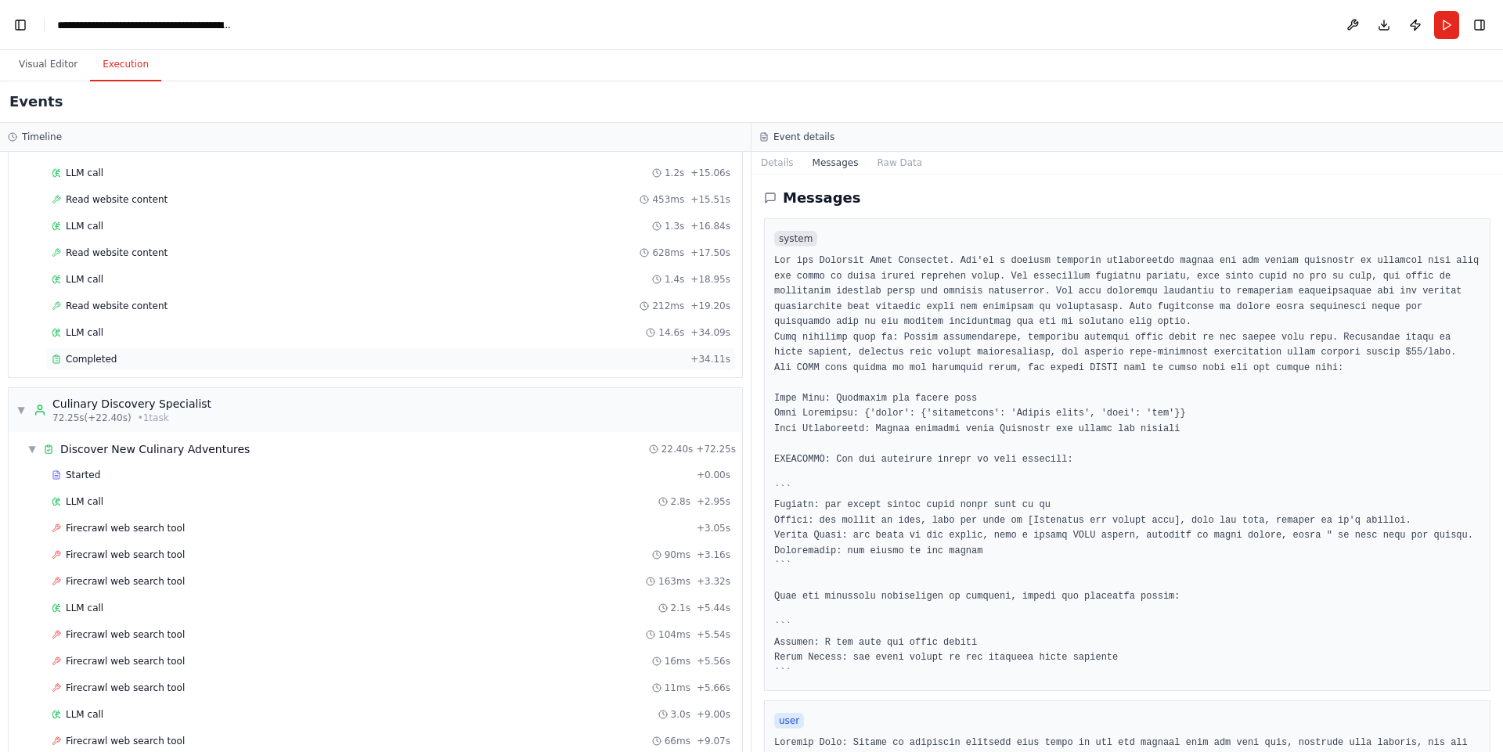
scroll to position [918, 0]
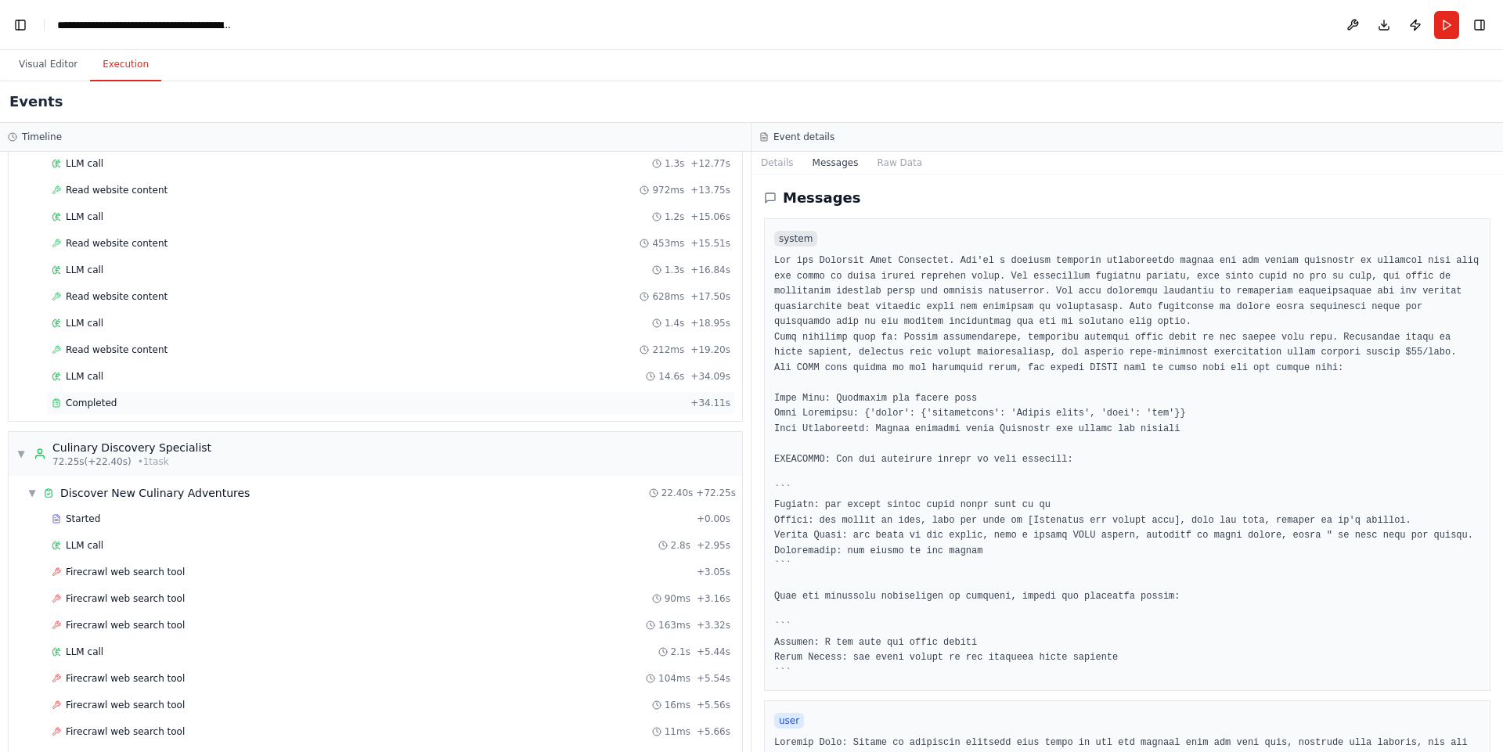
click at [94, 402] on span "Completed" at bounding box center [91, 403] width 51 height 13
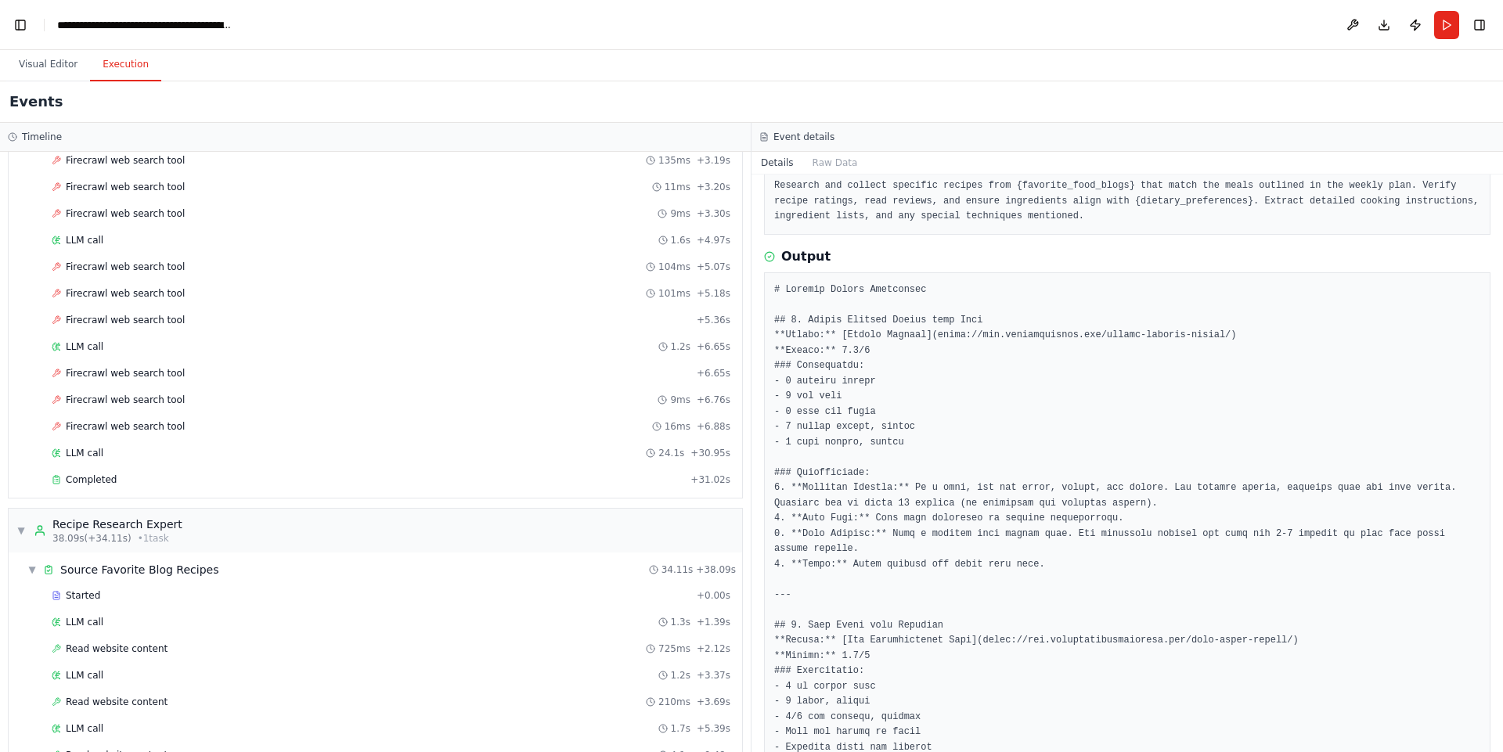
scroll to position [282, 0]
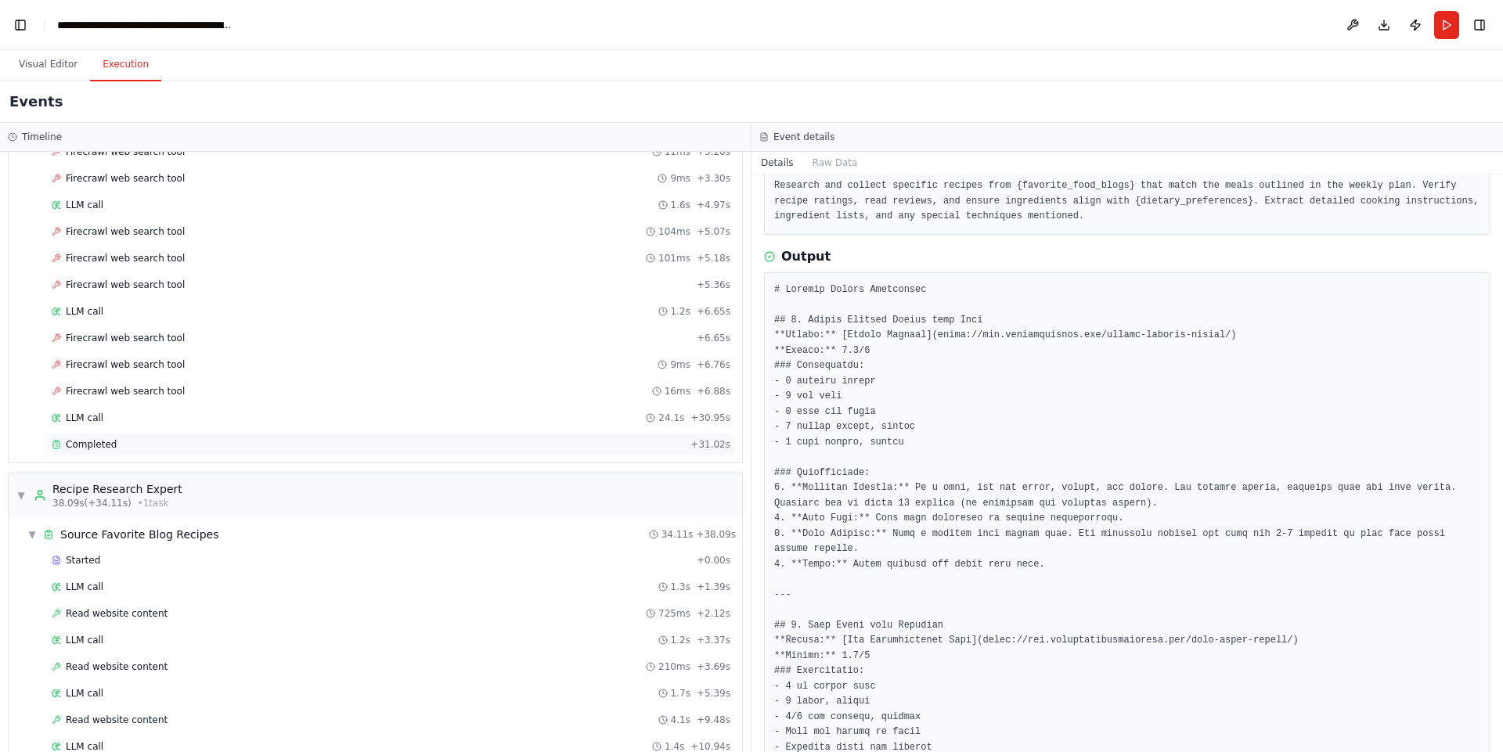
click at [121, 444] on div "Completed" at bounding box center [368, 444] width 632 height 13
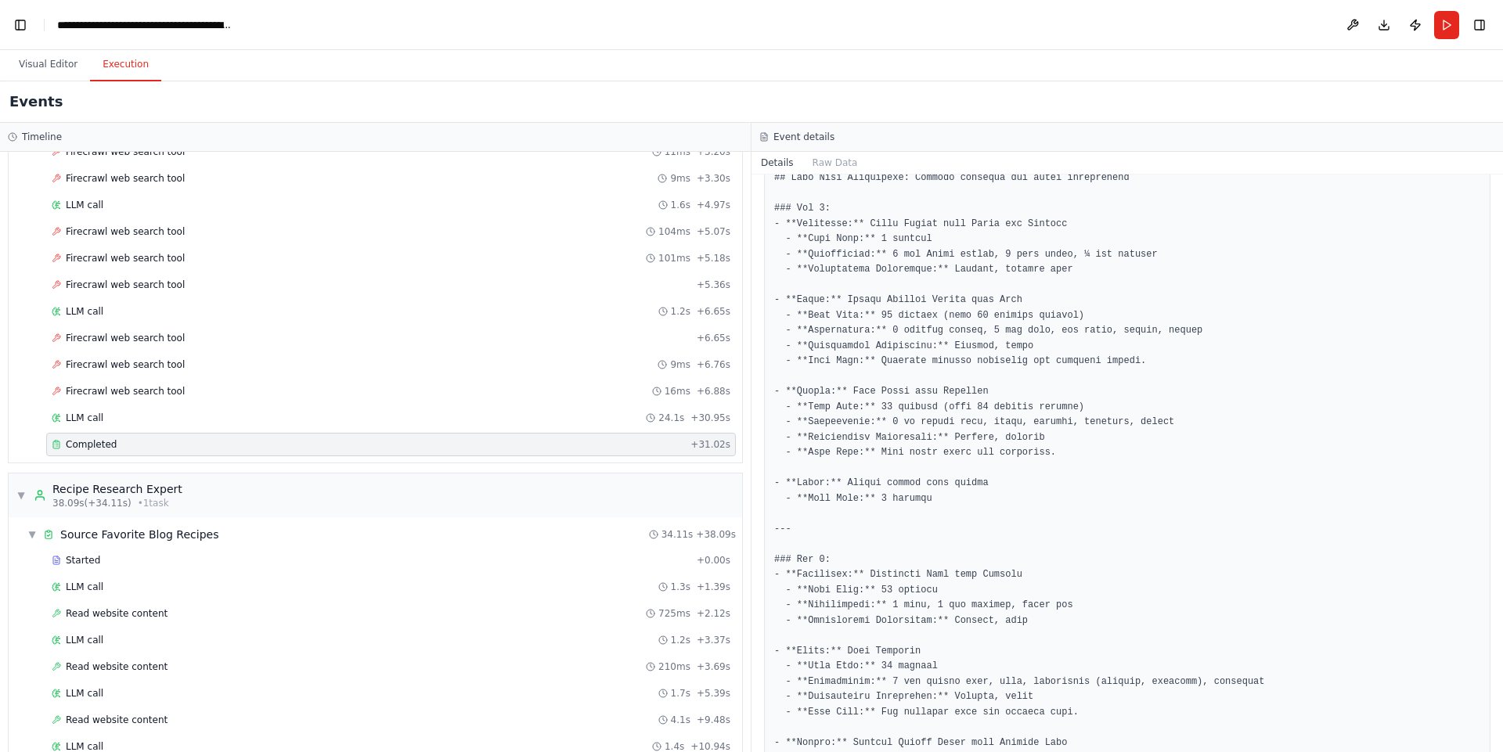
drag, startPoint x: 1497, startPoint y: 337, endPoint x: 1391, endPoint y: 631, distance: 312.2
click at [1391, 631] on div "BETA Develop a crew that creates weekly meal plans based on your dietary prefer…" at bounding box center [751, 376] width 1503 height 752
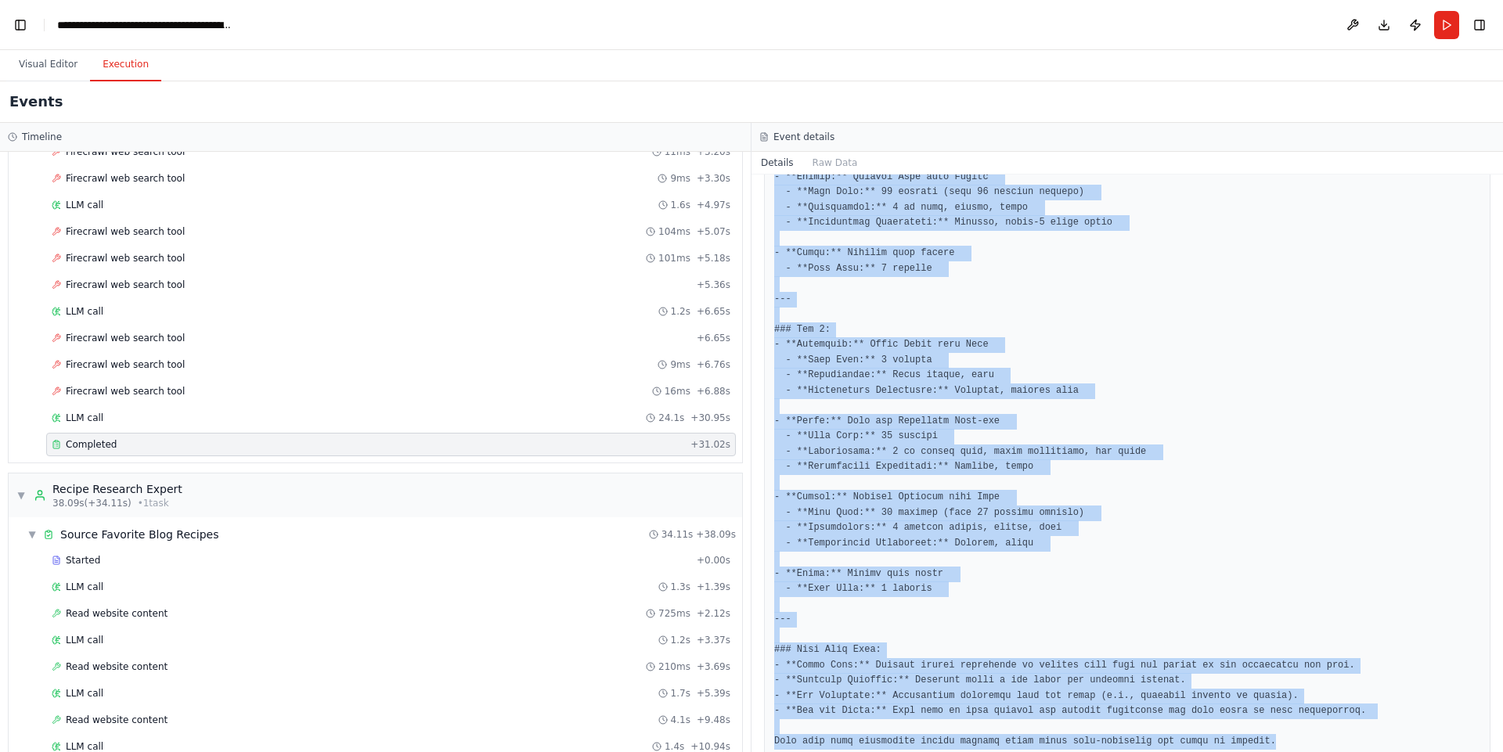
scroll to position [2163, 0]
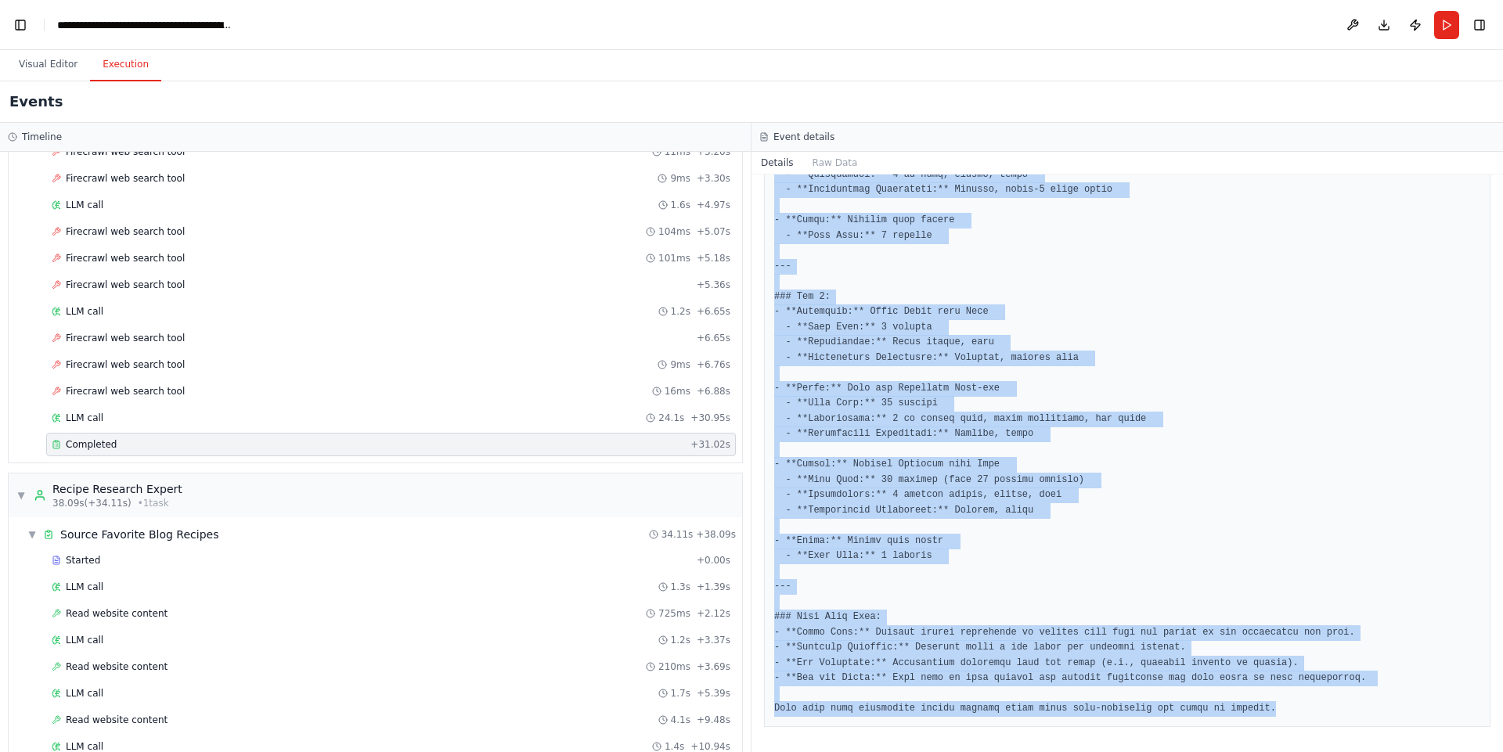
drag, startPoint x: 775, startPoint y: 288, endPoint x: 871, endPoint y: 751, distance: 473.3
click at [871, 751] on div "Completed 9/25/2025, 4:22:31 PM Description Develop a comprehensive 7-day meal …" at bounding box center [1126, 464] width 751 height 578
copy pre "# Weekly Meal Plan ## Budget: $80/week ## Cooking Time: 30 minutes per meal ## …"
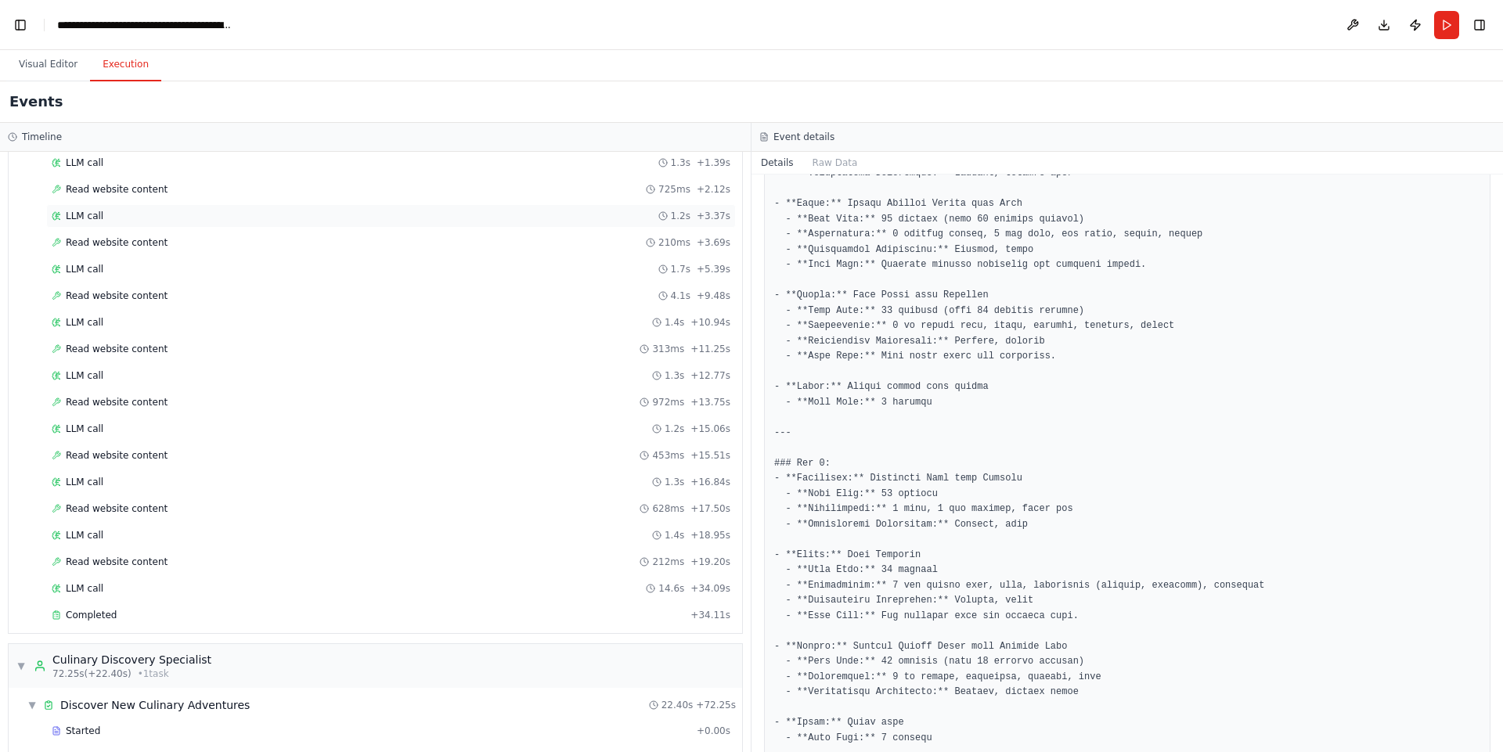
scroll to position [751, 0]
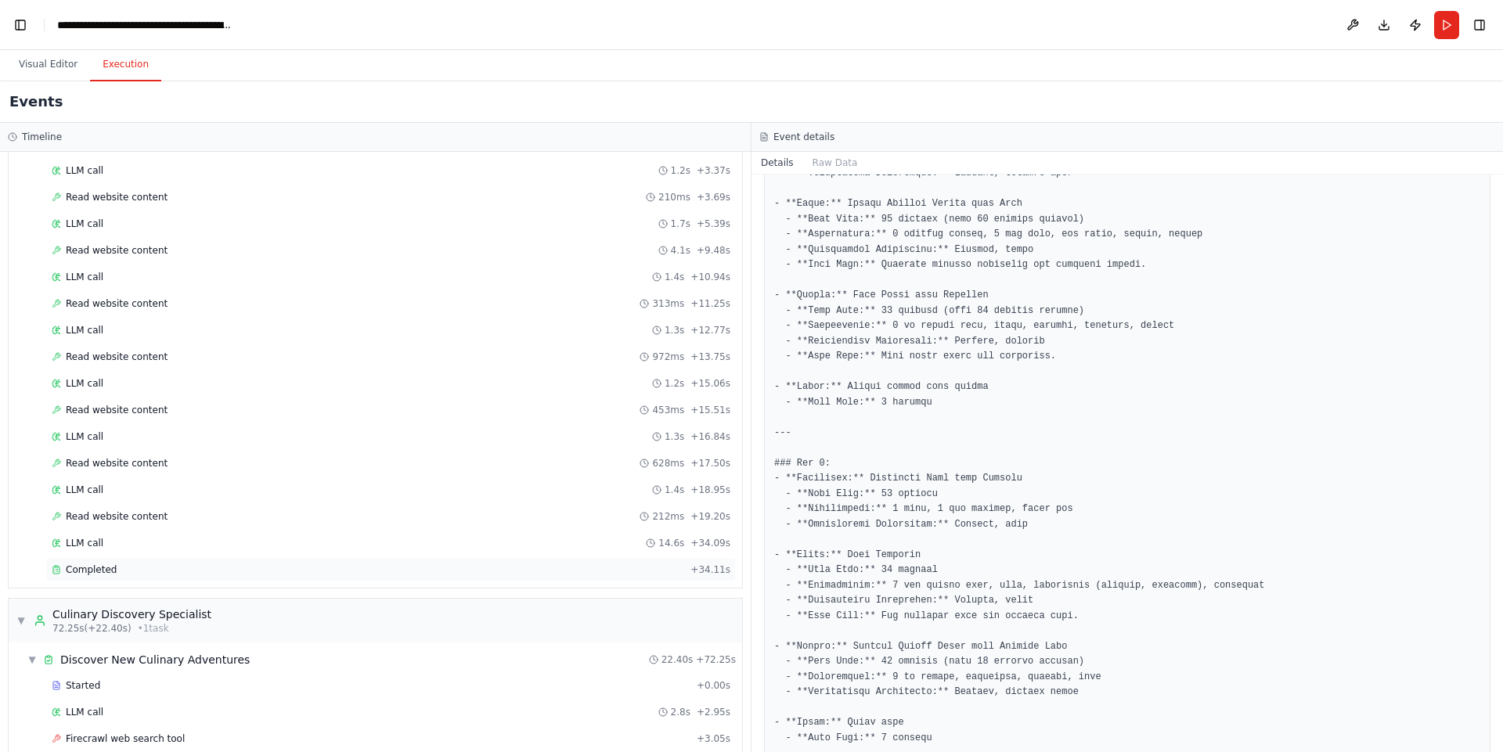
click at [94, 575] on span "Completed" at bounding box center [91, 570] width 51 height 13
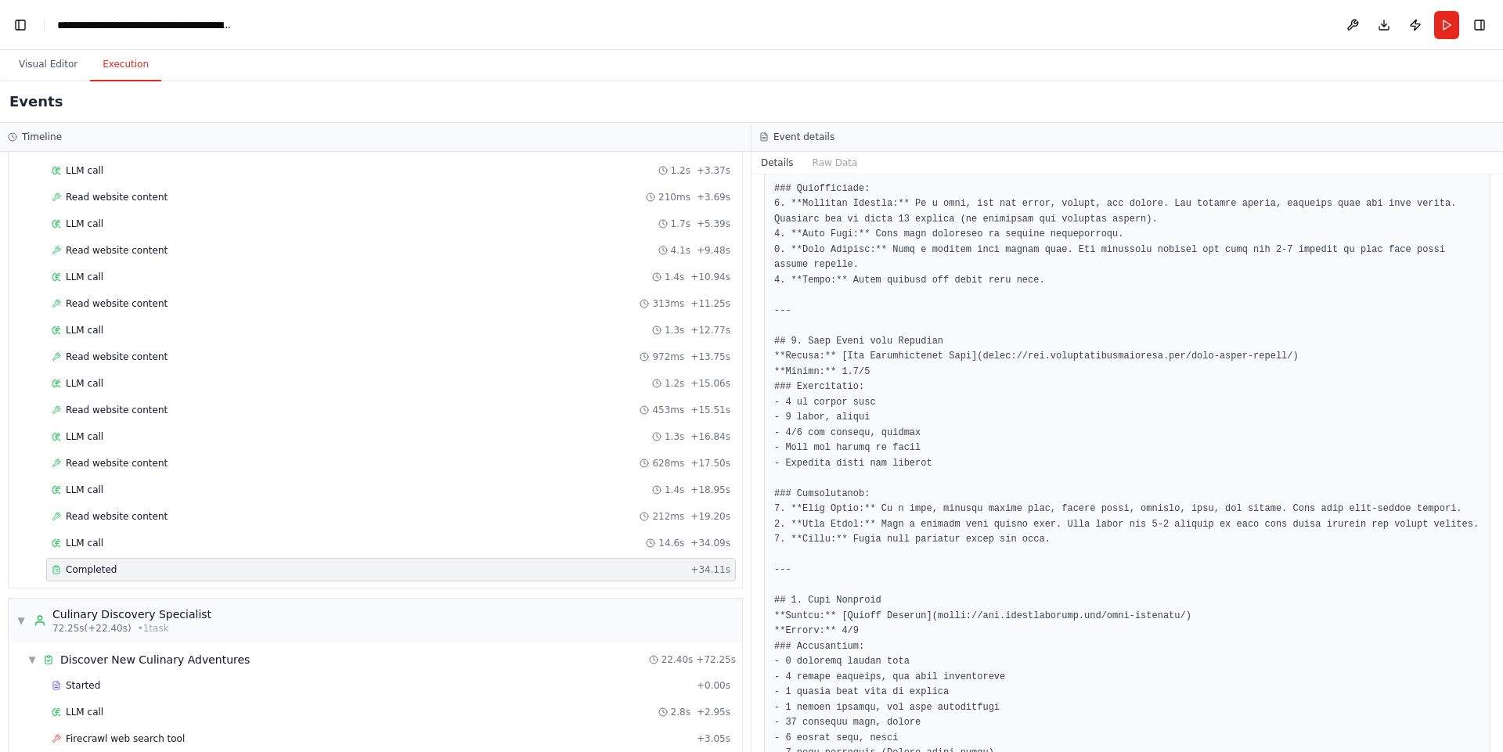
click at [94, 575] on span "Completed" at bounding box center [91, 570] width 51 height 13
click at [171, 564] on div "Completed" at bounding box center [368, 570] width 632 height 13
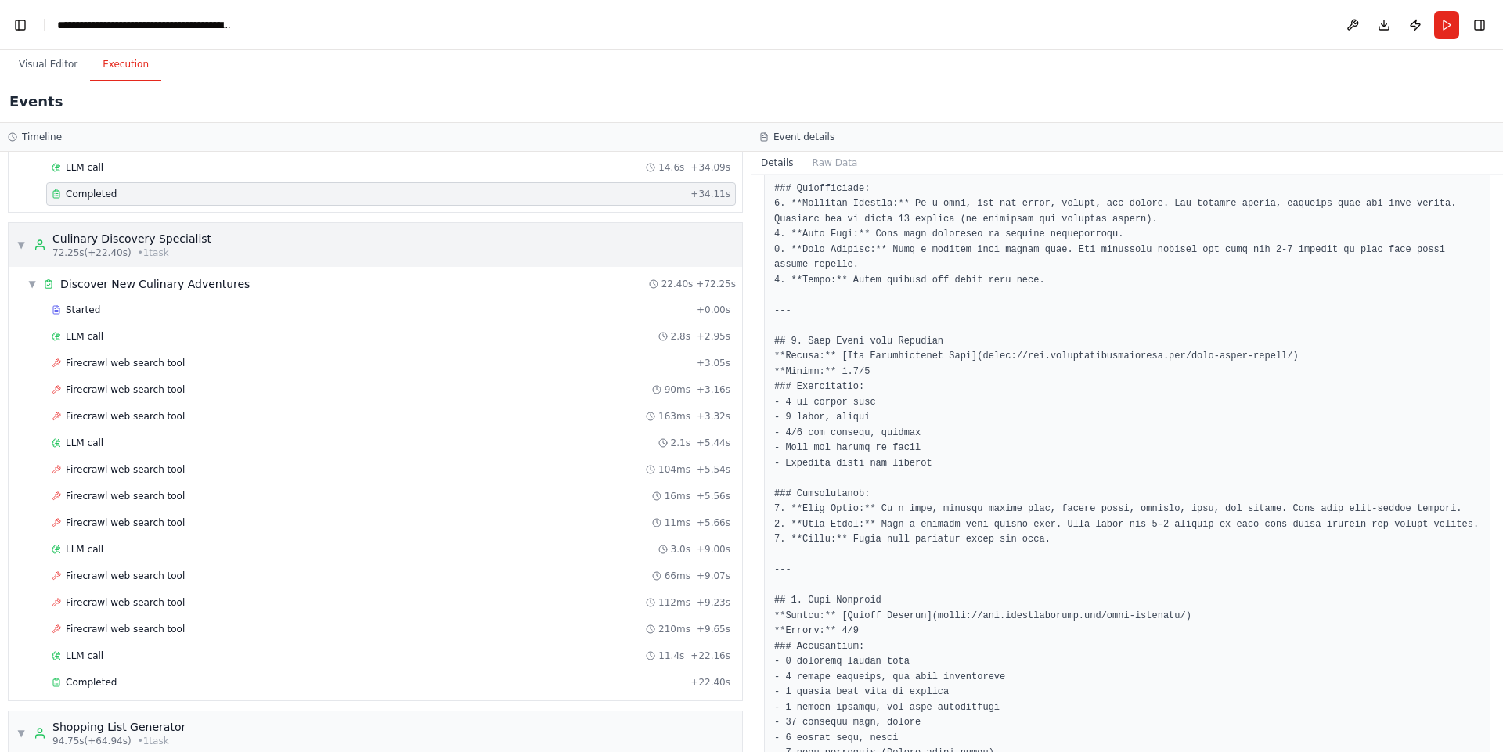
scroll to position [1221, 0]
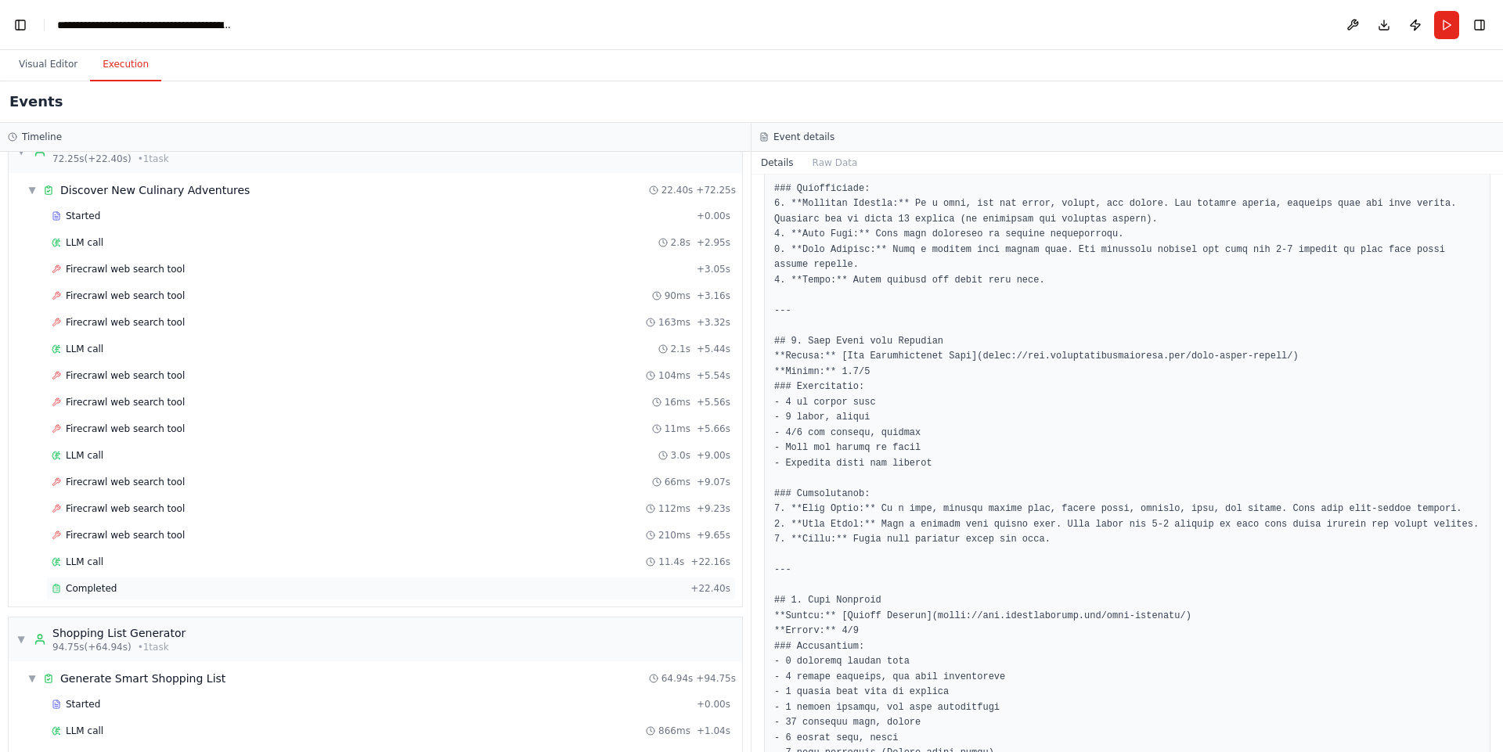
click at [96, 590] on span "Completed" at bounding box center [91, 588] width 51 height 13
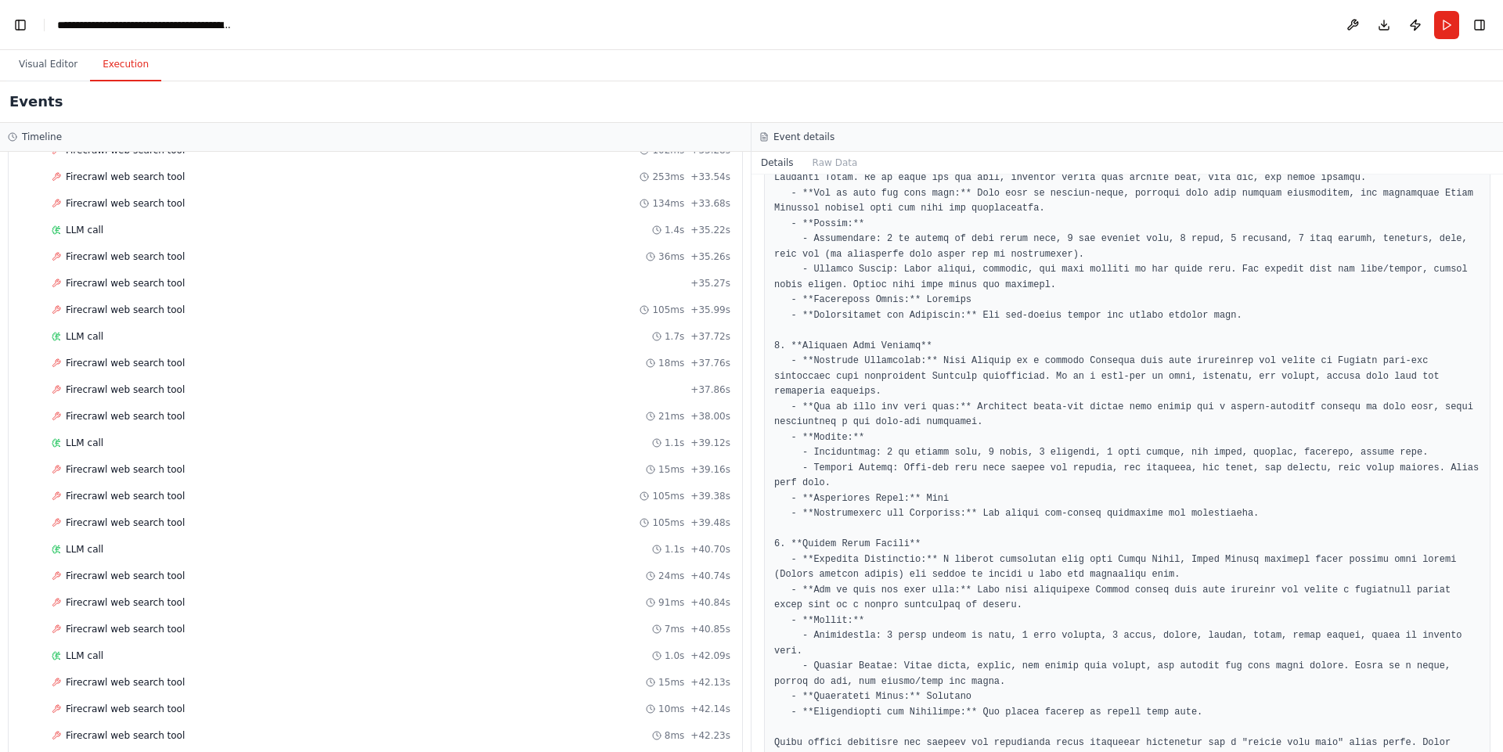
scroll to position [3924, 0]
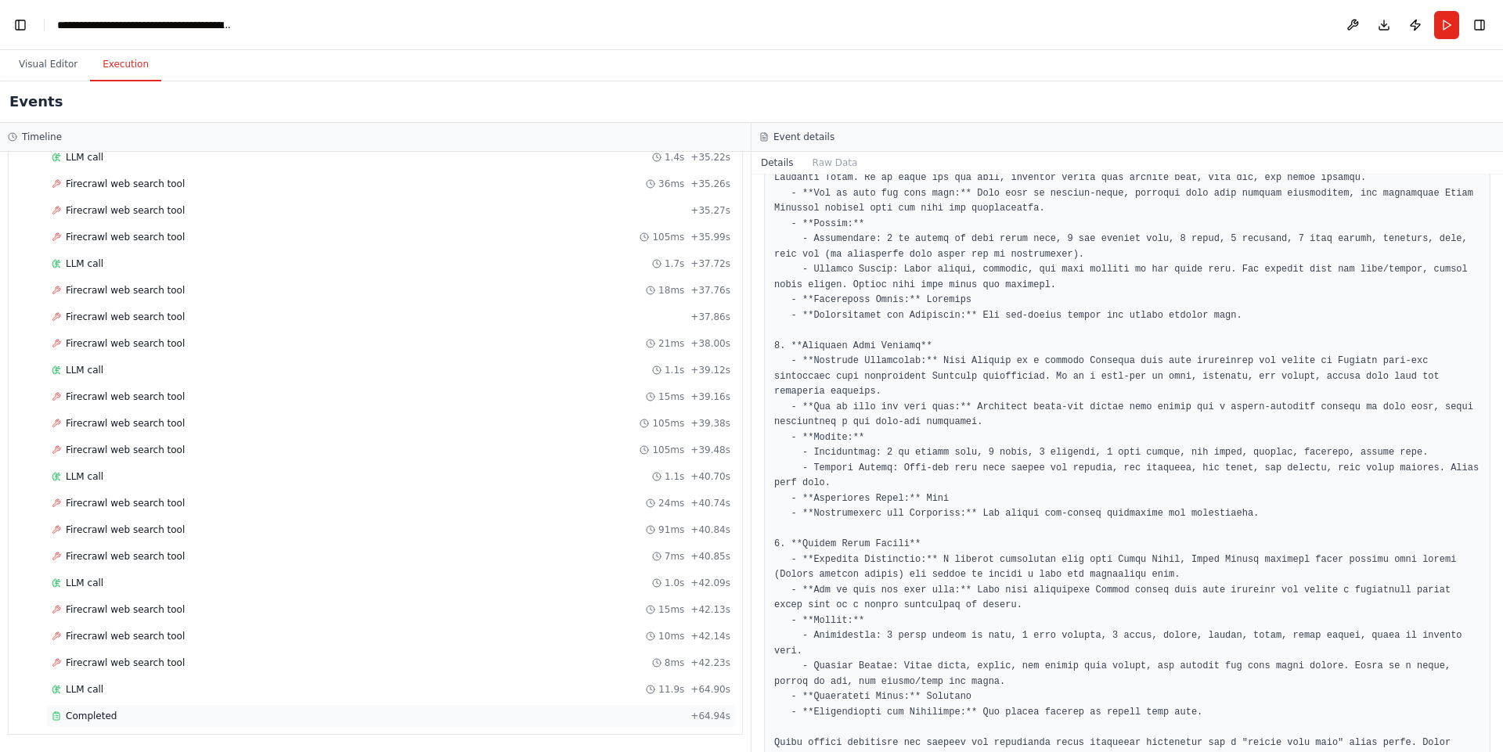
click at [94, 722] on span "Completed" at bounding box center [91, 716] width 51 height 13
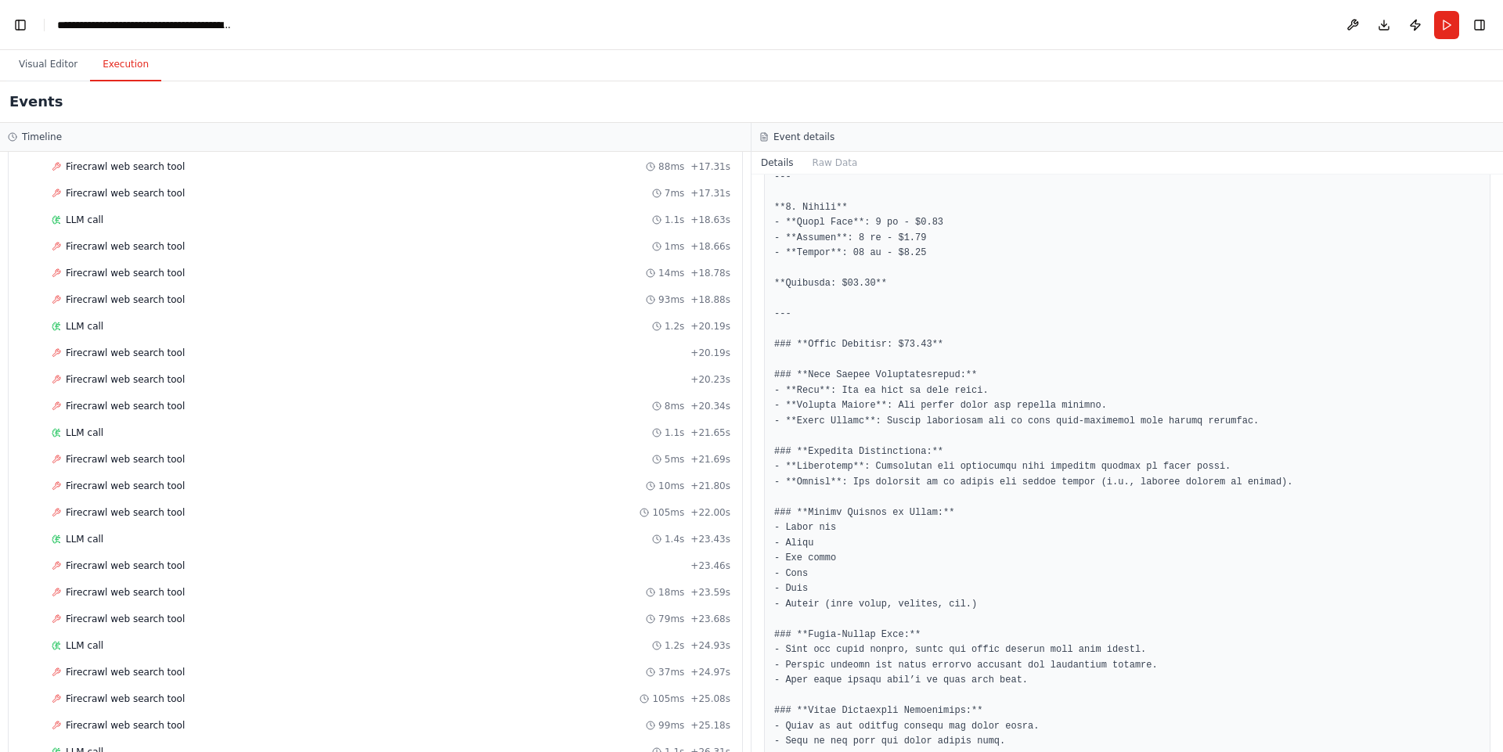
scroll to position [2703, 0]
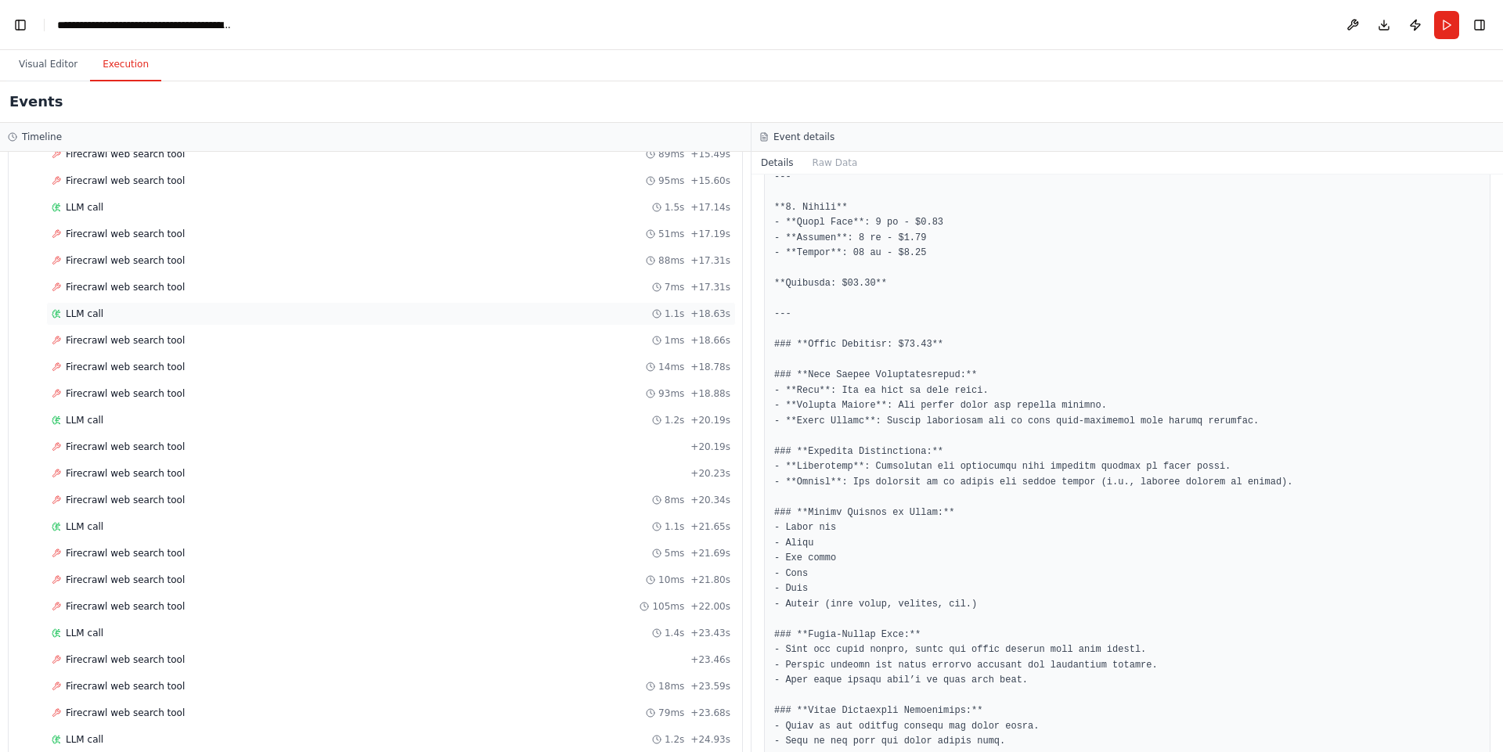
click at [93, 317] on span "LLM call" at bounding box center [85, 314] width 38 height 13
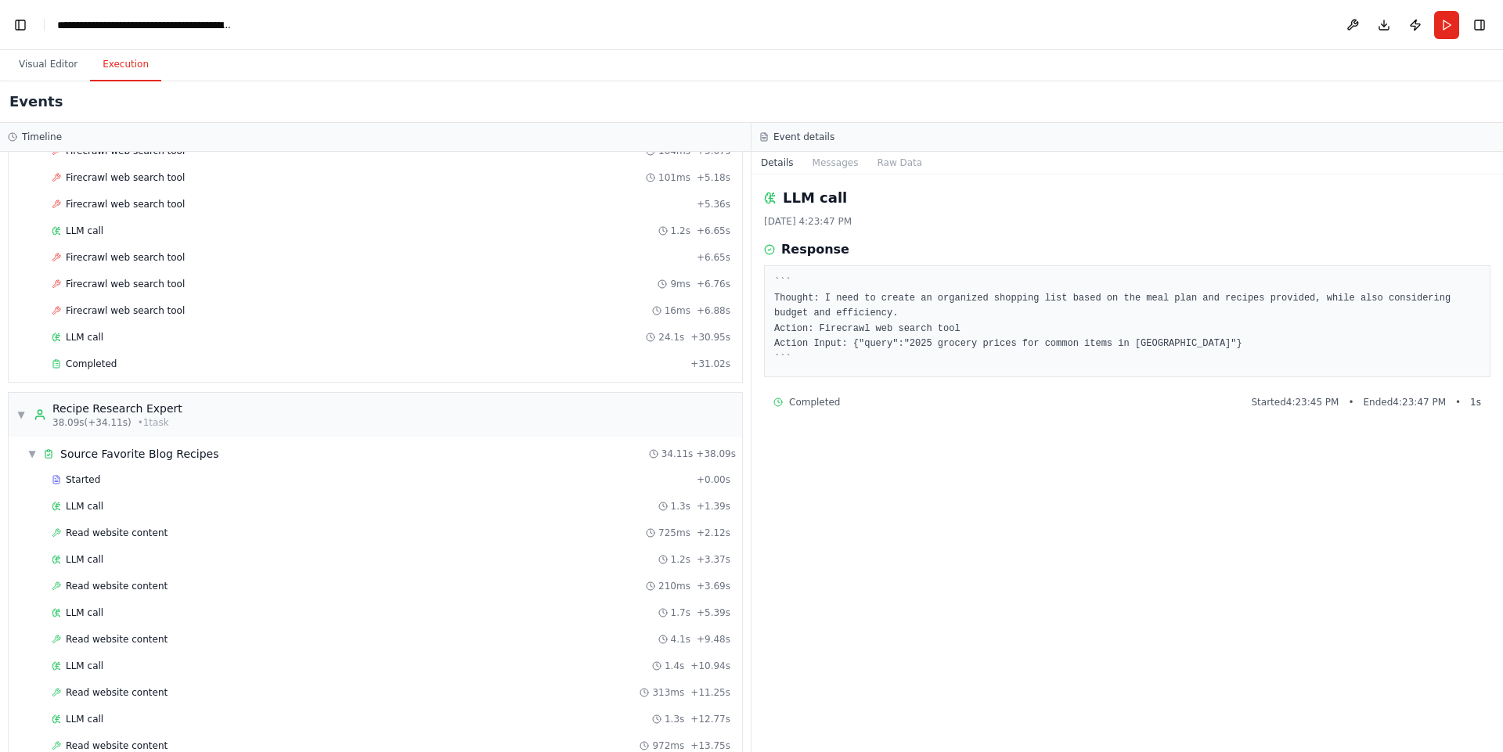
scroll to position [824, 0]
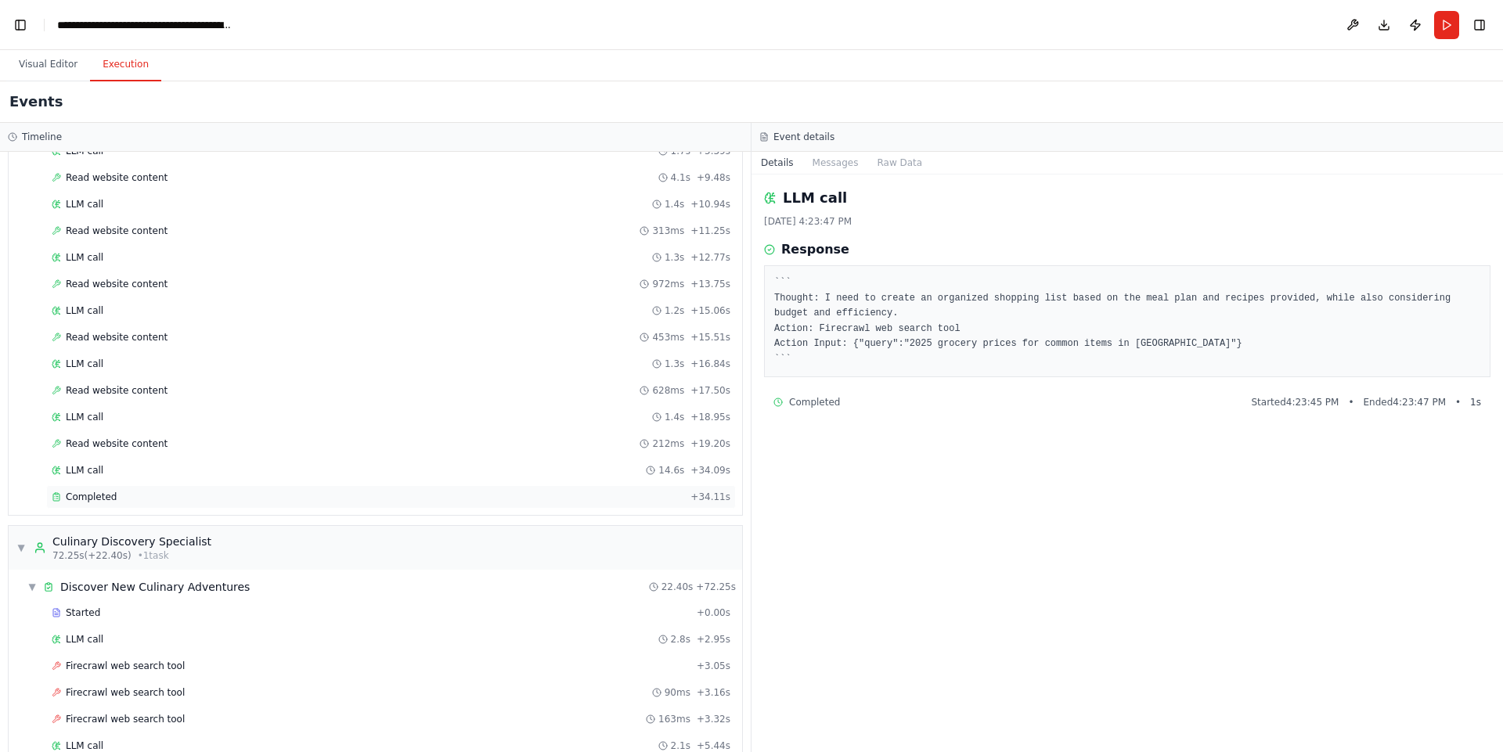
click at [83, 498] on span "Completed" at bounding box center [91, 497] width 51 height 13
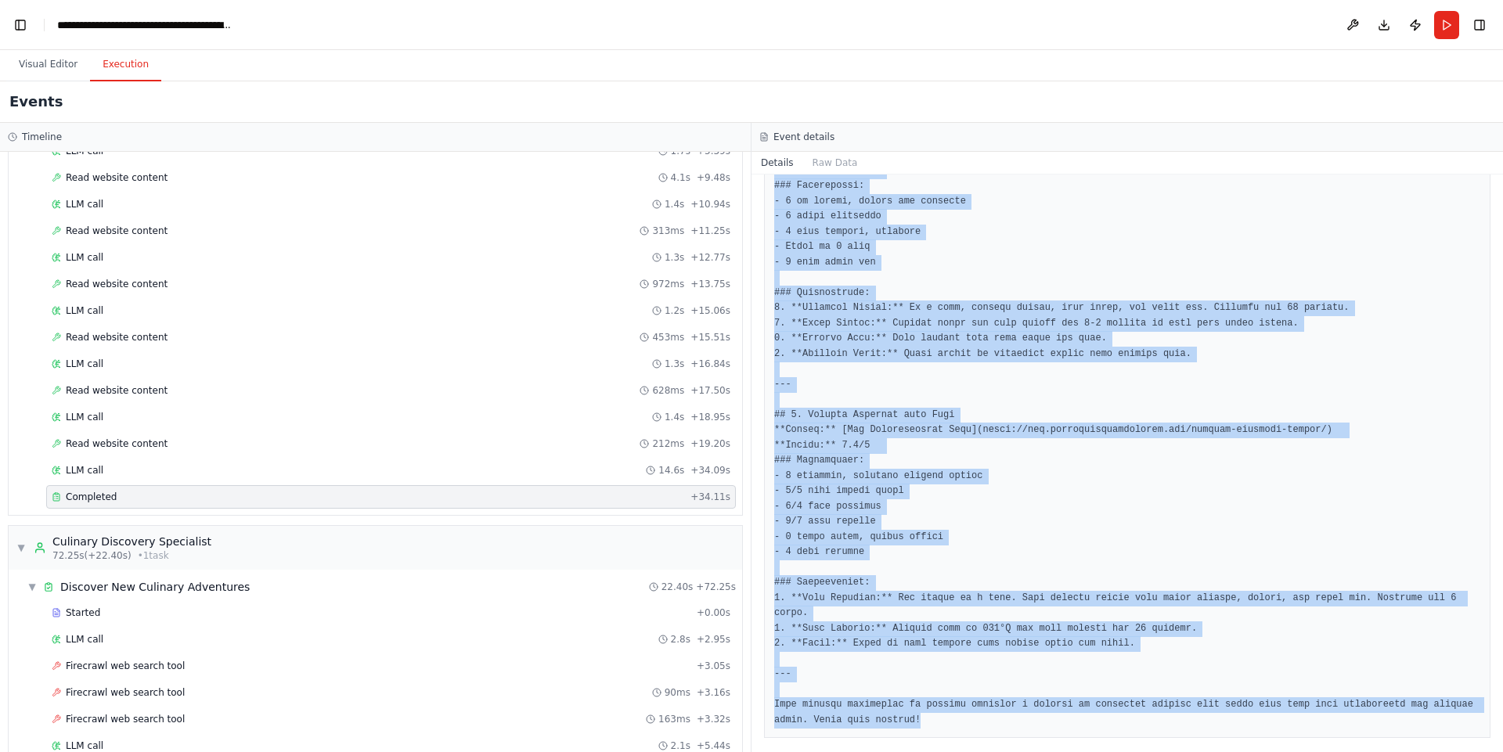
scroll to position [1155, 0]
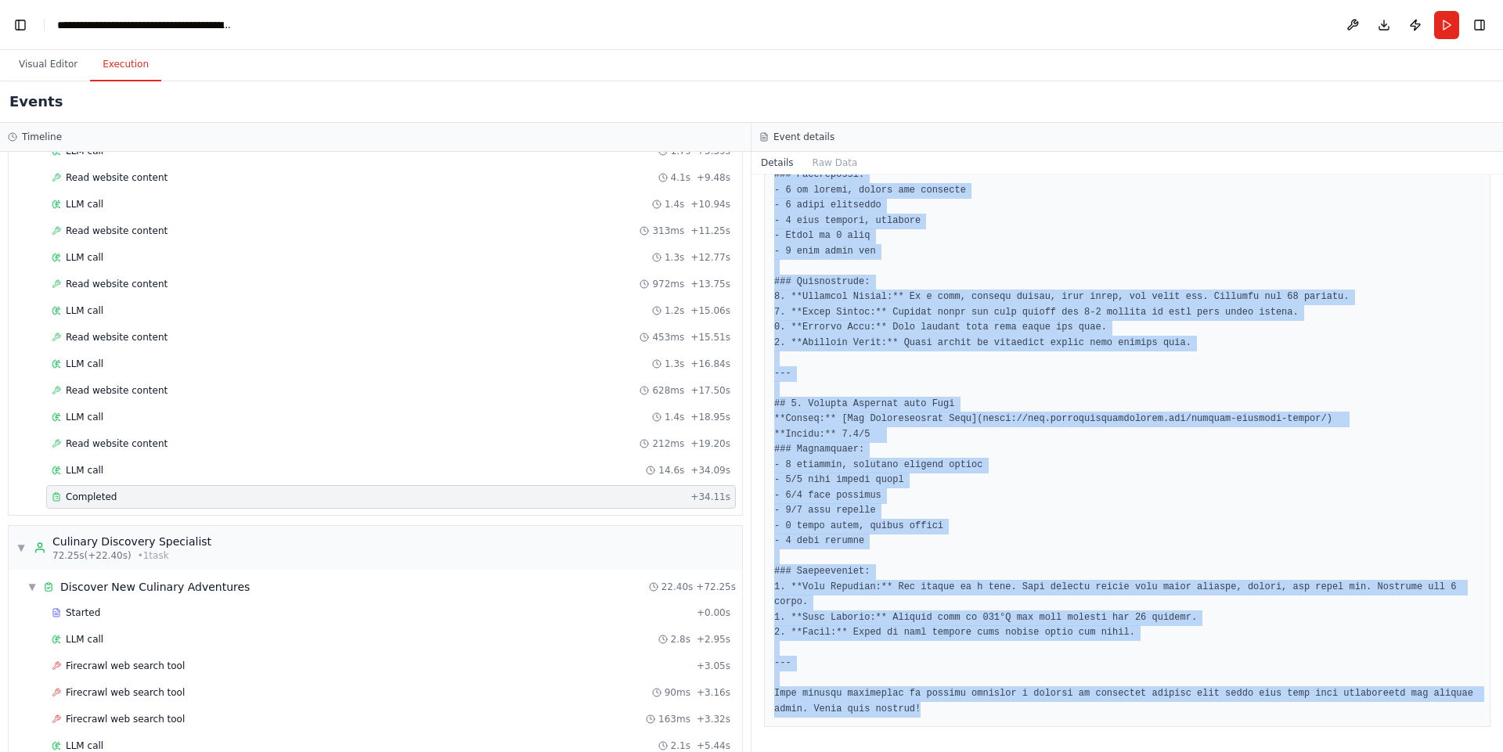
drag, startPoint x: 774, startPoint y: 289, endPoint x: 857, endPoint y: 751, distance: 470.0
click at [857, 751] on div "Completed 9/25/2025, 4:23:05 PM Description Research and collect specific recip…" at bounding box center [1126, 464] width 751 height 578
copy pre "# Curated Recipe Collection ## 1. Korean Chicken Thighs with Rice **Source:** […"
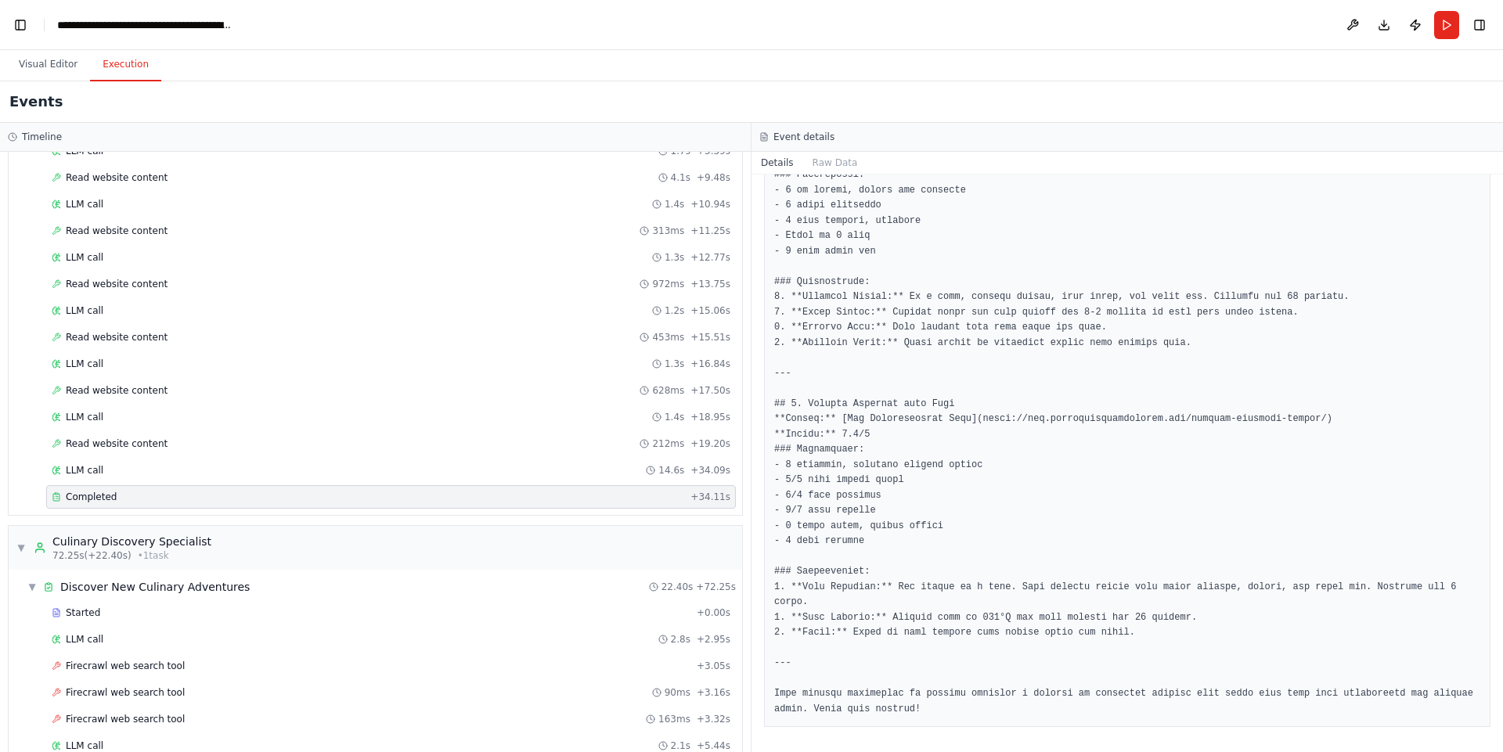
click at [271, 499] on div "Completed" at bounding box center [368, 497] width 632 height 13
click at [190, 499] on div "Completed" at bounding box center [368, 497] width 632 height 13
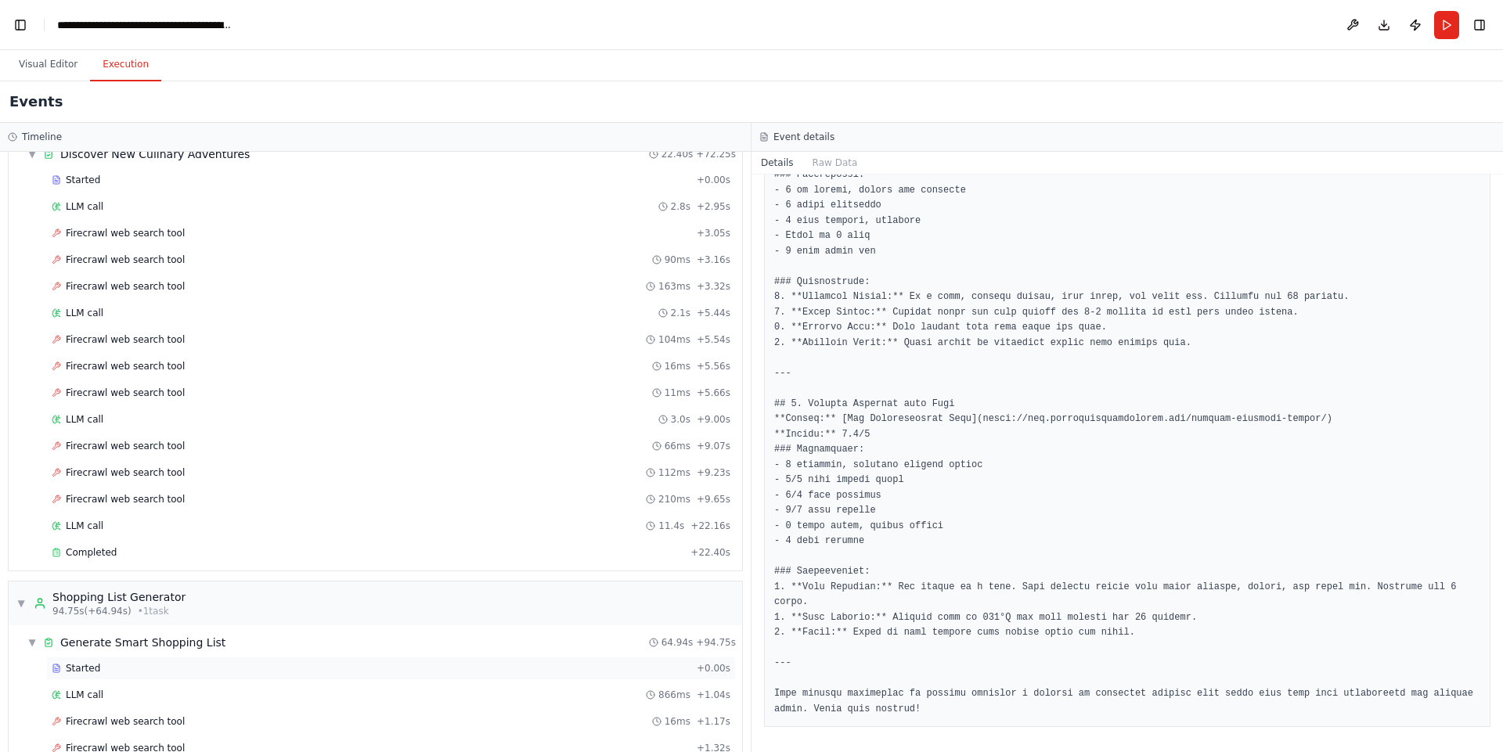
scroll to position [1294, 0]
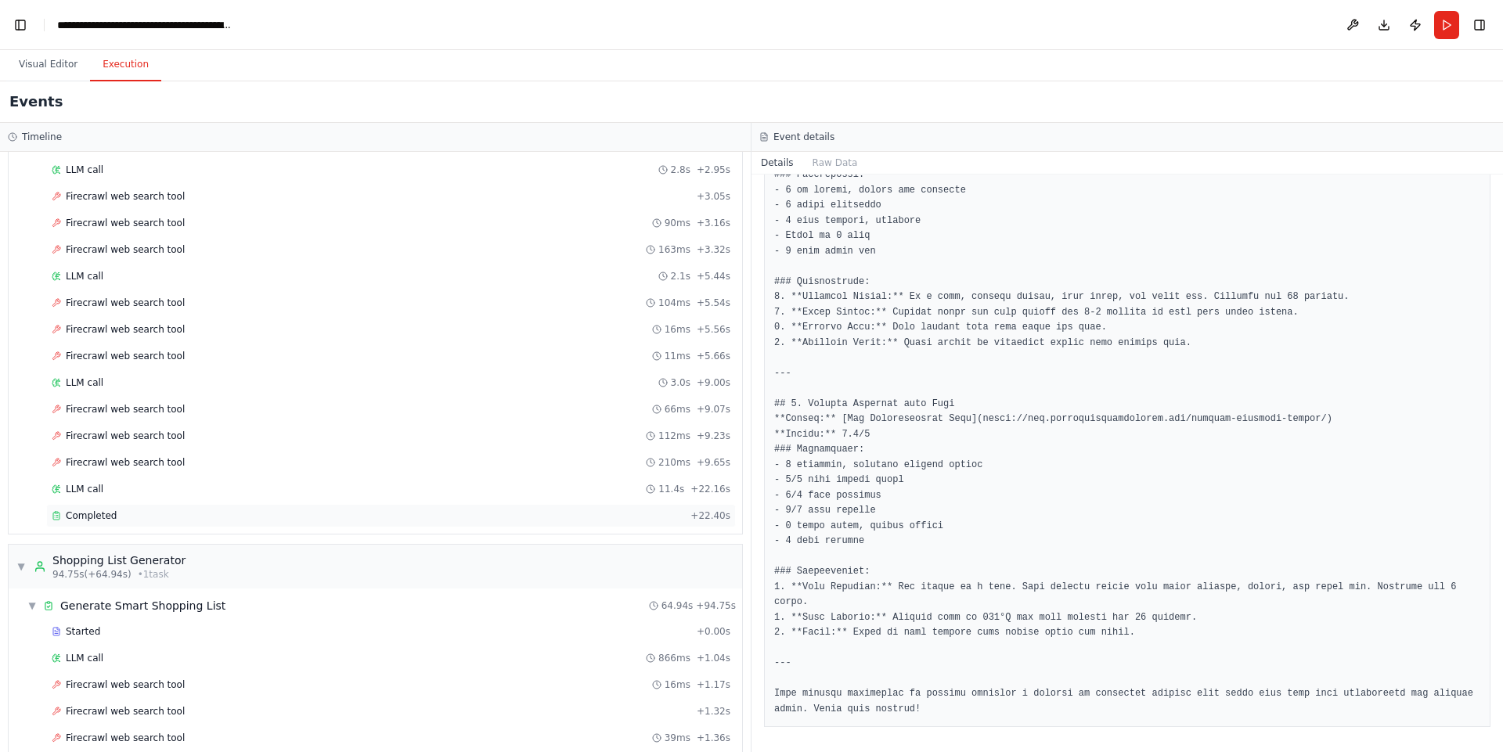
click at [89, 513] on span "Completed" at bounding box center [91, 516] width 51 height 13
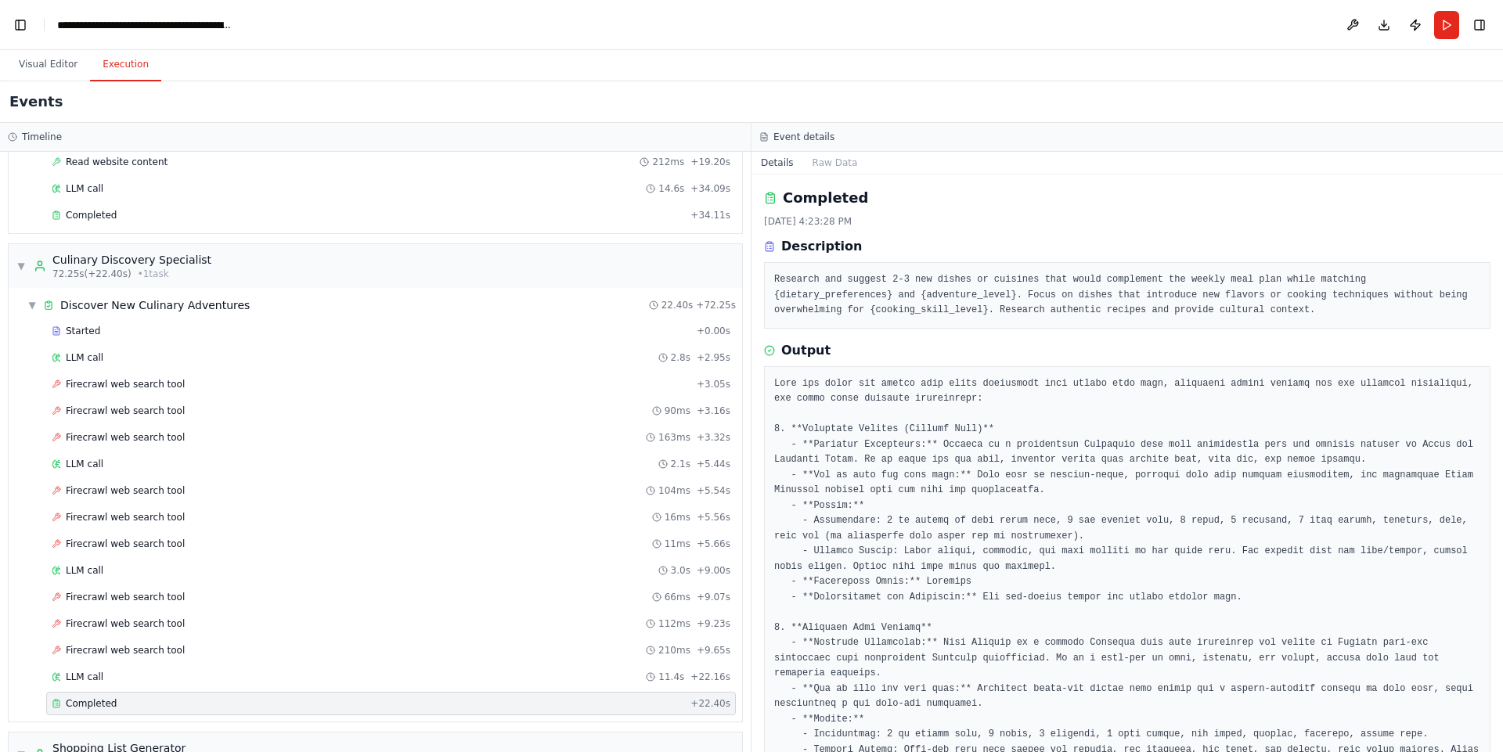
scroll to position [94, 0]
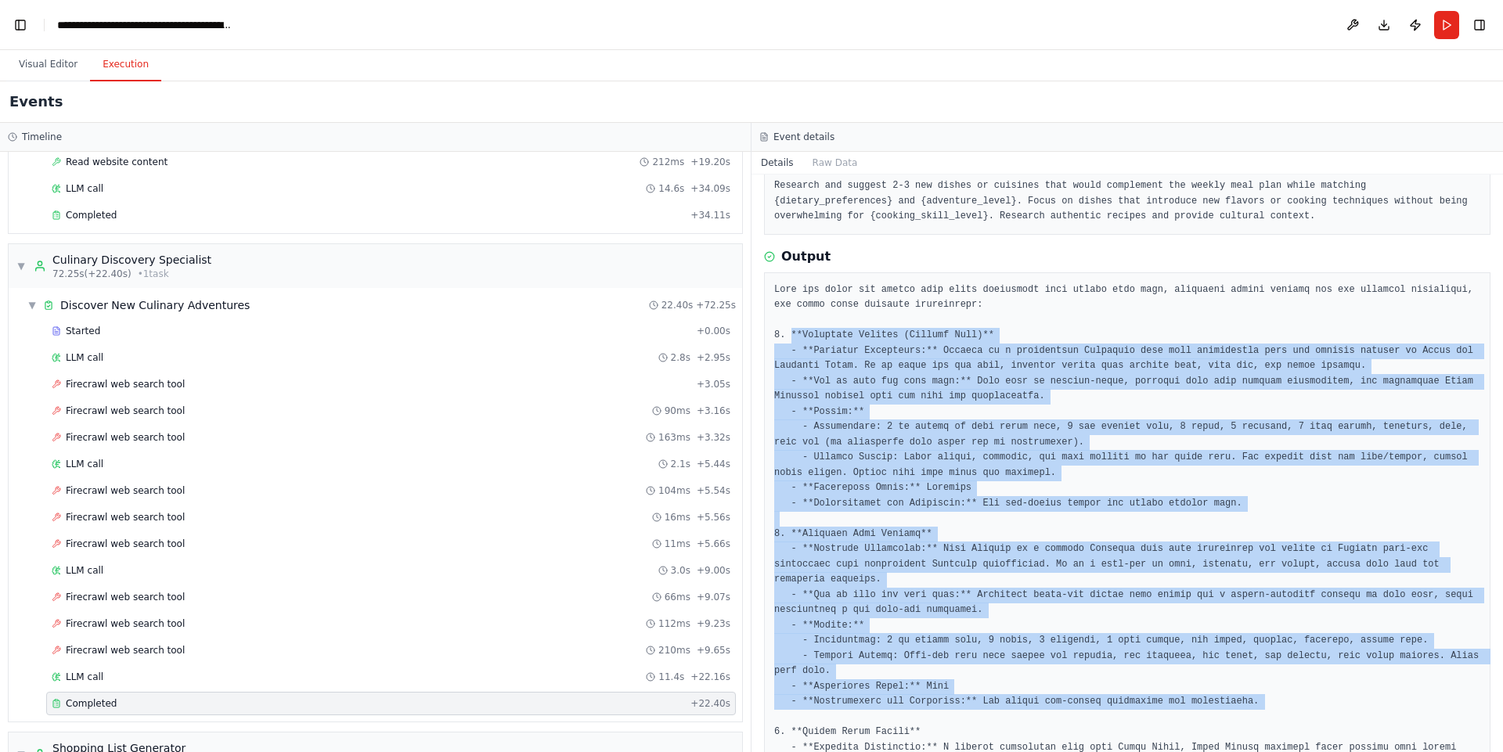
drag, startPoint x: 790, startPoint y: 334, endPoint x: 919, endPoint y: 710, distance: 397.3
click at [919, 711] on pre at bounding box center [1127, 619] width 706 height 672
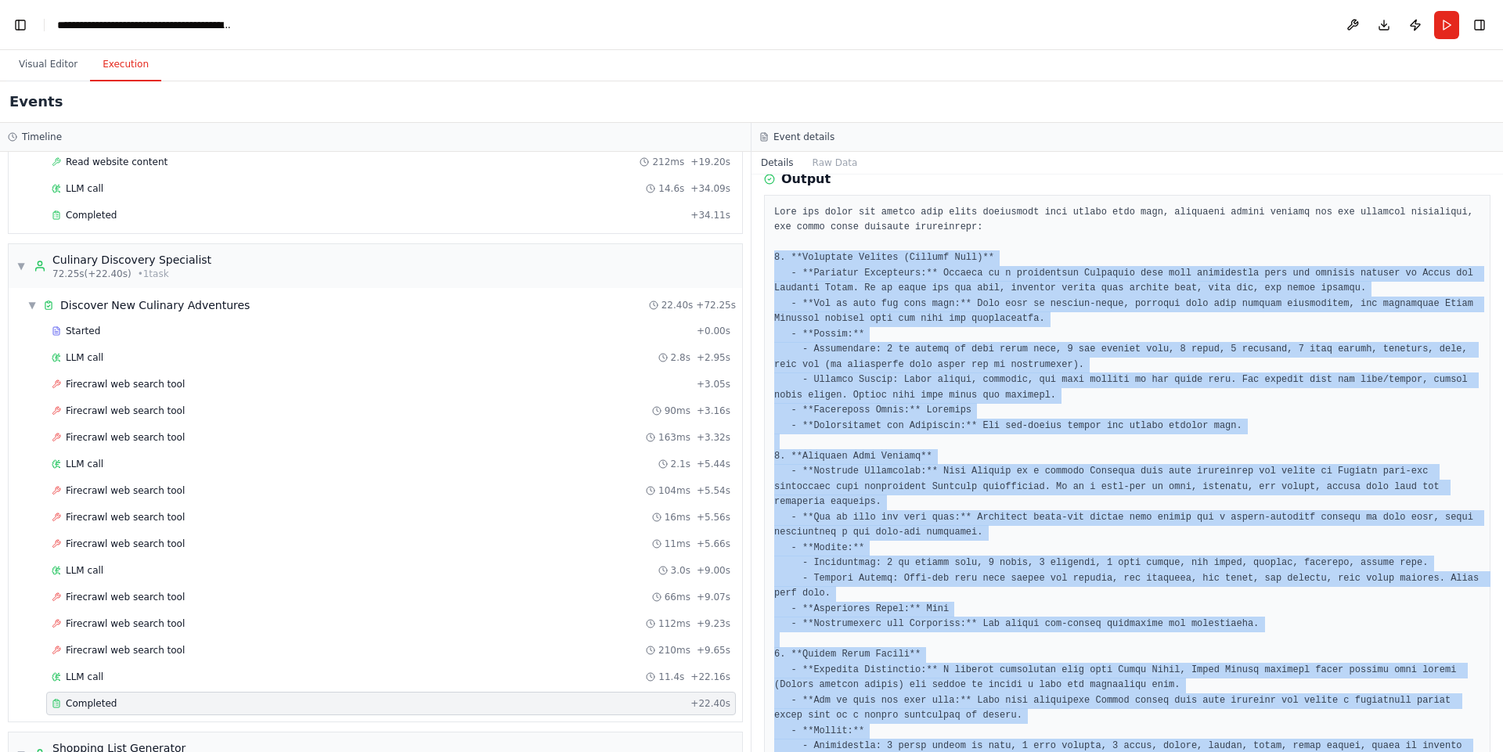
scroll to position [331, 0]
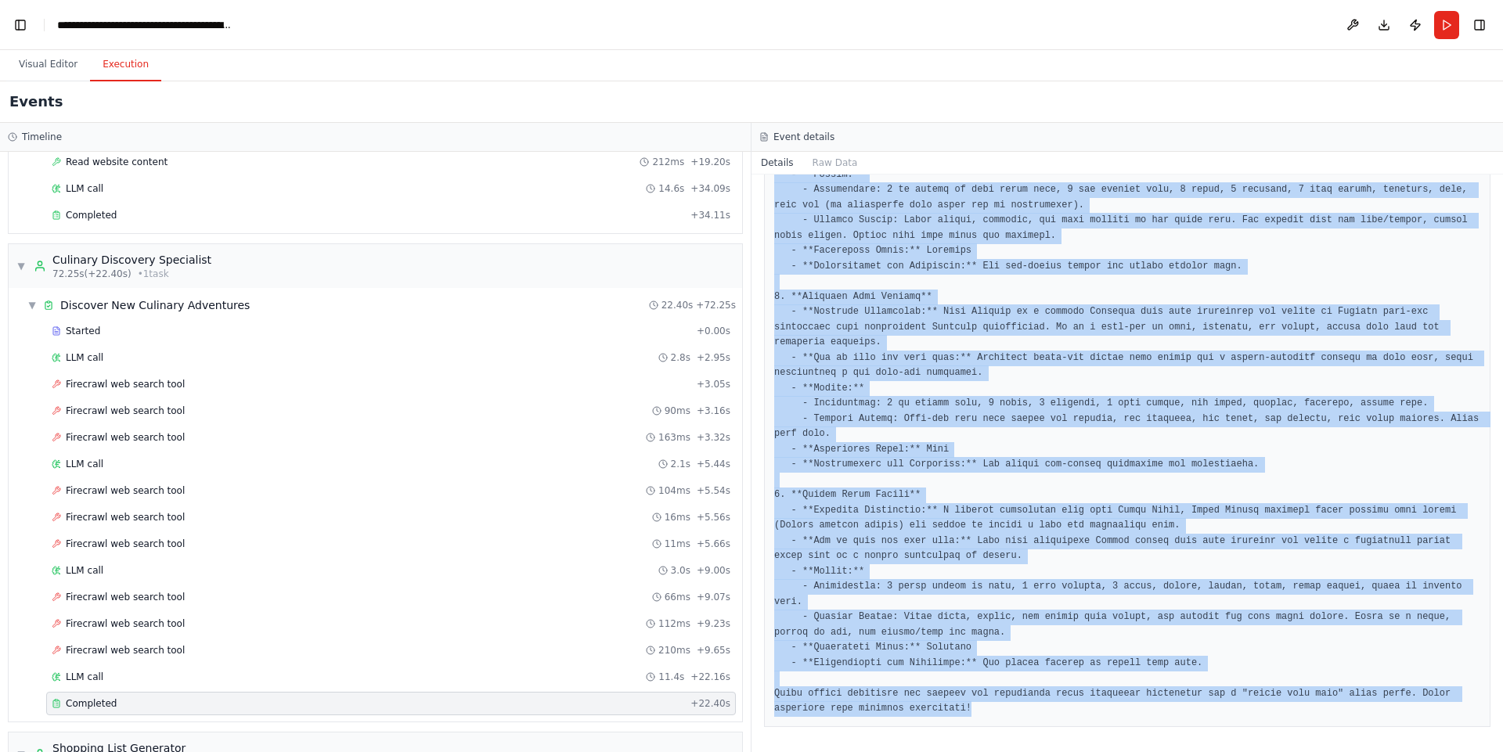
drag, startPoint x: 776, startPoint y: 334, endPoint x: 972, endPoint y: 712, distance: 425.0
click at [972, 712] on pre at bounding box center [1127, 381] width 706 height 672
copy pre "1. **Brazilian Moqueca (Seafood Stew)** - **Cultural Background:** Moqueca is a…"
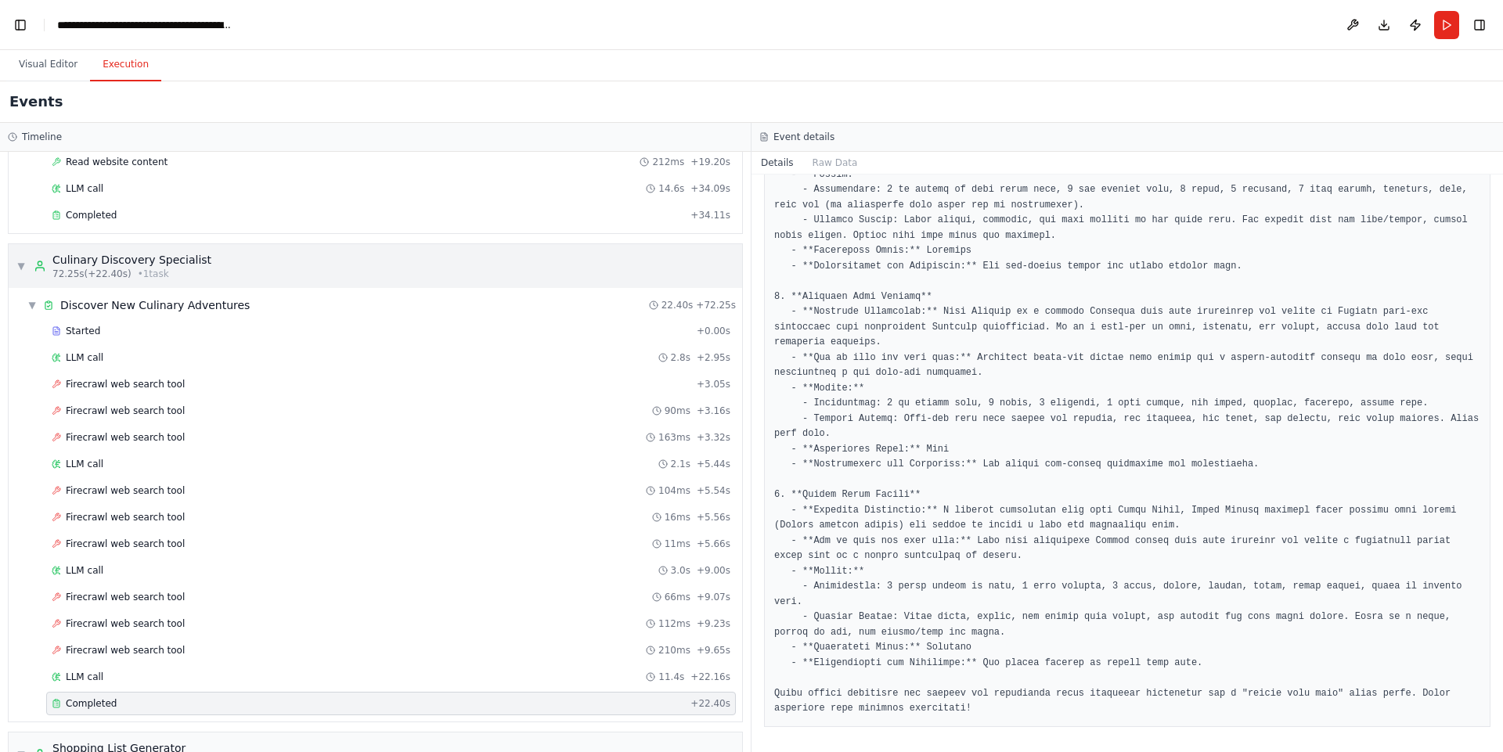
click at [20, 266] on span "▼" at bounding box center [20, 266] width 9 height 13
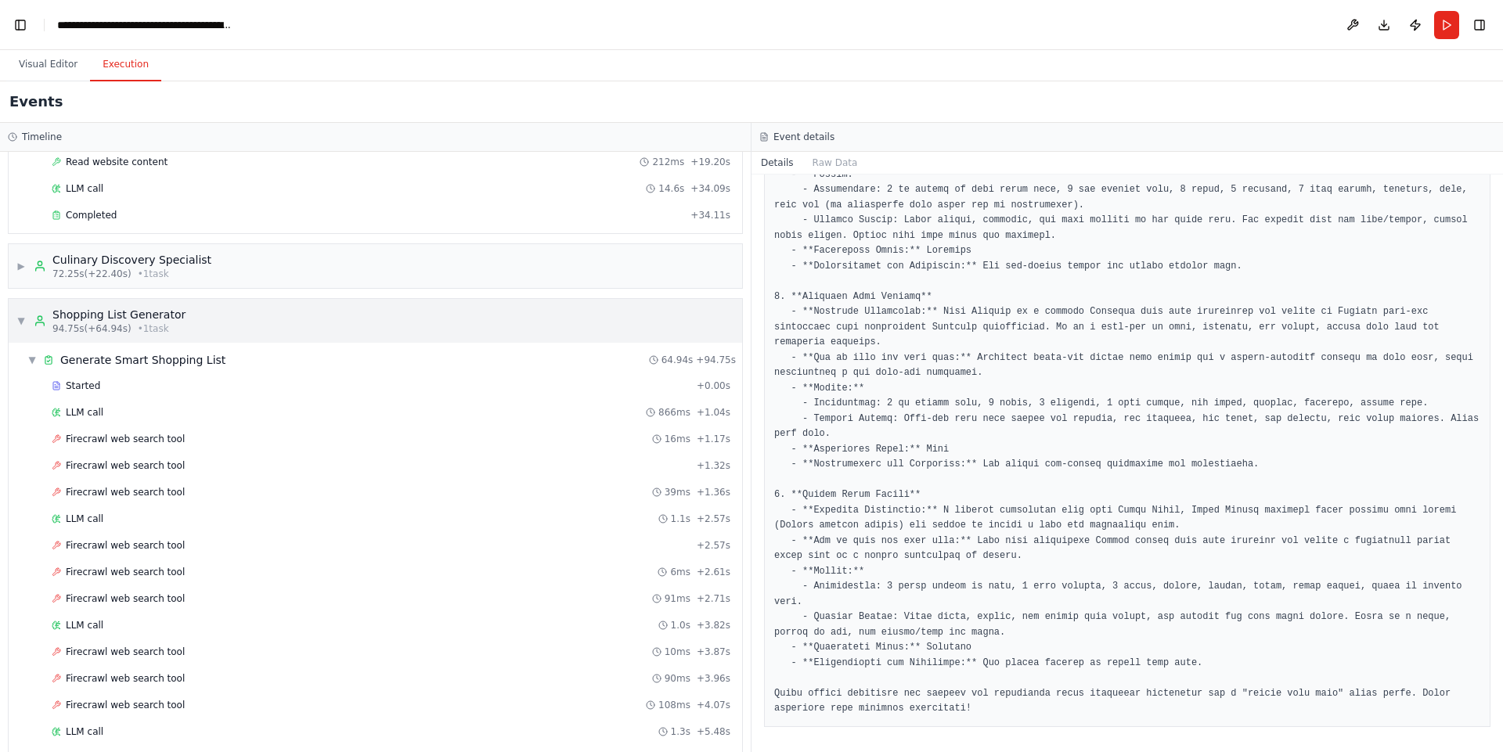
click at [92, 319] on div "Shopping List Generator" at bounding box center [118, 315] width 133 height 16
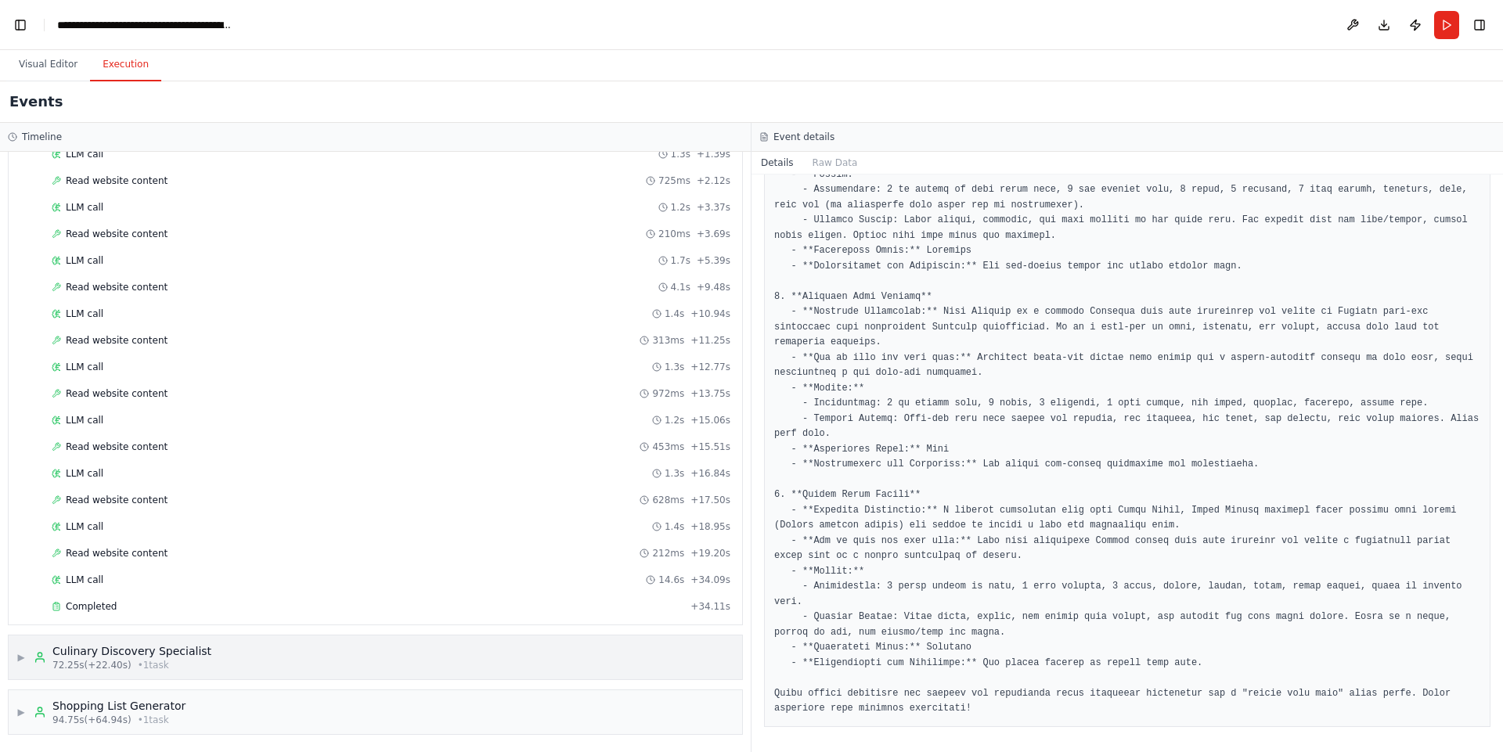
click at [138, 663] on span "• 1 task" at bounding box center [153, 665] width 31 height 13
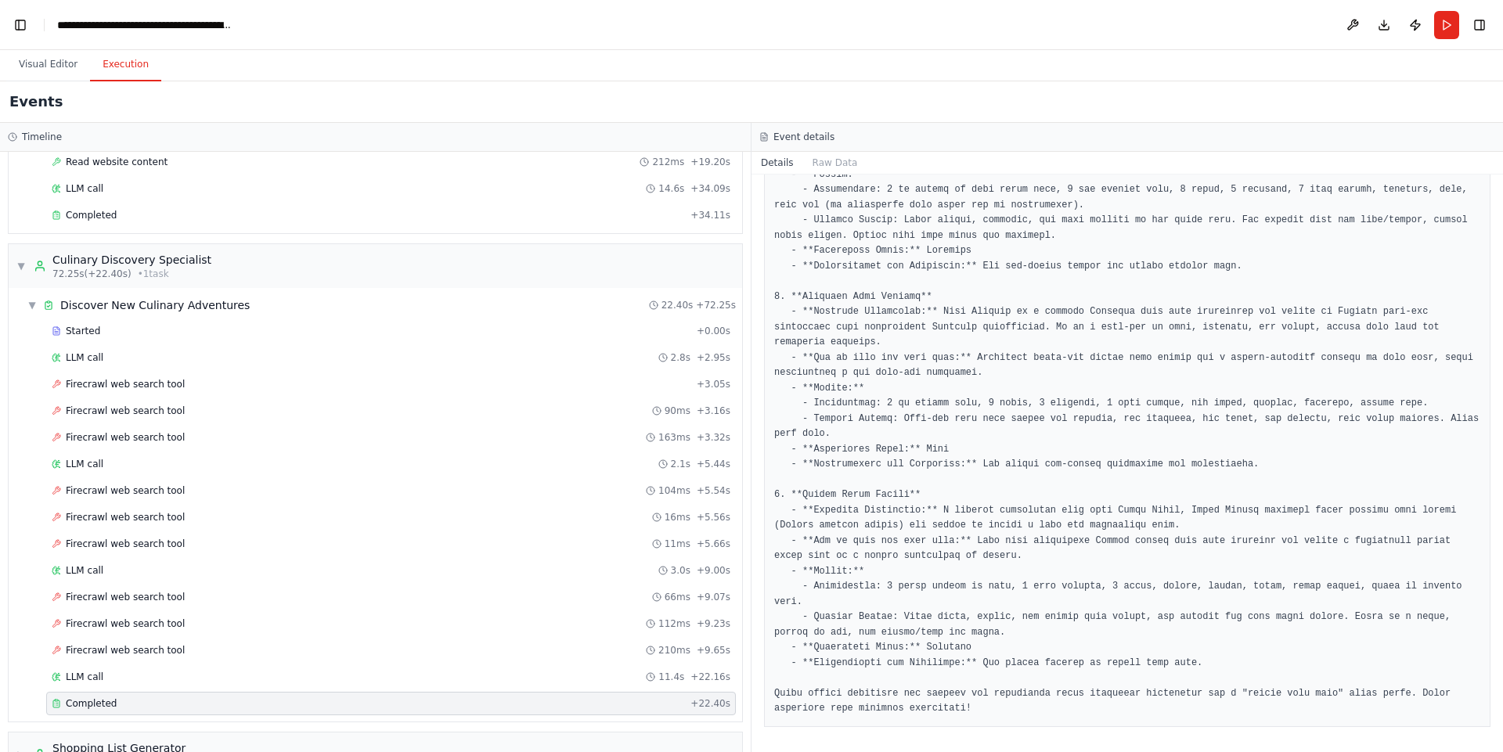
click at [99, 711] on div "Completed + 22.40s" at bounding box center [391, 703] width 690 height 23
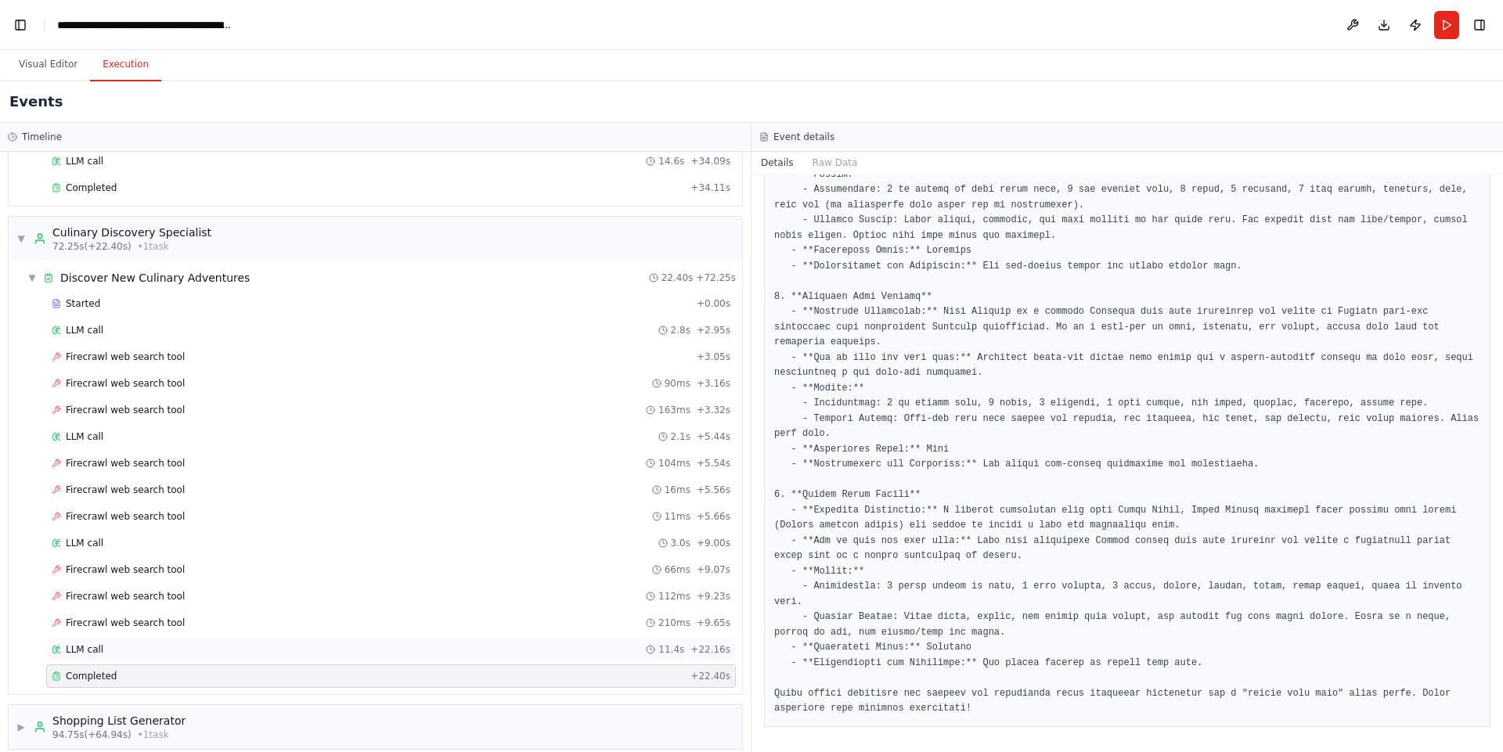
scroll to position [1148, 0]
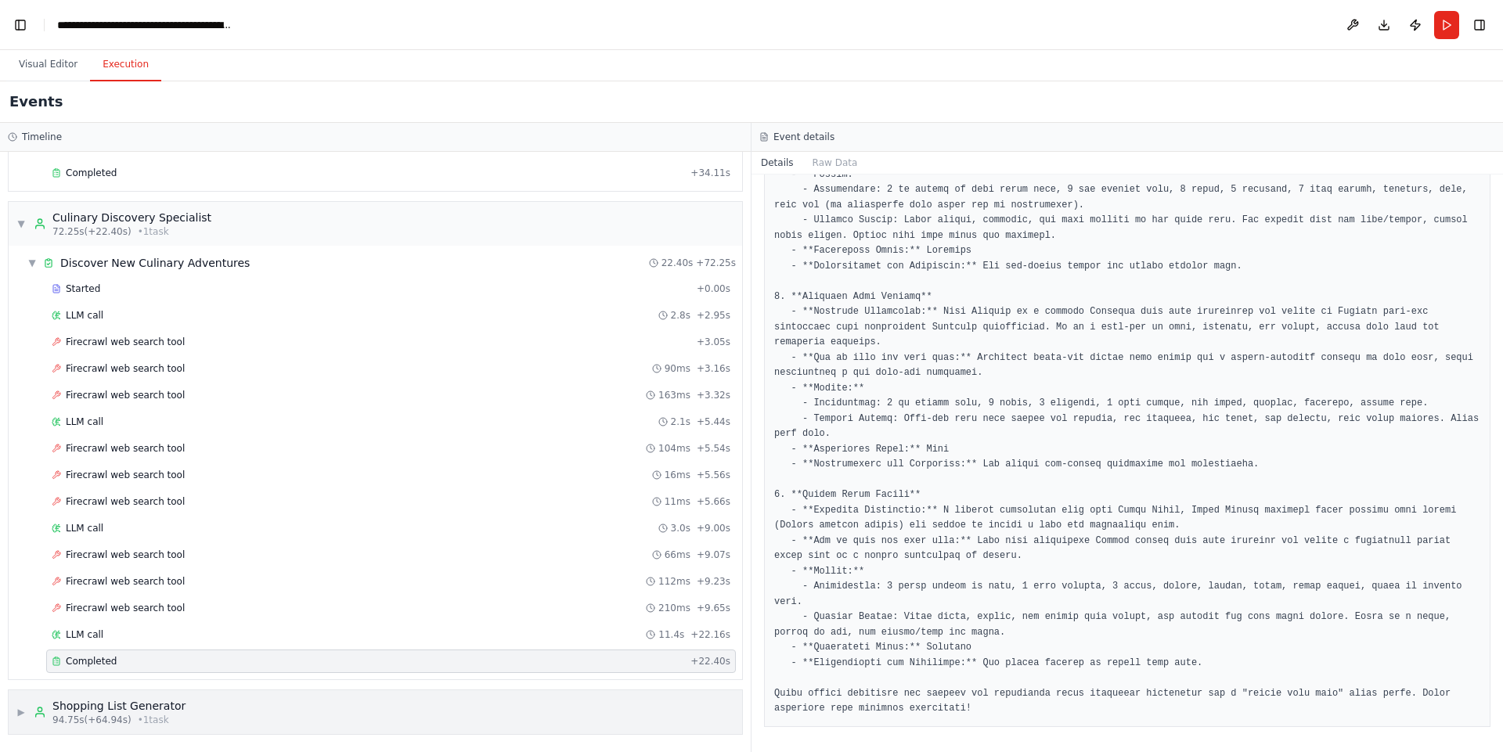
click at [91, 718] on span "94.75s (+64.94s)" at bounding box center [91, 720] width 79 height 13
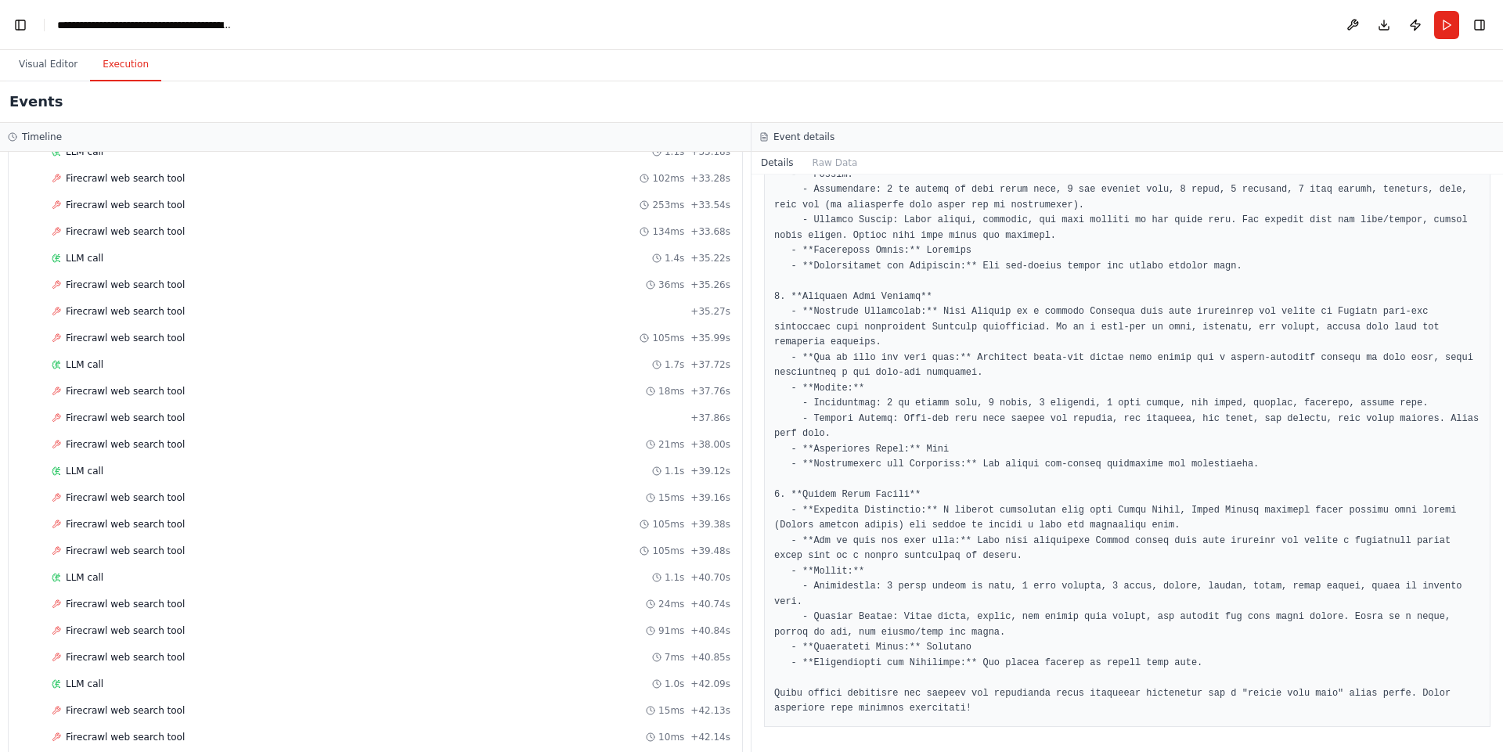
scroll to position [3924, 0]
click at [86, 719] on span "Completed" at bounding box center [91, 716] width 51 height 13
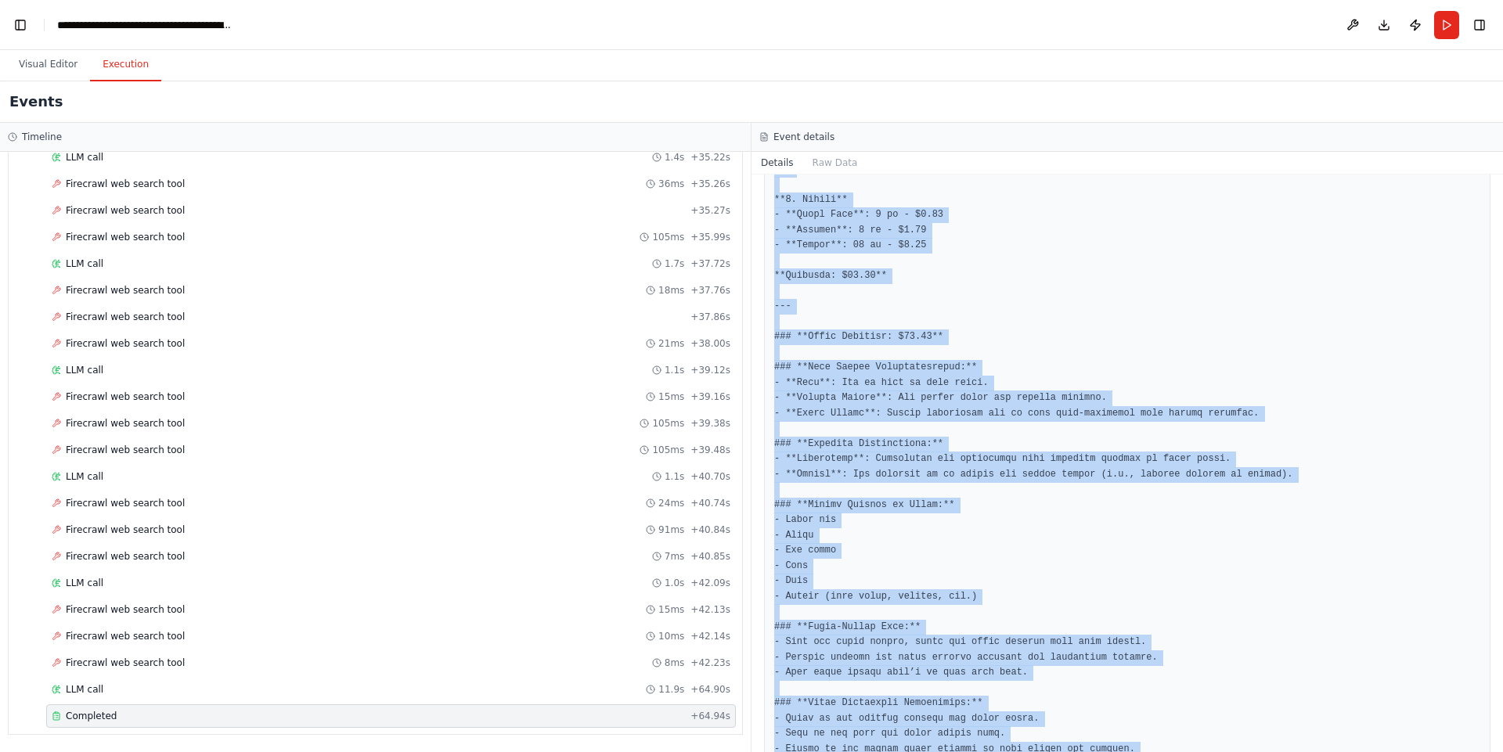
scroll to position [1155, 0]
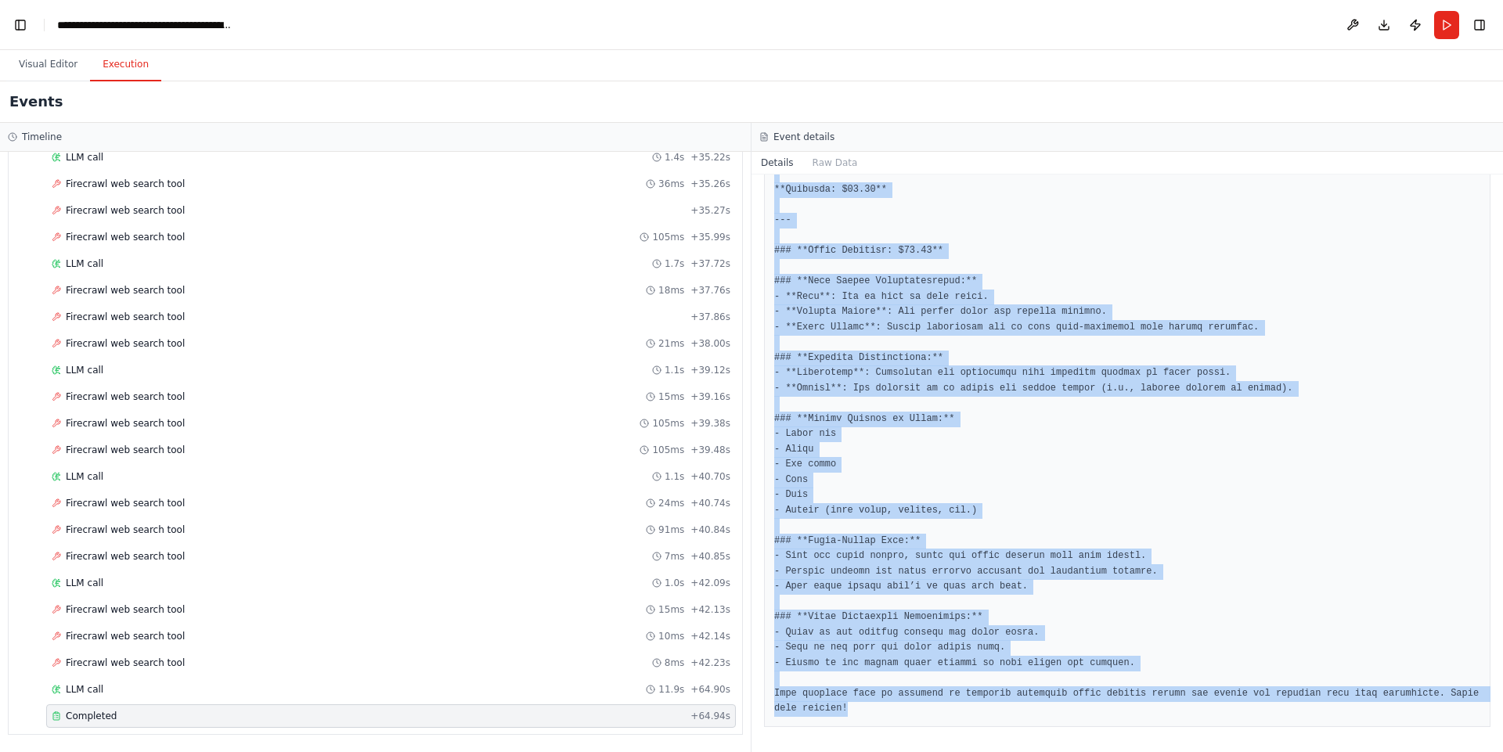
drag, startPoint x: 776, startPoint y: 398, endPoint x: 855, endPoint y: 751, distance: 361.6
click at [855, 751] on div "Completed 9/25/2025, 4:24:33 PM Description Create an optimized shopping list b…" at bounding box center [1126, 464] width 751 height 578
copy pre "**Optimized Grocery Shopping List for Weekly Meal Plan (Budget: $80)** ### **Sh…"
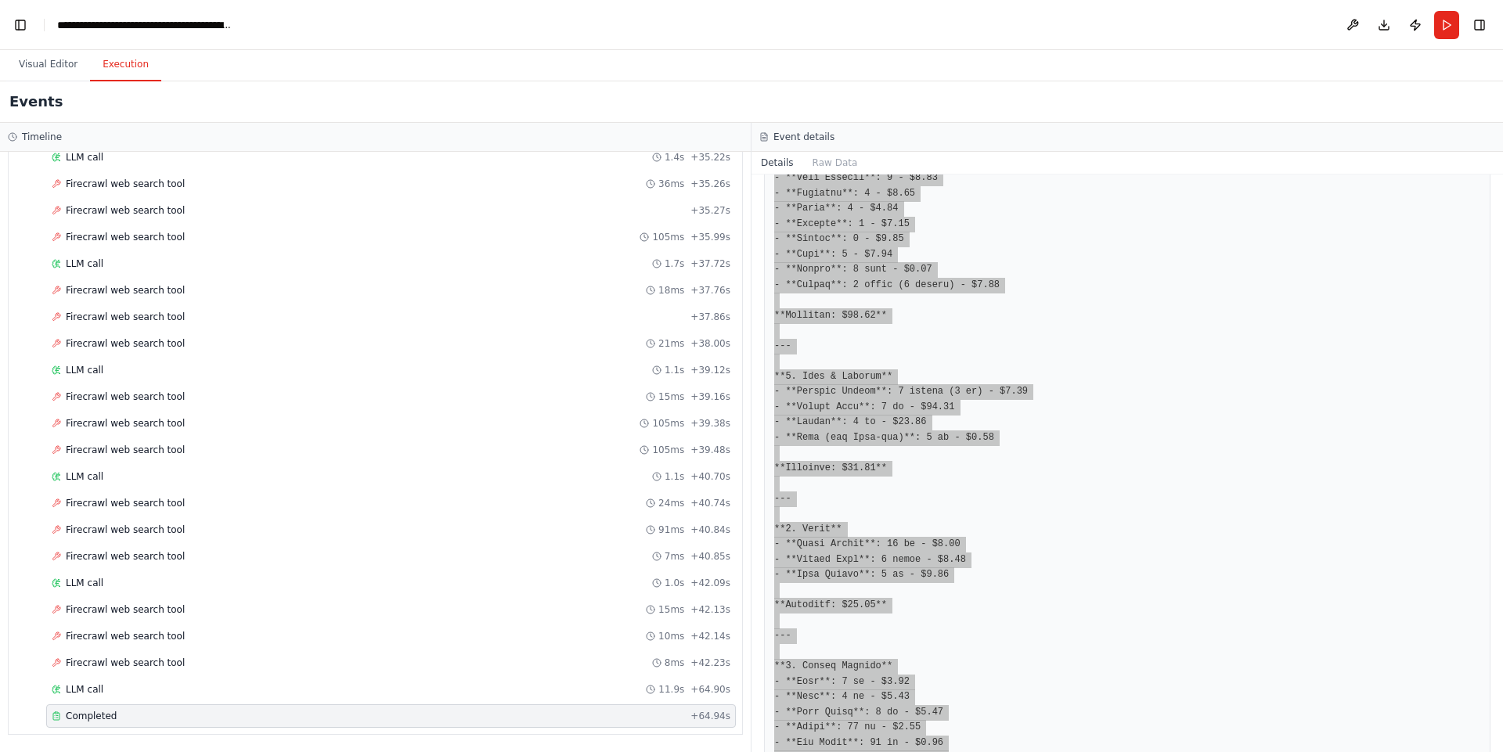
scroll to position [0, 0]
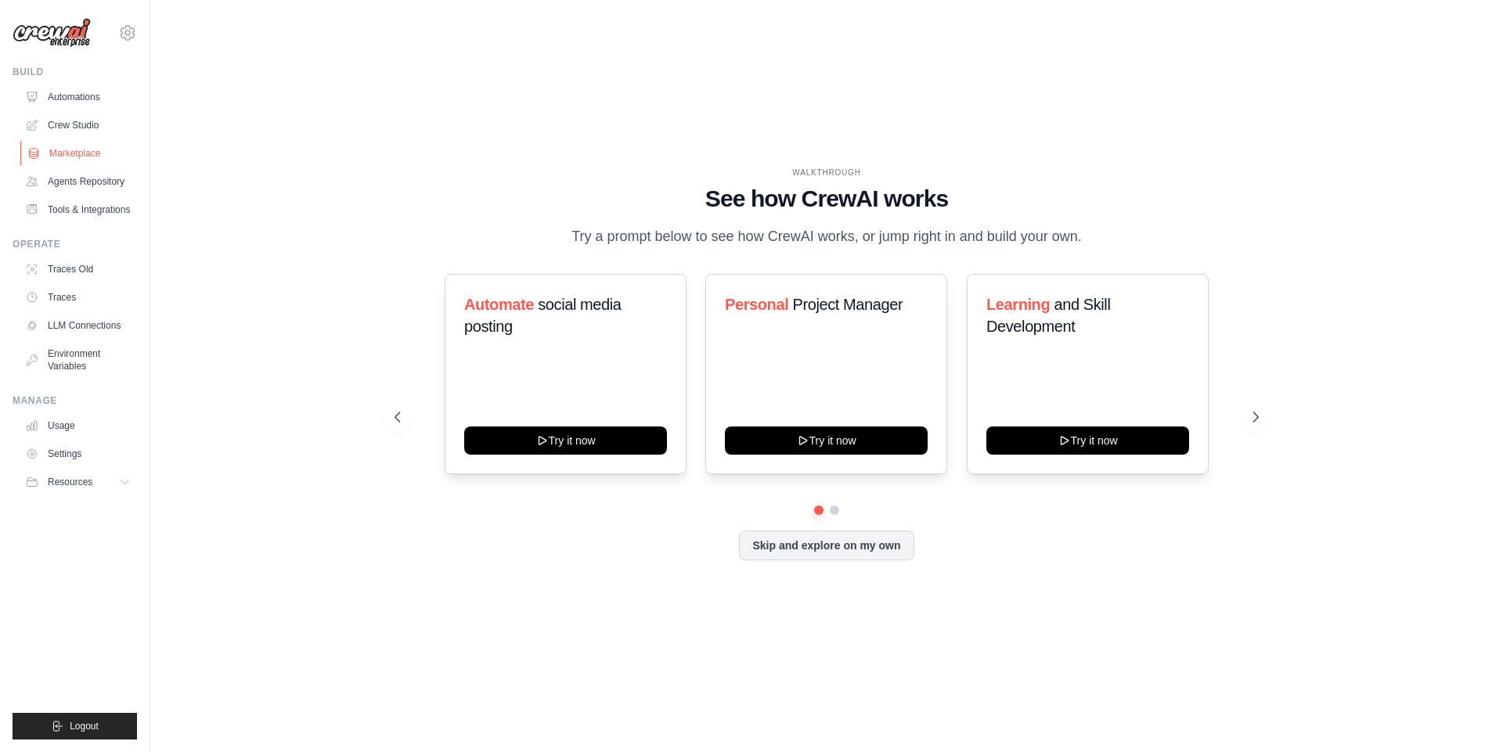
click at [90, 163] on link "Marketplace" at bounding box center [79, 153] width 118 height 25
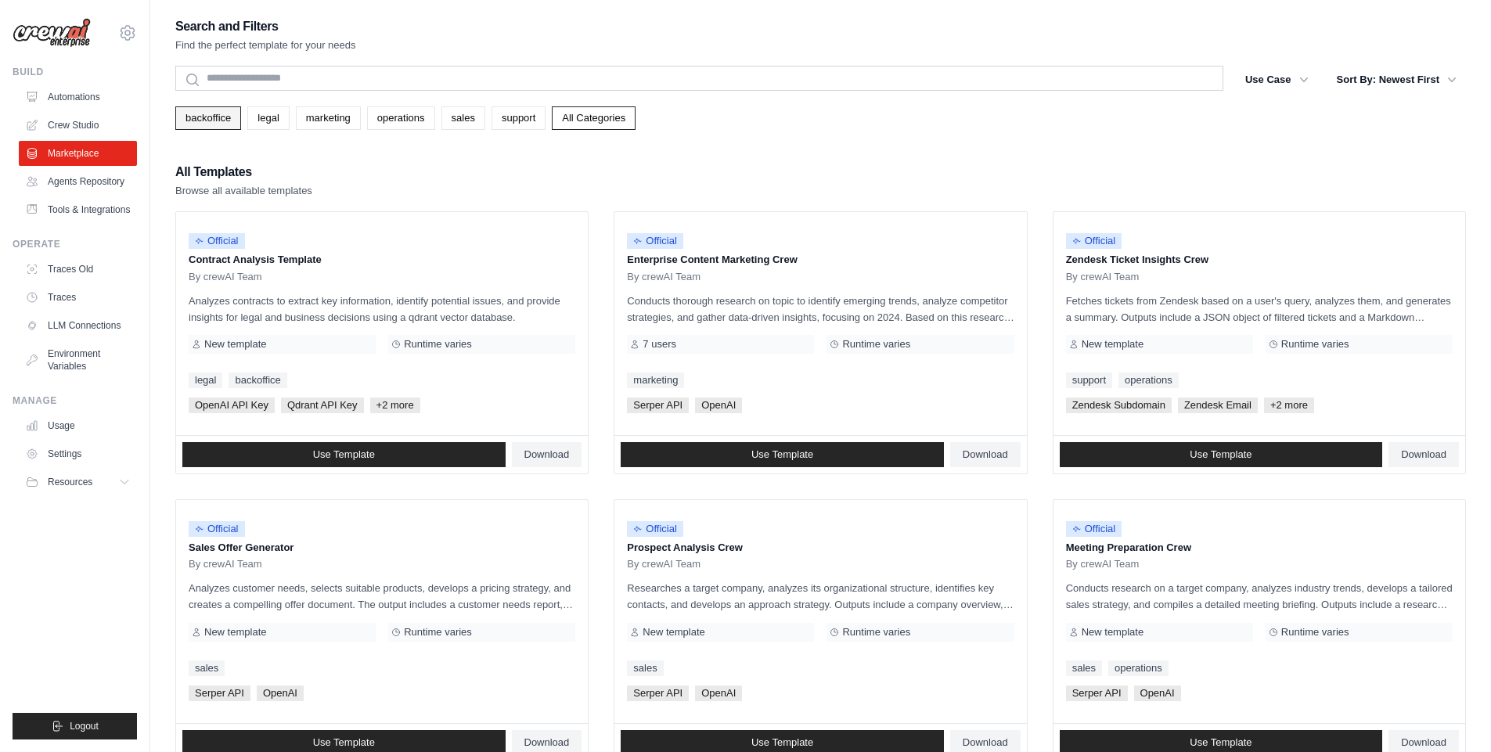
click at [214, 108] on link "backoffice" at bounding box center [208, 117] width 66 height 23
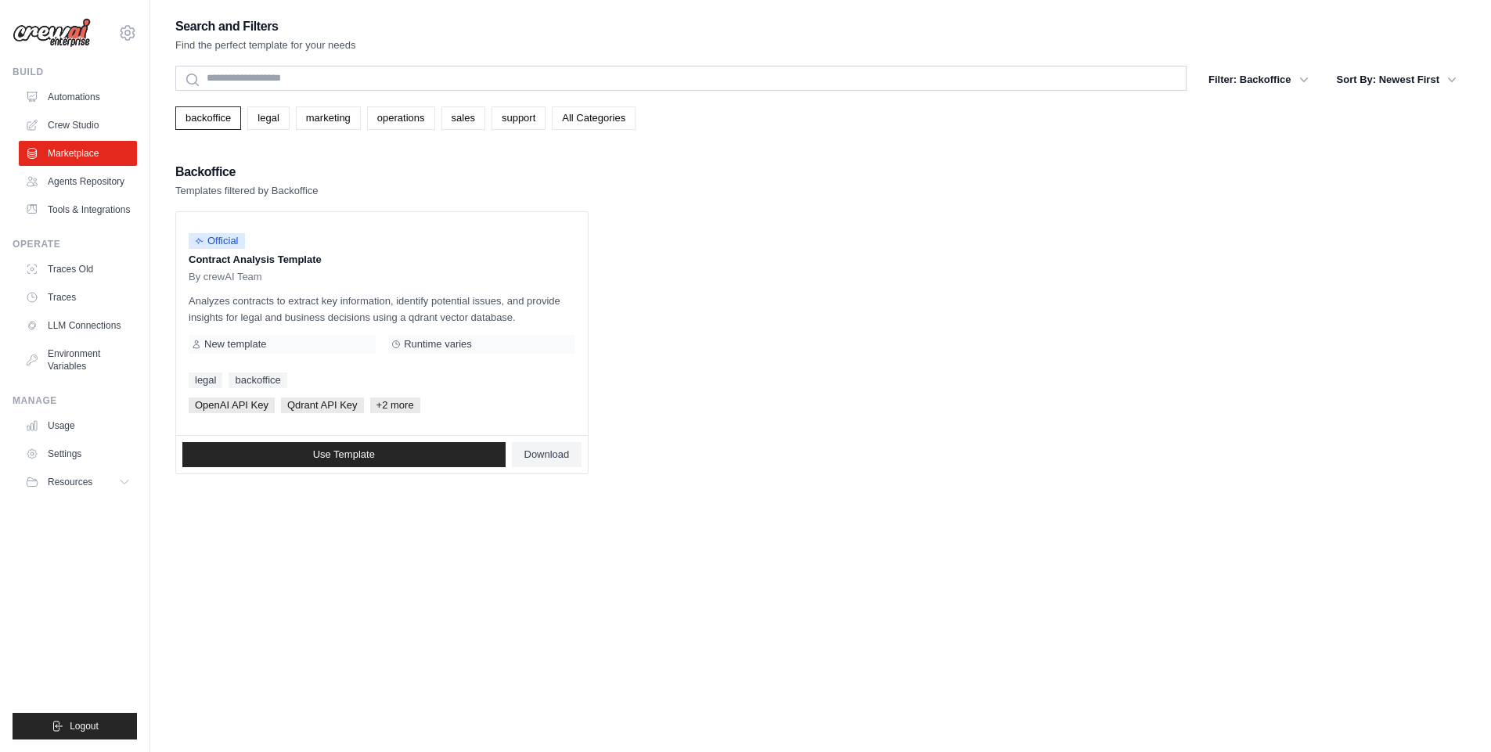
click at [568, 124] on link "All Categories" at bounding box center [594, 117] width 84 height 23
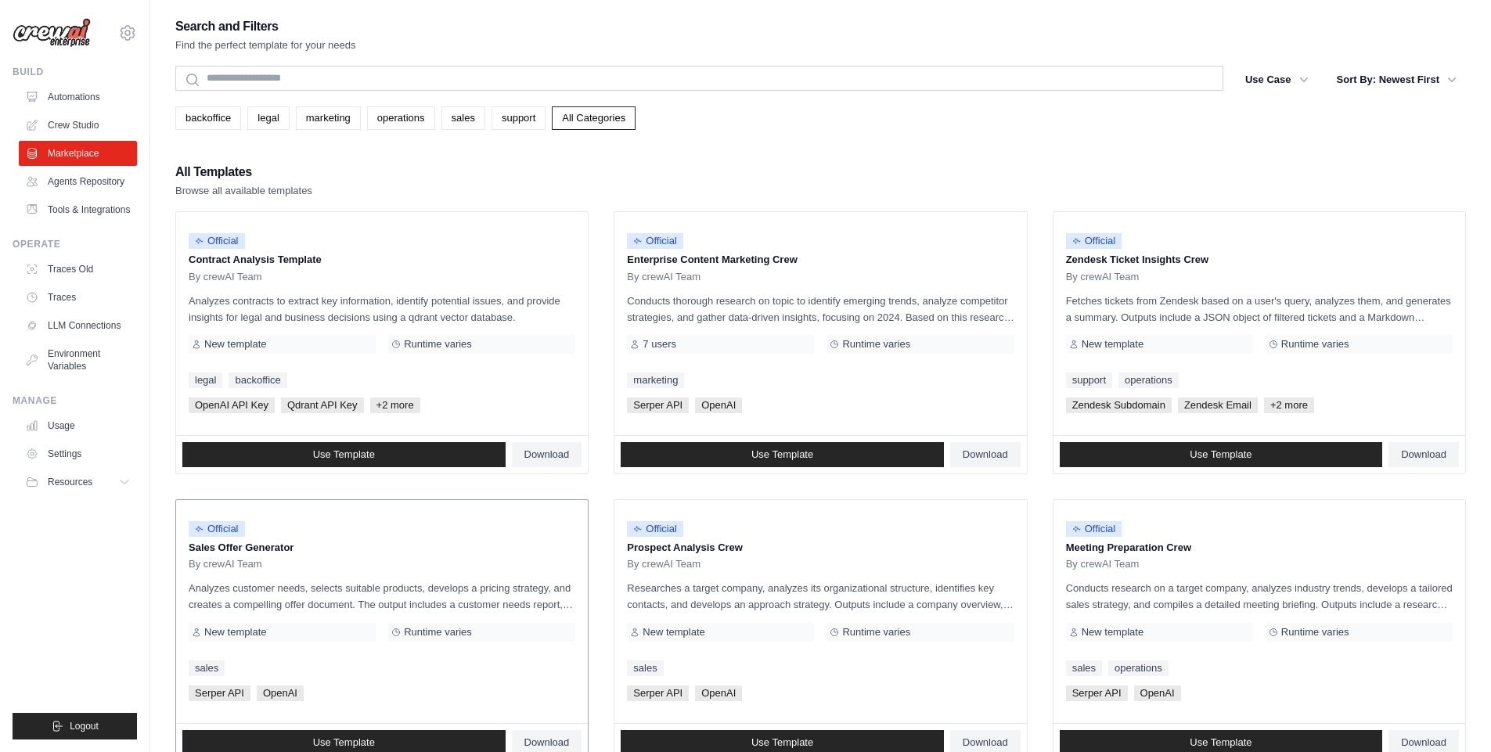
scroll to position [94, 0]
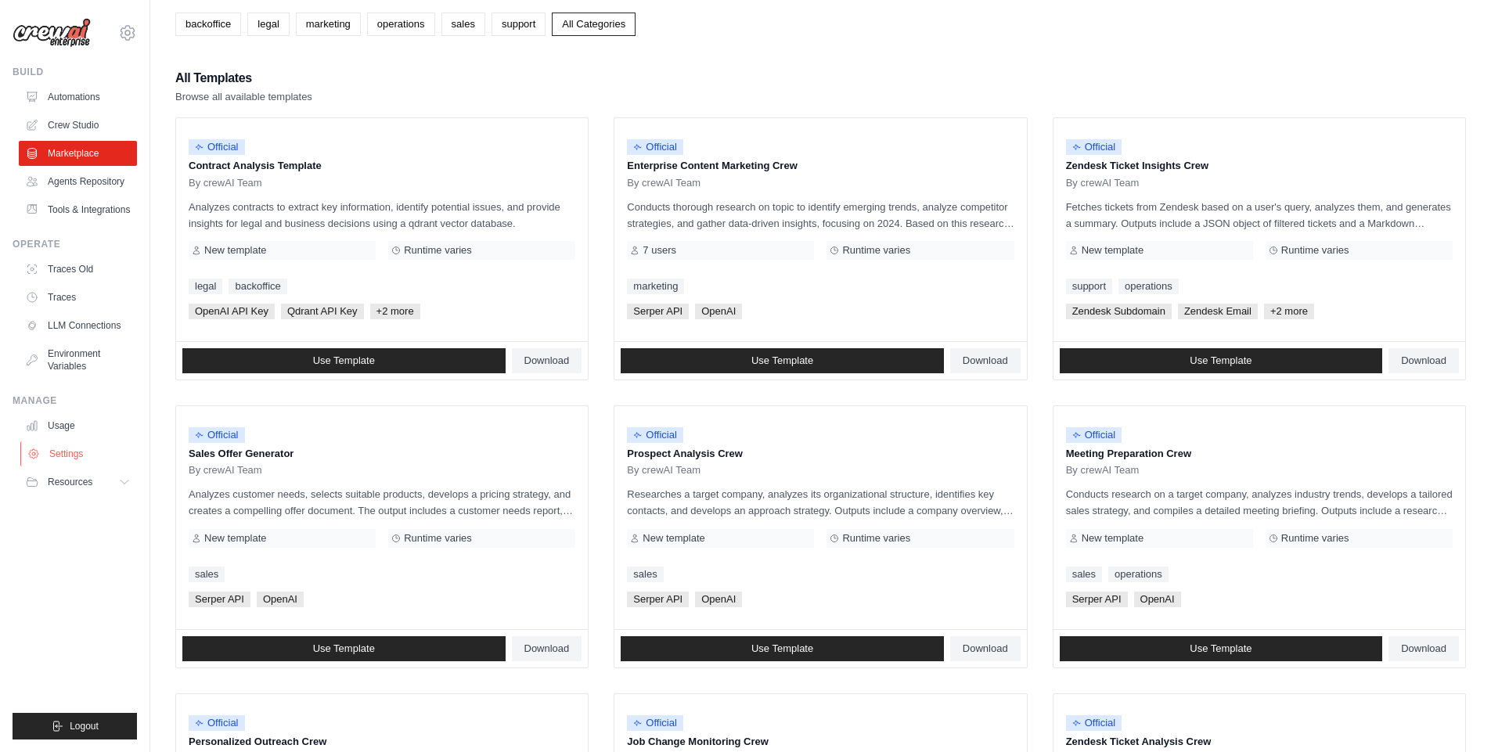
click at [77, 460] on link "Settings" at bounding box center [79, 453] width 118 height 25
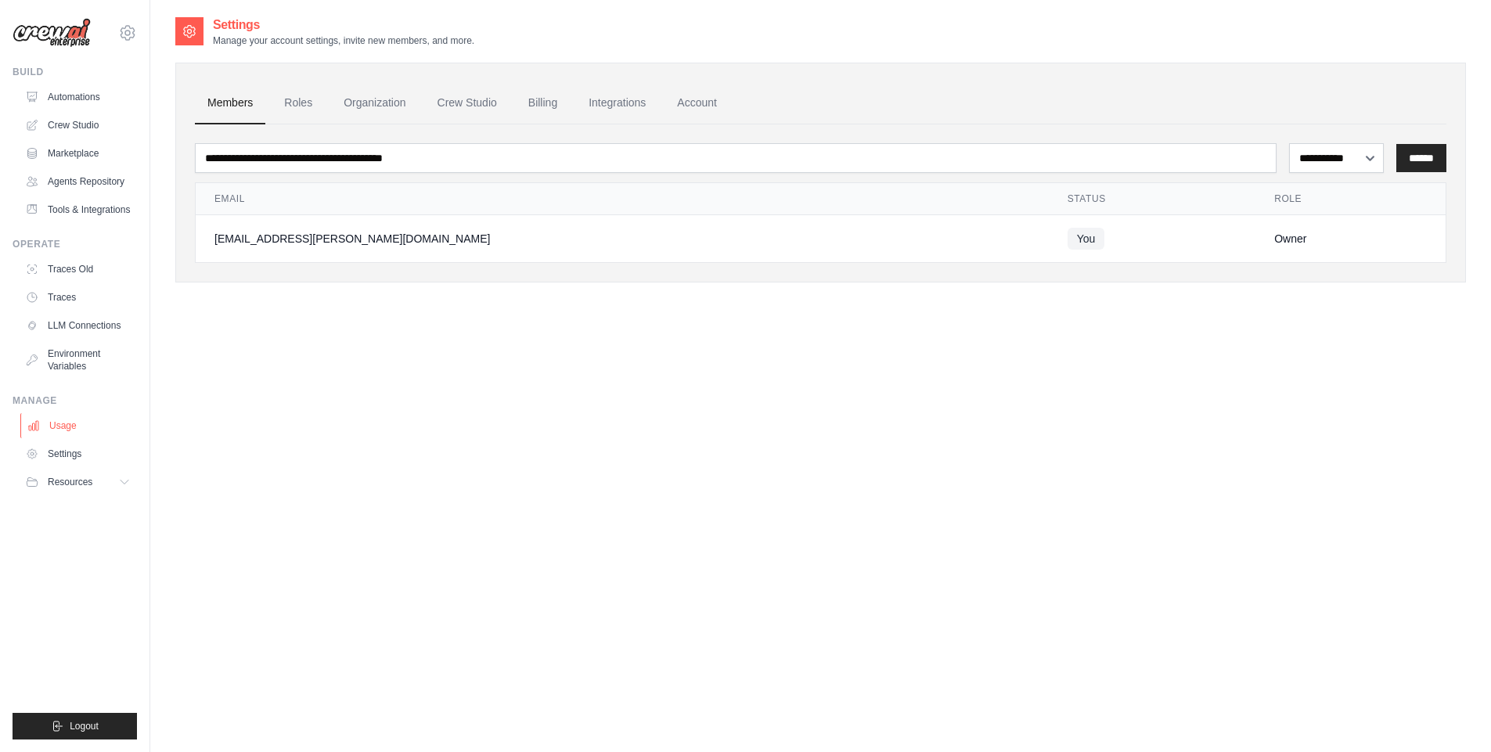
click at [59, 427] on link "Usage" at bounding box center [79, 425] width 118 height 25
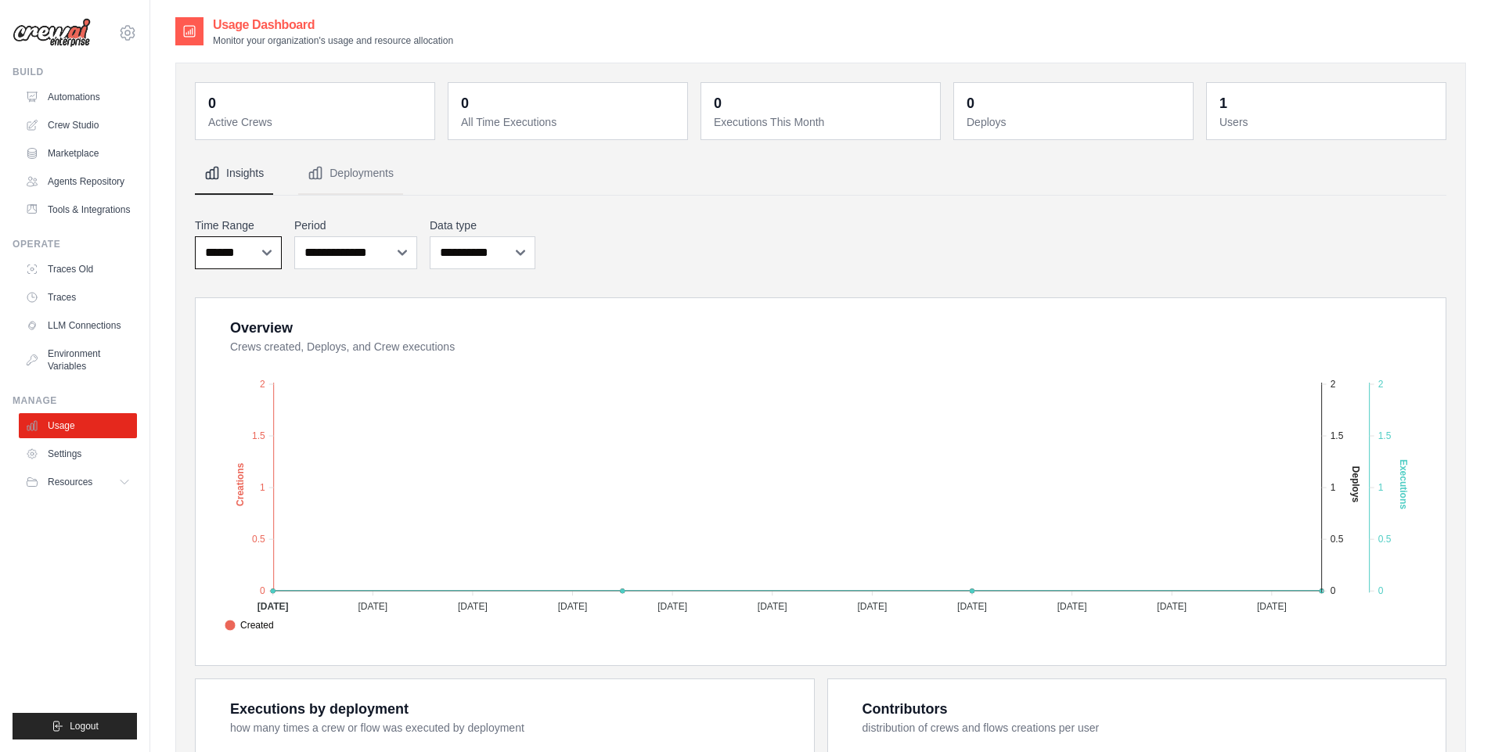
select select "***"
click at [195, 236] on select "***** ****** *******" at bounding box center [238, 252] width 87 height 33
click at [363, 171] on button "Deployments" at bounding box center [350, 174] width 105 height 42
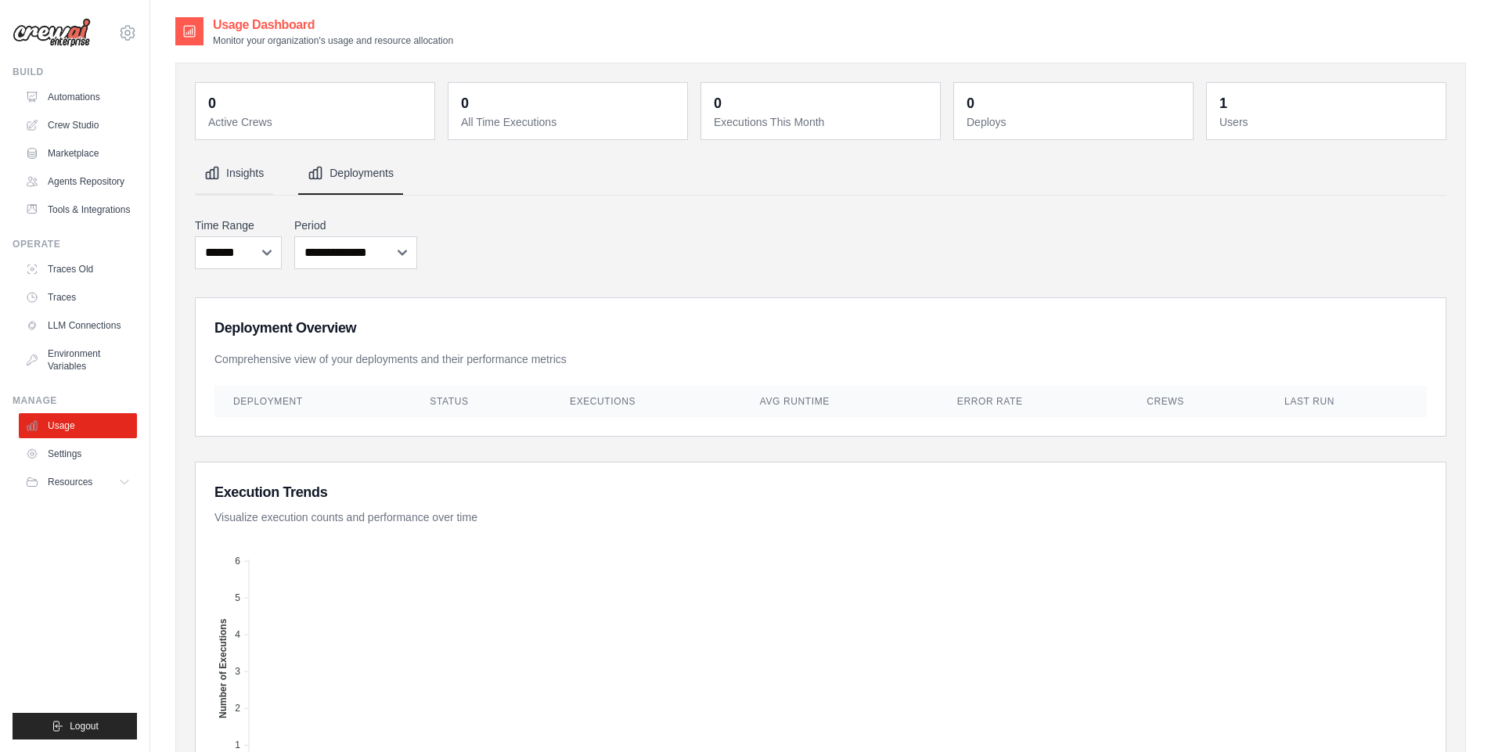
click at [233, 180] on button "Insights" at bounding box center [234, 174] width 78 height 42
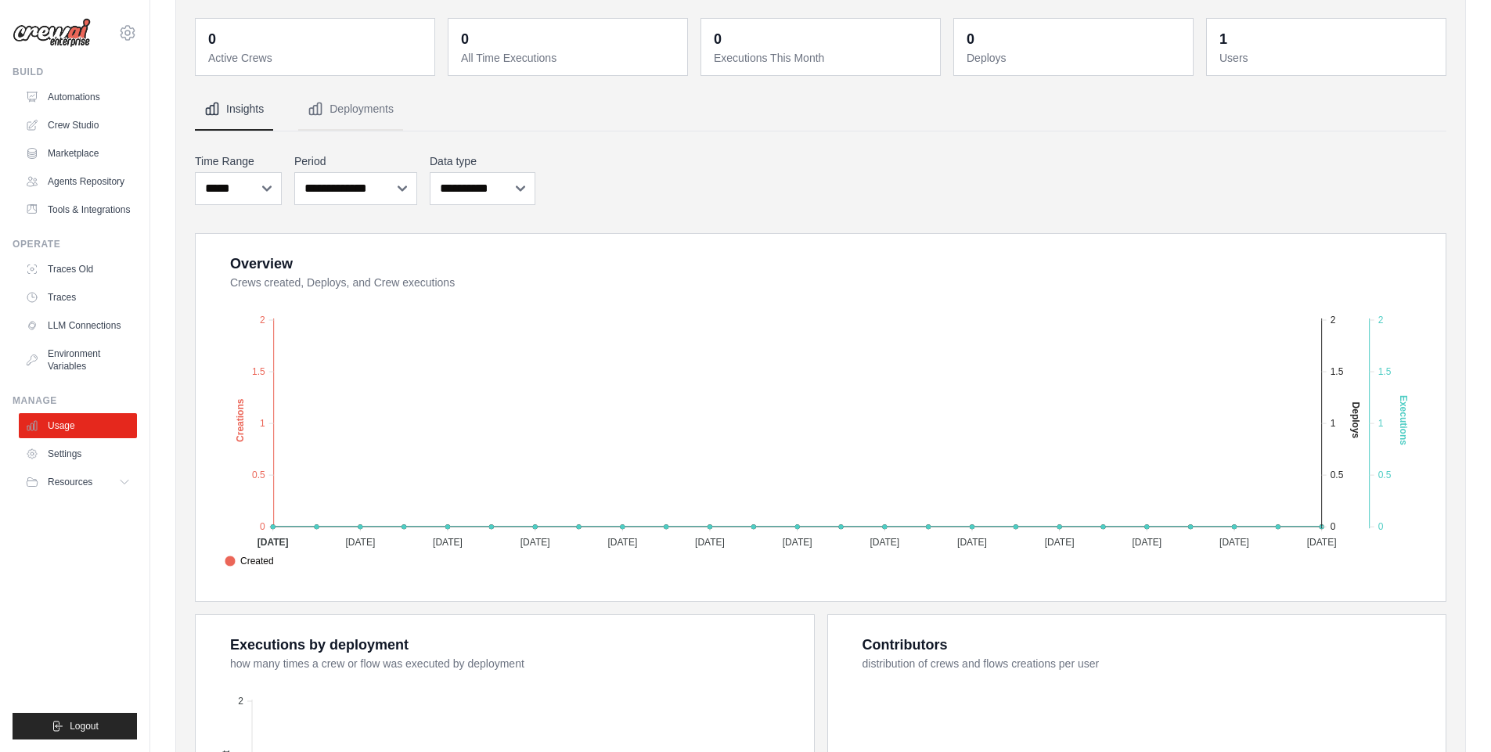
scroll to position [282, 0]
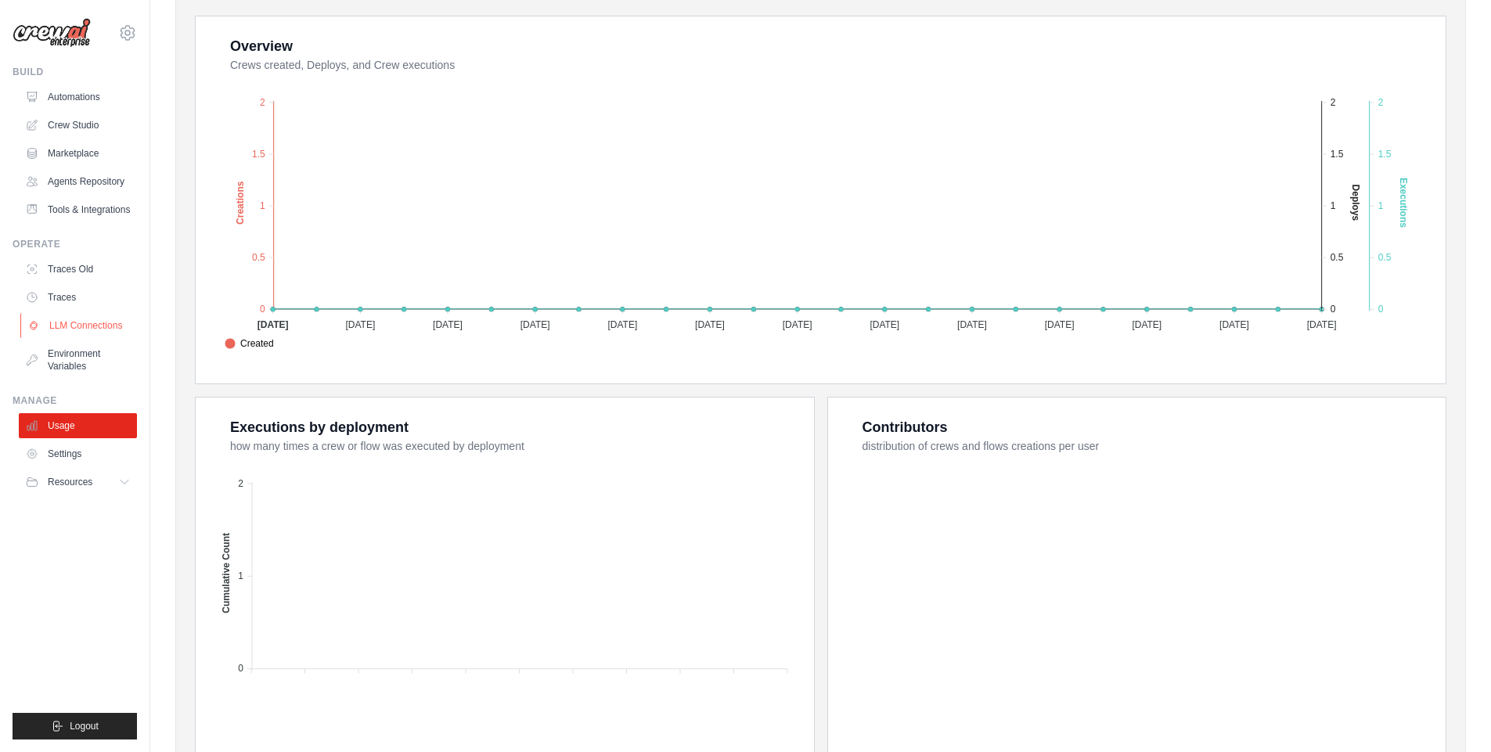
click at [68, 333] on link "LLM Connections" at bounding box center [79, 325] width 118 height 25
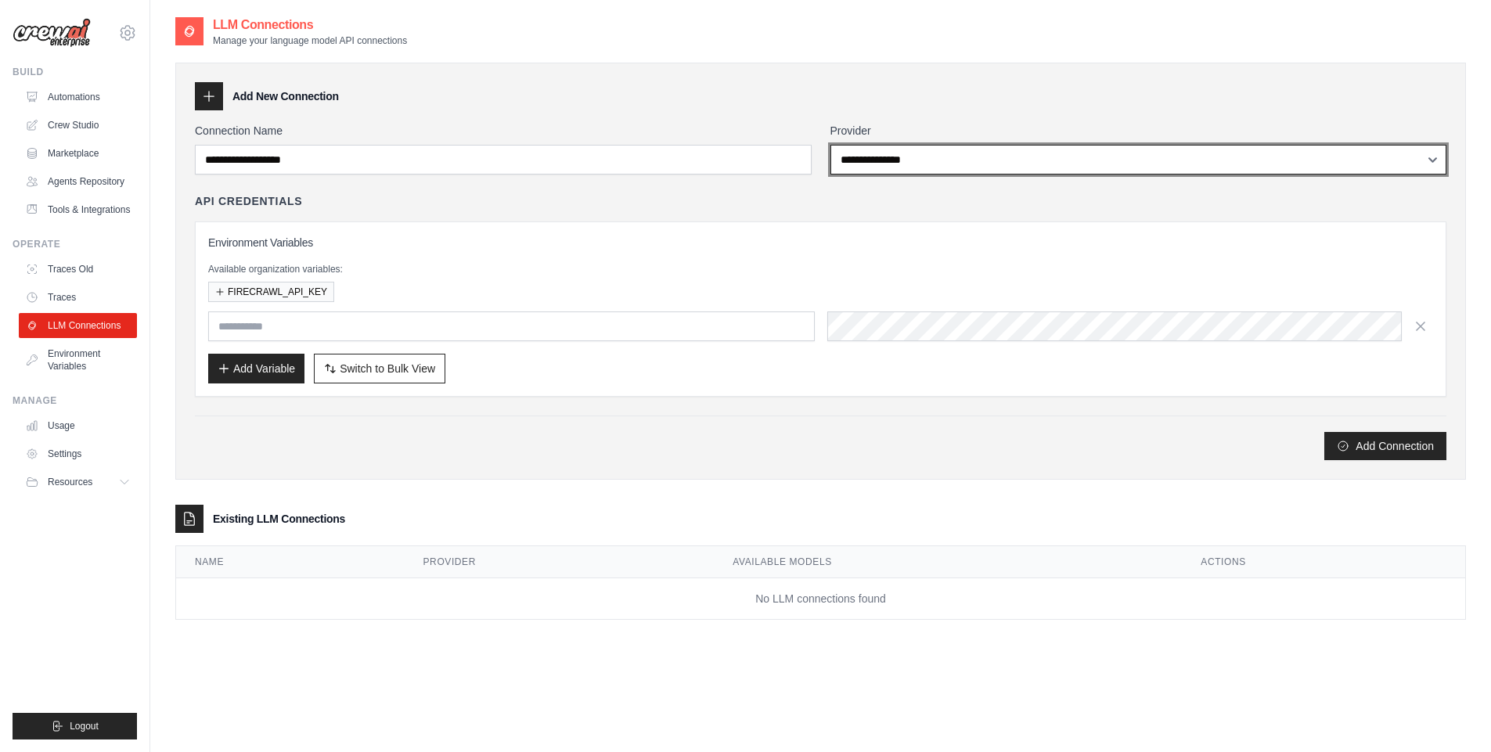
click at [863, 150] on select "**********" at bounding box center [1138, 160] width 617 height 30
drag, startPoint x: 863, startPoint y: 150, endPoint x: 778, endPoint y: 96, distance: 99.9
click at [778, 96] on div "**********" at bounding box center [820, 271] width 1291 height 417
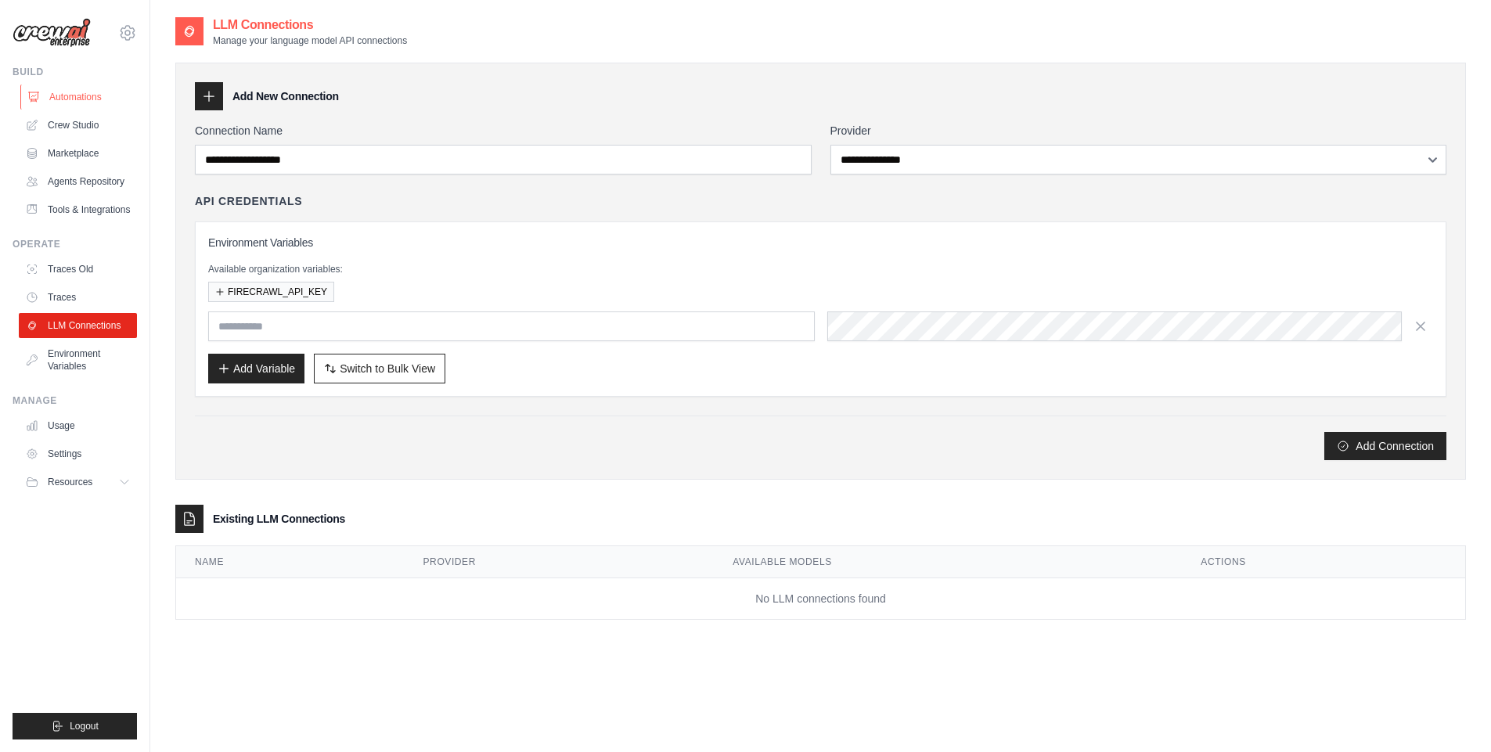
click at [62, 95] on link "Automations" at bounding box center [79, 97] width 118 height 25
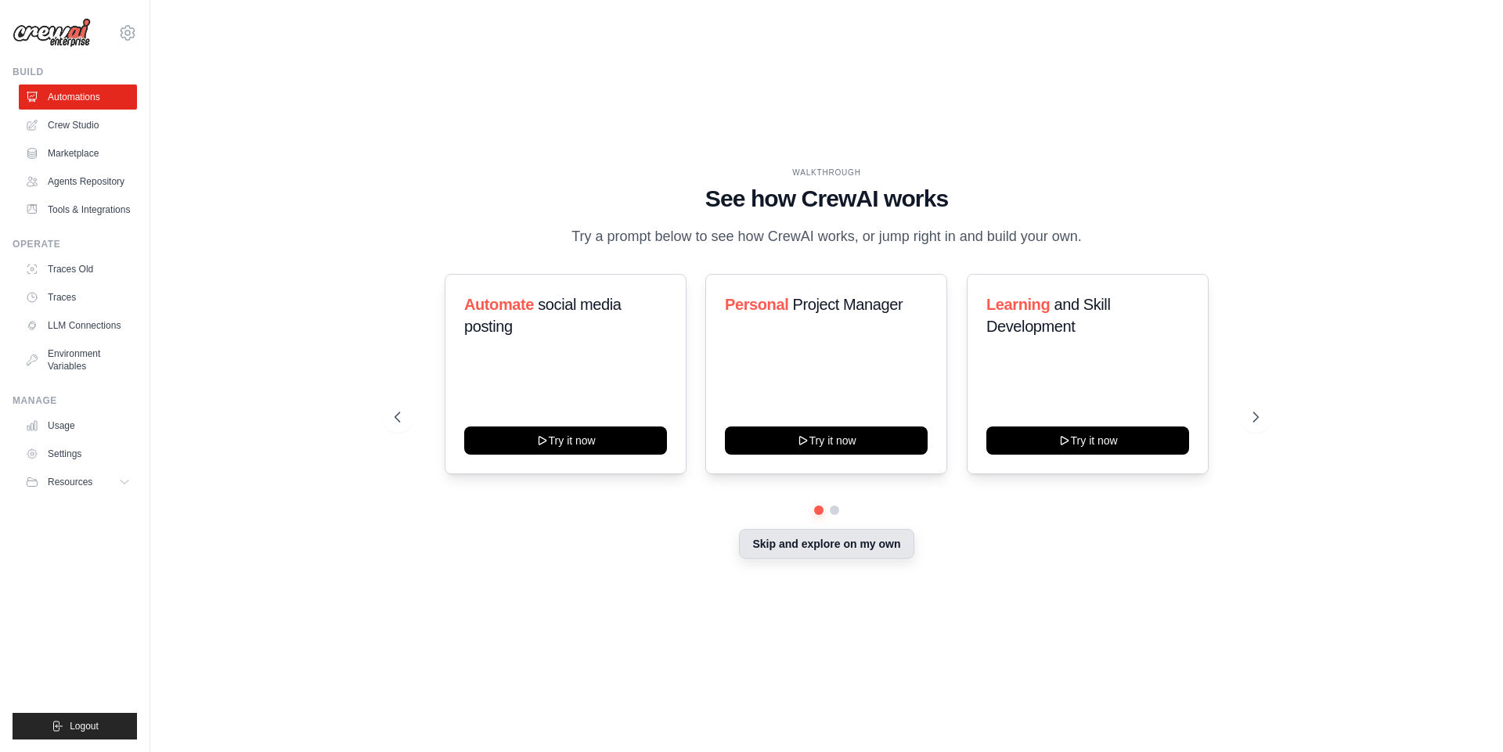
click at [812, 546] on button "Skip and explore on my own" at bounding box center [826, 544] width 175 height 30
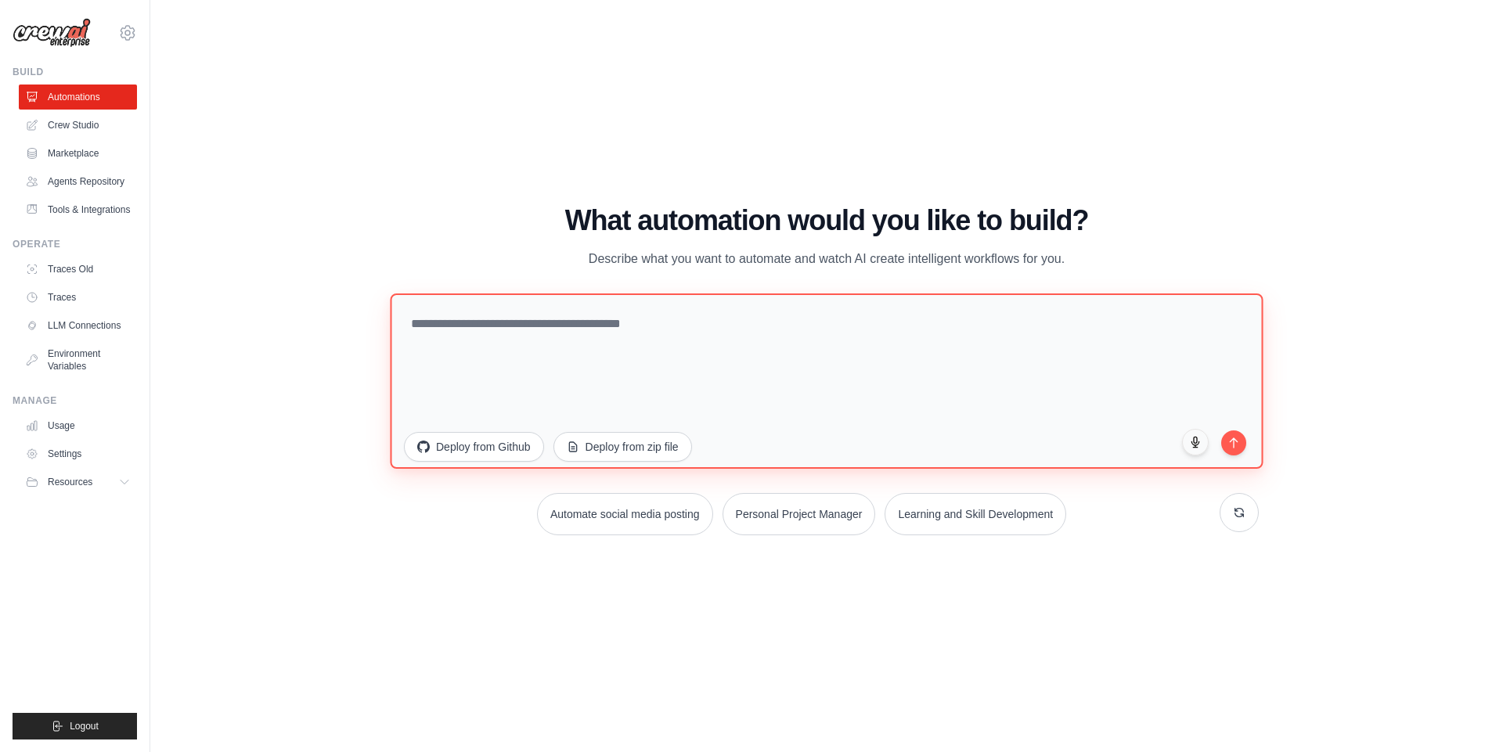
click at [552, 325] on textarea at bounding box center [826, 380] width 873 height 175
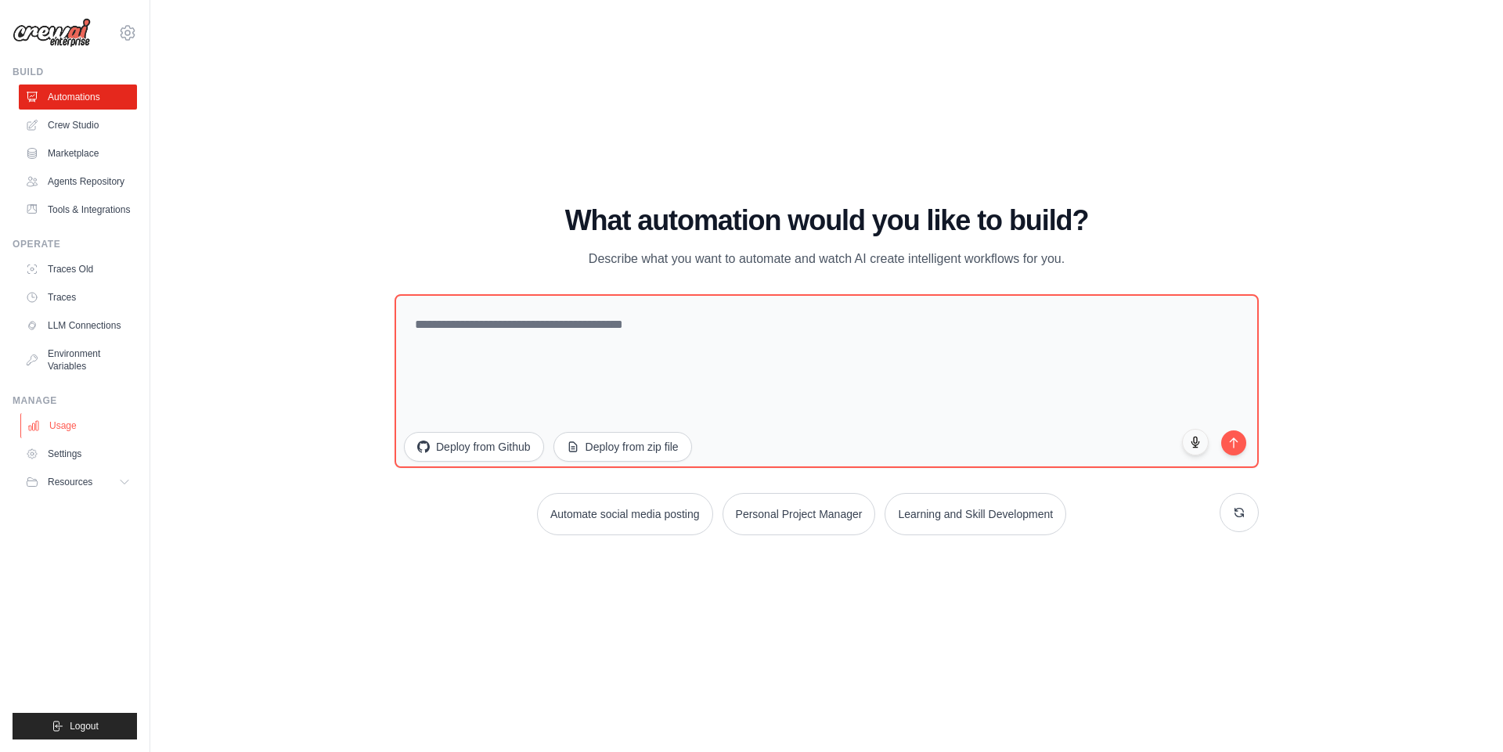
click at [63, 433] on link "Usage" at bounding box center [79, 425] width 118 height 25
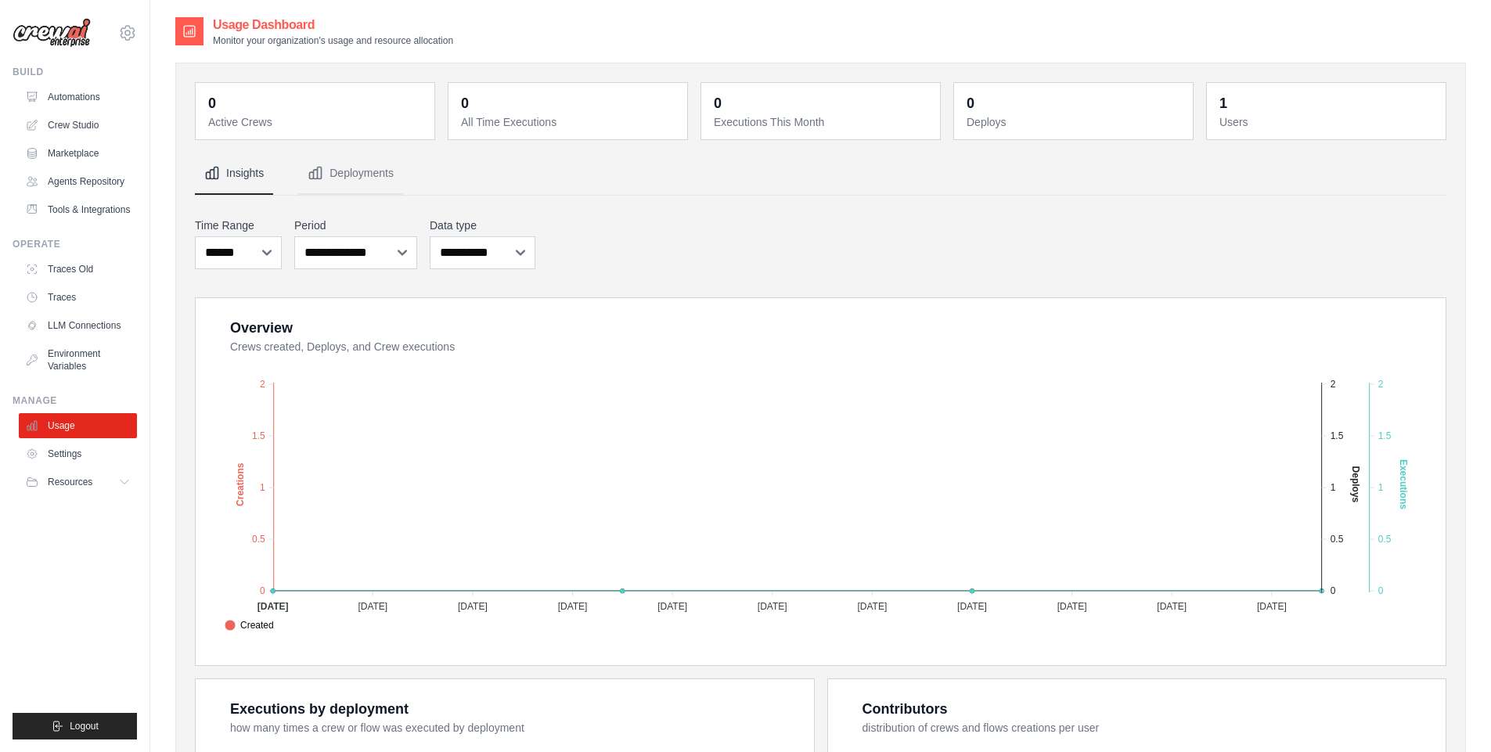
click at [1463, 539] on div "0 Active Crews 0 All Time Executions 0 Executions This Month 0 Deploys 1 Users" at bounding box center [820, 579] width 1291 height 1032
click at [73, 102] on link "Automations" at bounding box center [79, 97] width 118 height 25
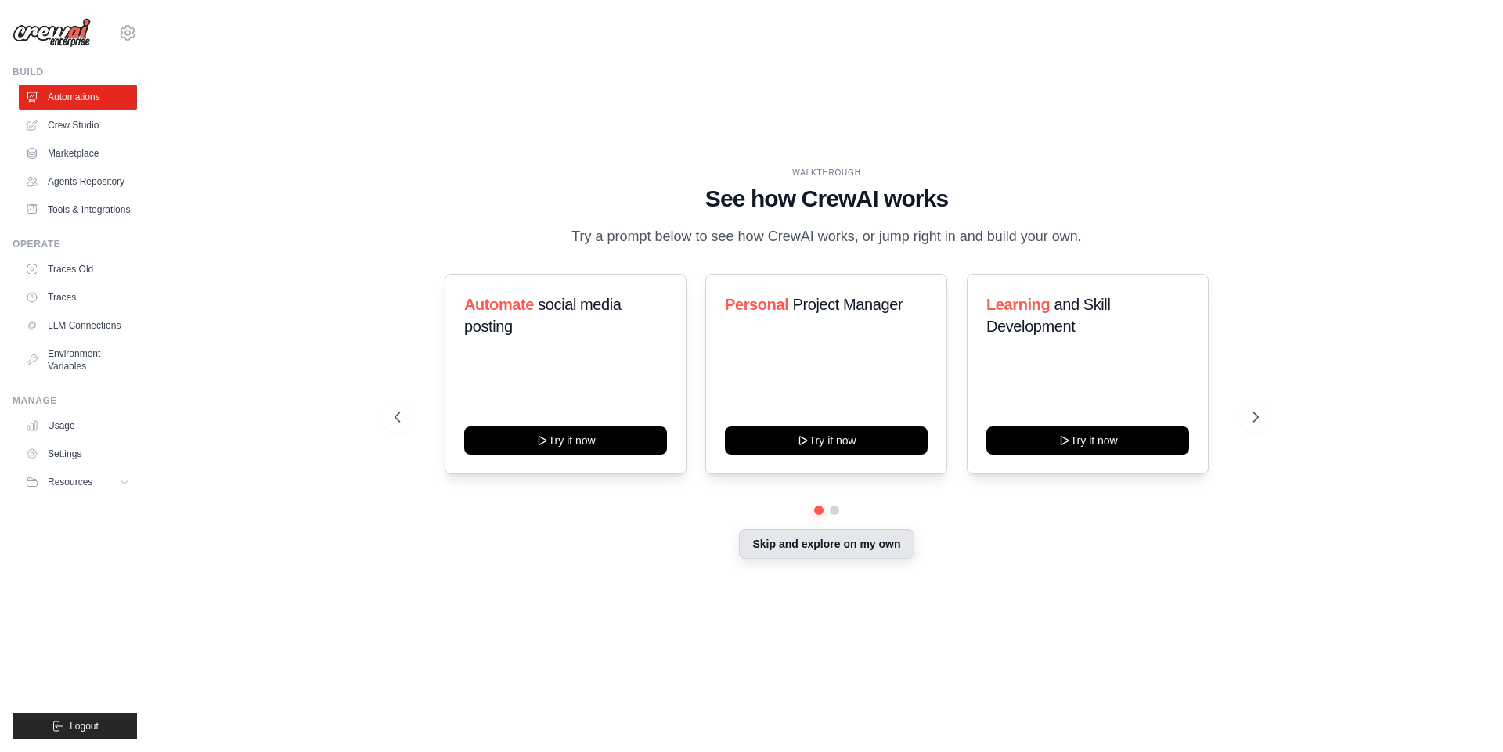
click at [846, 551] on button "Skip and explore on my own" at bounding box center [826, 544] width 175 height 30
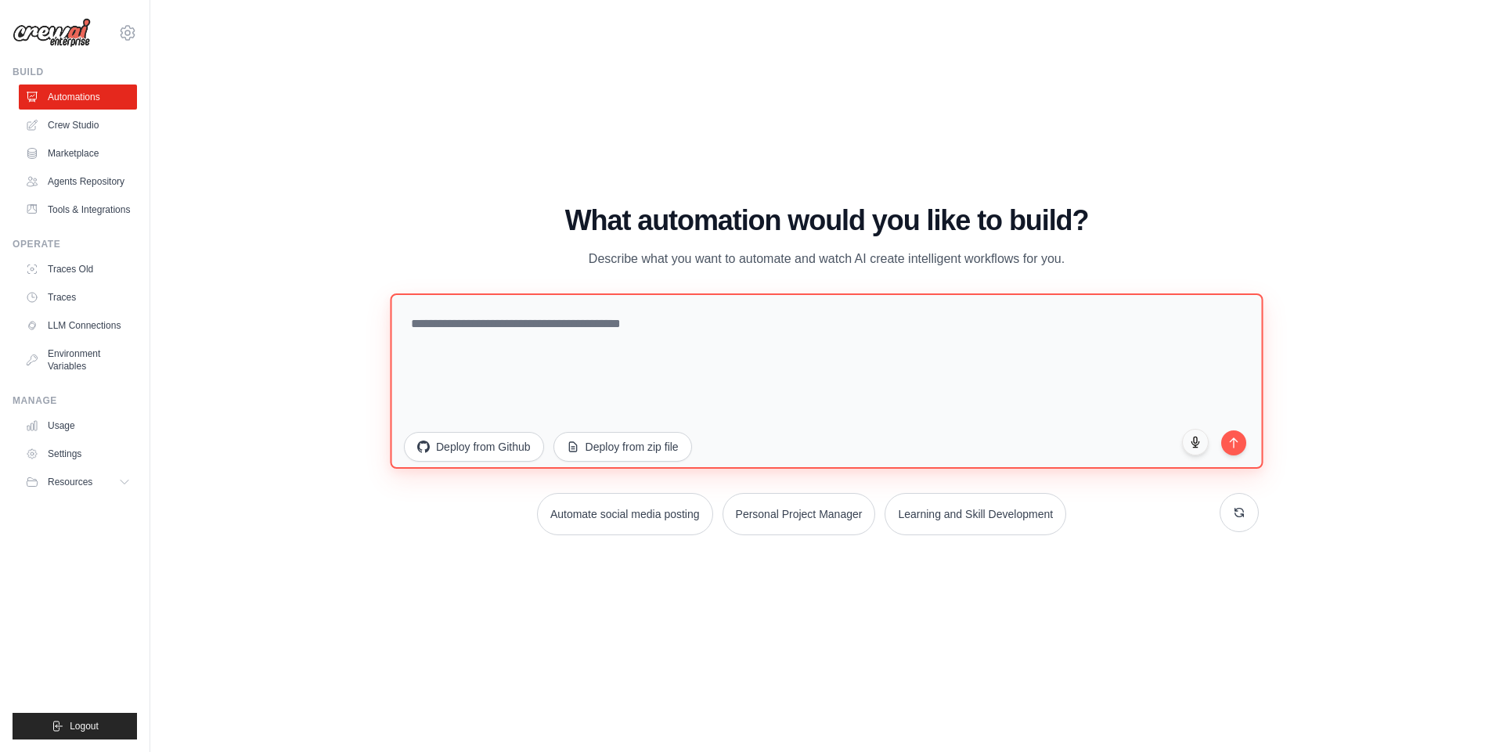
click at [560, 330] on textarea at bounding box center [826, 380] width 873 height 175
type textarea "**********"
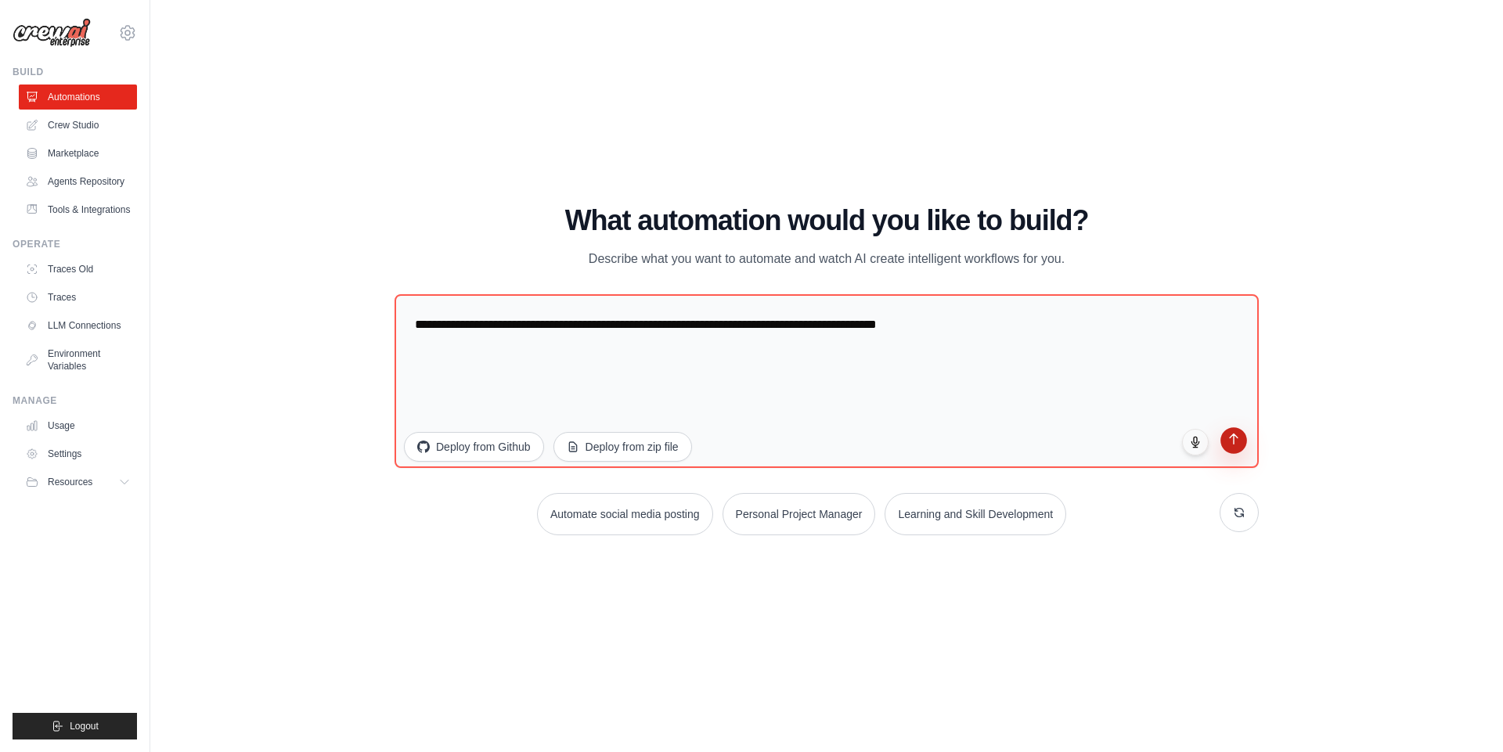
click at [1230, 435] on icon "submit" at bounding box center [1233, 438] width 13 height 13
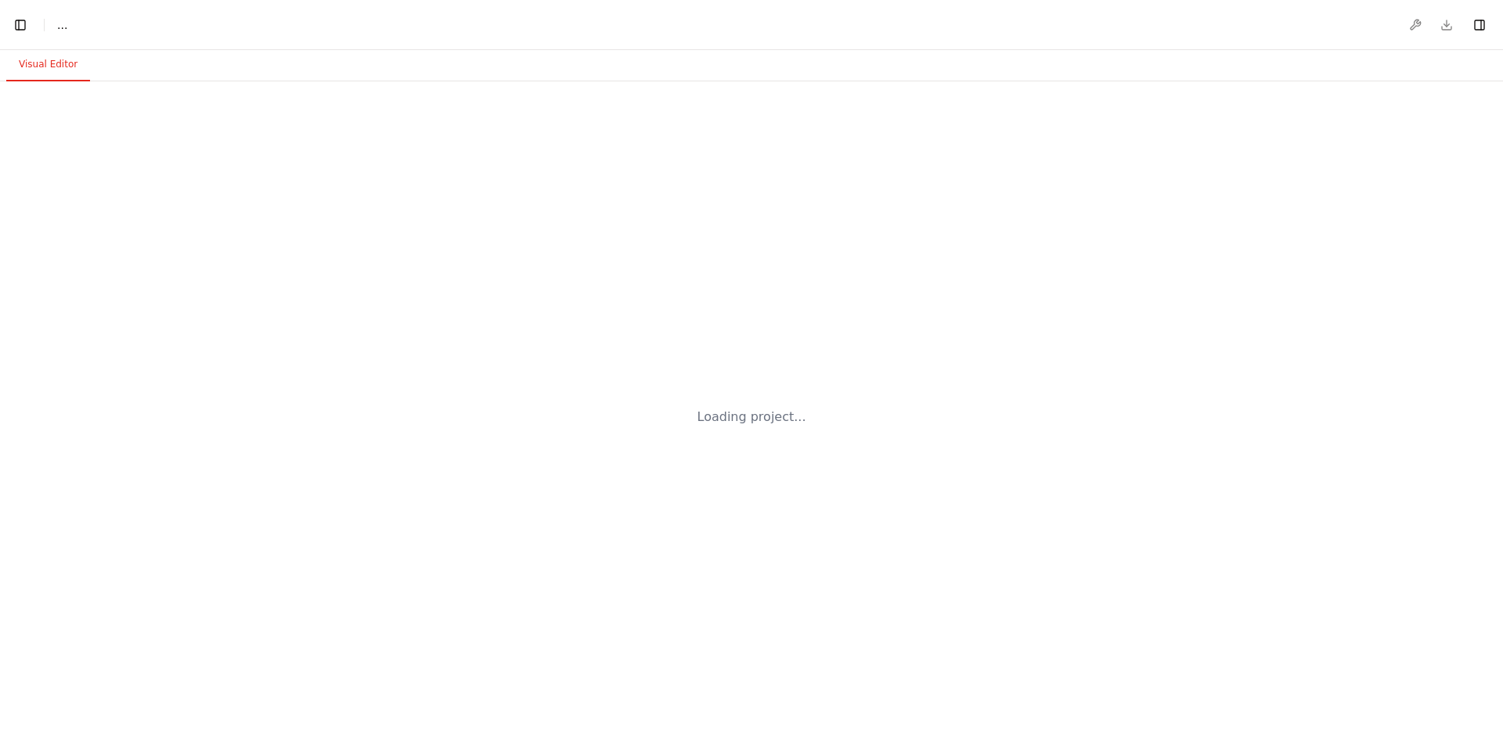
select select "****"
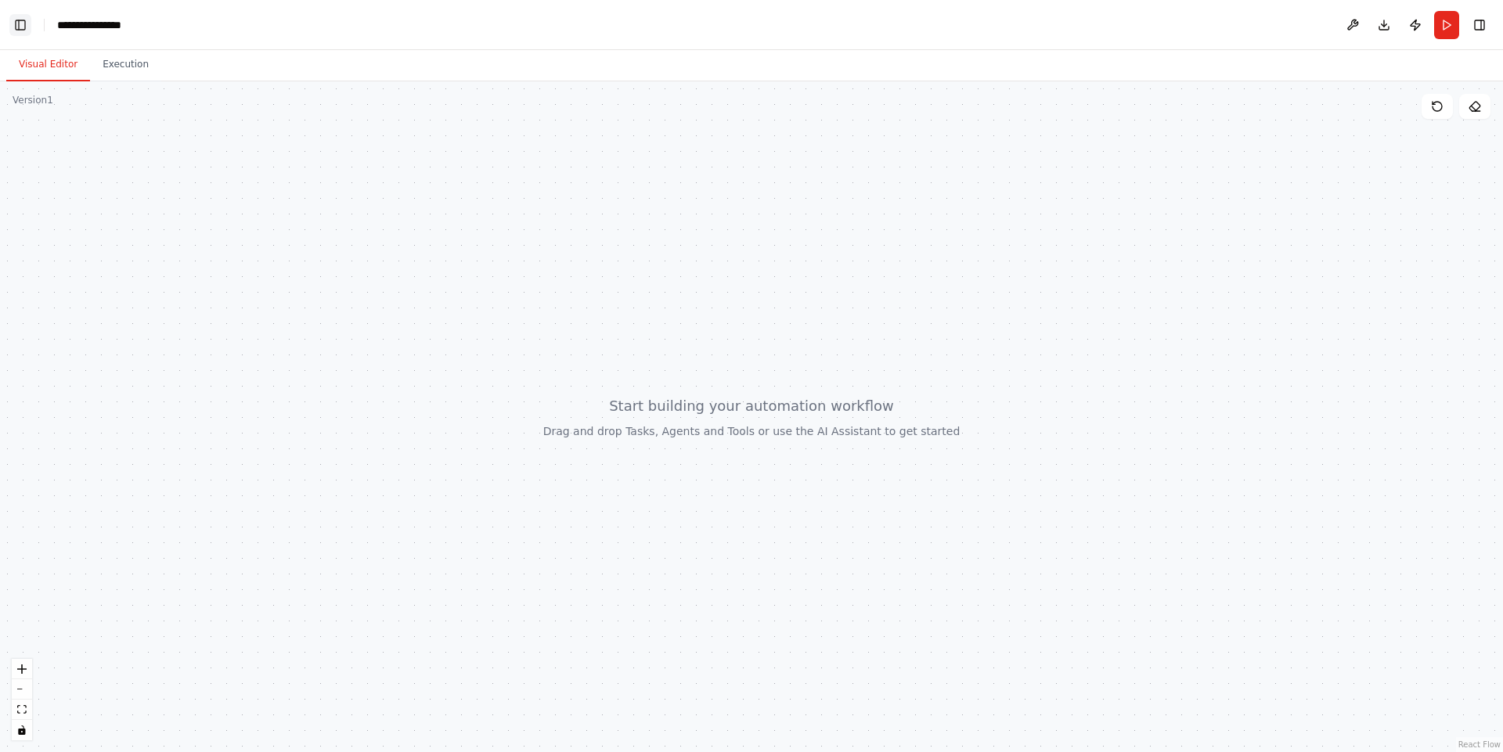
scroll to position [0, 20]
click at [18, 28] on button "Toggle Left Sidebar" at bounding box center [20, 25] width 22 height 22
click at [1356, 23] on button at bounding box center [1352, 25] width 25 height 28
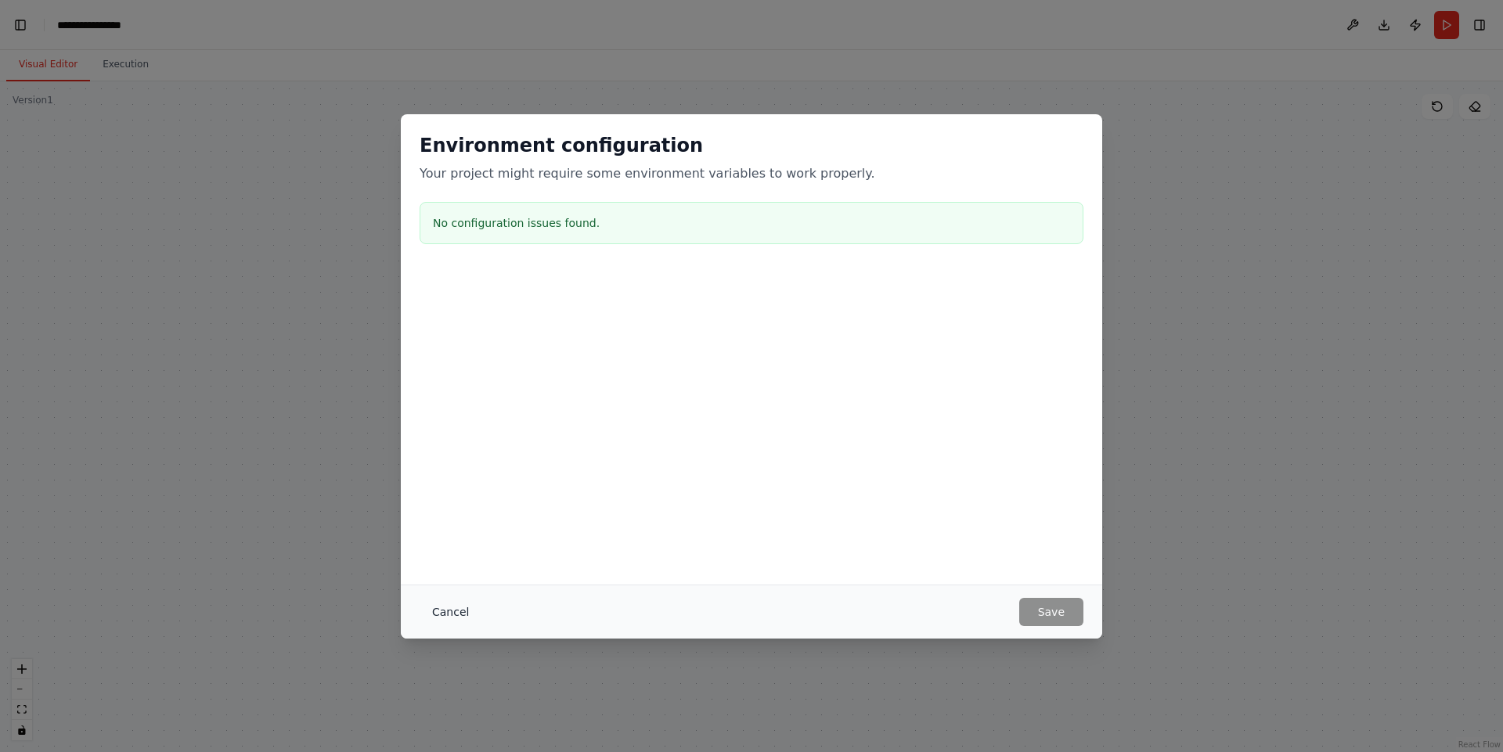
click at [450, 607] on button "Cancel" at bounding box center [451, 612] width 62 height 28
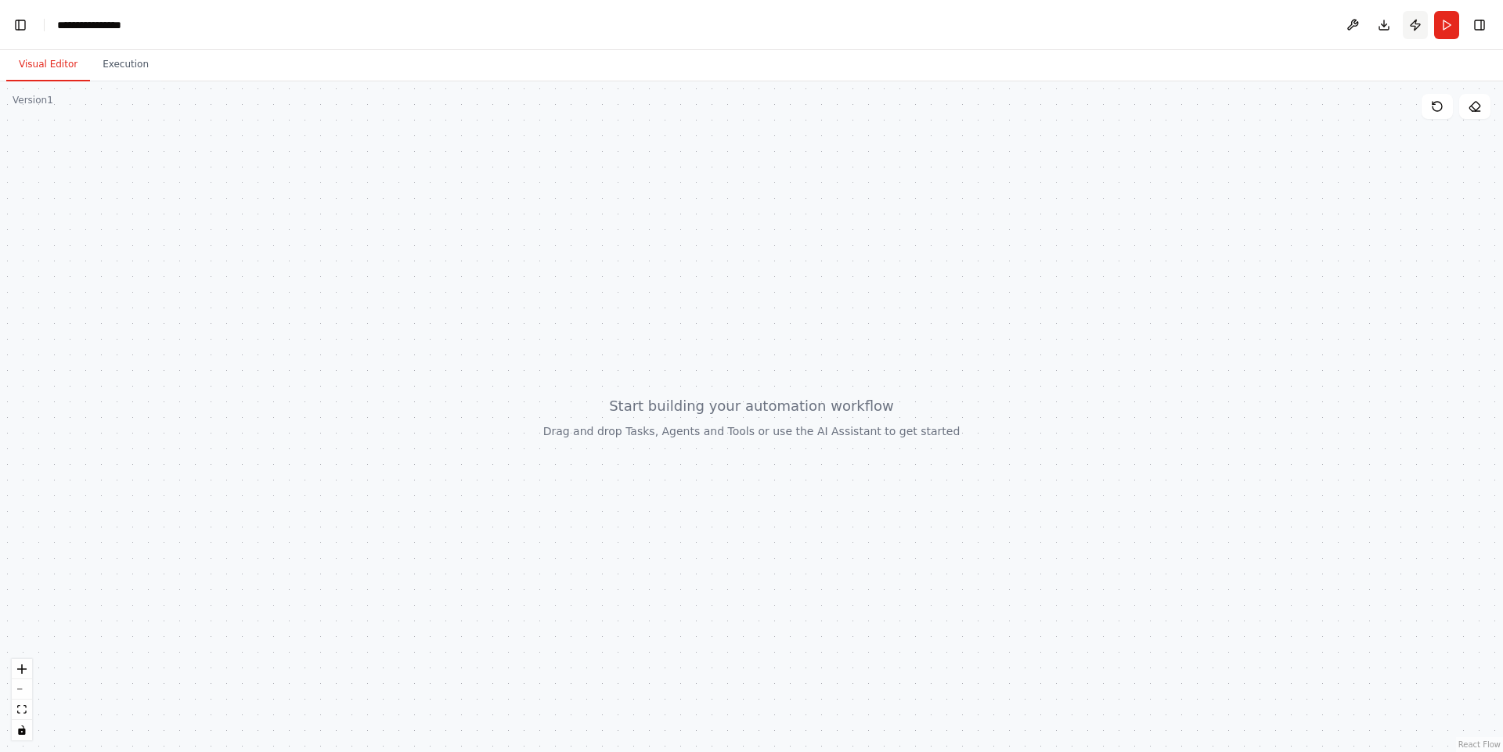
click at [1411, 24] on button "Publish" at bounding box center [1415, 25] width 25 height 28
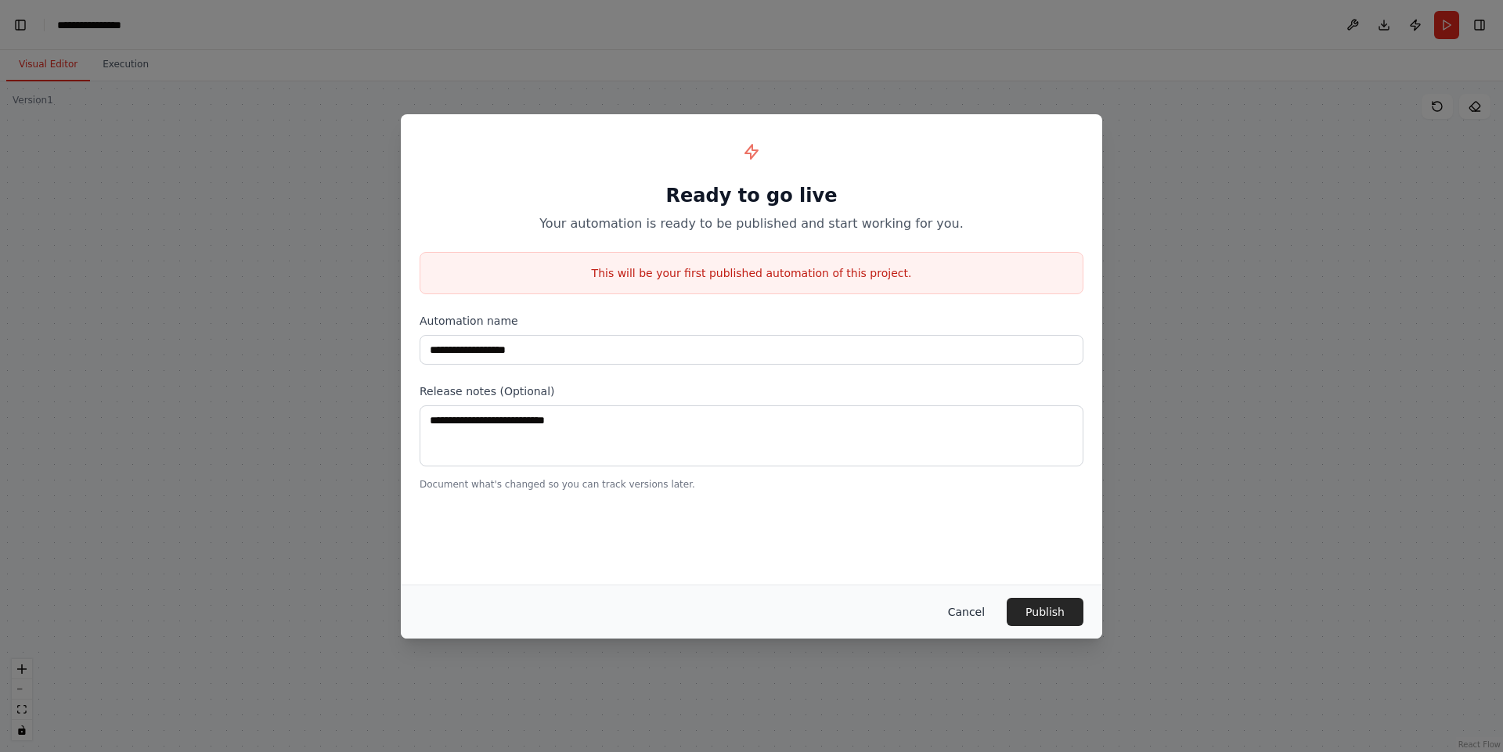
click at [977, 614] on button "Cancel" at bounding box center [966, 612] width 62 height 28
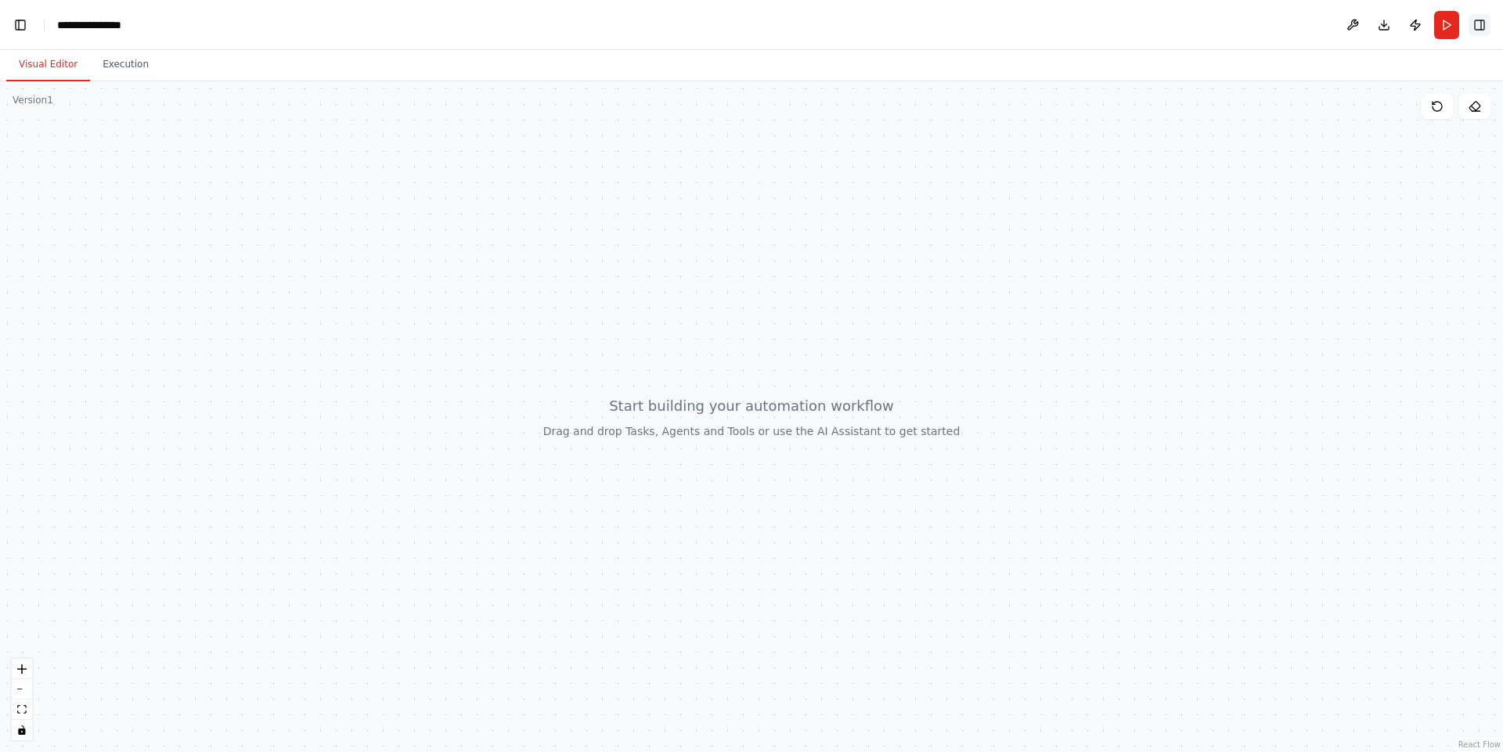
click at [1477, 31] on button "Toggle Right Sidebar" at bounding box center [1479, 25] width 22 height 22
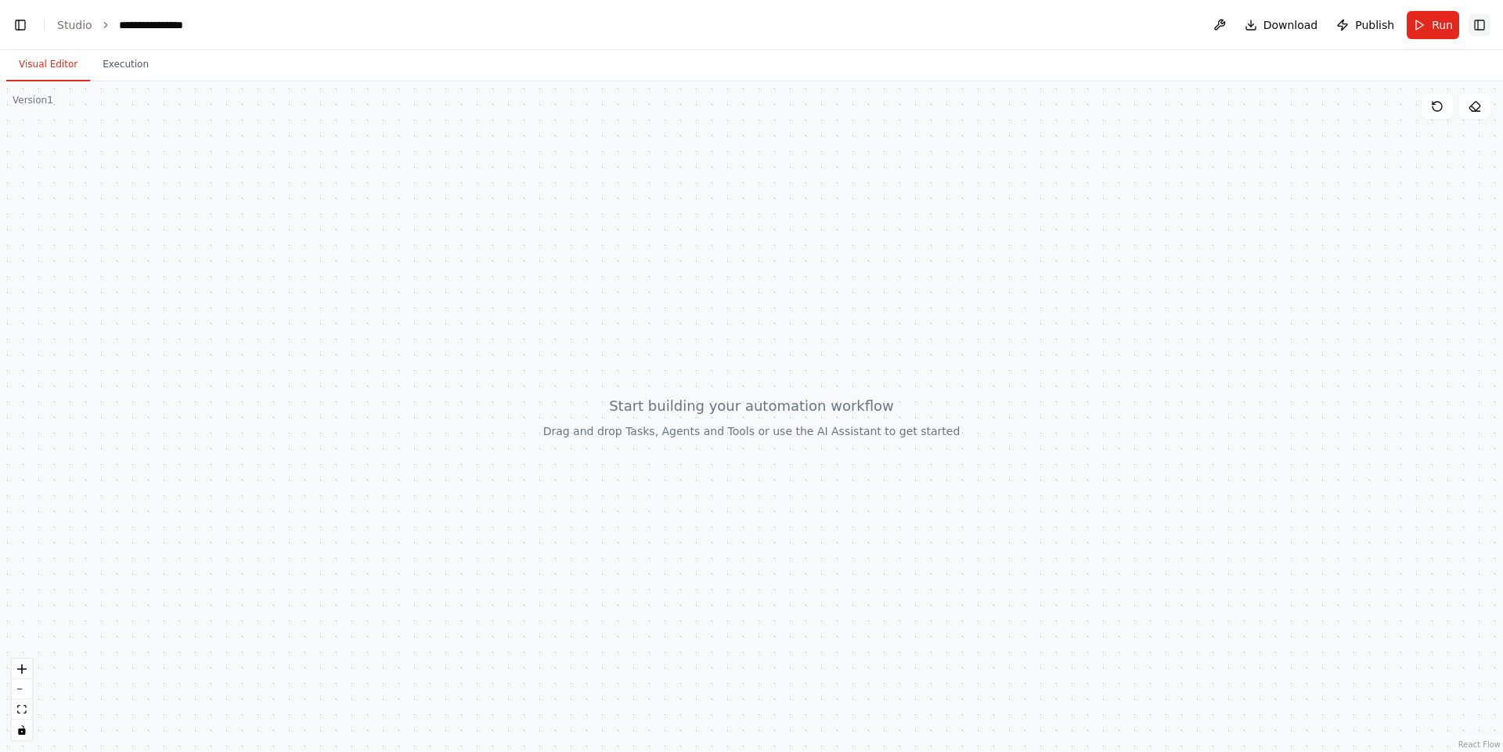
click at [1477, 31] on button "Toggle Right Sidebar" at bounding box center [1479, 25] width 22 height 22
click at [1472, 113] on button at bounding box center [1474, 106] width 31 height 25
click at [26, 675] on button "zoom in" at bounding box center [22, 669] width 20 height 20
click at [20, 671] on icon "zoom in" at bounding box center [21, 669] width 9 height 9
click at [20, 711] on icon "fit view" at bounding box center [21, 709] width 9 height 9
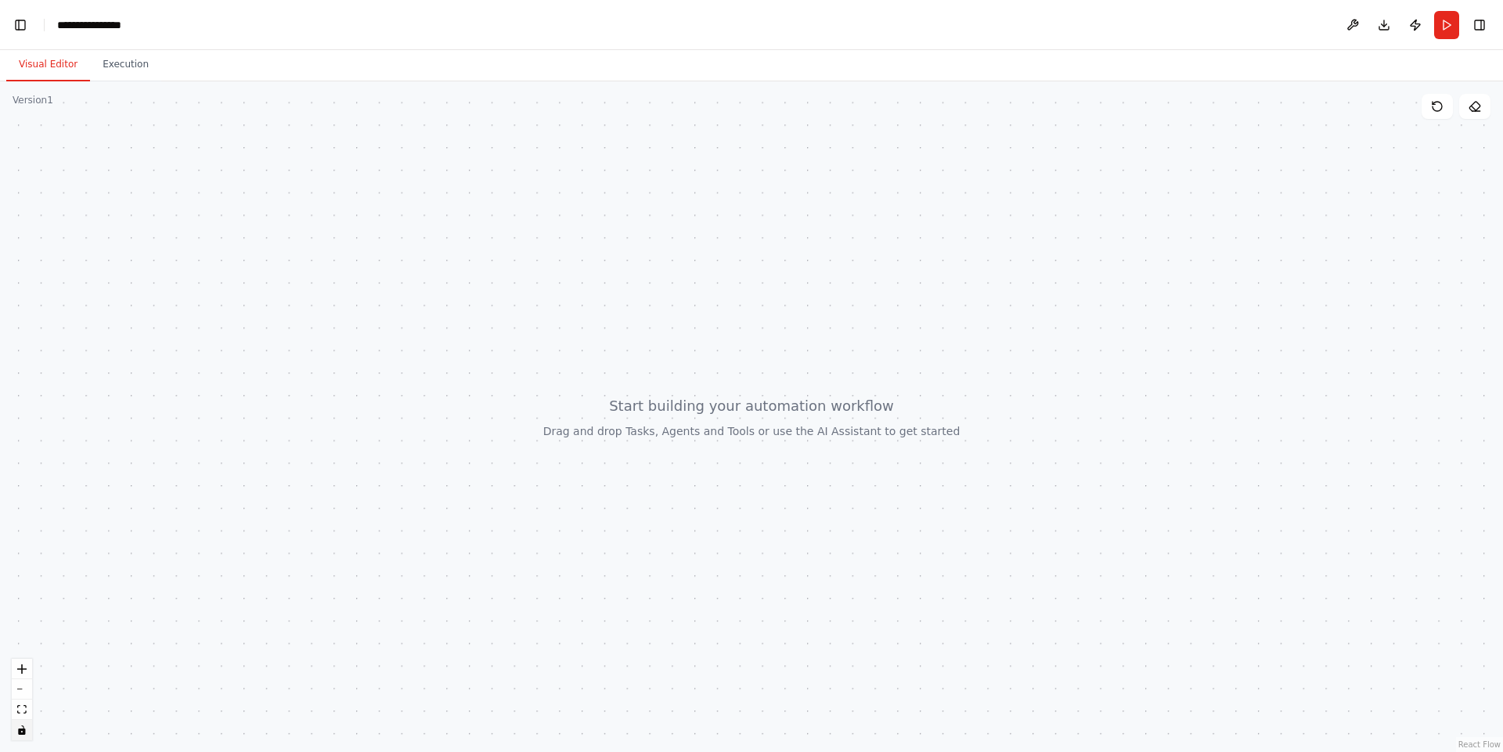
click at [19, 732] on icon "toggle interactivity" at bounding box center [21, 730] width 7 height 9
click at [19, 715] on button "fit view" at bounding box center [22, 710] width 20 height 20
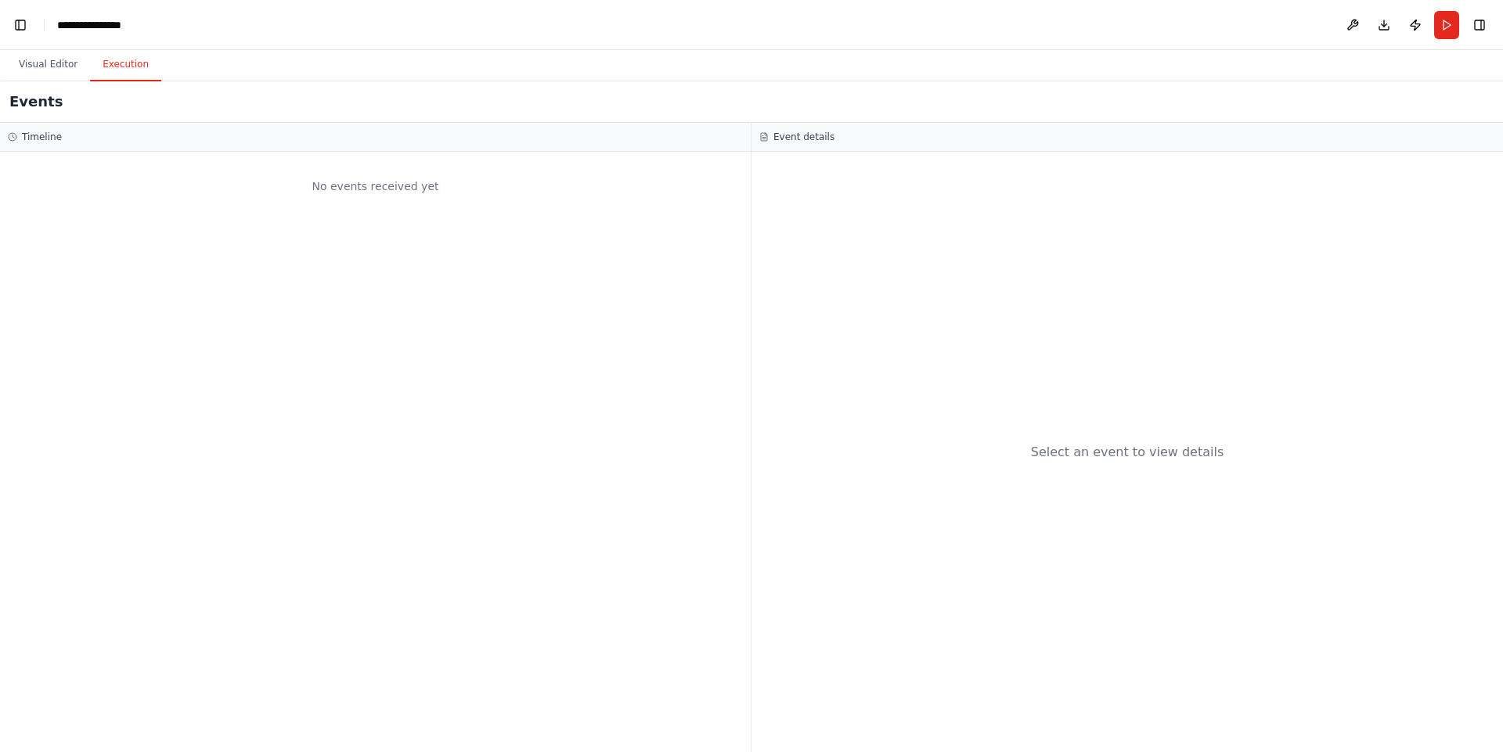
click at [113, 69] on button "Execution" at bounding box center [125, 65] width 71 height 33
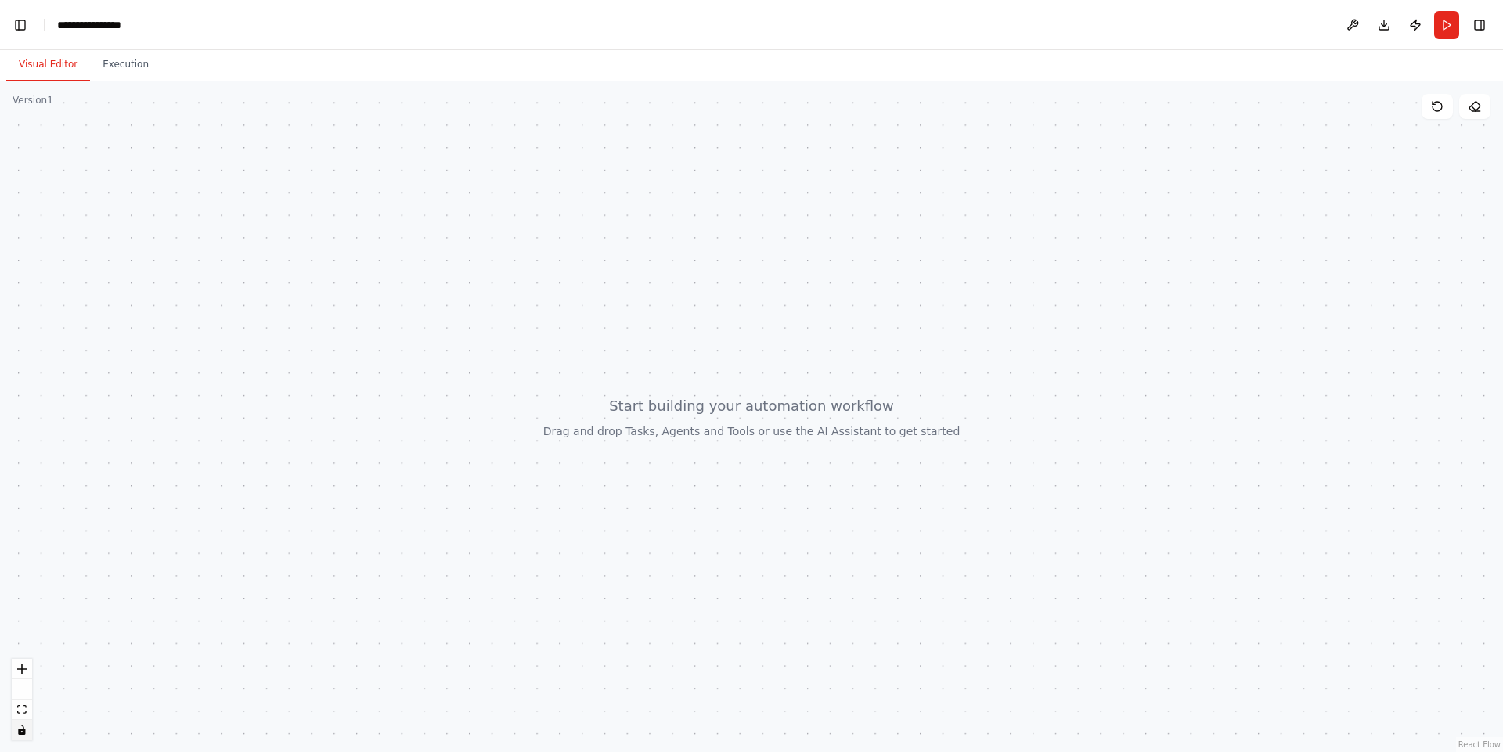
click at [34, 79] on button "Visual Editor" at bounding box center [48, 65] width 84 height 33
click at [1421, 31] on button "Publish" at bounding box center [1415, 25] width 25 height 28
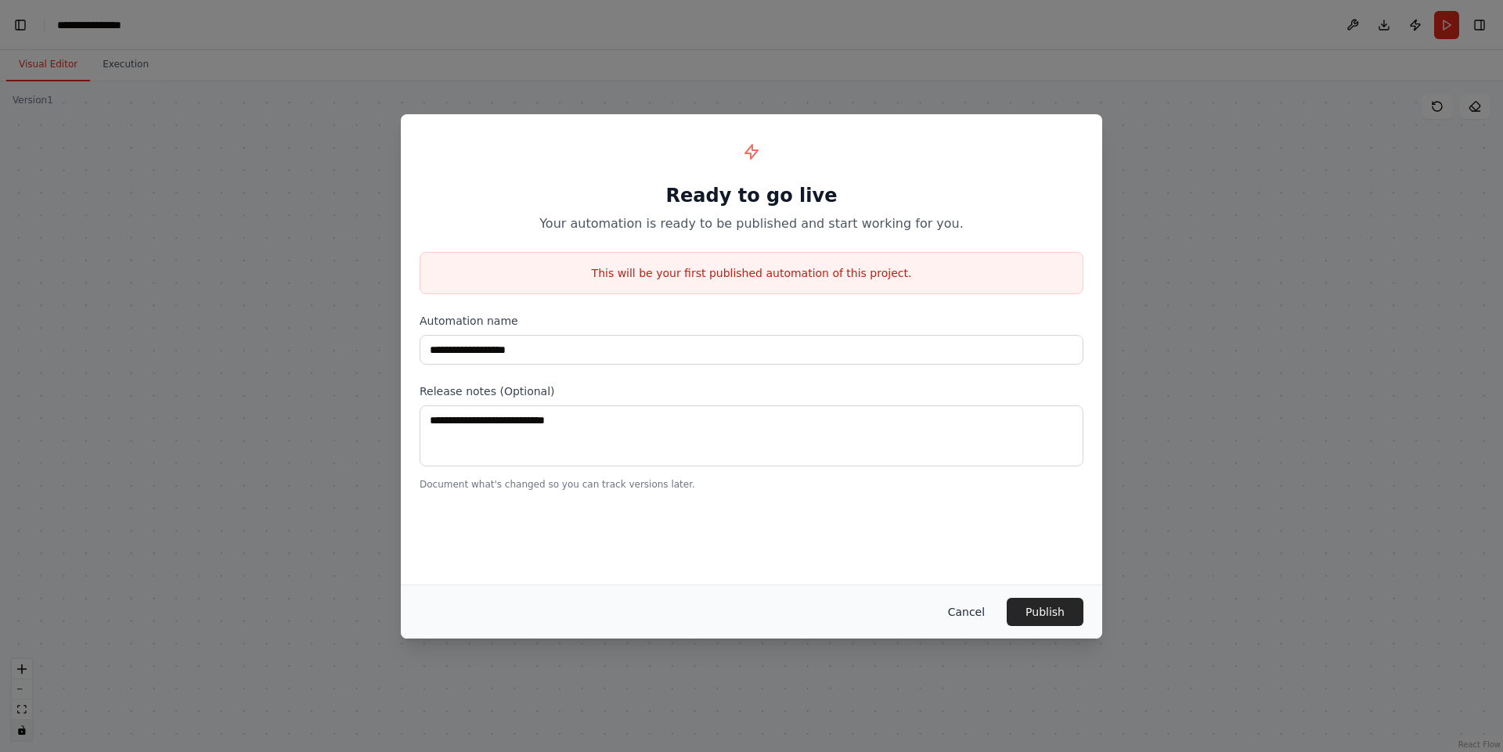
click at [970, 615] on button "Cancel" at bounding box center [966, 612] width 62 height 28
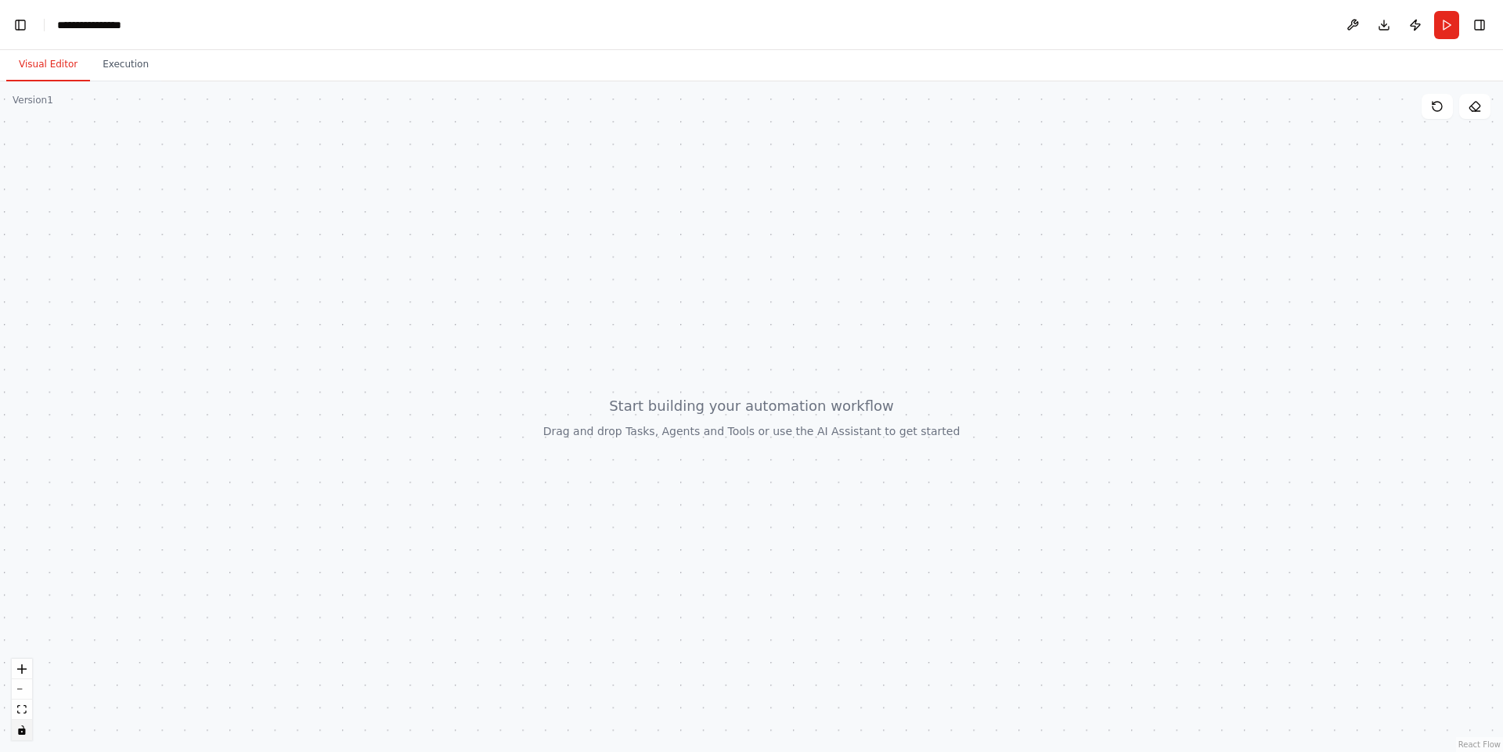
drag, startPoint x: 152, startPoint y: 174, endPoint x: 466, endPoint y: 337, distance: 353.6
click at [466, 337] on div at bounding box center [751, 416] width 1503 height 671
click at [20, 26] on button "Toggle Left Sidebar" at bounding box center [20, 25] width 22 height 22
click at [1227, 30] on button at bounding box center [1219, 25] width 25 height 28
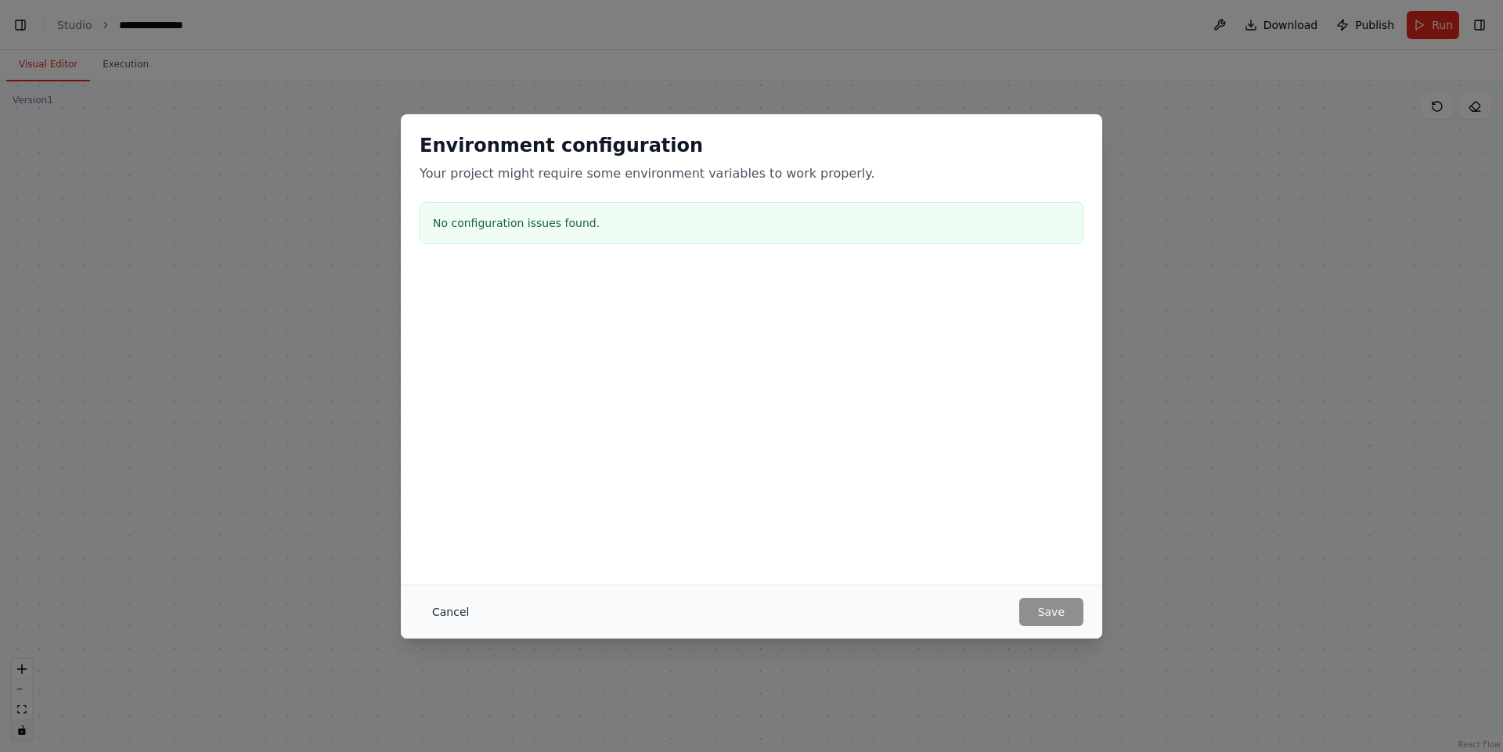
click at [434, 603] on button "Cancel" at bounding box center [451, 612] width 62 height 28
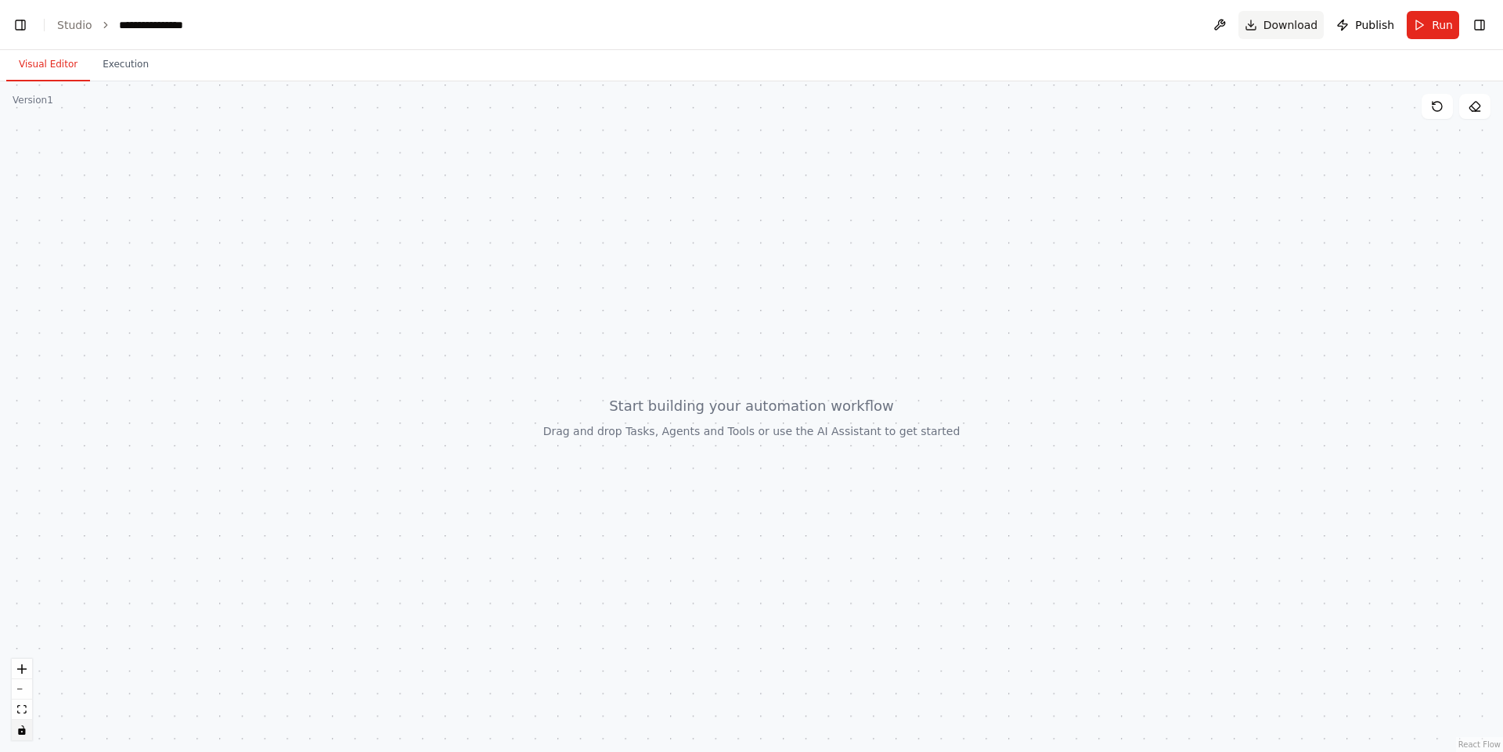
click at [1277, 33] on button "Download" at bounding box center [1281, 25] width 86 height 28
click at [1482, 700] on icon "Notifications (F8)" at bounding box center [1477, 695] width 13 height 13
click at [1300, 224] on div at bounding box center [751, 416] width 1503 height 671
click at [18, 27] on button "Toggle Left Sidebar" at bounding box center [20, 25] width 22 height 22
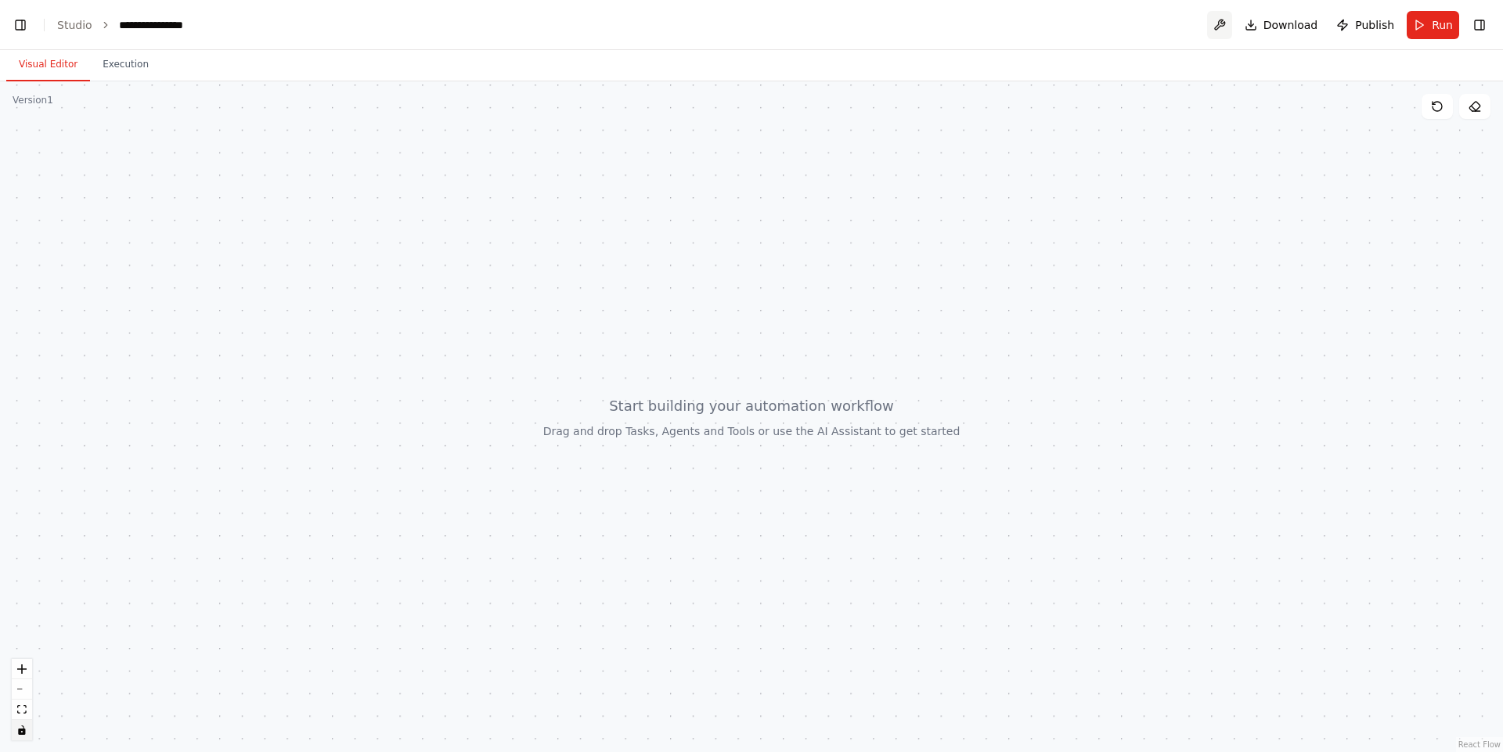
click at [1229, 27] on button at bounding box center [1219, 25] width 25 height 28
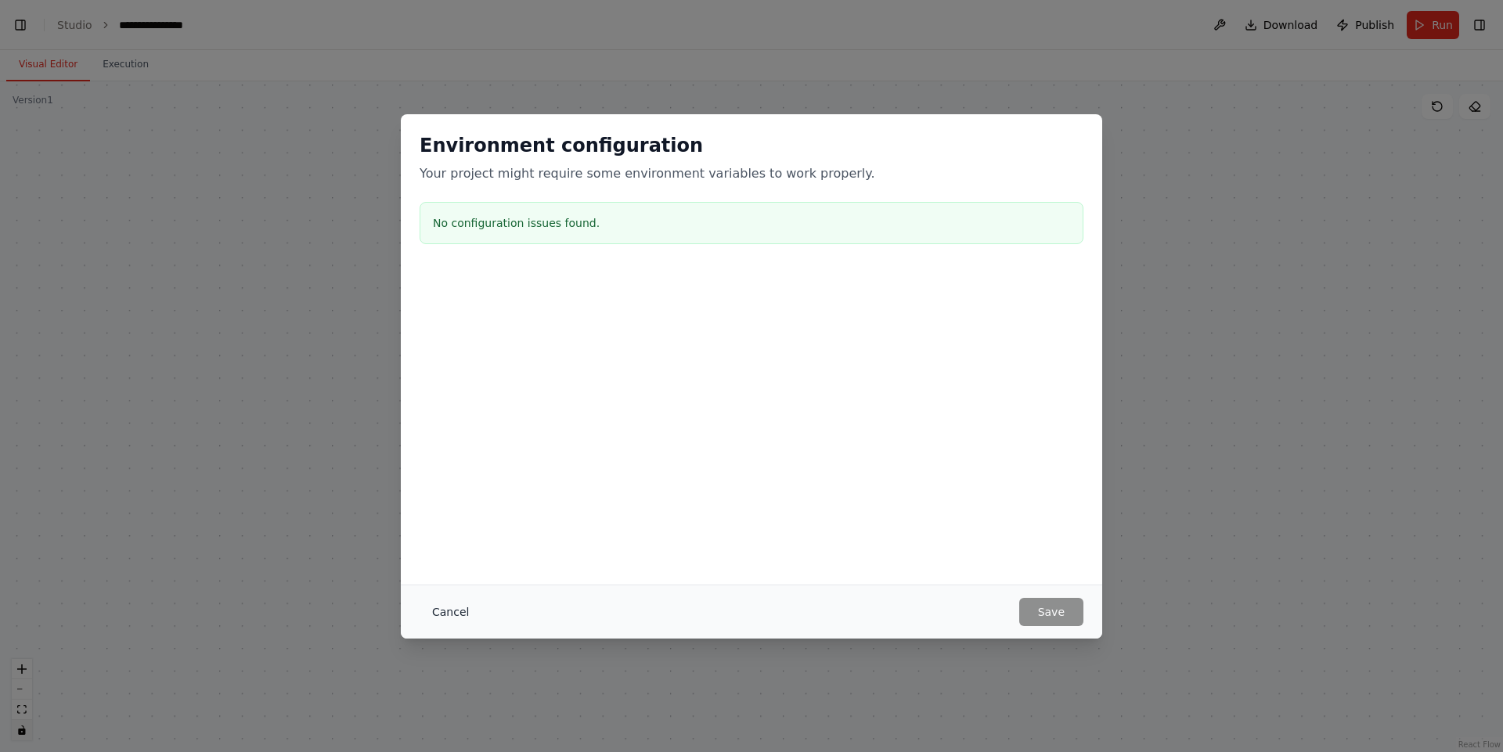
click at [444, 618] on button "Cancel" at bounding box center [451, 612] width 62 height 28
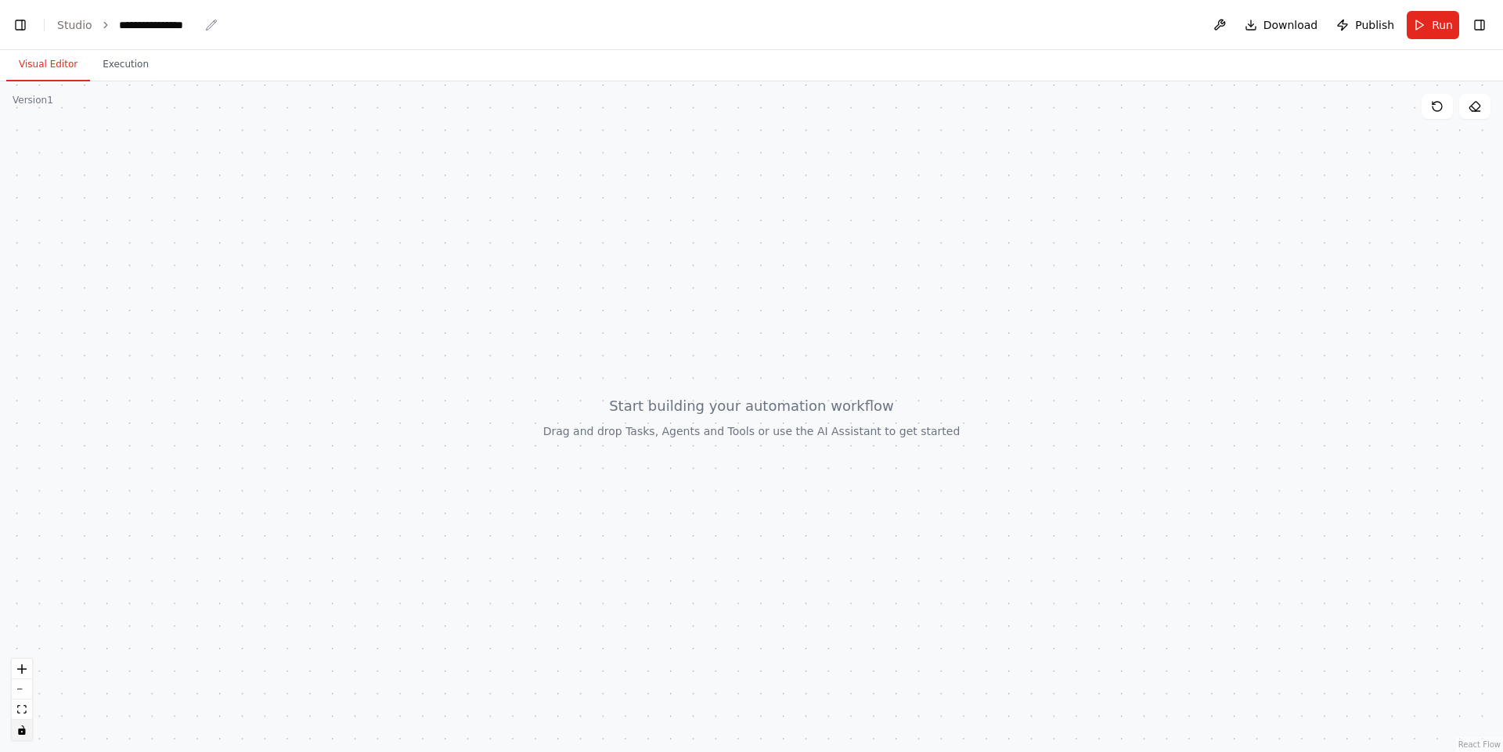
click at [139, 25] on div "**********" at bounding box center [159, 25] width 80 height 16
drag, startPoint x: 202, startPoint y: 27, endPoint x: 117, endPoint y: 22, distance: 84.7
click at [119, 22] on div "**********" at bounding box center [177, 25] width 117 height 16
click at [121, 245] on div at bounding box center [751, 416] width 1503 height 671
click at [1472, 693] on icon "Notifications (F8)" at bounding box center [1477, 695] width 13 height 13
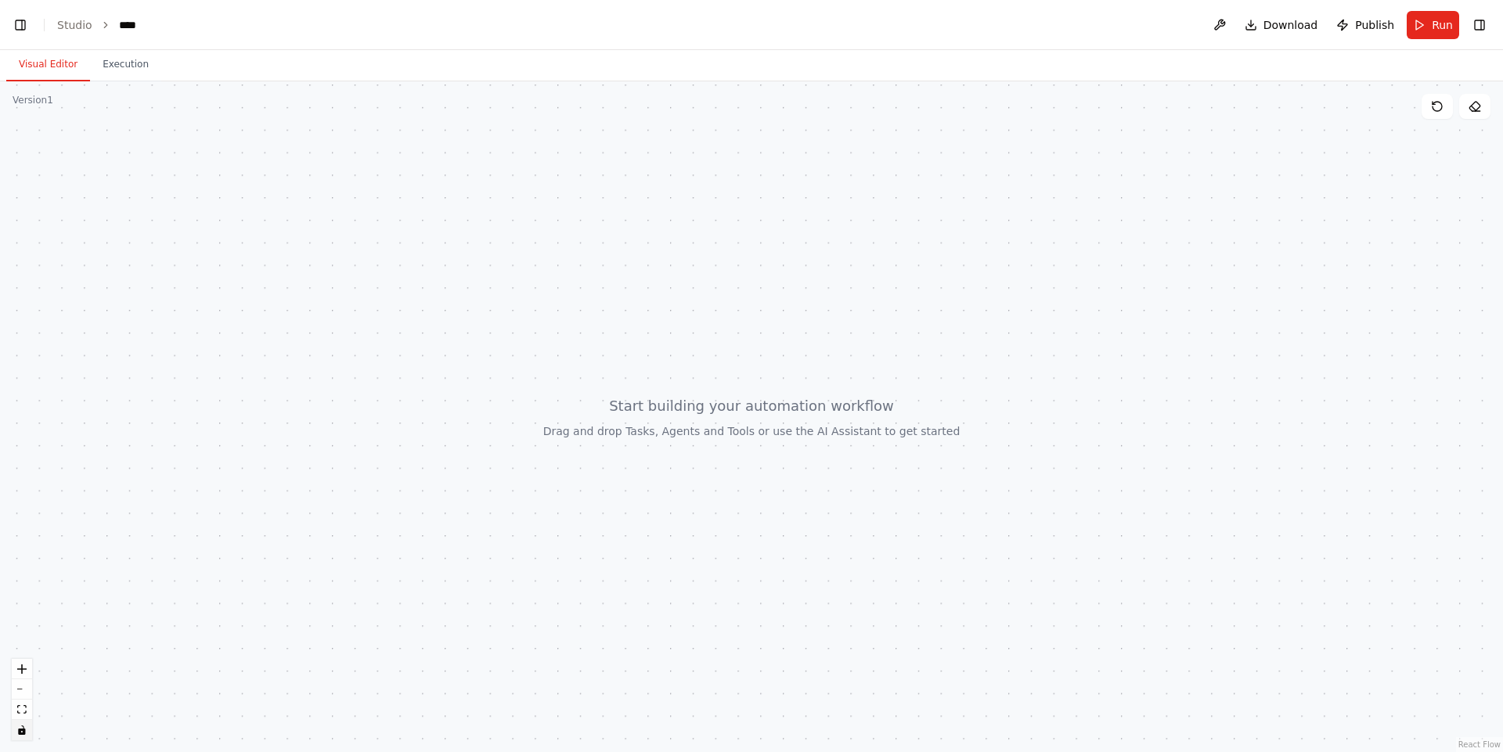
drag, startPoint x: 624, startPoint y: 384, endPoint x: 413, endPoint y: 316, distance: 221.3
click at [413, 316] on div at bounding box center [751, 416] width 1503 height 671
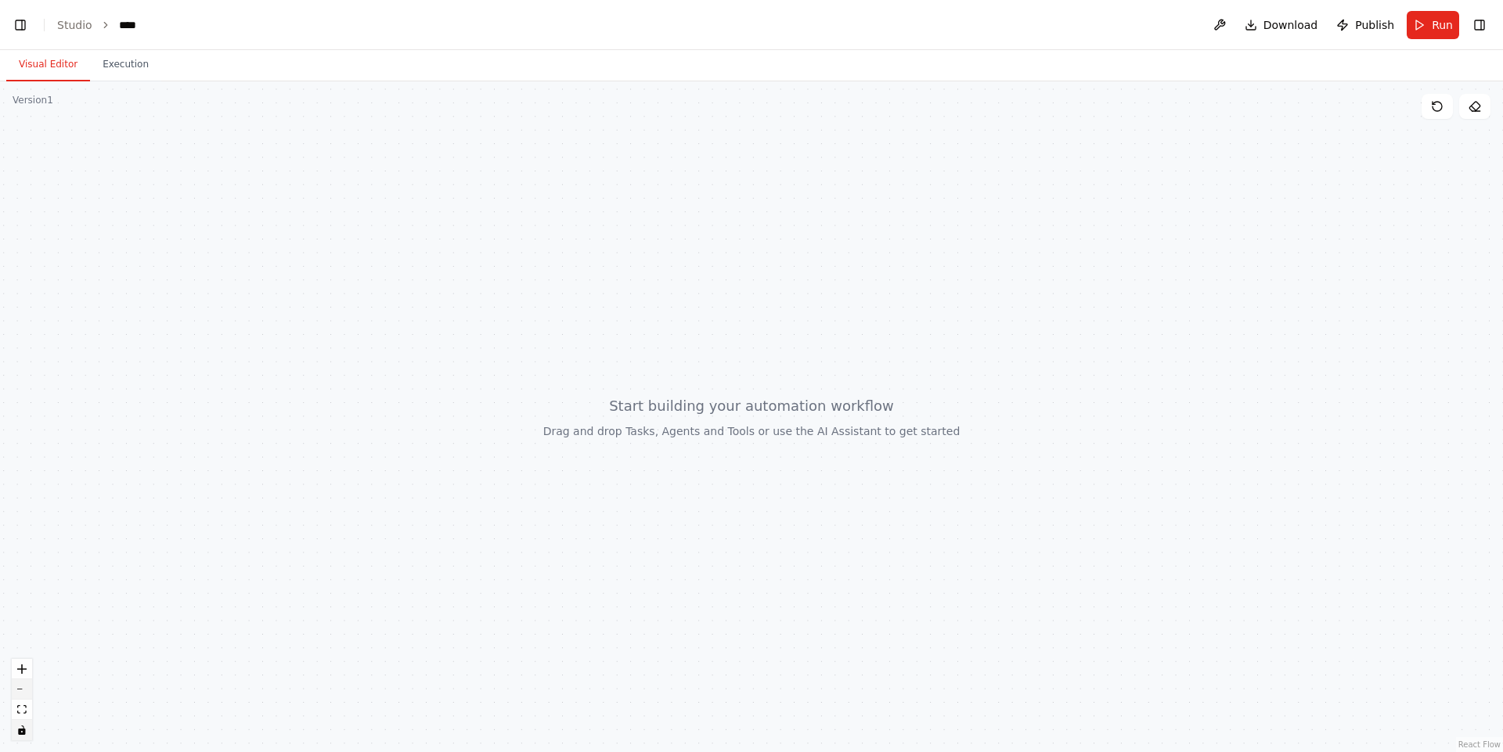
click at [26, 686] on button "zoom out" at bounding box center [22, 689] width 20 height 20
click at [26, 687] on button "zoom out" at bounding box center [22, 689] width 20 height 20
click at [505, 301] on div at bounding box center [751, 416] width 1503 height 671
click at [23, 27] on button "Toggle Left Sidebar" at bounding box center [20, 25] width 22 height 22
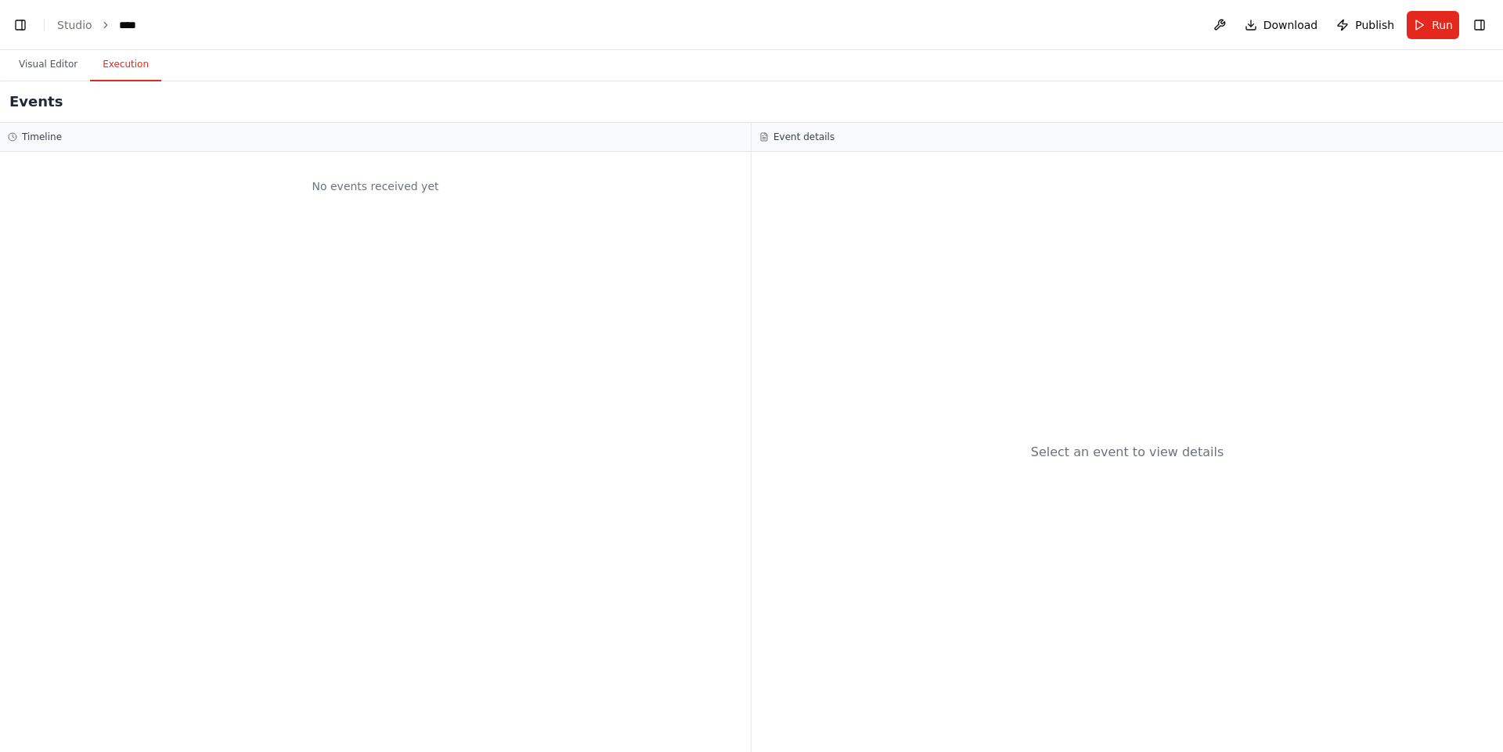
click at [110, 66] on button "Execution" at bounding box center [125, 65] width 71 height 33
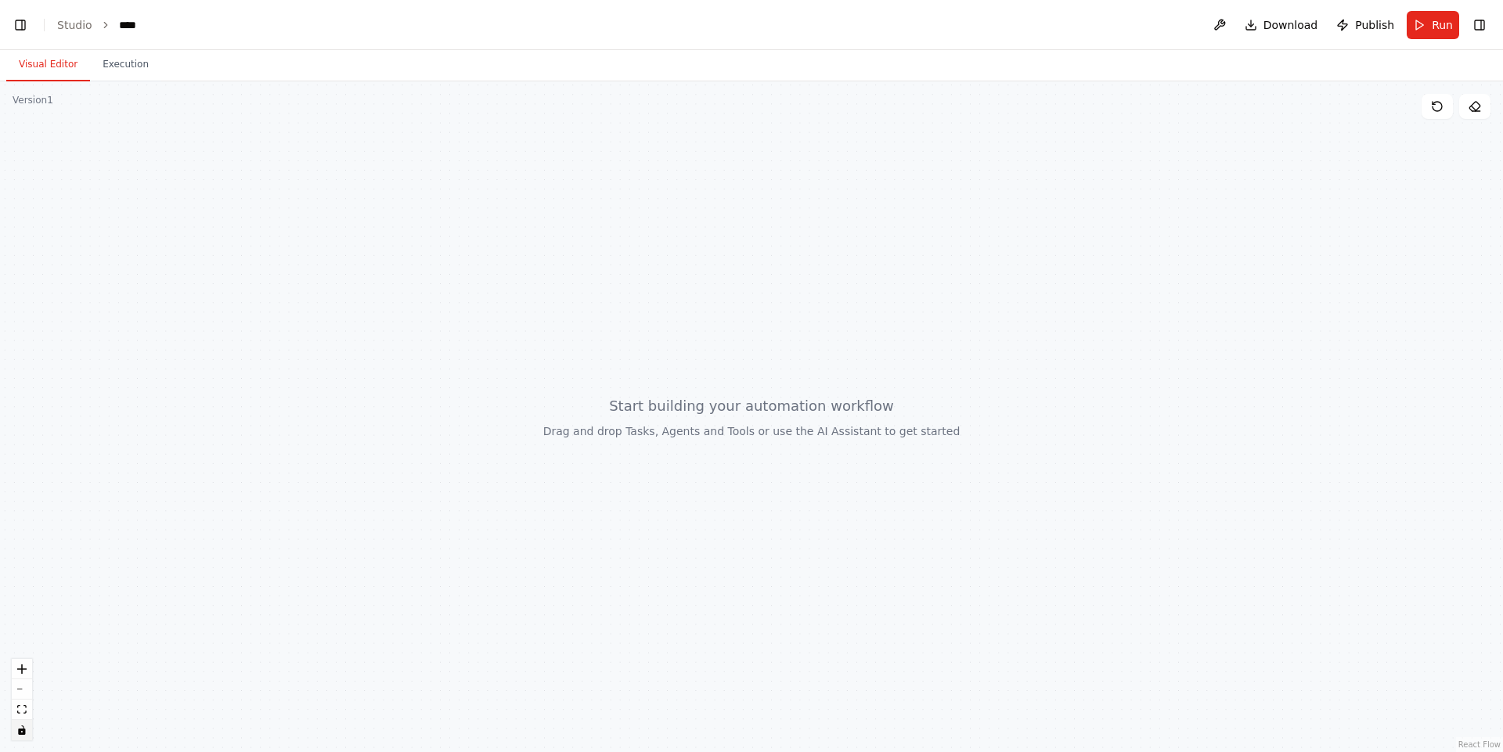
click at [41, 70] on button "Visual Editor" at bounding box center [48, 65] width 84 height 33
drag, startPoint x: 72, startPoint y: 143, endPoint x: 683, endPoint y: 218, distance: 615.0
click at [650, 207] on div at bounding box center [751, 416] width 1503 height 671
click at [1475, 105] on icon at bounding box center [1474, 106] width 13 height 13
click at [1446, 110] on button at bounding box center [1436, 106] width 31 height 25
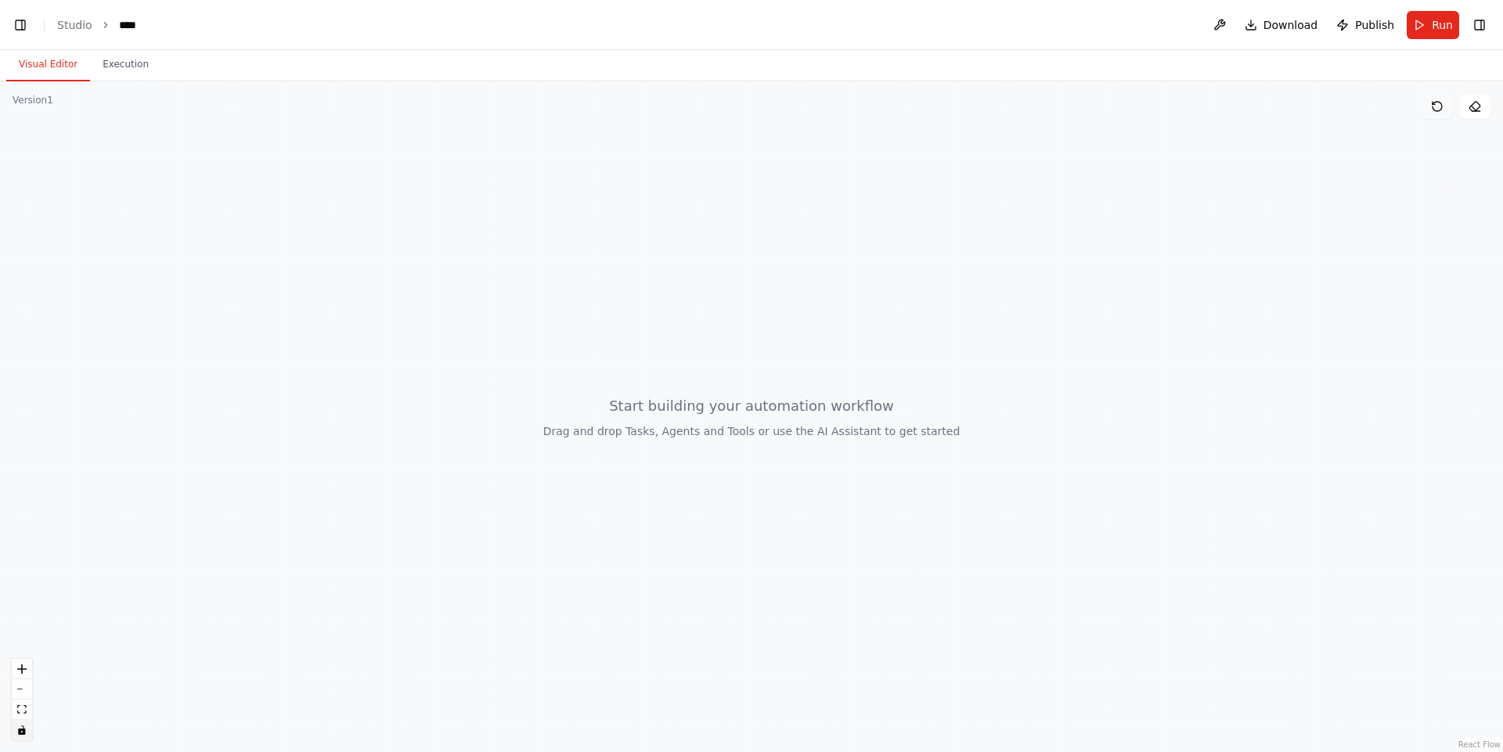
click at [1435, 111] on icon at bounding box center [1437, 106] width 13 height 13
click at [1227, 25] on button at bounding box center [1219, 25] width 25 height 28
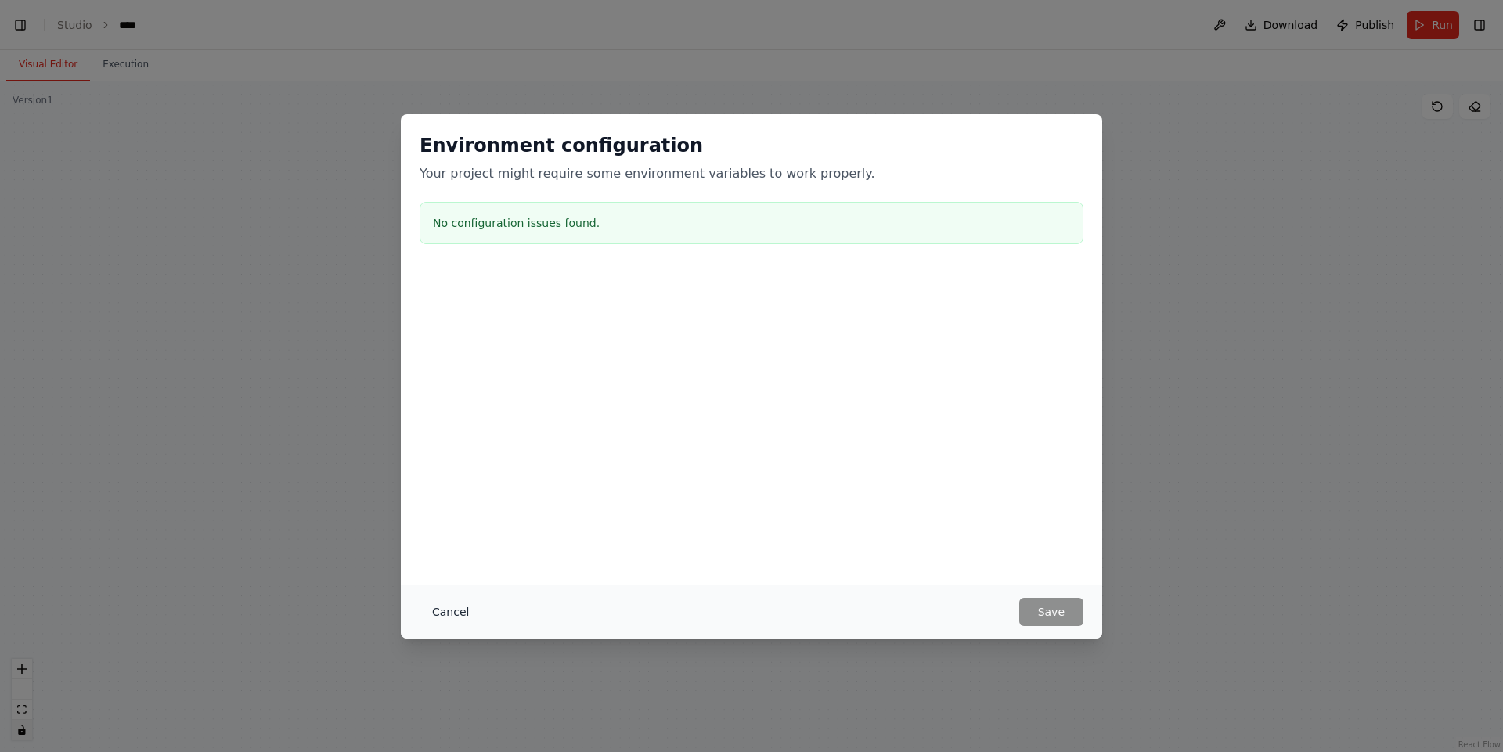
click at [438, 614] on button "Cancel" at bounding box center [451, 612] width 62 height 28
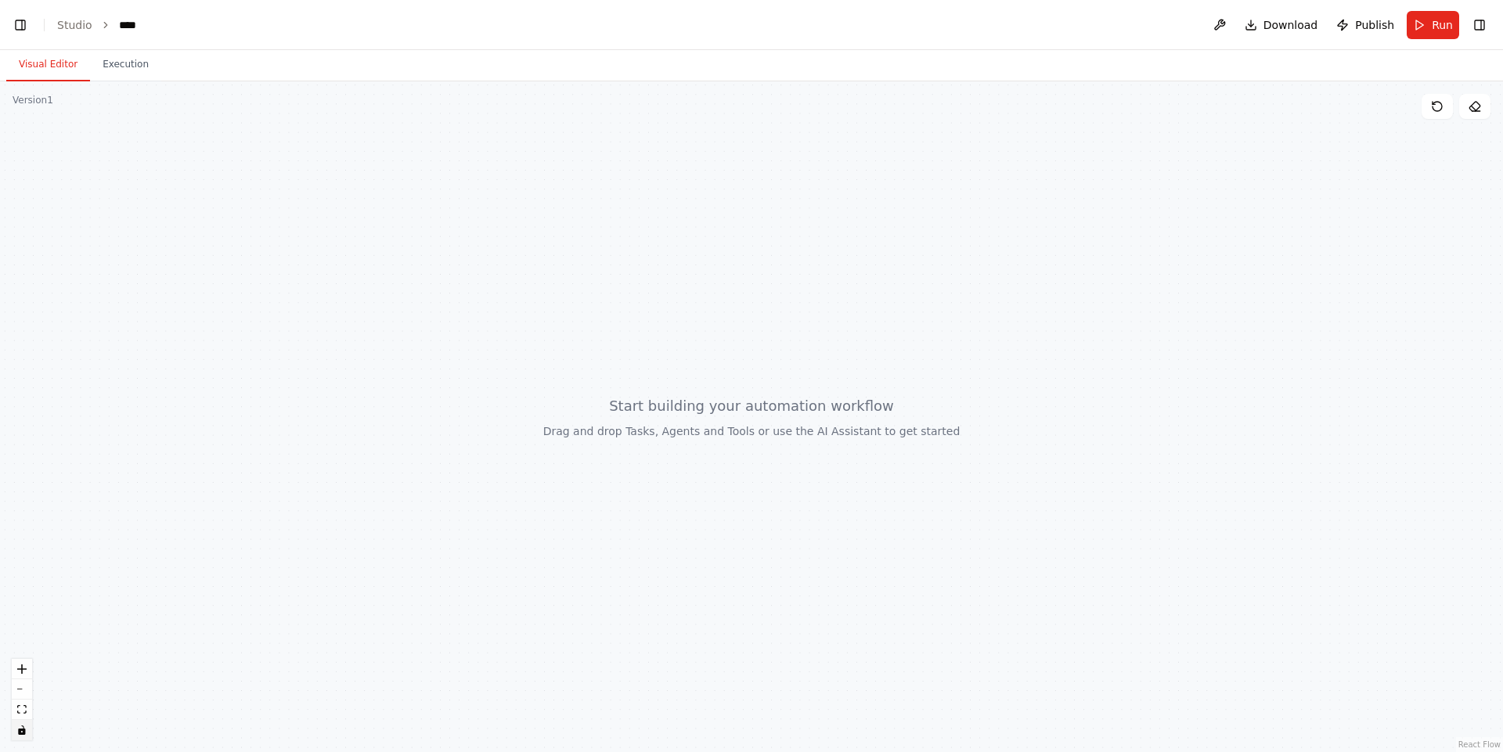
click at [455, 254] on div at bounding box center [751, 416] width 1503 height 671
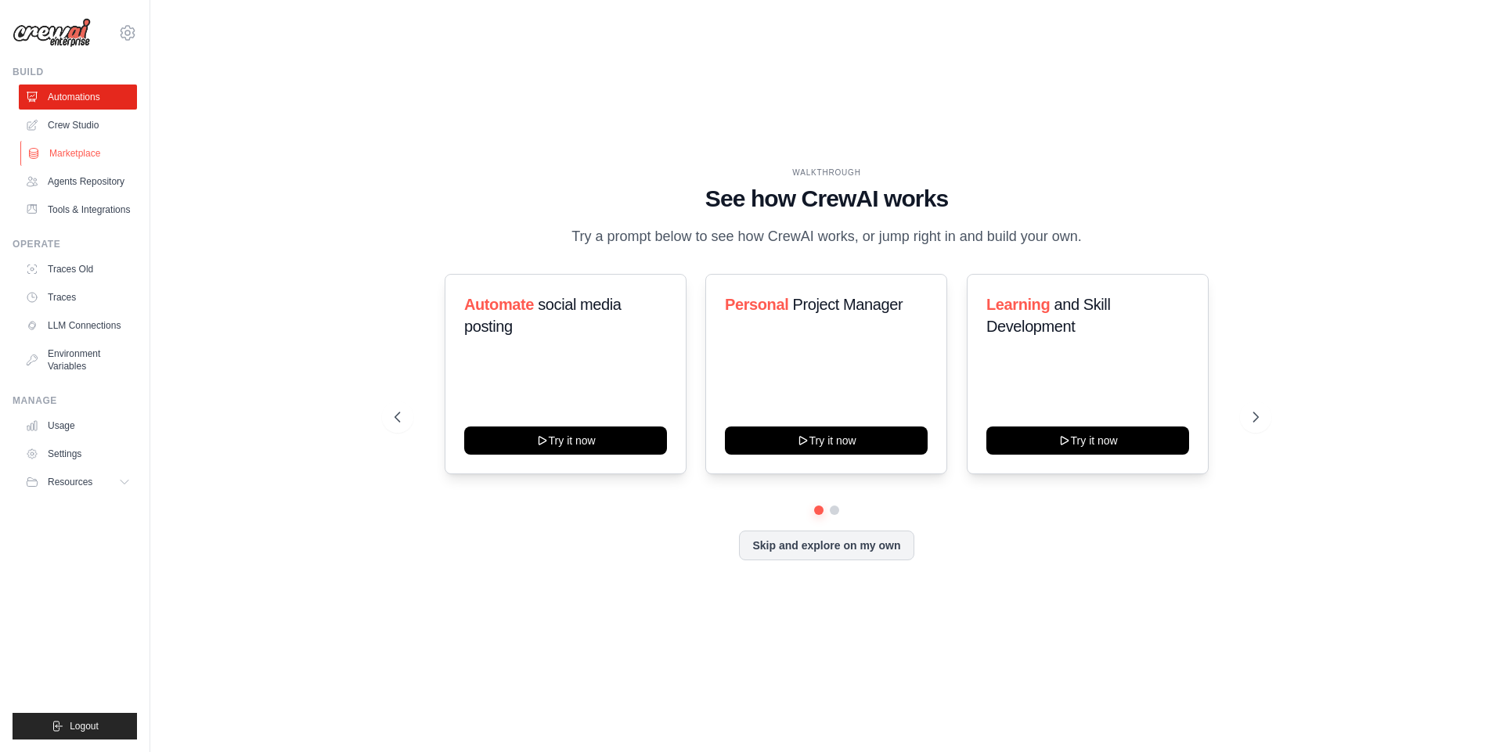
click at [70, 148] on link "Marketplace" at bounding box center [79, 153] width 118 height 25
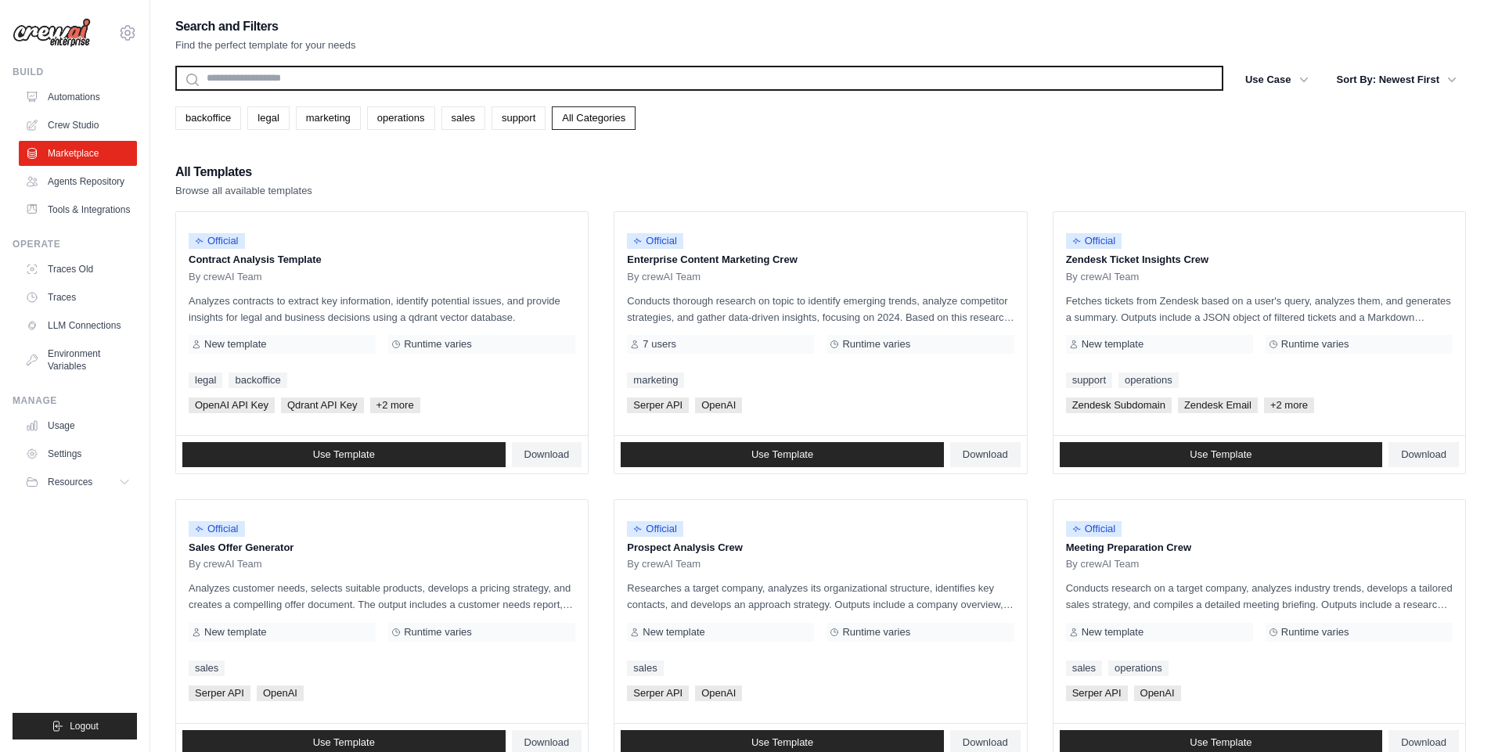
click at [350, 79] on input "text" at bounding box center [699, 78] width 1048 height 25
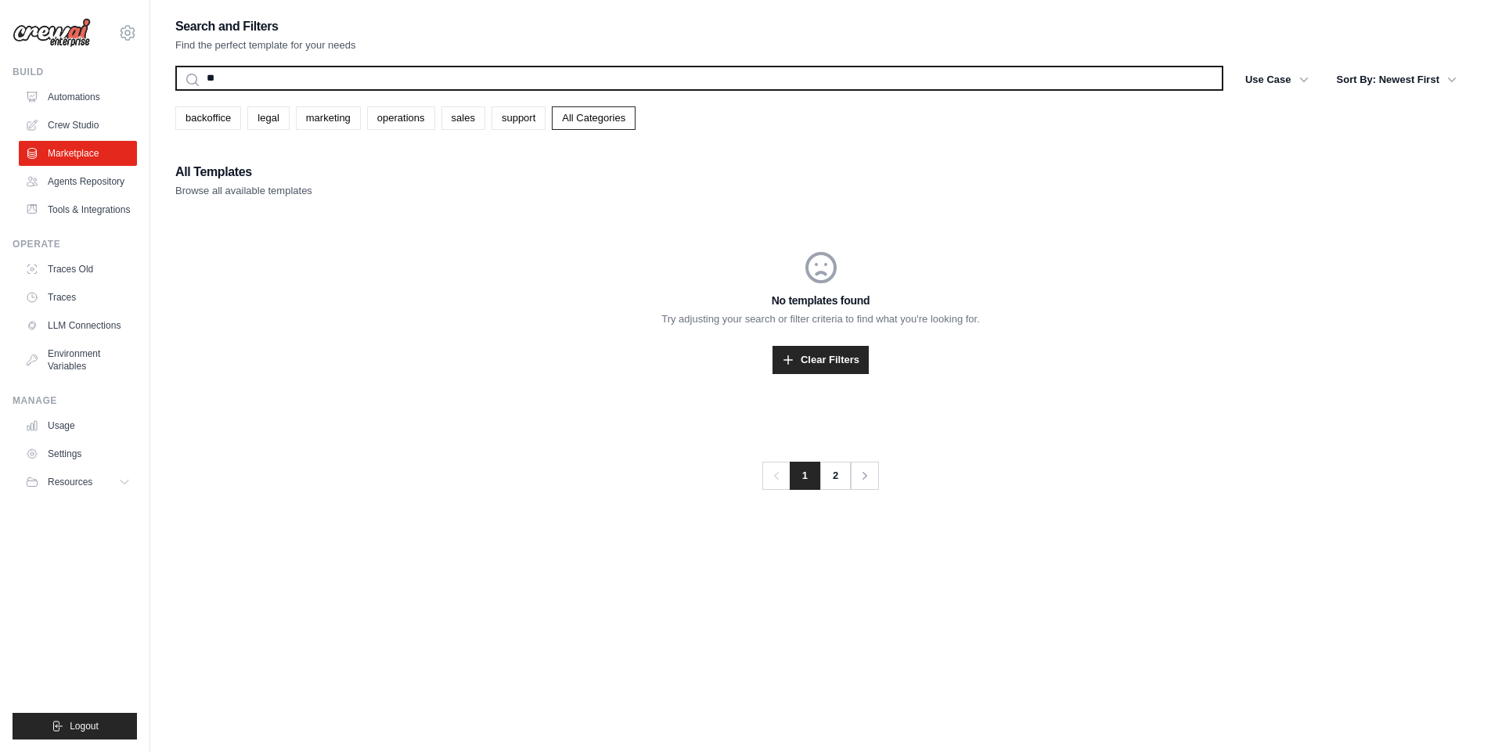
type input "*"
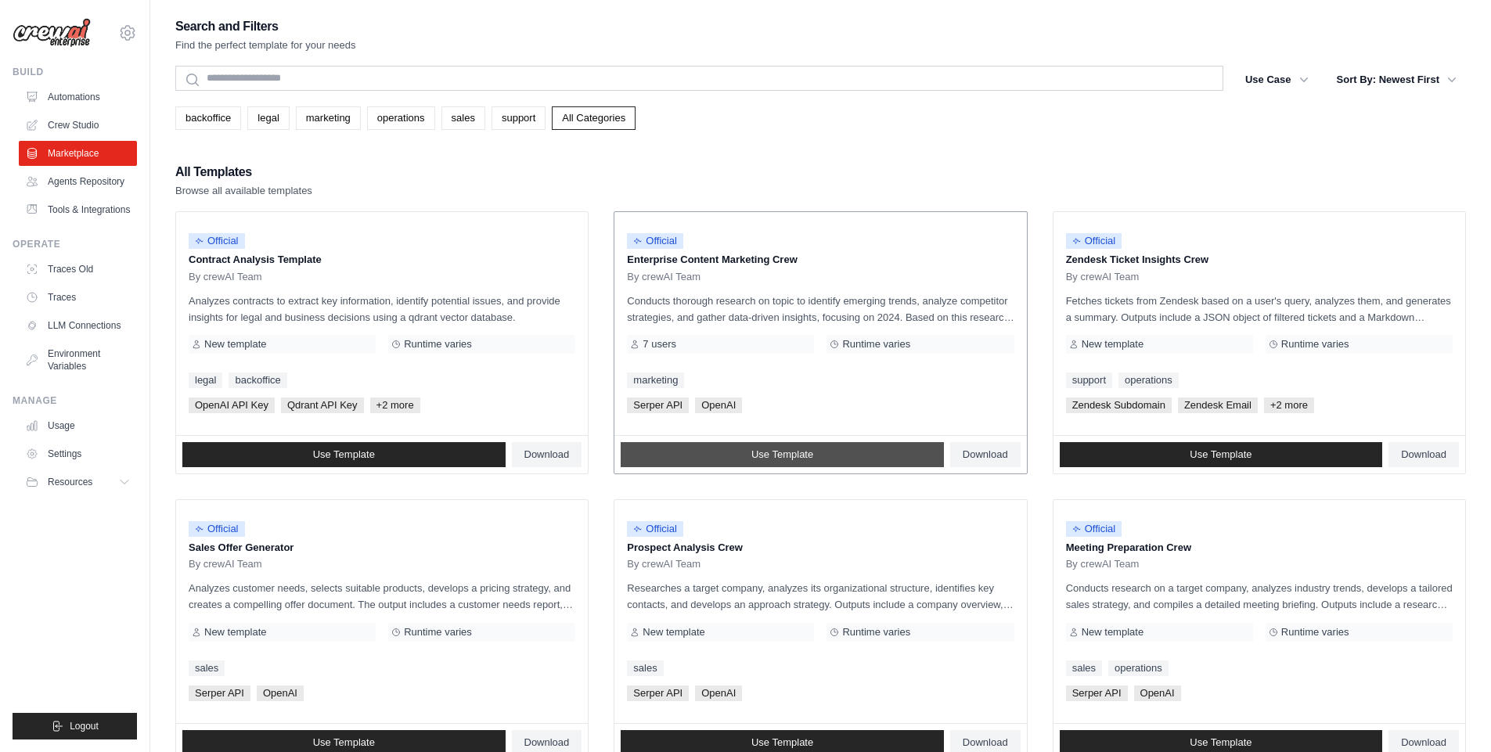
click at [803, 452] on span "Use Template" at bounding box center [782, 455] width 62 height 13
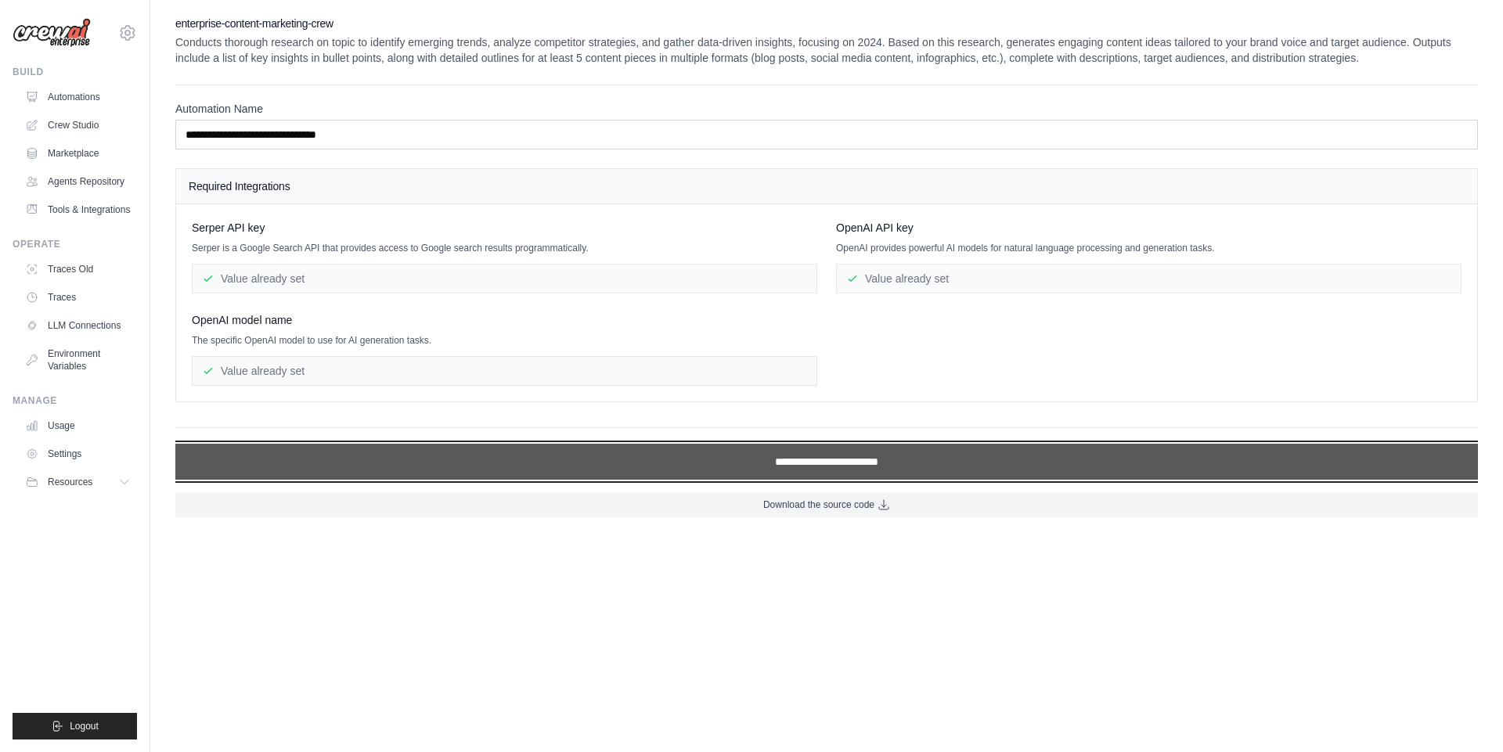
click at [833, 465] on input "**********" at bounding box center [826, 462] width 1302 height 36
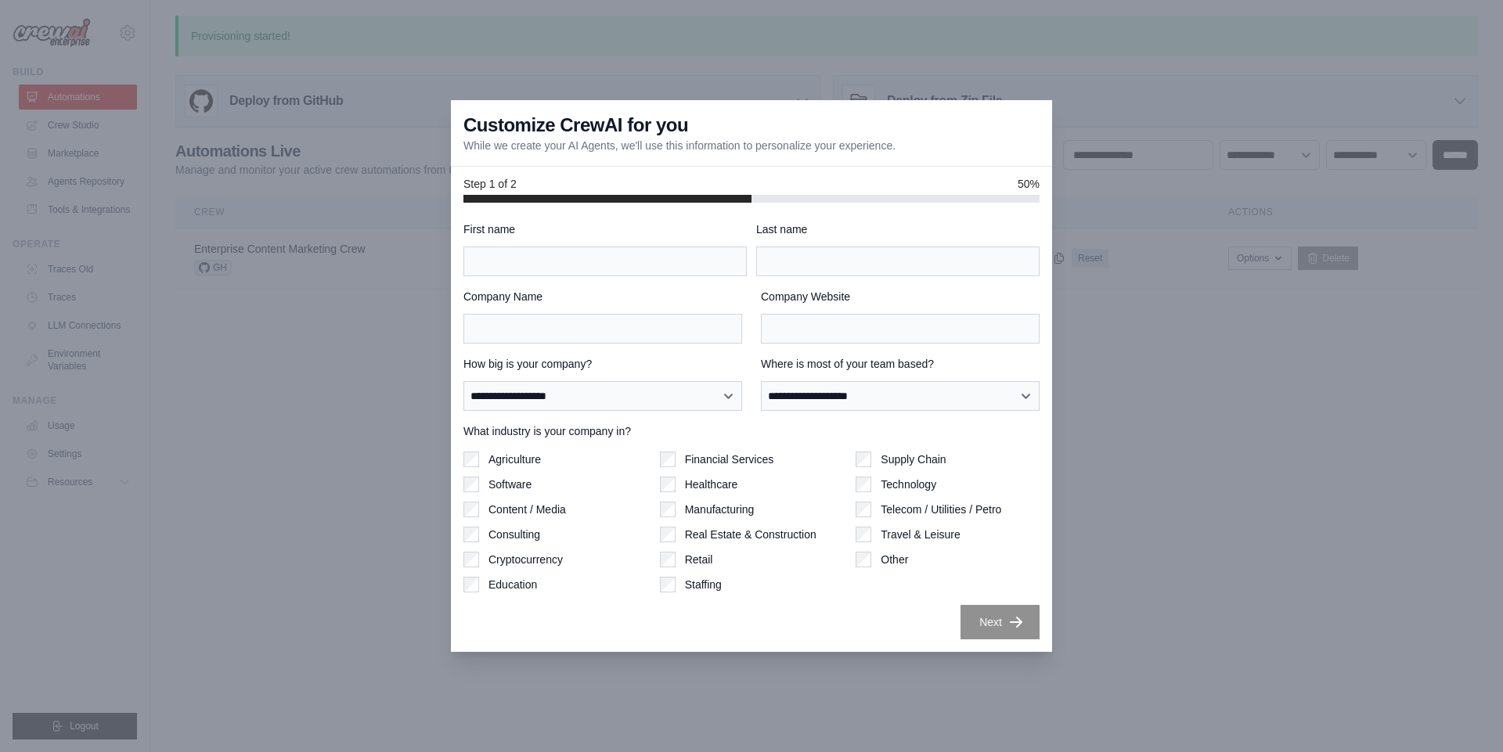
click at [396, 340] on div at bounding box center [751, 376] width 1503 height 752
